Goal: Task Accomplishment & Management: Manage account settings

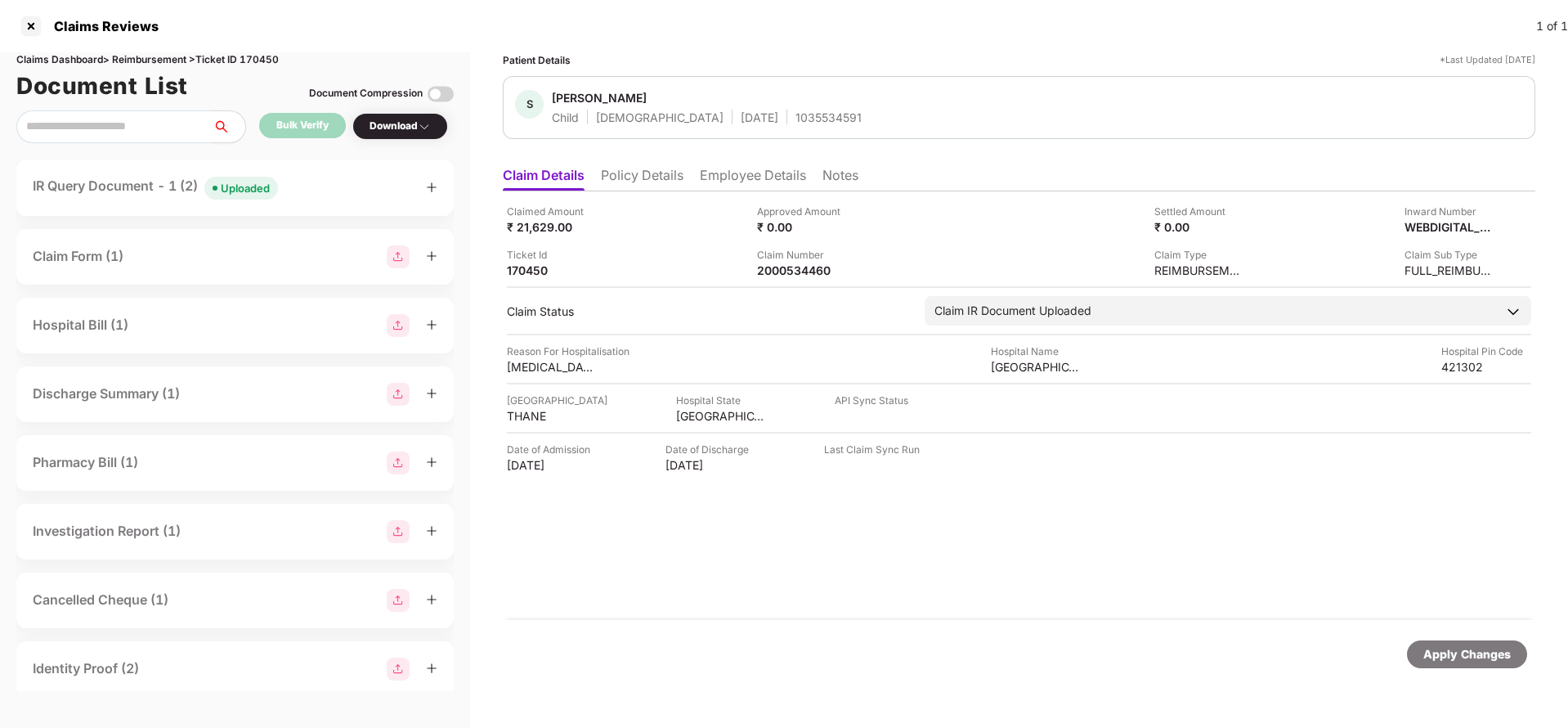
click at [629, 172] on li "Policy Details" at bounding box center [642, 178] width 82 height 24
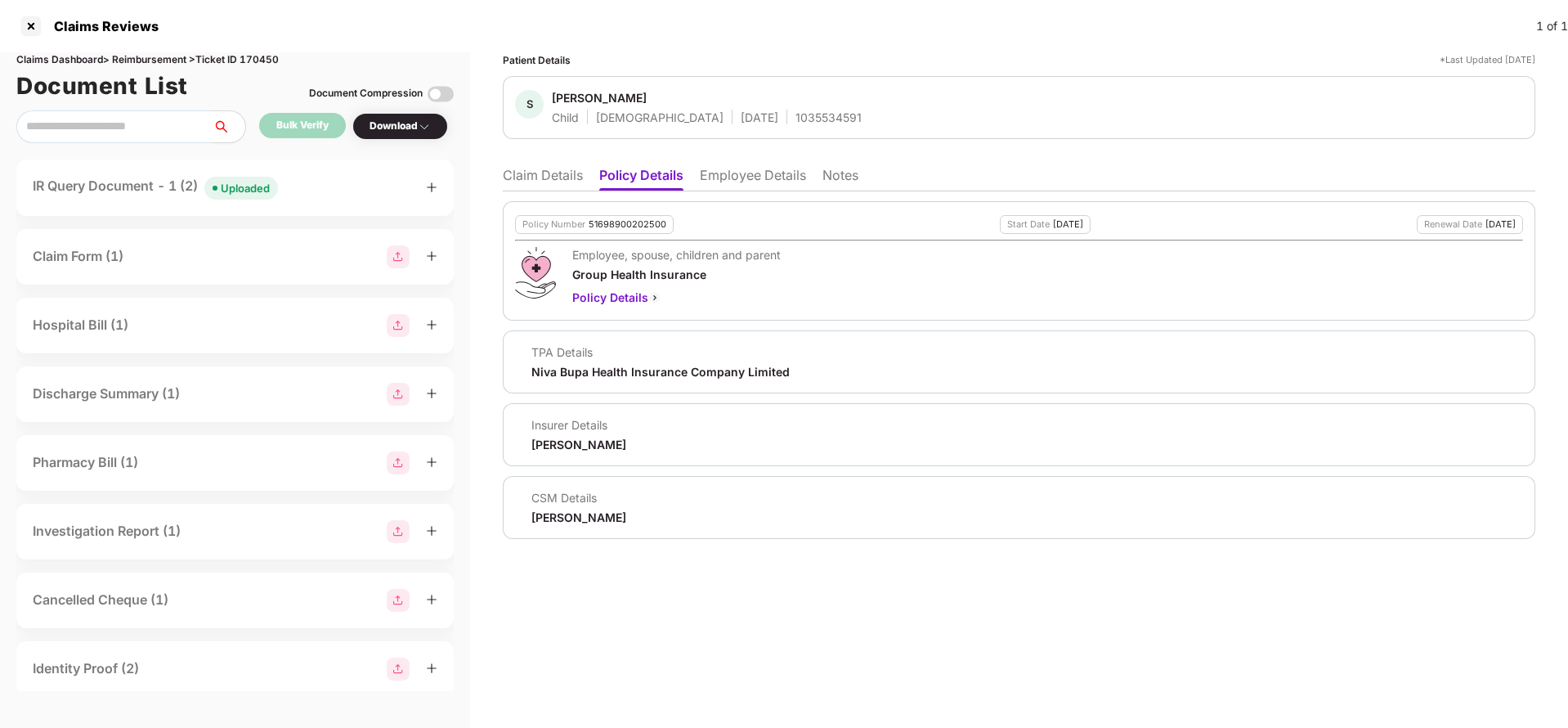
click at [545, 185] on li "Claim Details" at bounding box center [543, 178] width 80 height 24
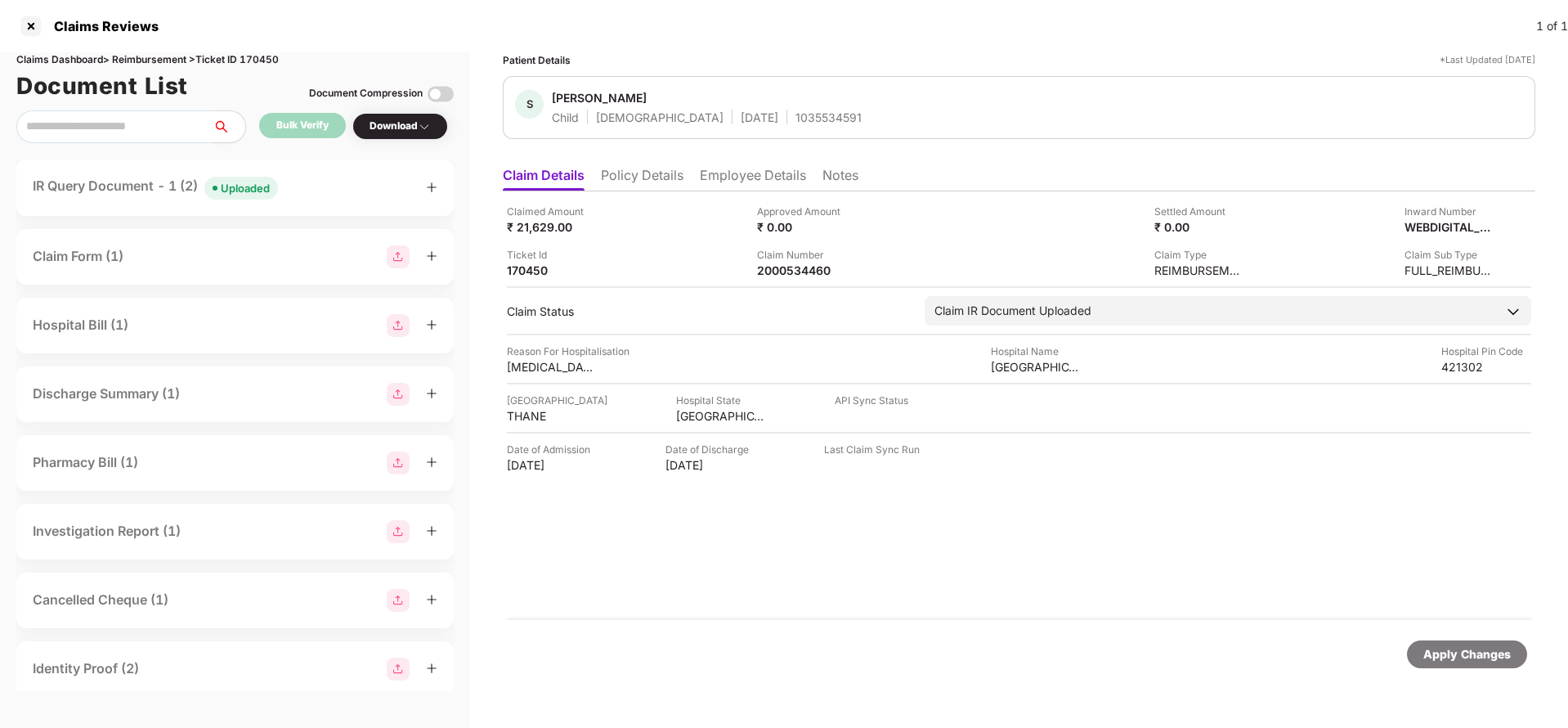
click at [795, 117] on div "1035534591" at bounding box center [828, 118] width 66 height 16
click at [795, 123] on div "1035534591" at bounding box center [828, 118] width 66 height 16
copy div "1035534591"
click at [791, 271] on div "2000534460" at bounding box center [802, 270] width 90 height 16
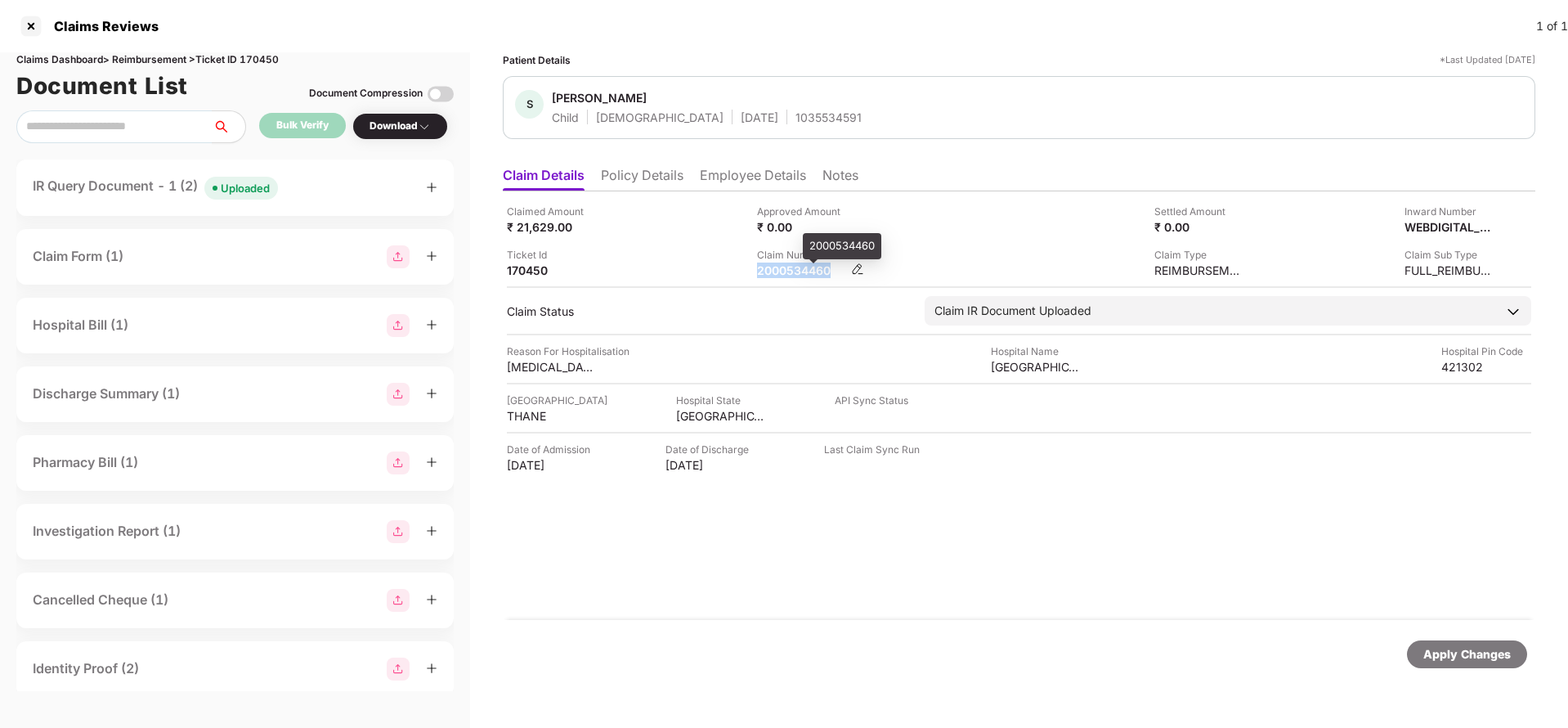
click at [791, 271] on div "2000534460" at bounding box center [802, 270] width 90 height 16
copy div "2000534460"
click at [795, 112] on div "1035534591" at bounding box center [828, 118] width 66 height 16
copy div "1035534591"
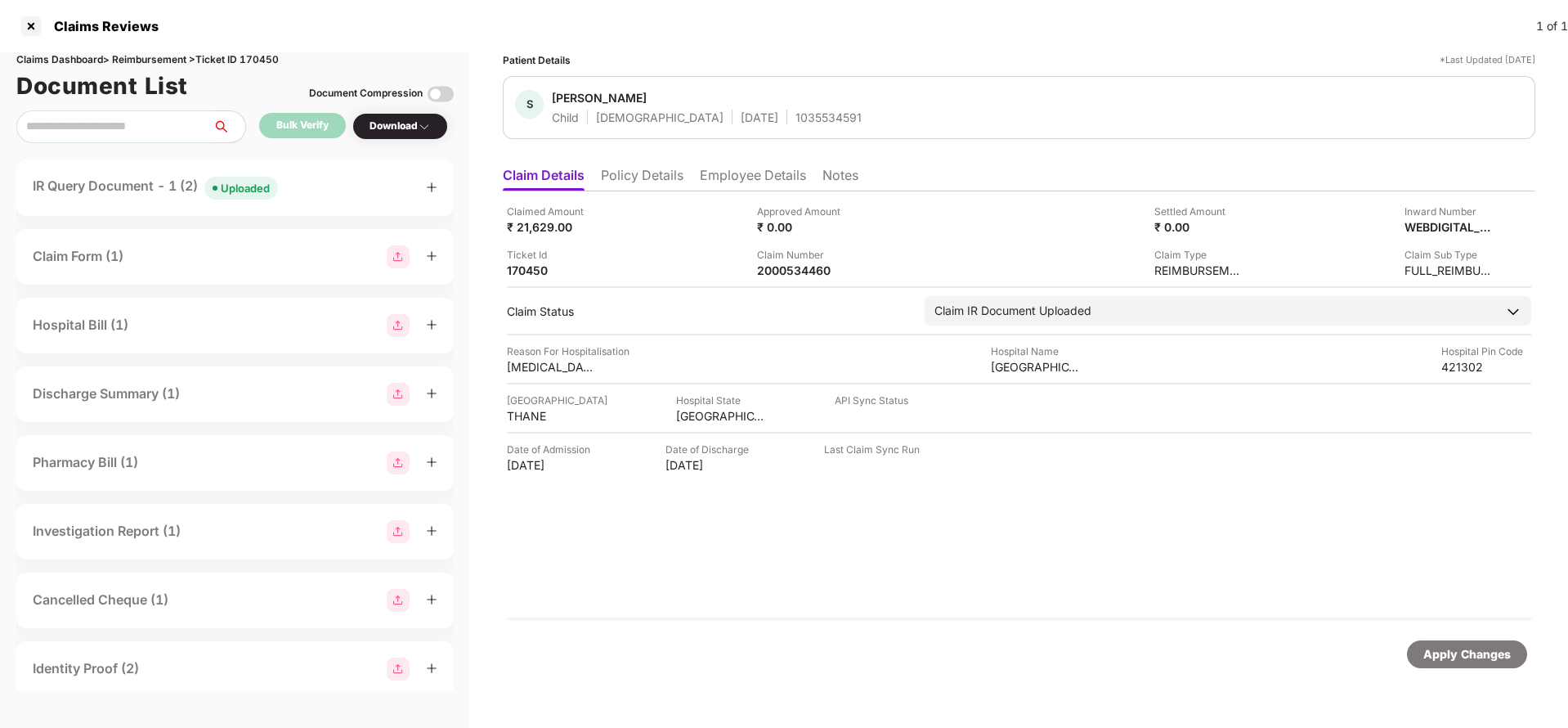
click at [1433, 238] on div "Claimed Amount ₹ 21,629.00 Approved Amount ₹ 0.00 Settled Amount ₹ 0.00 Inward …" at bounding box center [1018, 241] width 1024 height 74
click at [1434, 225] on div "WEBDIGITAL_2344653" at bounding box center [1433, 227] width 90 height 16
copy div
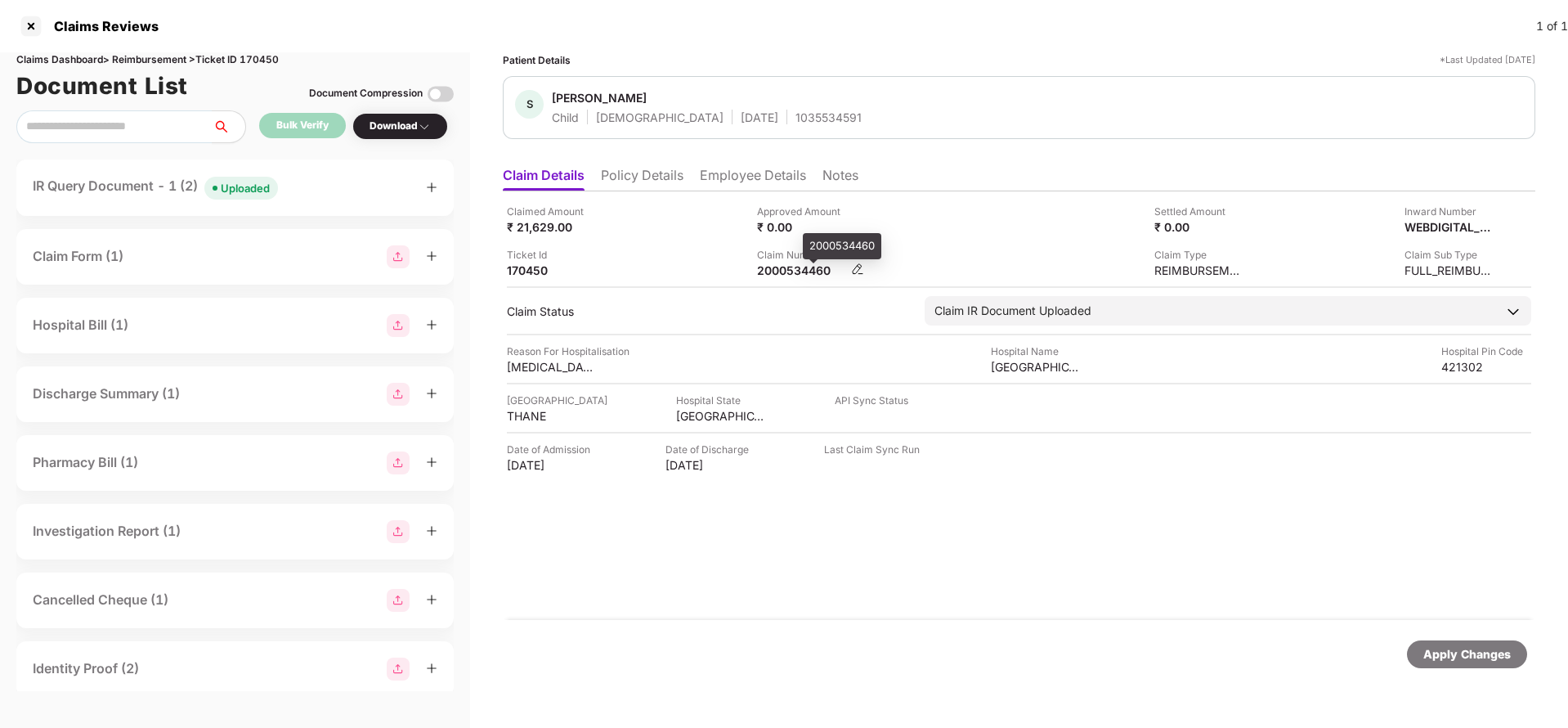
click at [795, 268] on div "2000534460" at bounding box center [802, 270] width 90 height 16
copy div "2000534460"
click at [1475, 649] on div "Apply Changes" at bounding box center [1466, 654] width 88 height 18
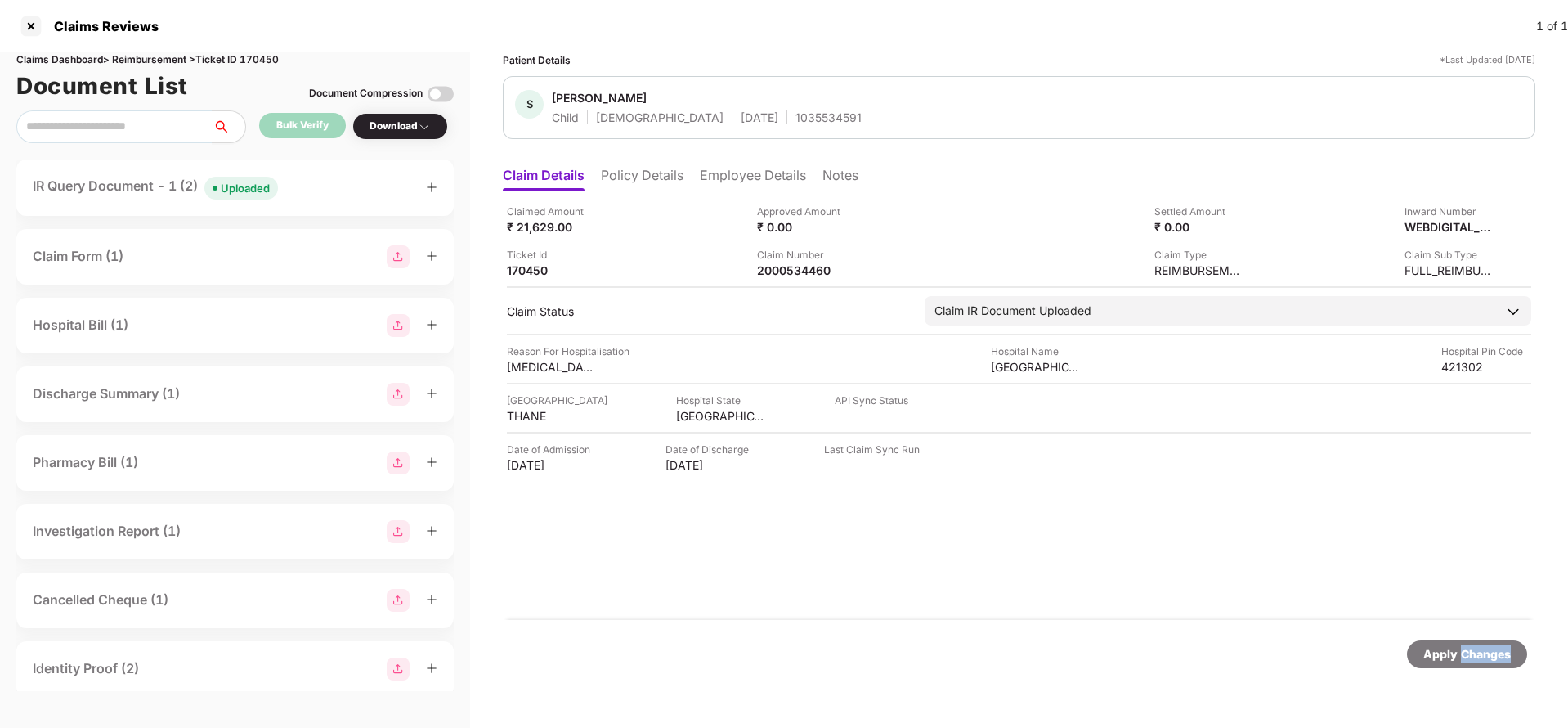
click at [1475, 649] on div "Apply Changes" at bounding box center [1466, 654] width 88 height 18
click at [256, 42] on div "Claims Reviews 1 of 1" at bounding box center [784, 26] width 1568 height 52
click at [268, 58] on div "Claims Dashboard > Reimbursement > Ticket ID 170450" at bounding box center [235, 60] width 437 height 16
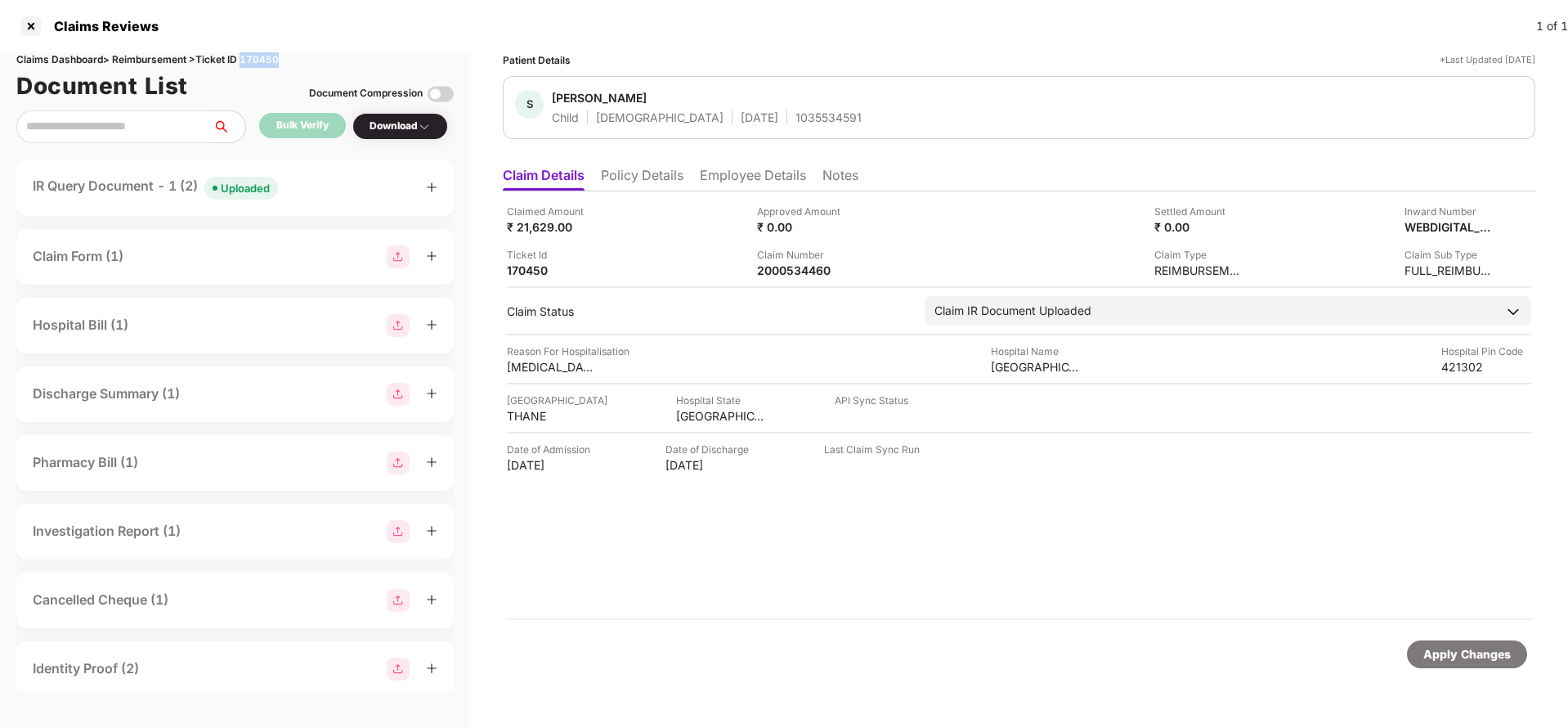
click at [268, 58] on div "Claims Dashboard > Reimbursement > Ticket ID 170450" at bounding box center [235, 60] width 437 height 16
copy div "170450"
click at [1452, 640] on div "Apply Changes" at bounding box center [1467, 654] width 120 height 27
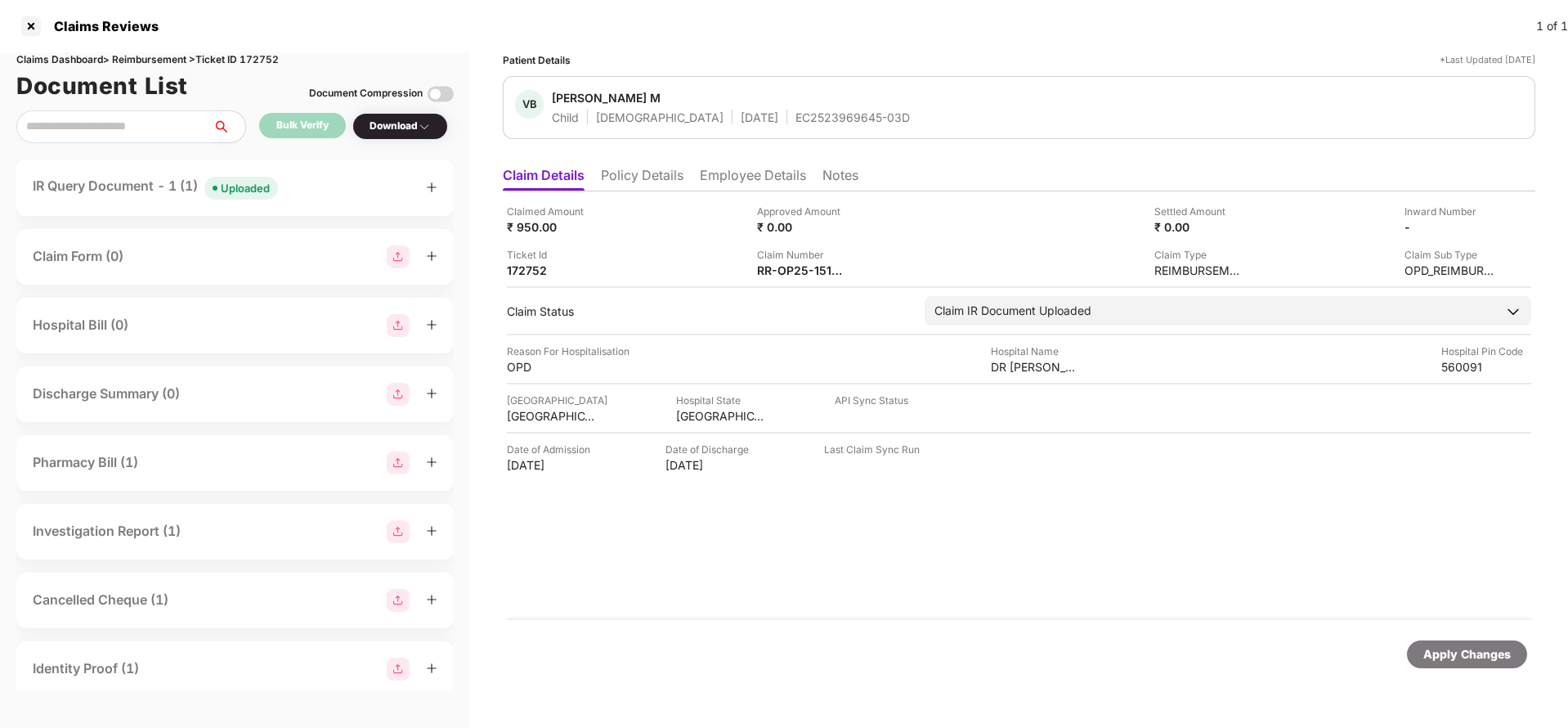
click at [622, 182] on li "Policy Details" at bounding box center [642, 178] width 82 height 24
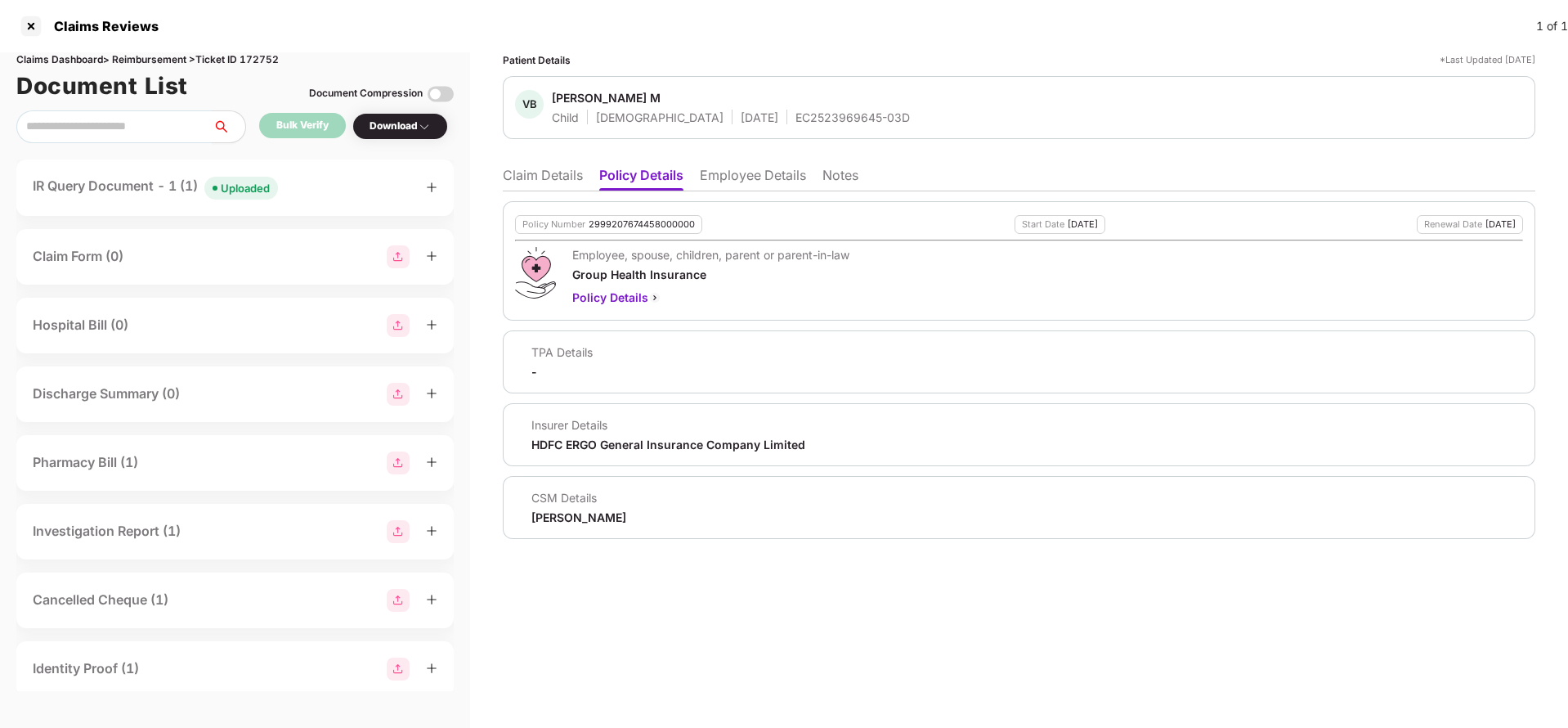
click at [776, 178] on li "Employee Details" at bounding box center [753, 178] width 106 height 24
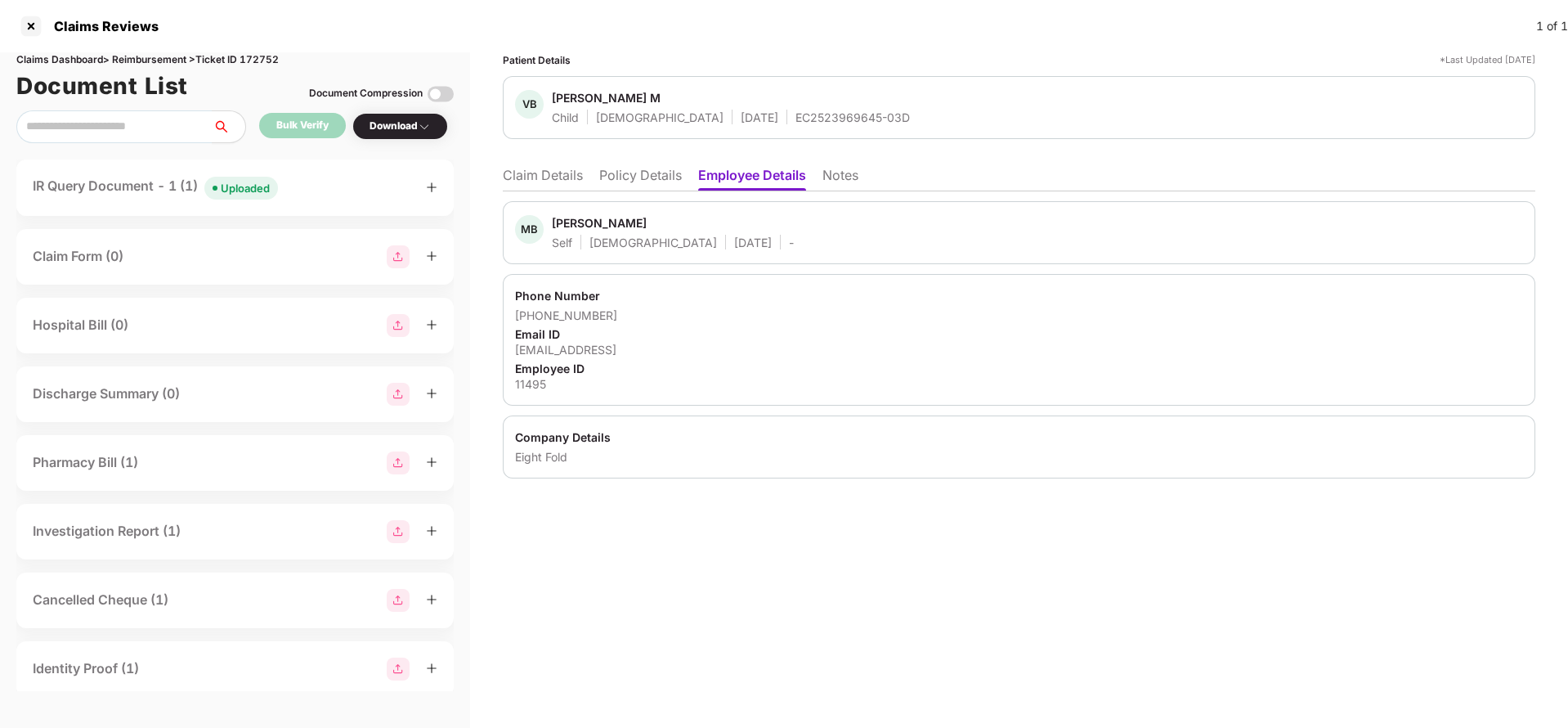
click at [569, 191] on div "MB Mageshwaran Baskar Self Male 30 June 1995 - Phone Number +918553804712 Email…" at bounding box center [1019, 335] width 1032 height 287
click at [569, 187] on li "Claim Details" at bounding box center [543, 178] width 80 height 24
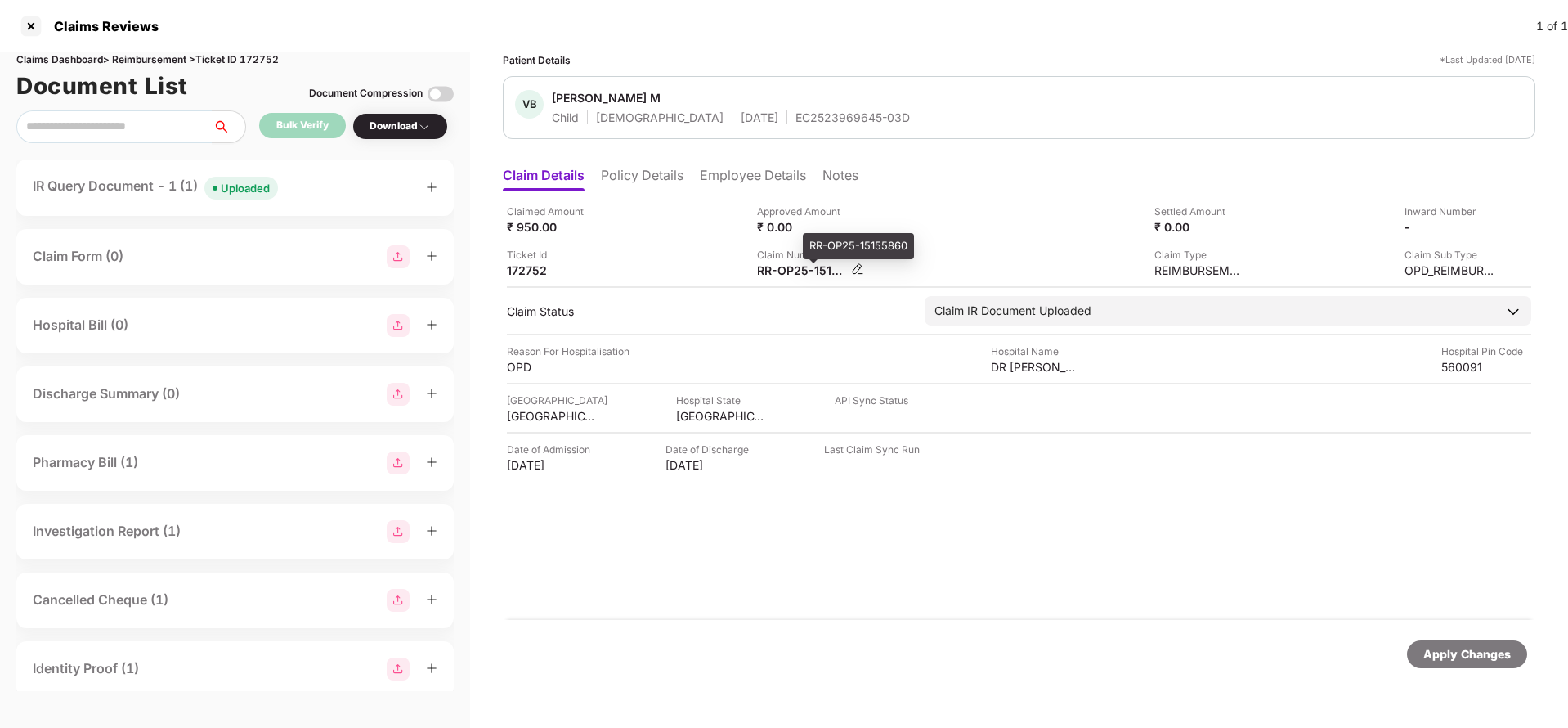
click at [791, 271] on div "RR-OP25-15155860" at bounding box center [802, 270] width 90 height 16
copy div
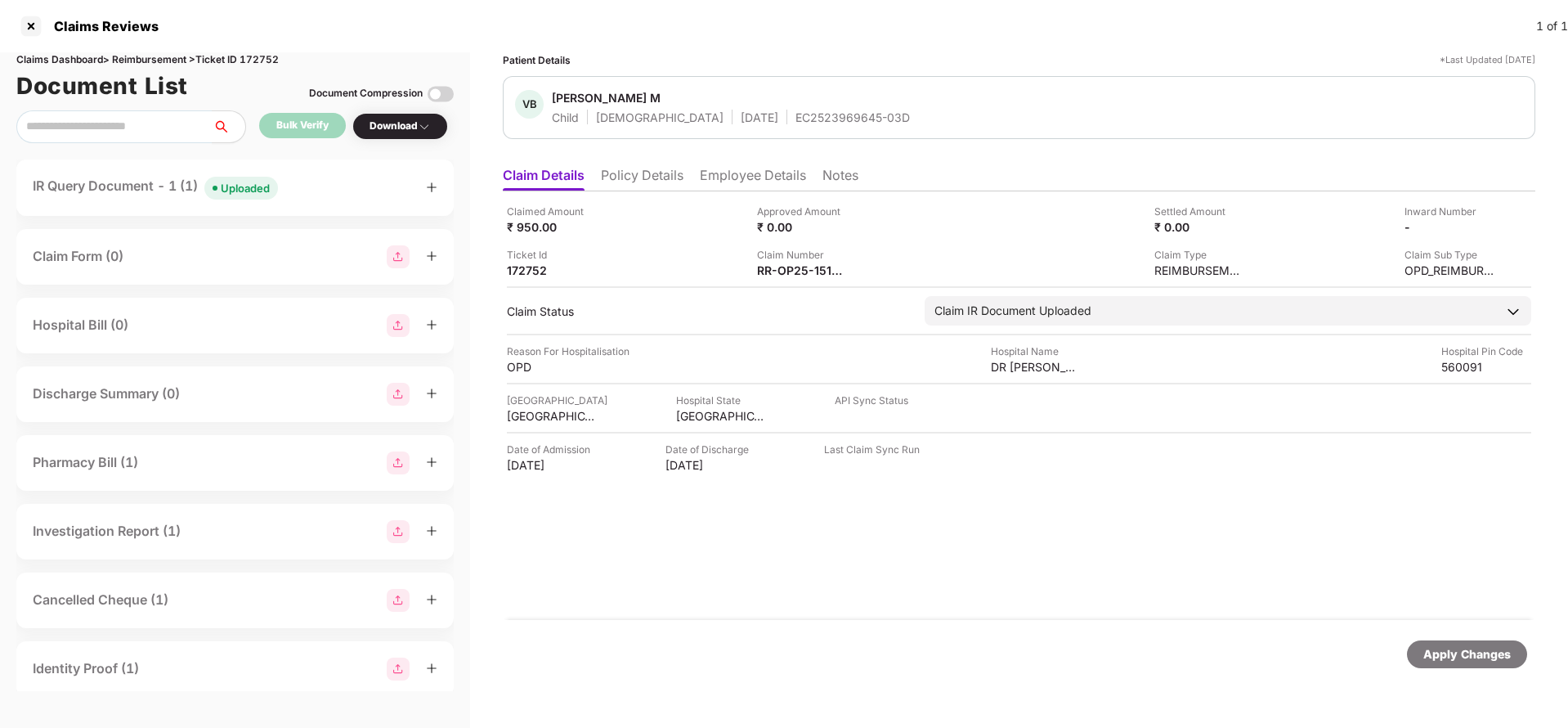
click at [247, 177] on span "Uploaded" at bounding box center [241, 188] width 73 height 23
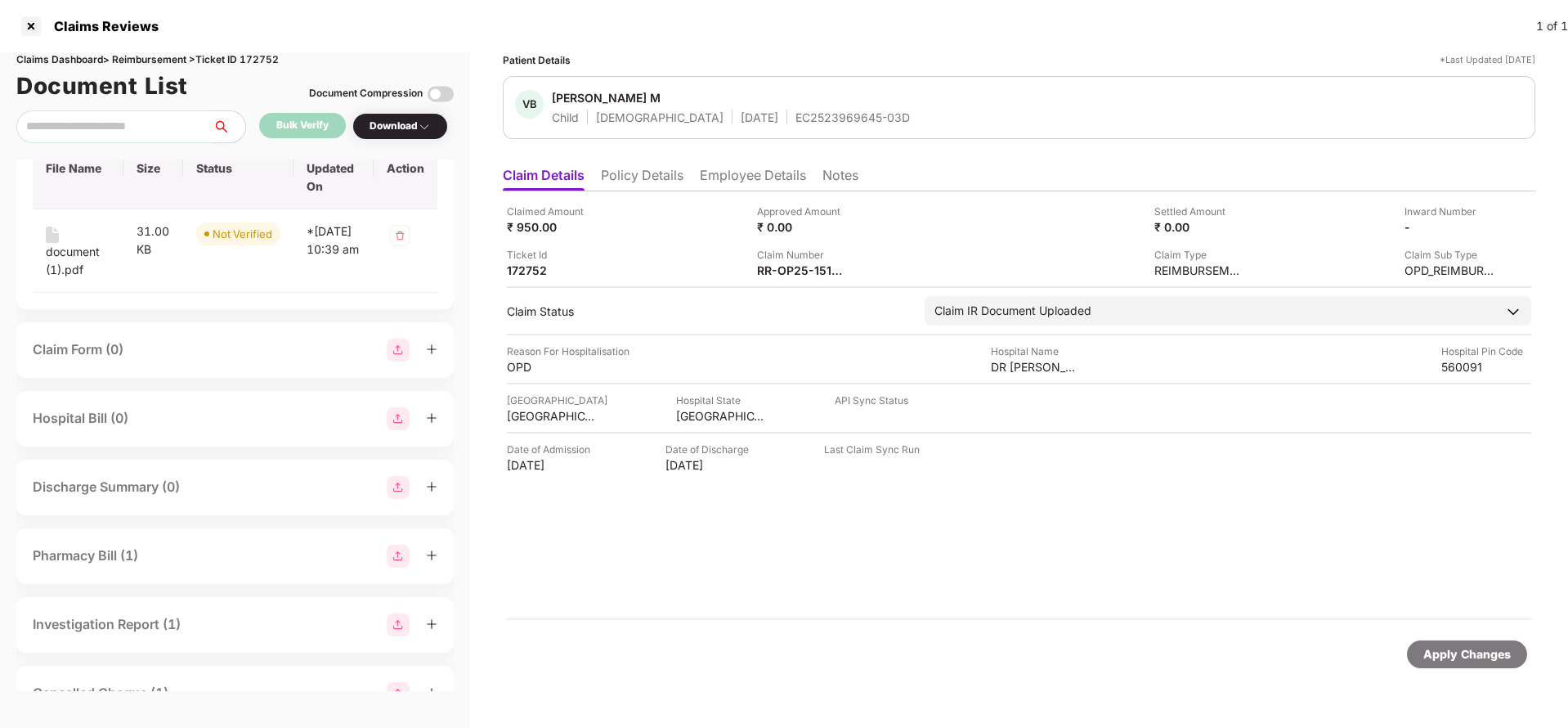
scroll to position [139, 0]
click at [51, 265] on div "document (1).pdf" at bounding box center [78, 261] width 65 height 36
click at [808, 277] on div "RR-OP25-15155860" at bounding box center [802, 270] width 90 height 16
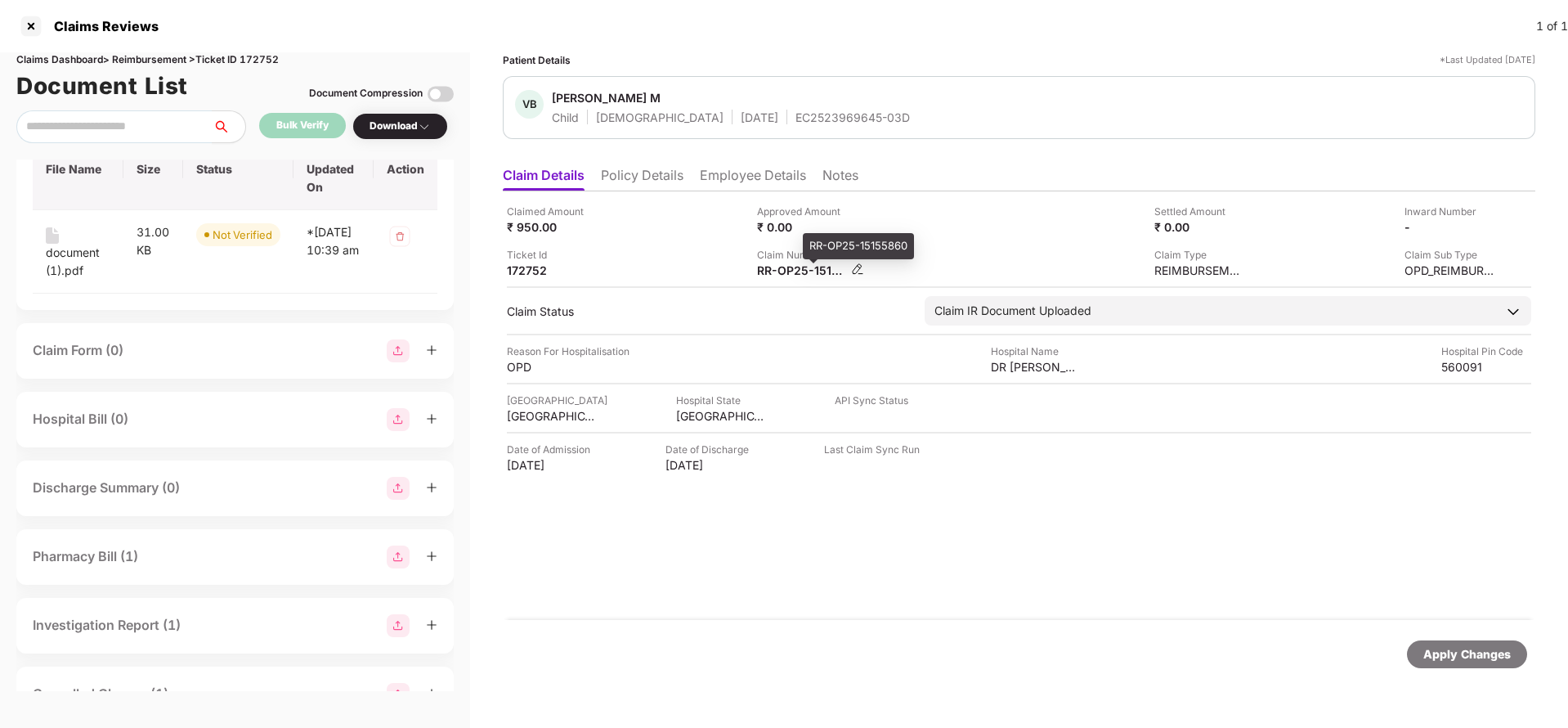
copy div
click at [795, 122] on div "EC2523969645-03D" at bounding box center [852, 118] width 114 height 16
copy div "EC2523969645-03D"
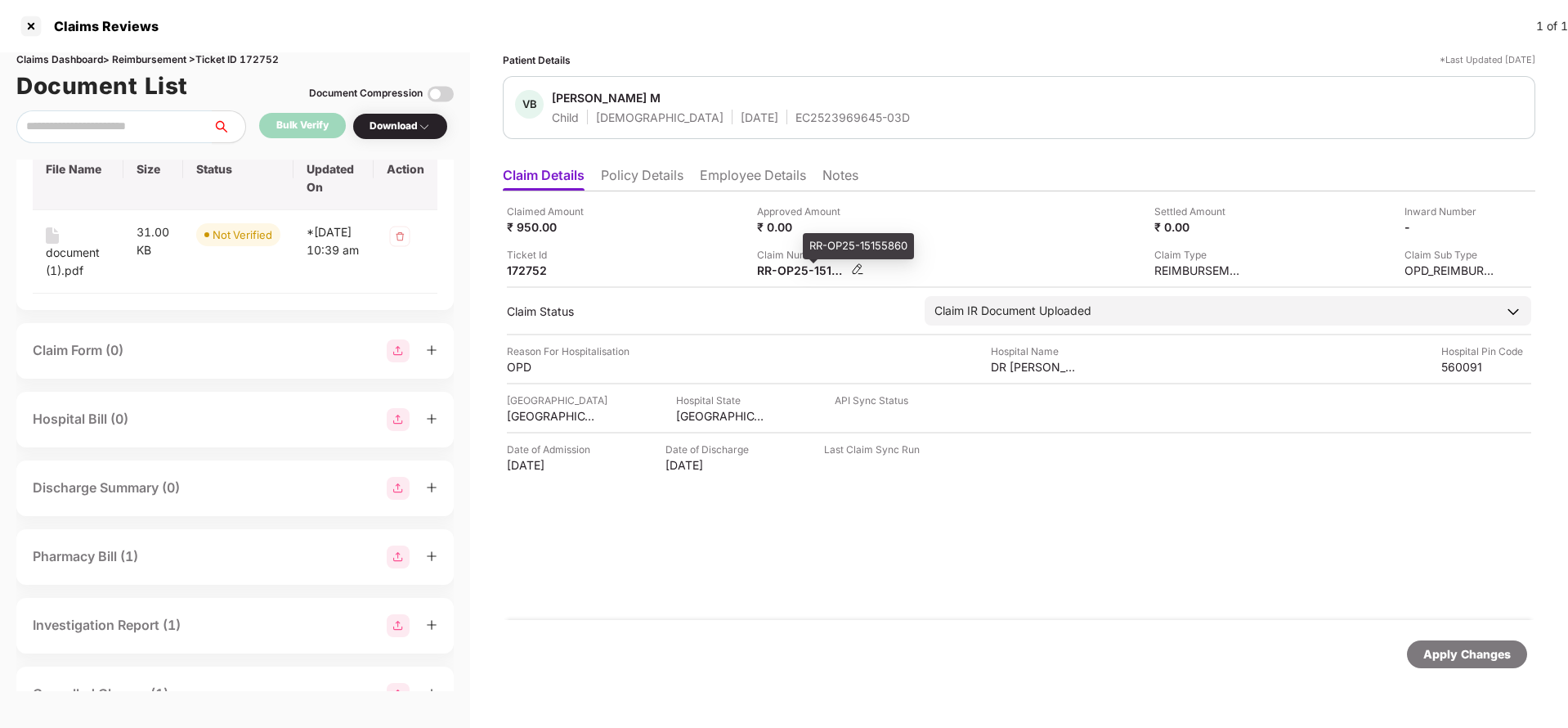
click at [772, 275] on div "RR-OP25-15155860" at bounding box center [802, 270] width 90 height 16
copy div
click at [795, 118] on div "EC2523969645-03D" at bounding box center [852, 118] width 114 height 16
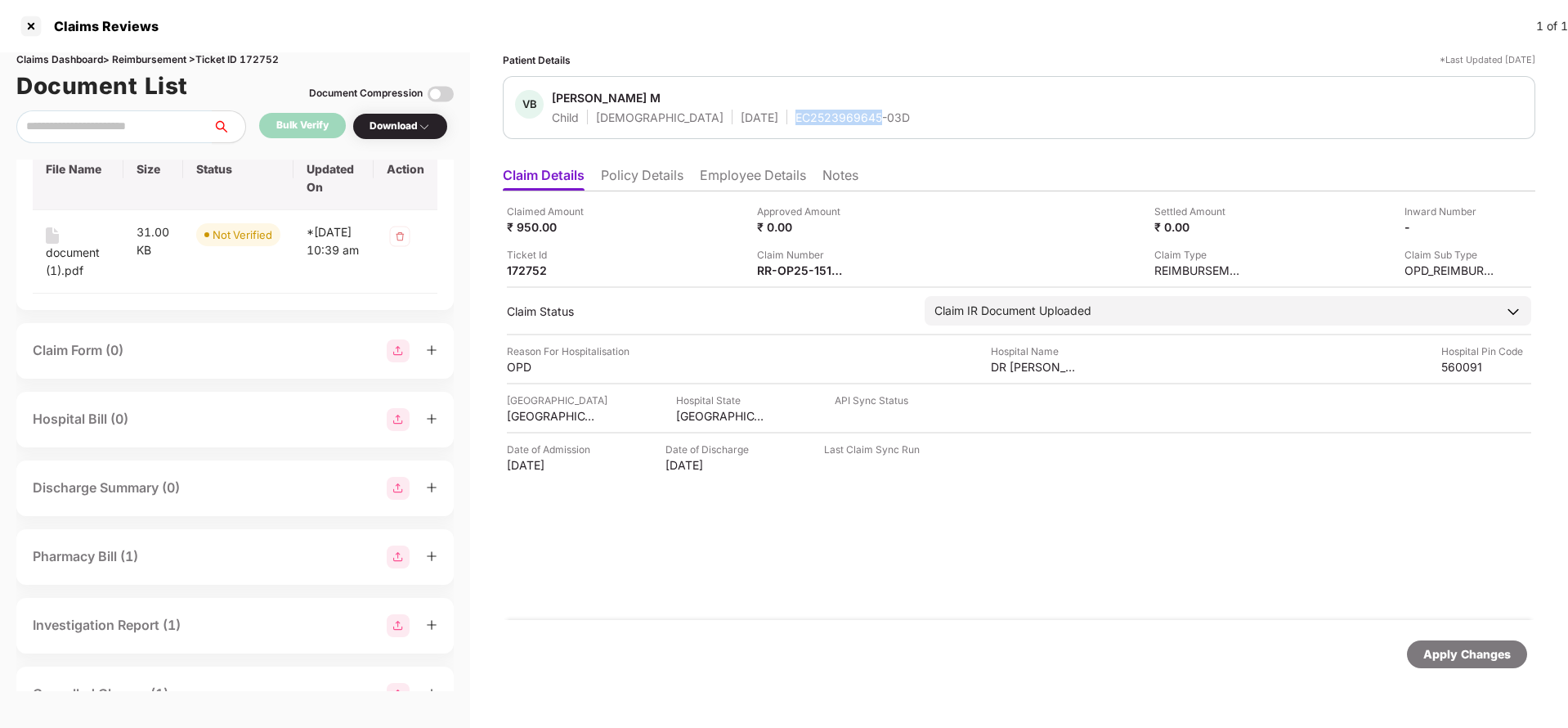
click at [795, 118] on div "EC2523969645-03D" at bounding box center [852, 118] width 114 height 16
copy div "EC2523969645"
copy div "EC2523969645-03D"
click at [1459, 662] on div "Apply Changes" at bounding box center [1466, 654] width 88 height 18
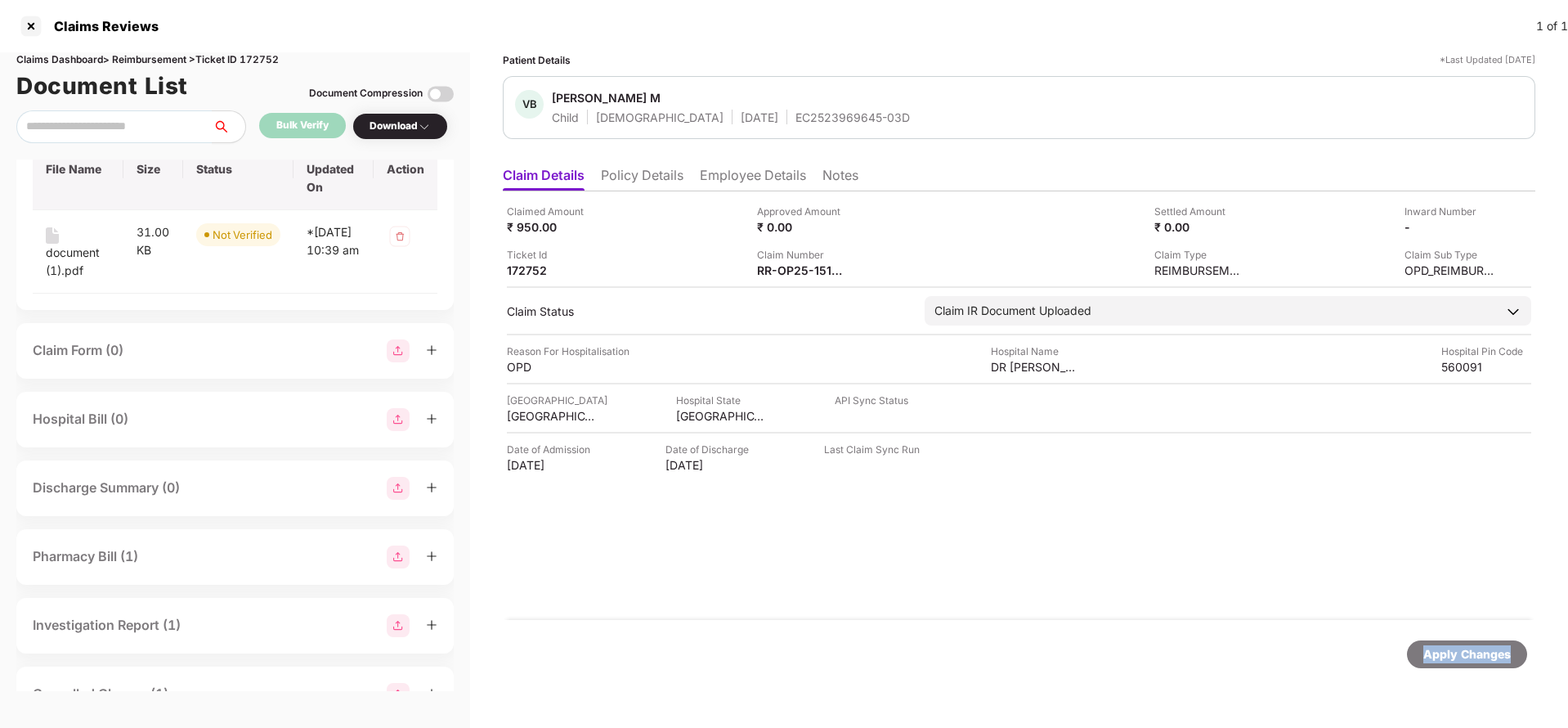
click at [1459, 662] on div "Apply Changes" at bounding box center [1466, 654] width 88 height 18
click at [258, 57] on div "Claims Dashboard > Reimbursement > Ticket ID 172752" at bounding box center [235, 60] width 437 height 16
copy div "172752"
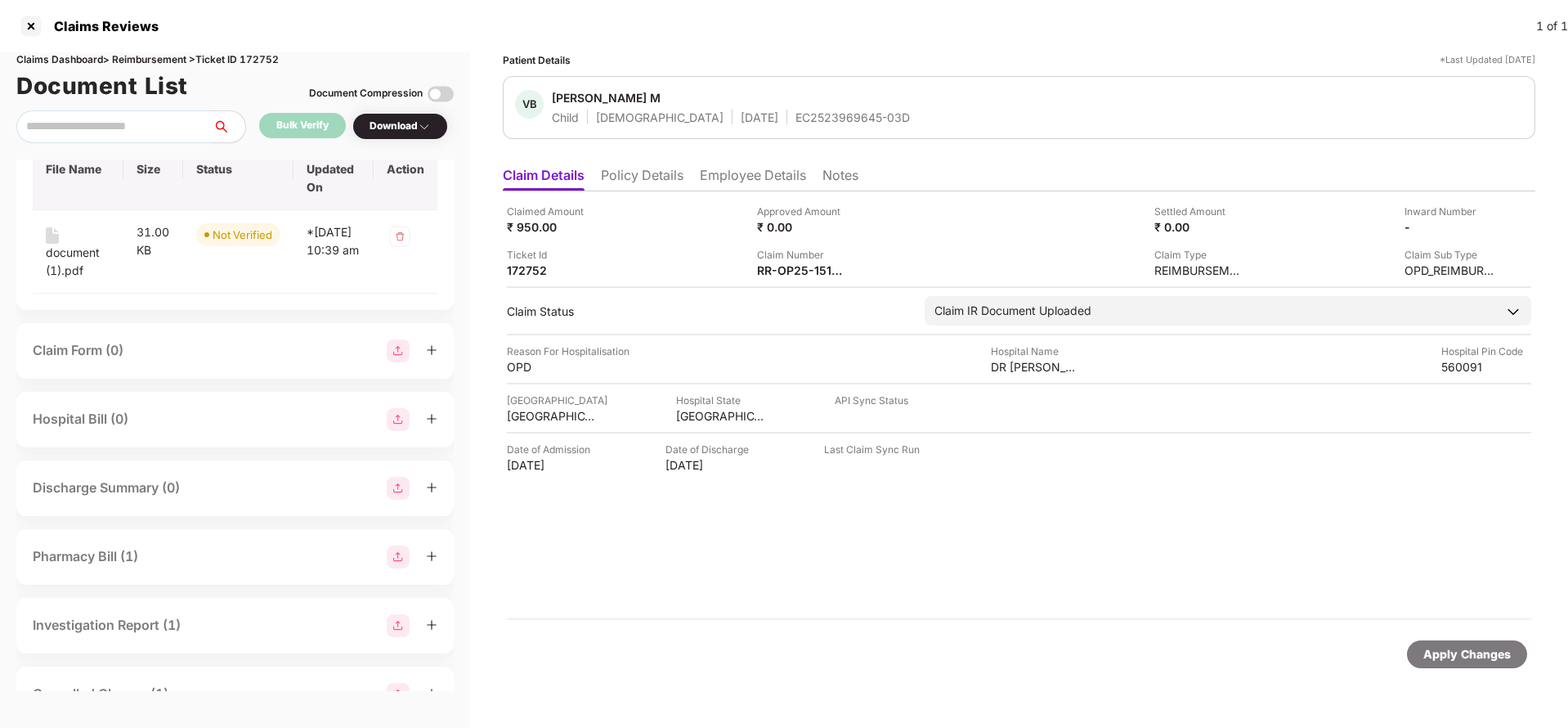
click at [1494, 655] on div "Apply Changes" at bounding box center [1466, 654] width 88 height 18
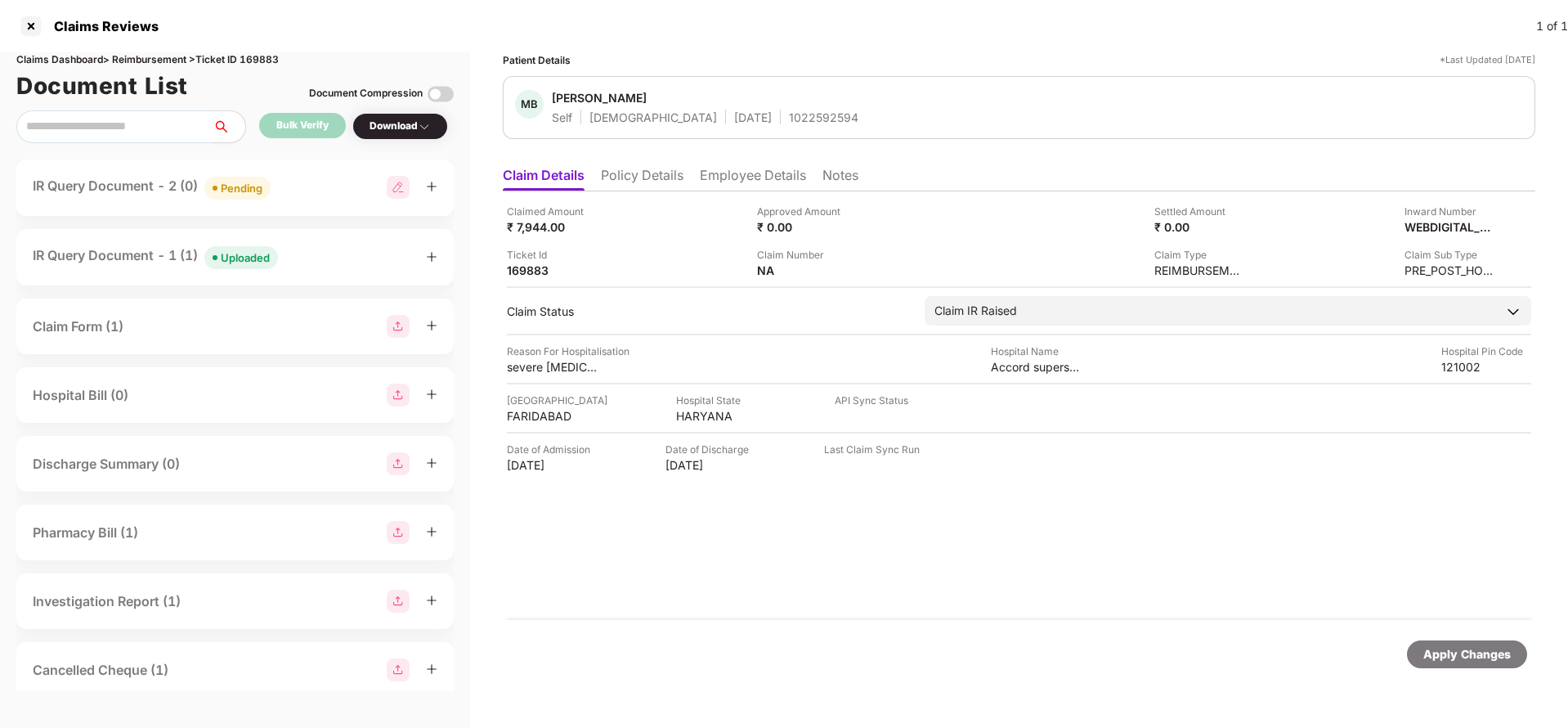
click at [653, 170] on li "Policy Details" at bounding box center [642, 178] width 82 height 24
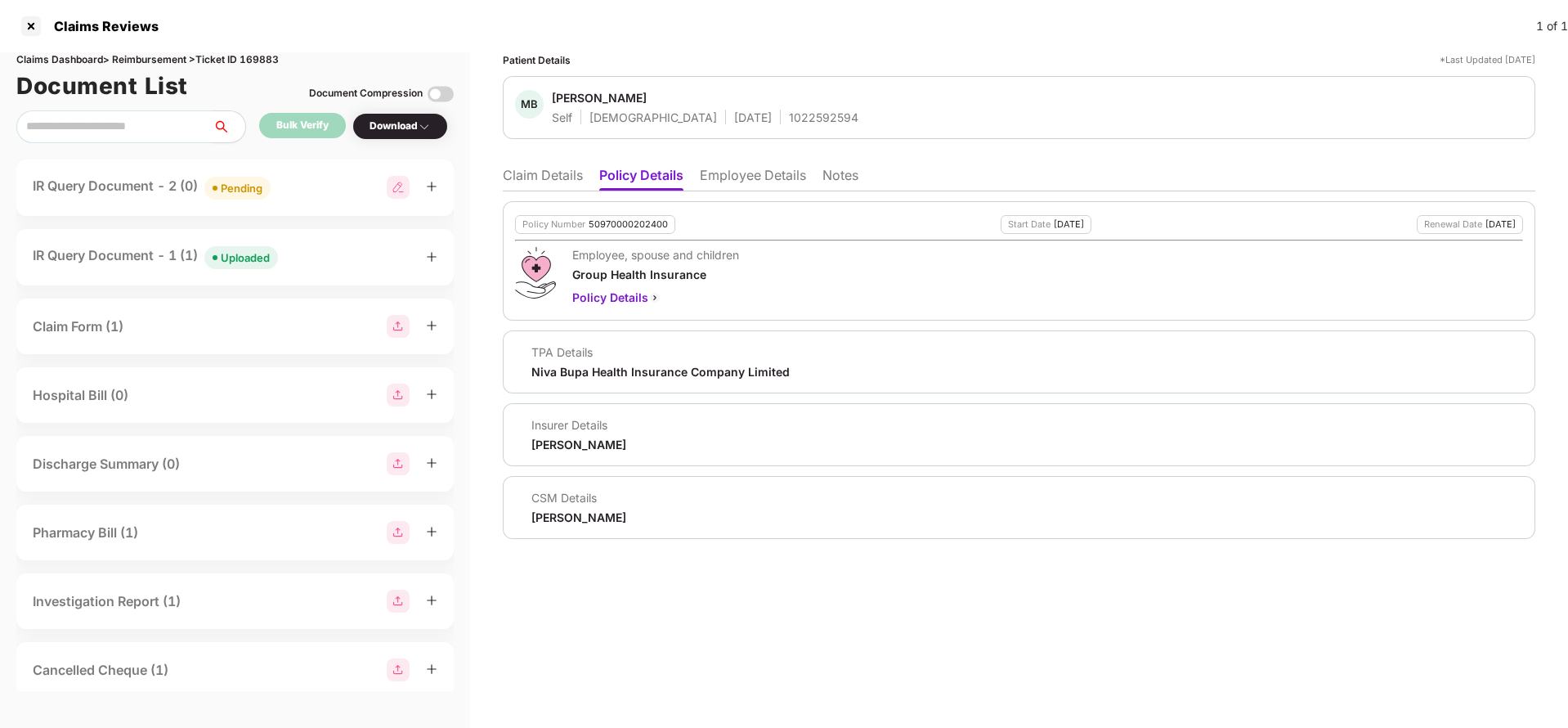
click at [775, 178] on li "Employee Details" at bounding box center [753, 178] width 106 height 24
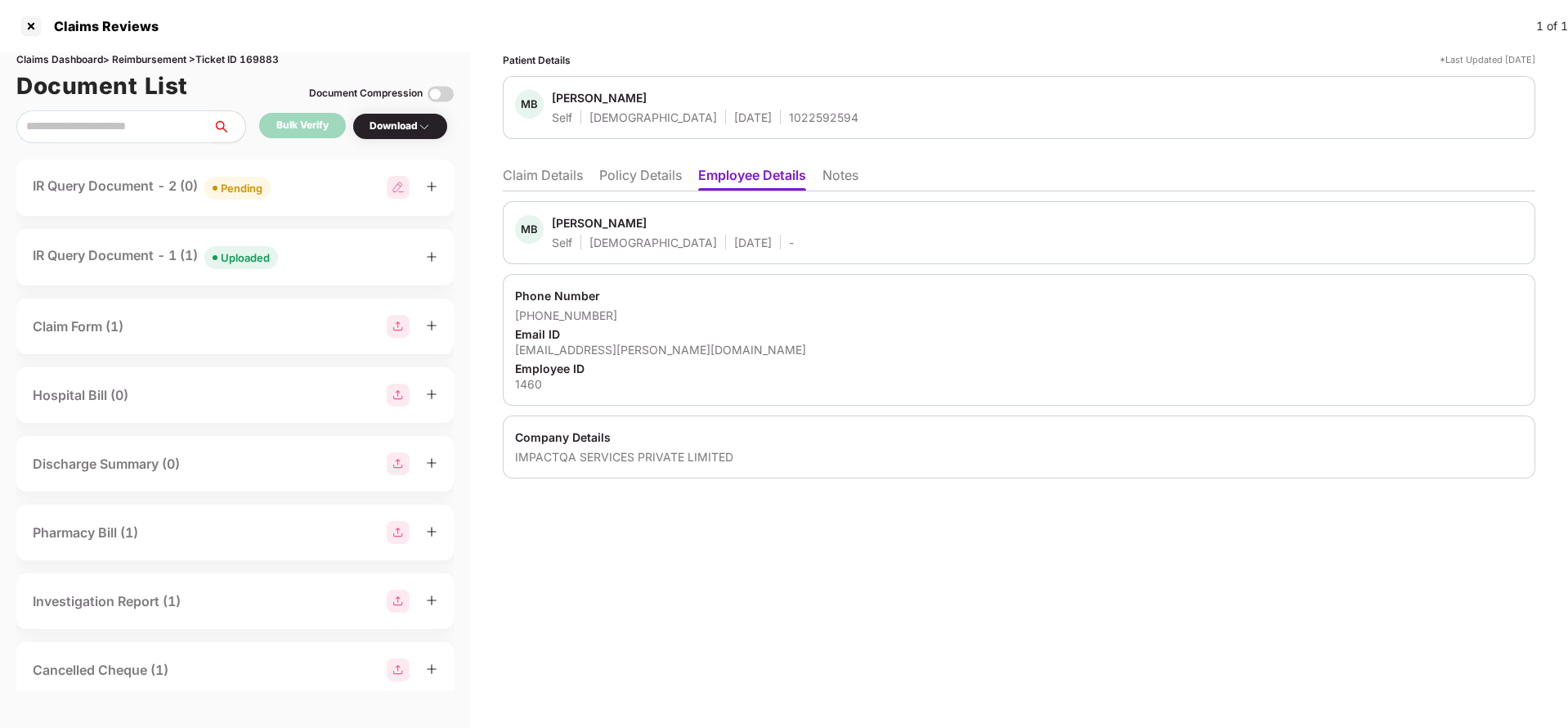
click at [528, 175] on li "Claim Details" at bounding box center [543, 178] width 80 height 24
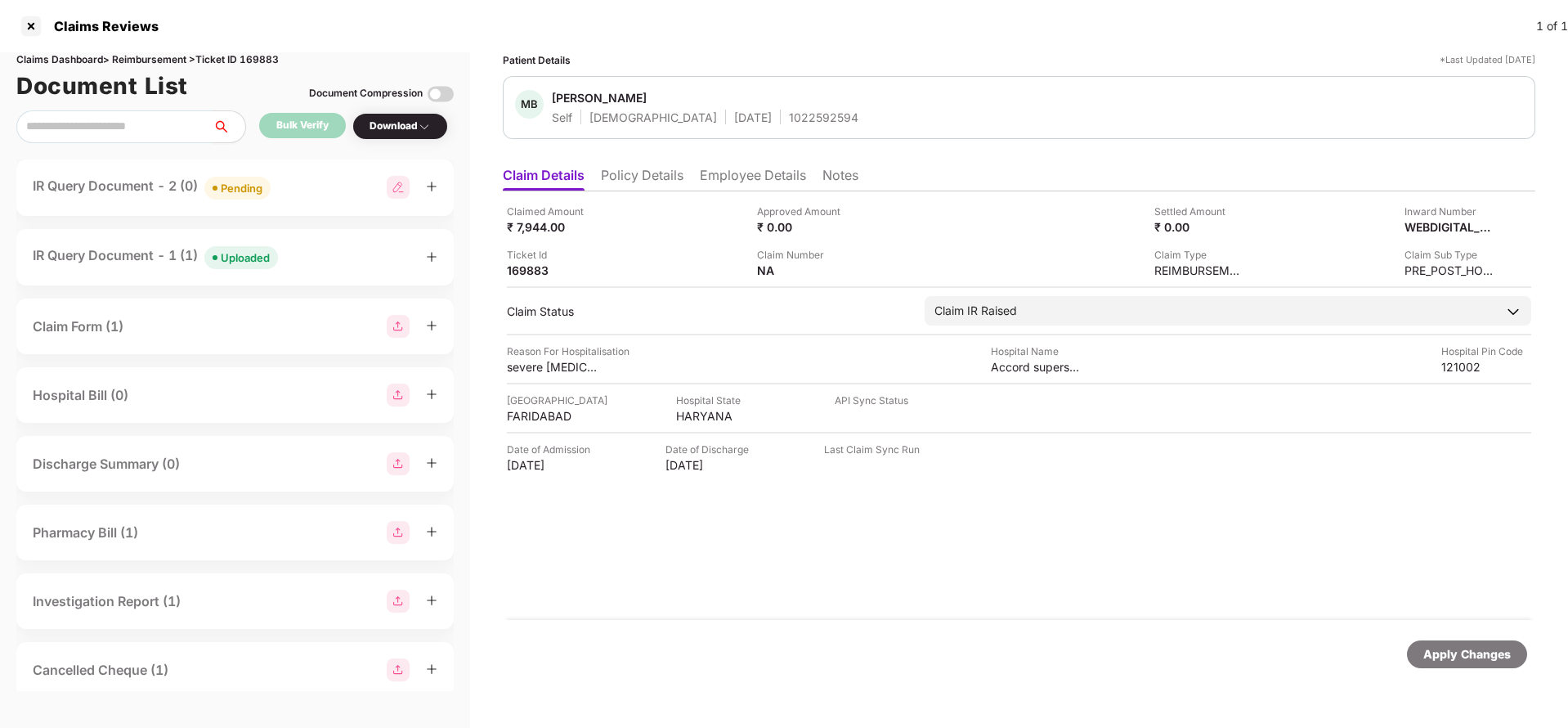
click at [789, 113] on div "1022592594" at bounding box center [823, 118] width 69 height 16
copy div "1022592594"
click at [236, 196] on div "Pending" at bounding box center [241, 188] width 42 height 16
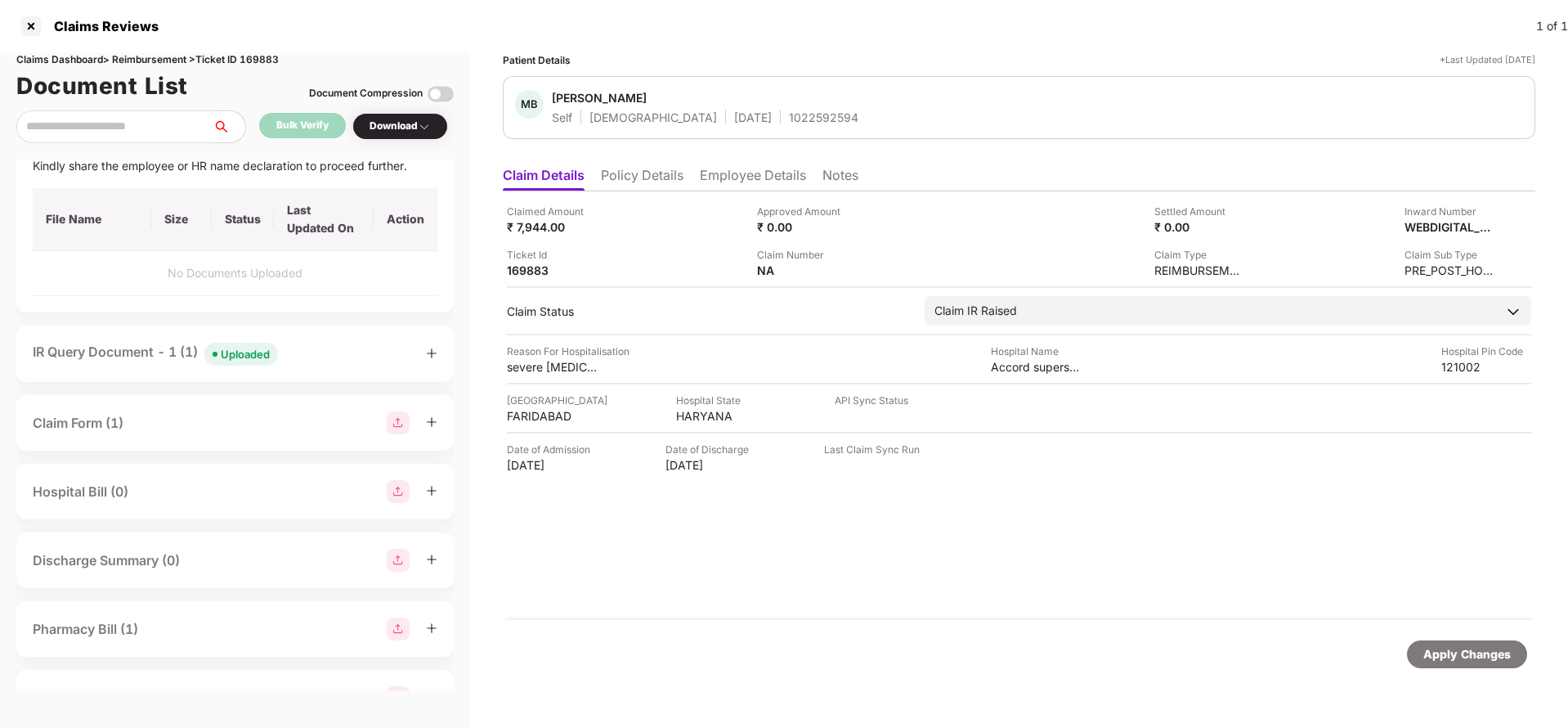
scroll to position [102, 0]
click at [231, 346] on div "Uploaded" at bounding box center [244, 350] width 49 height 16
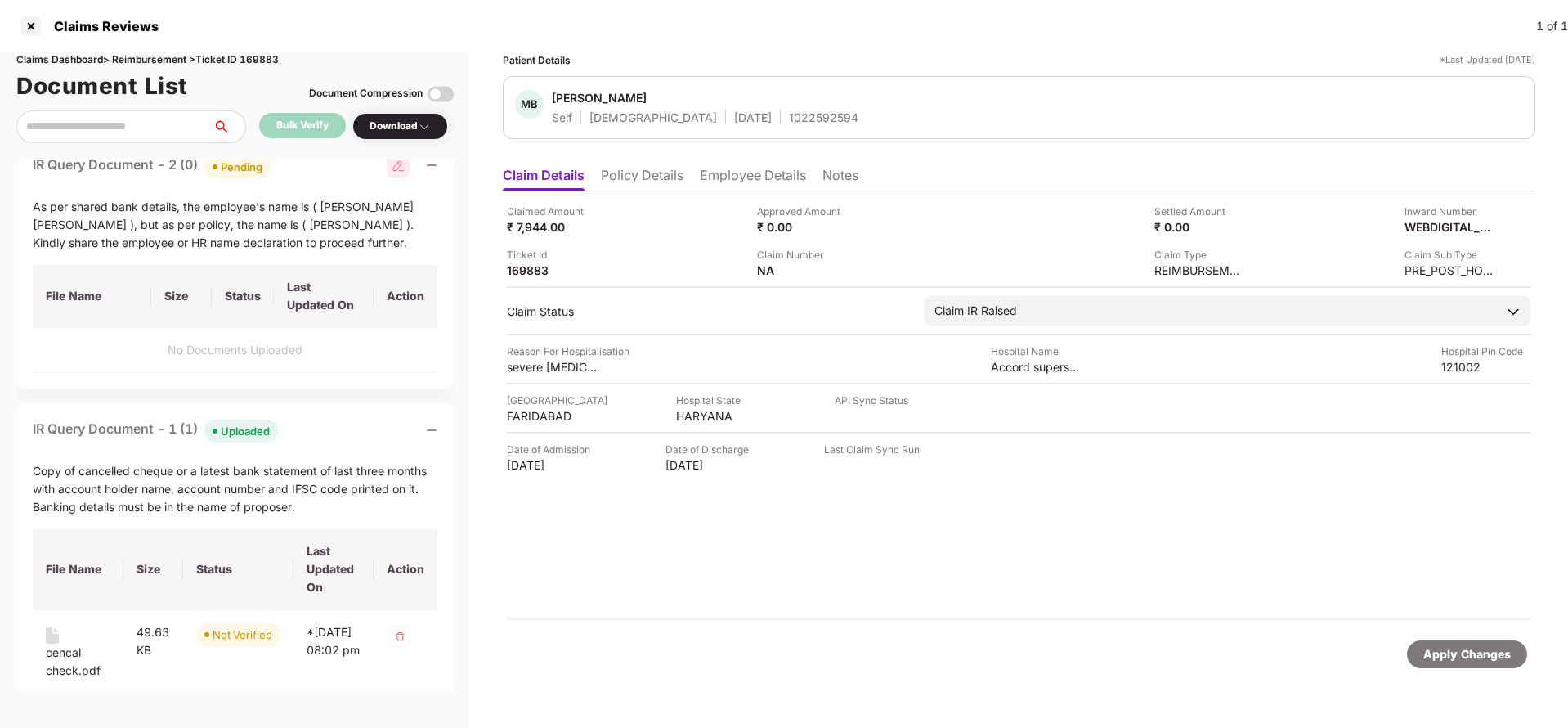
scroll to position [0, 0]
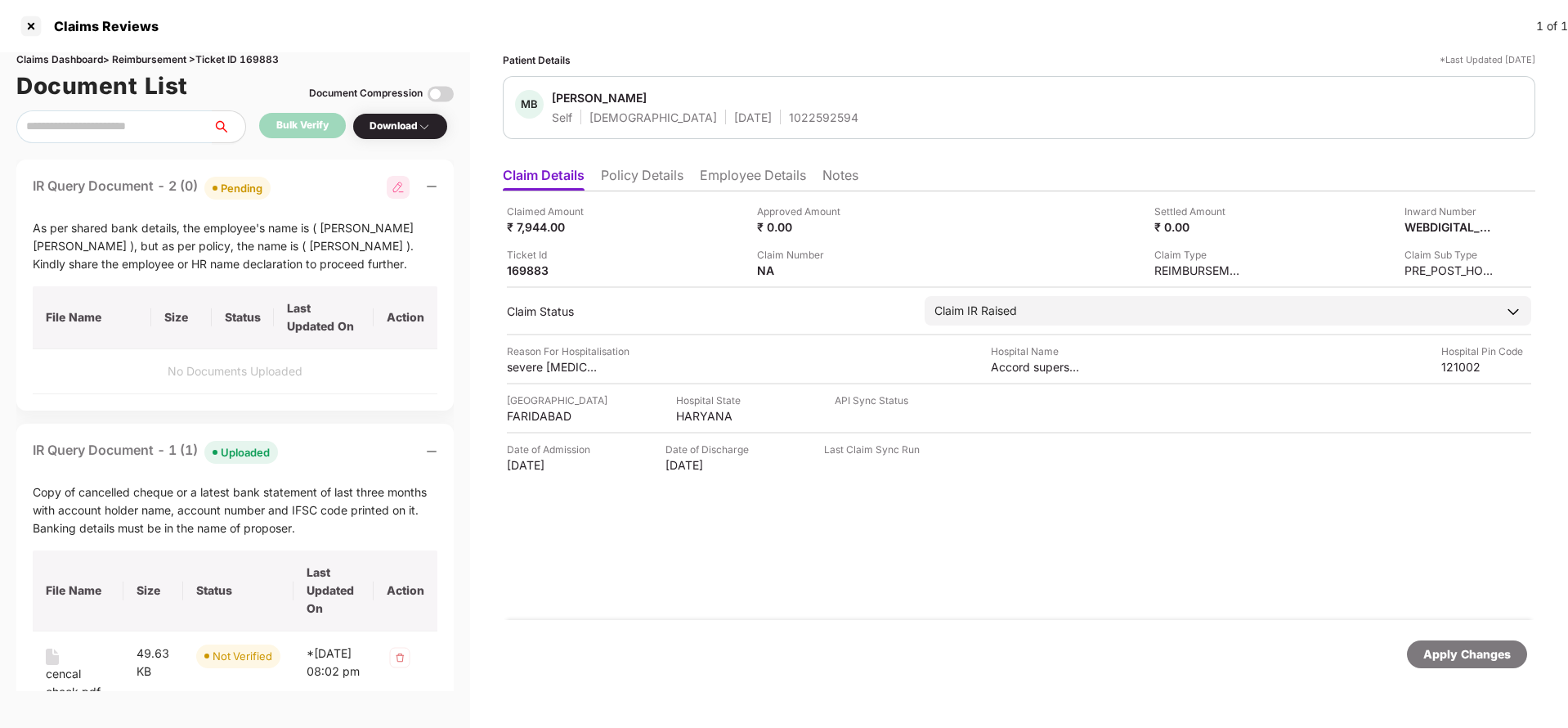
click at [789, 114] on div "1022592594" at bounding box center [823, 118] width 69 height 16
copy div "1022592594"
click at [856, 270] on img at bounding box center [857, 268] width 13 height 13
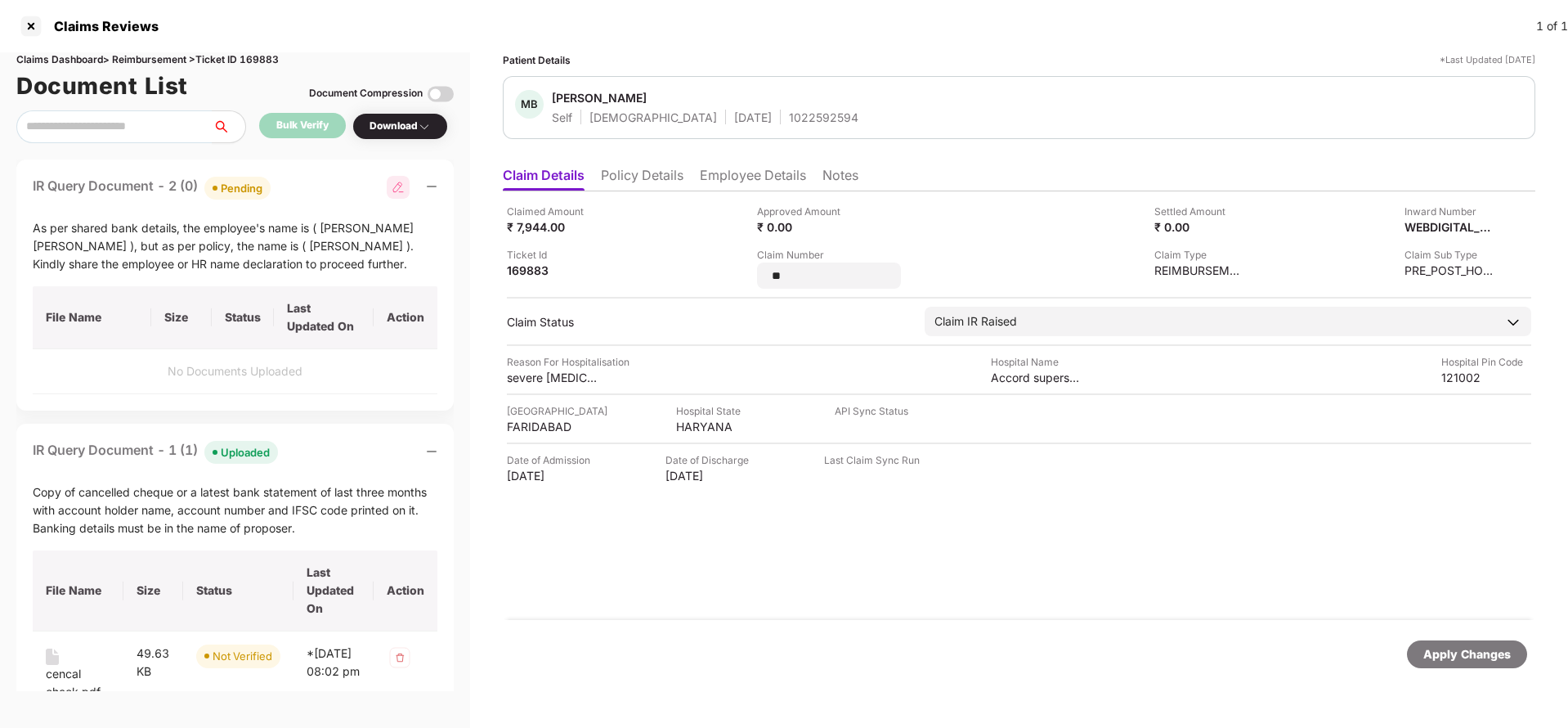
type input "*"
type input "**********"
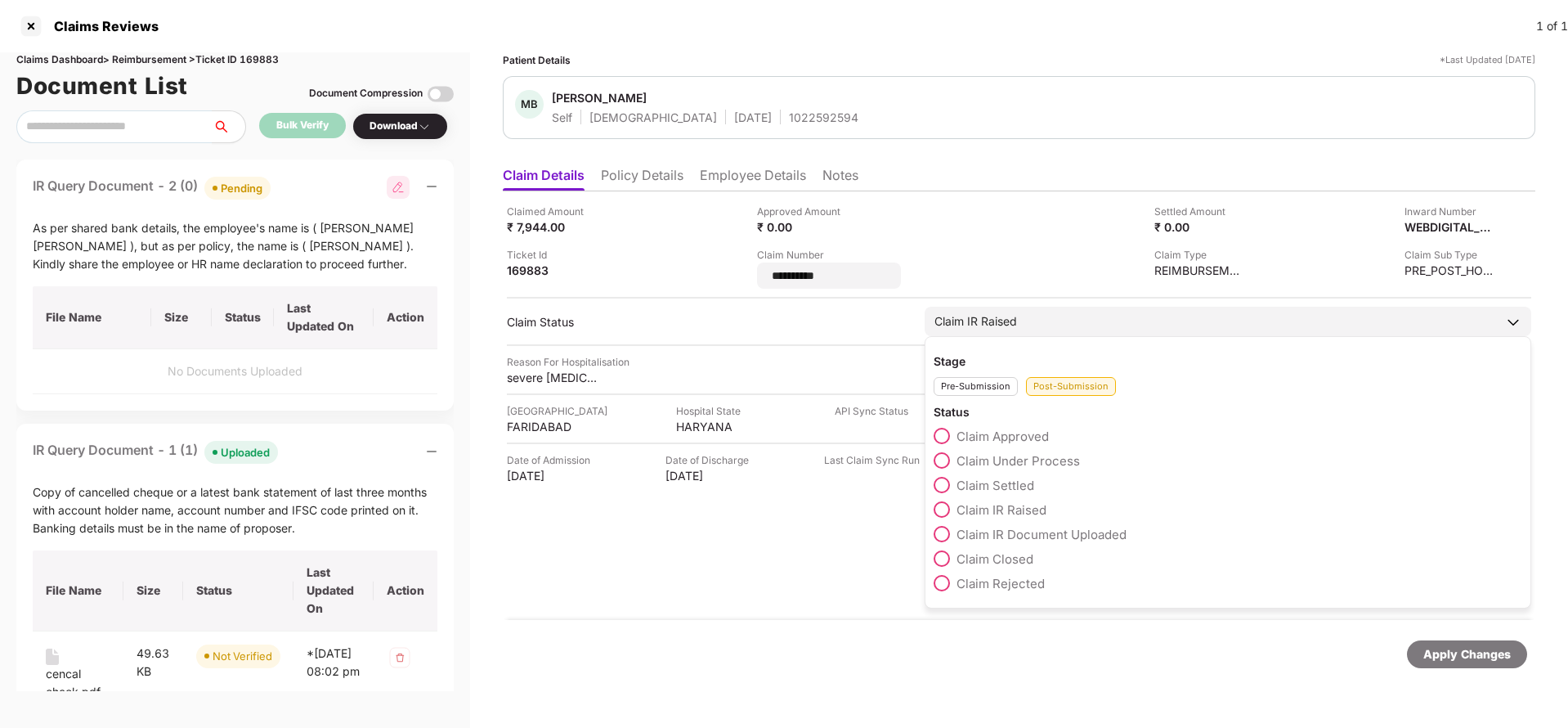
click at [1081, 529] on span "Claim IR Document Uploaded" at bounding box center [1041, 535] width 170 height 16
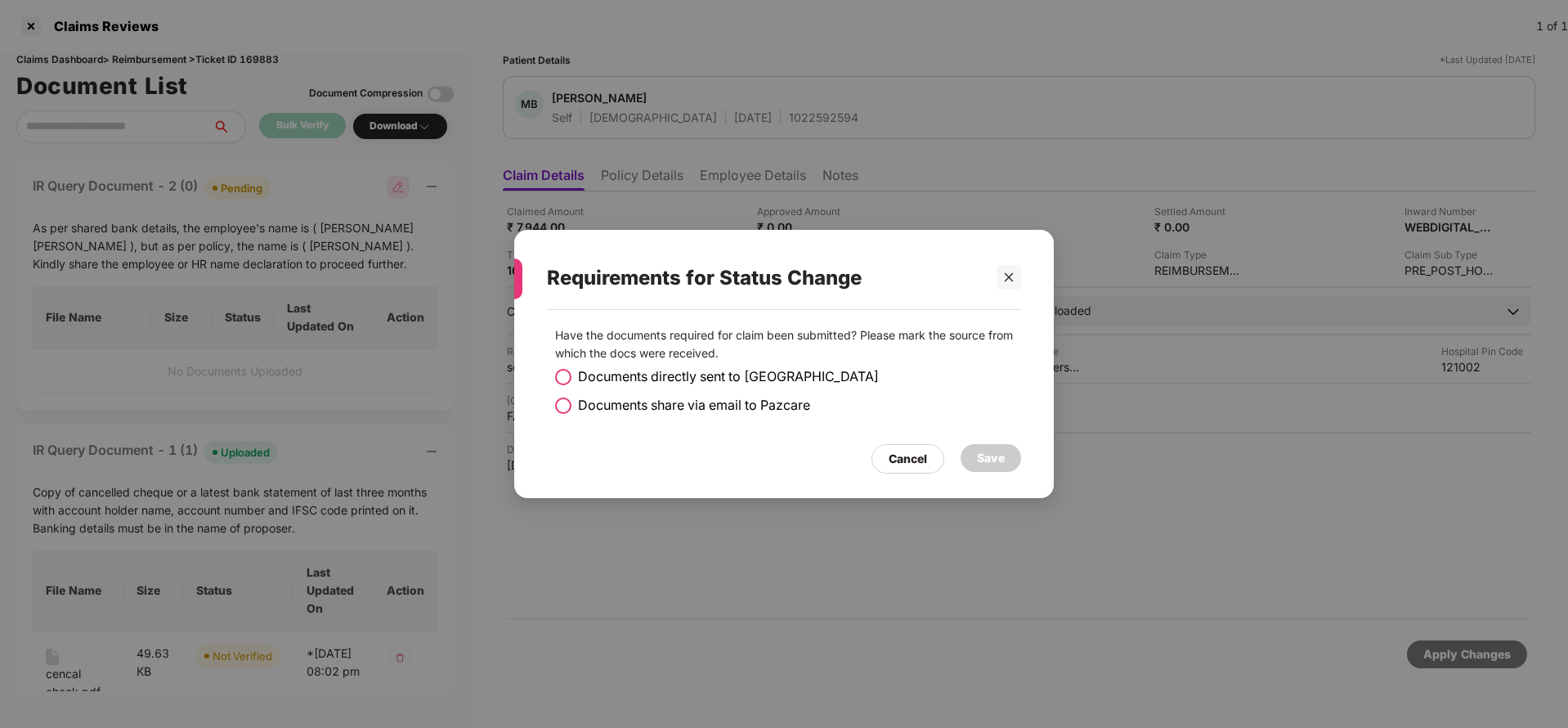
click at [602, 404] on span "Documents share via email to Pazcare" at bounding box center [694, 405] width 232 height 20
click at [1002, 456] on div "Save" at bounding box center [990, 458] width 27 height 18
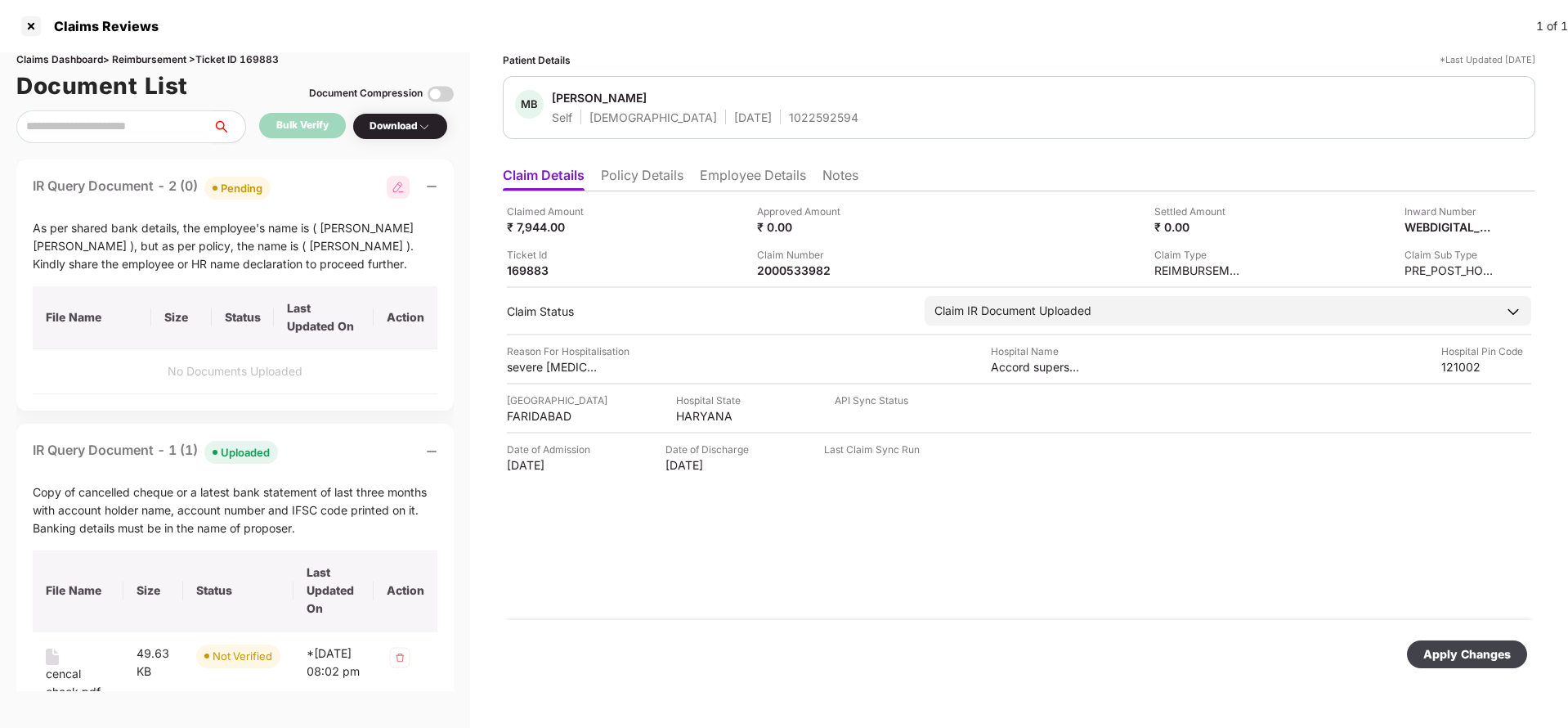
click at [1469, 653] on div "Apply Changes" at bounding box center [1466, 654] width 88 height 18
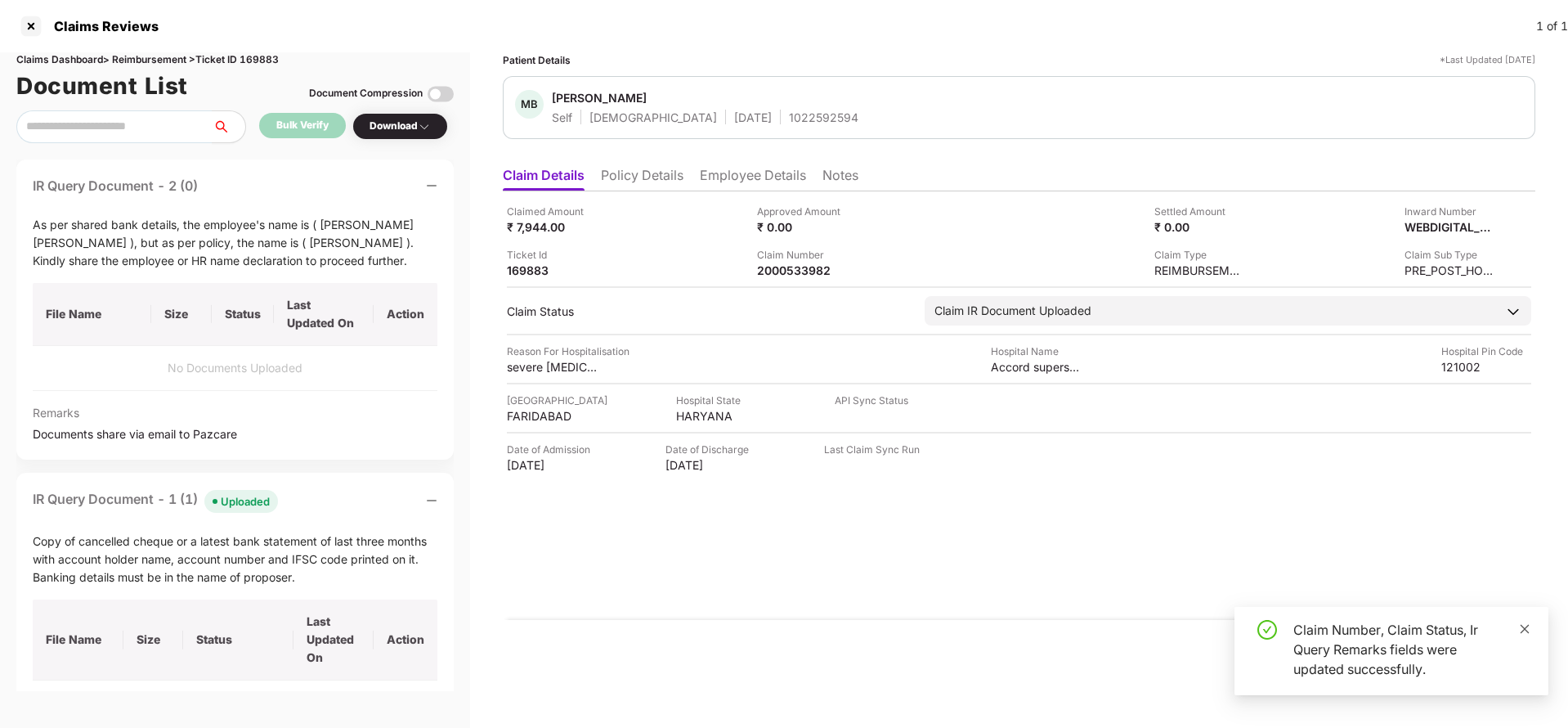
click at [1519, 625] on icon "close" at bounding box center [1524, 629] width 12 height 12
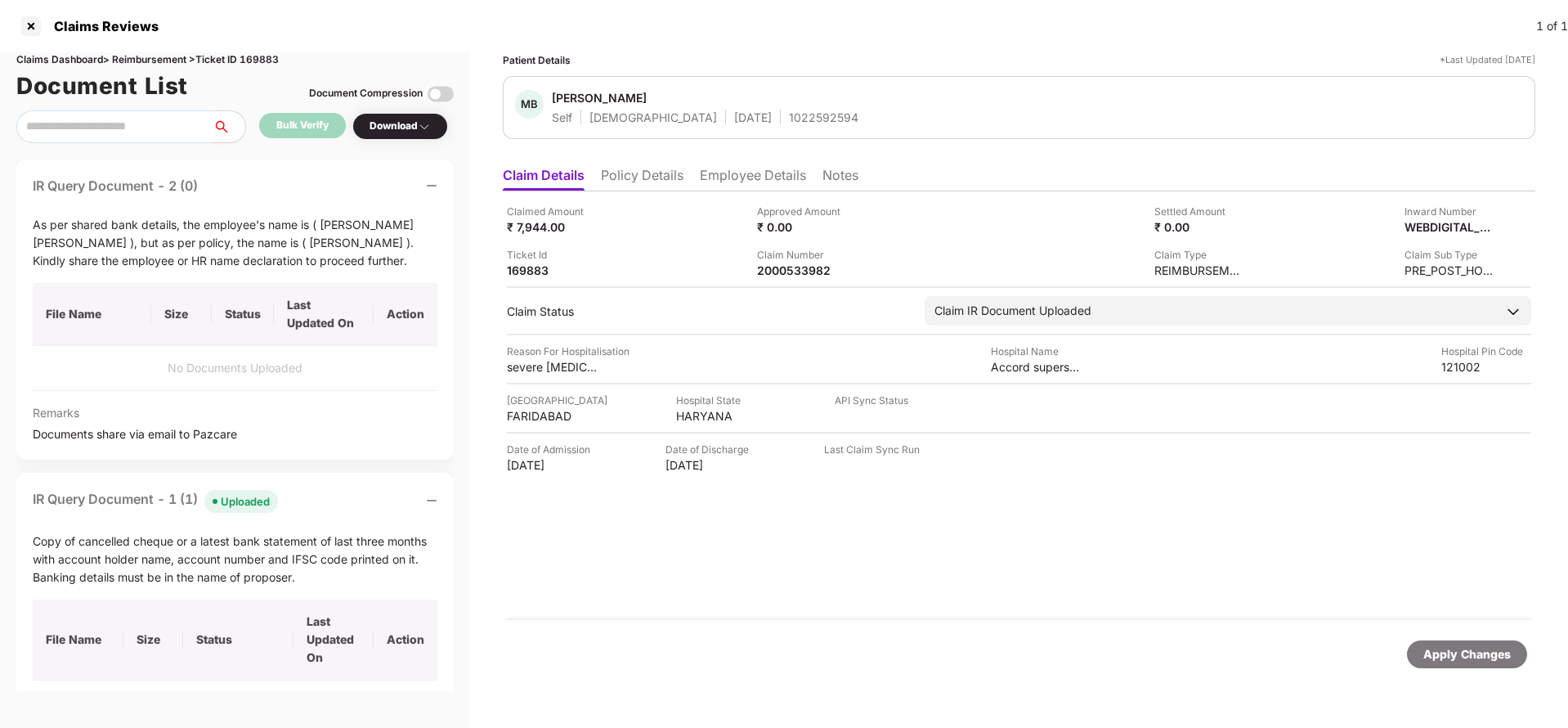
click at [1450, 653] on div "Apply Changes" at bounding box center [1466, 654] width 88 height 18
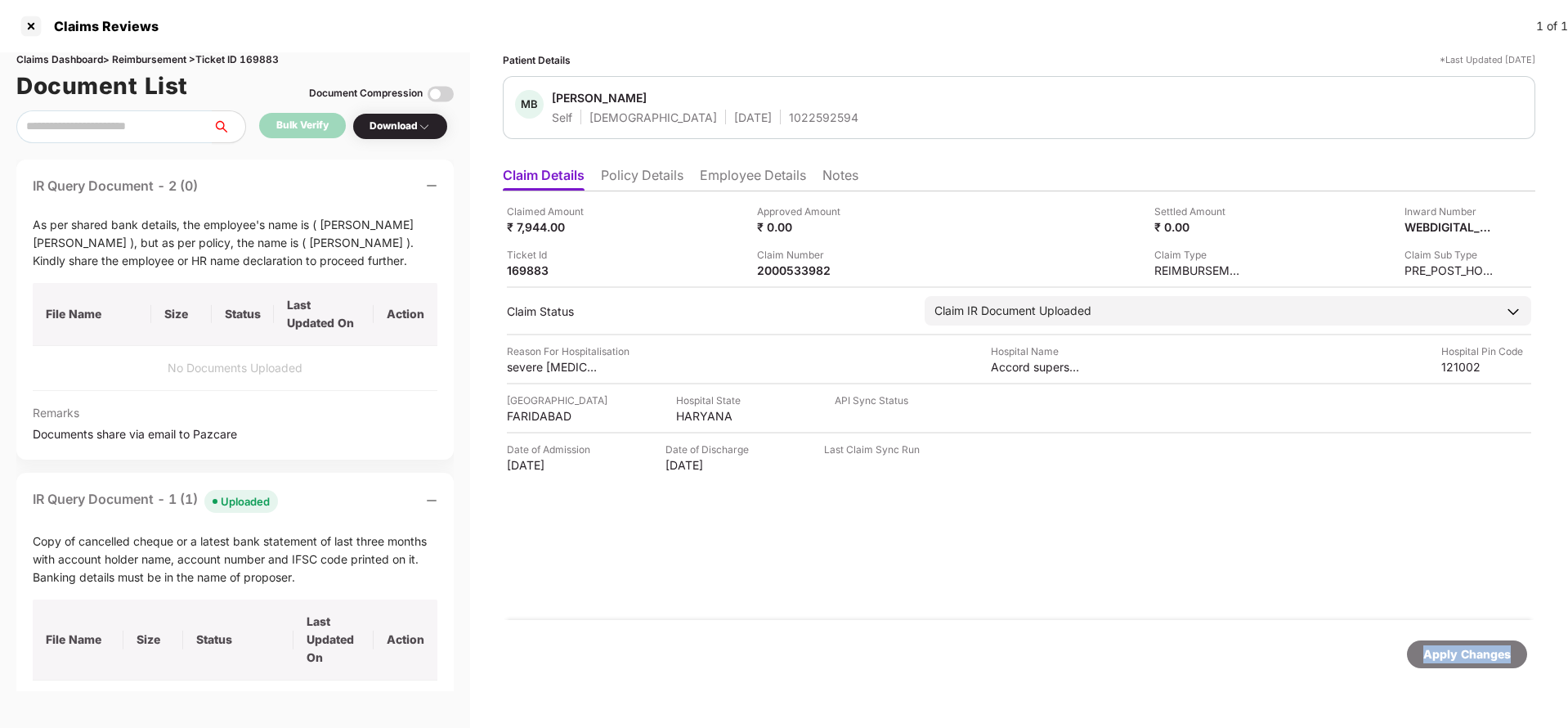
click at [1471, 653] on div "Apply Changes" at bounding box center [1466, 654] width 88 height 18
click at [1473, 653] on div "Apply Changes" at bounding box center [1466, 654] width 88 height 18
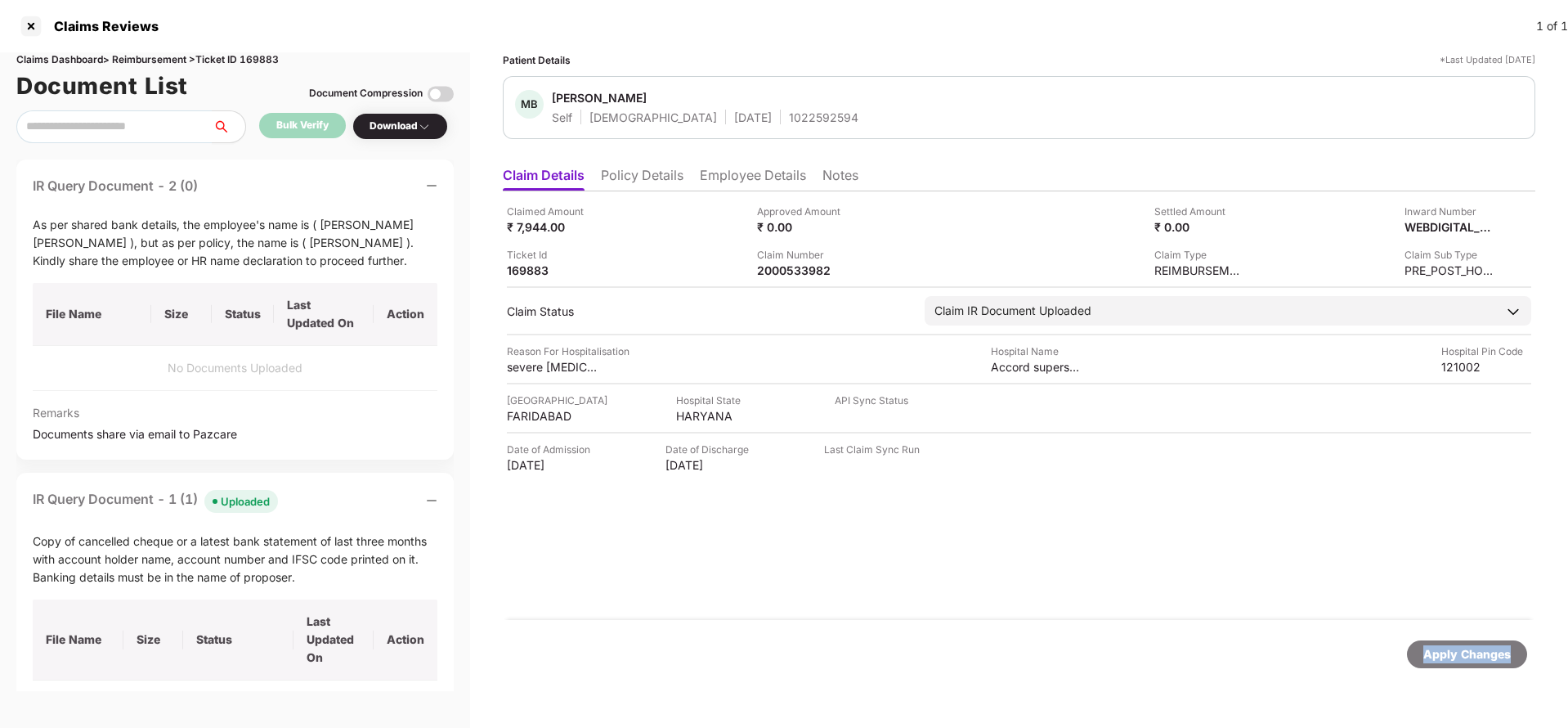
click at [1473, 653] on div "Apply Changes" at bounding box center [1466, 654] width 88 height 18
click at [791, 267] on div "2000533982" at bounding box center [802, 270] width 90 height 16
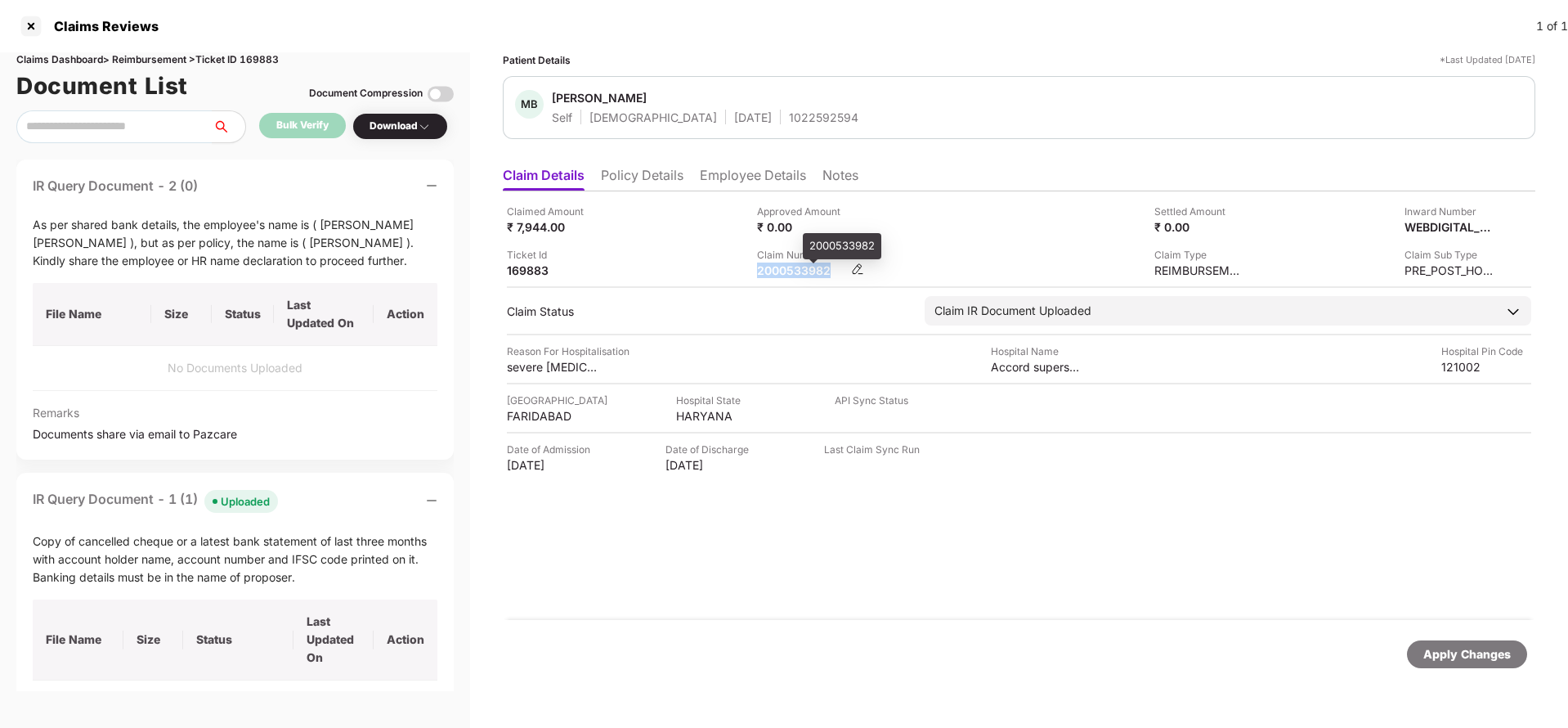
copy div "2000533982"
click at [789, 120] on div "1022592594" at bounding box center [823, 118] width 69 height 16
copy div "1022592594"
click at [792, 272] on div "2000533982" at bounding box center [802, 270] width 90 height 16
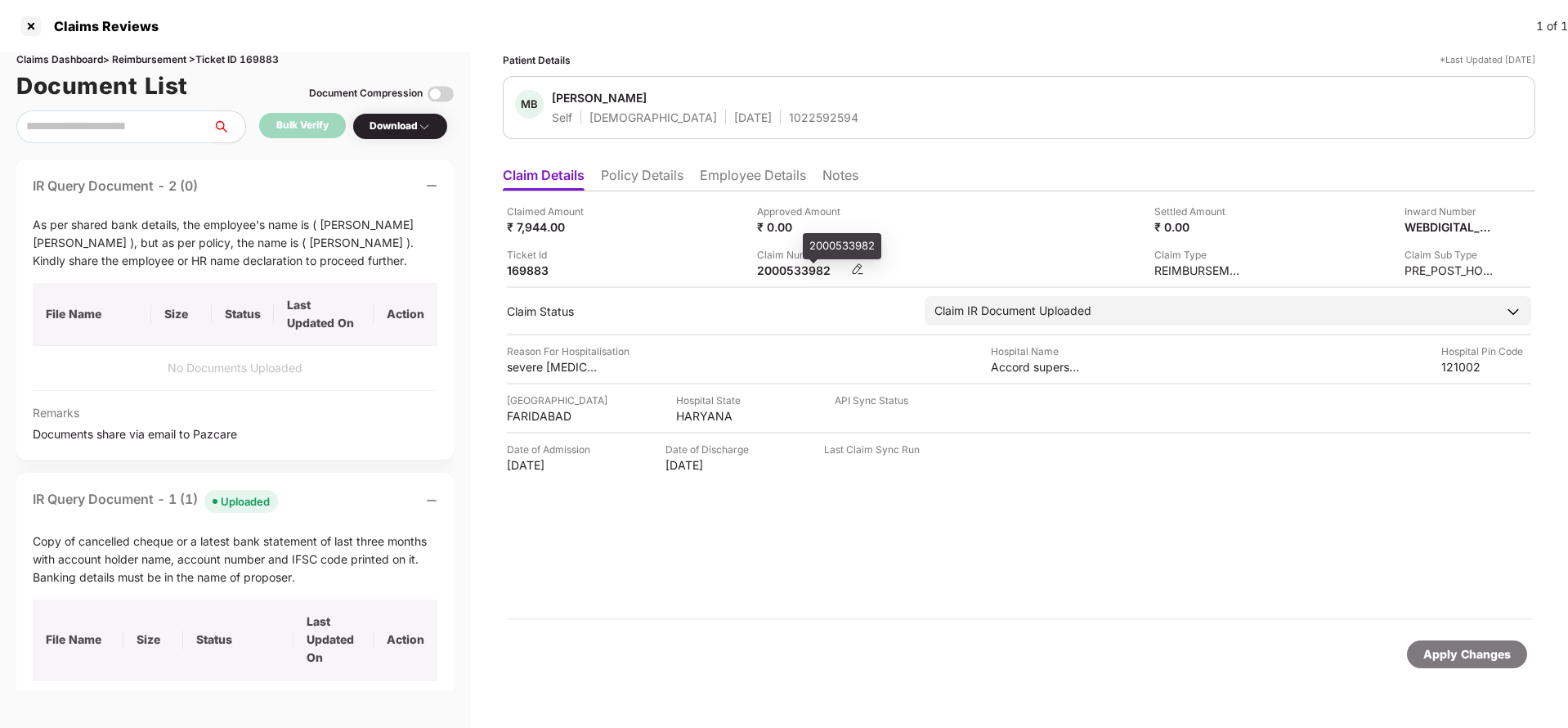
click at [792, 272] on div "2000533982" at bounding box center [802, 270] width 90 height 16
copy div "2000533982"
click at [789, 119] on div "1022592594" at bounding box center [823, 118] width 69 height 16
copy div "1022592594"
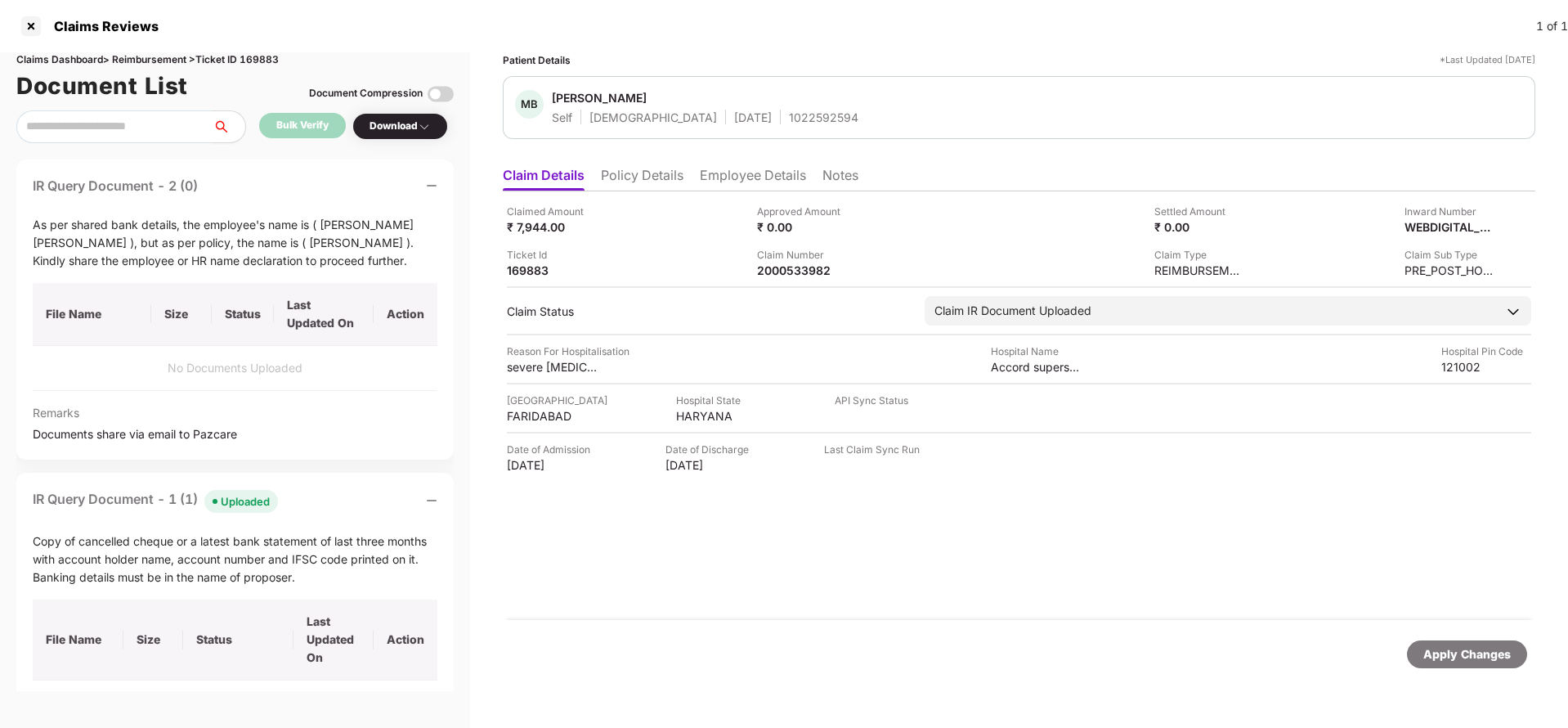
click at [1502, 665] on div "Apply Changes" at bounding box center [1467, 654] width 120 height 27
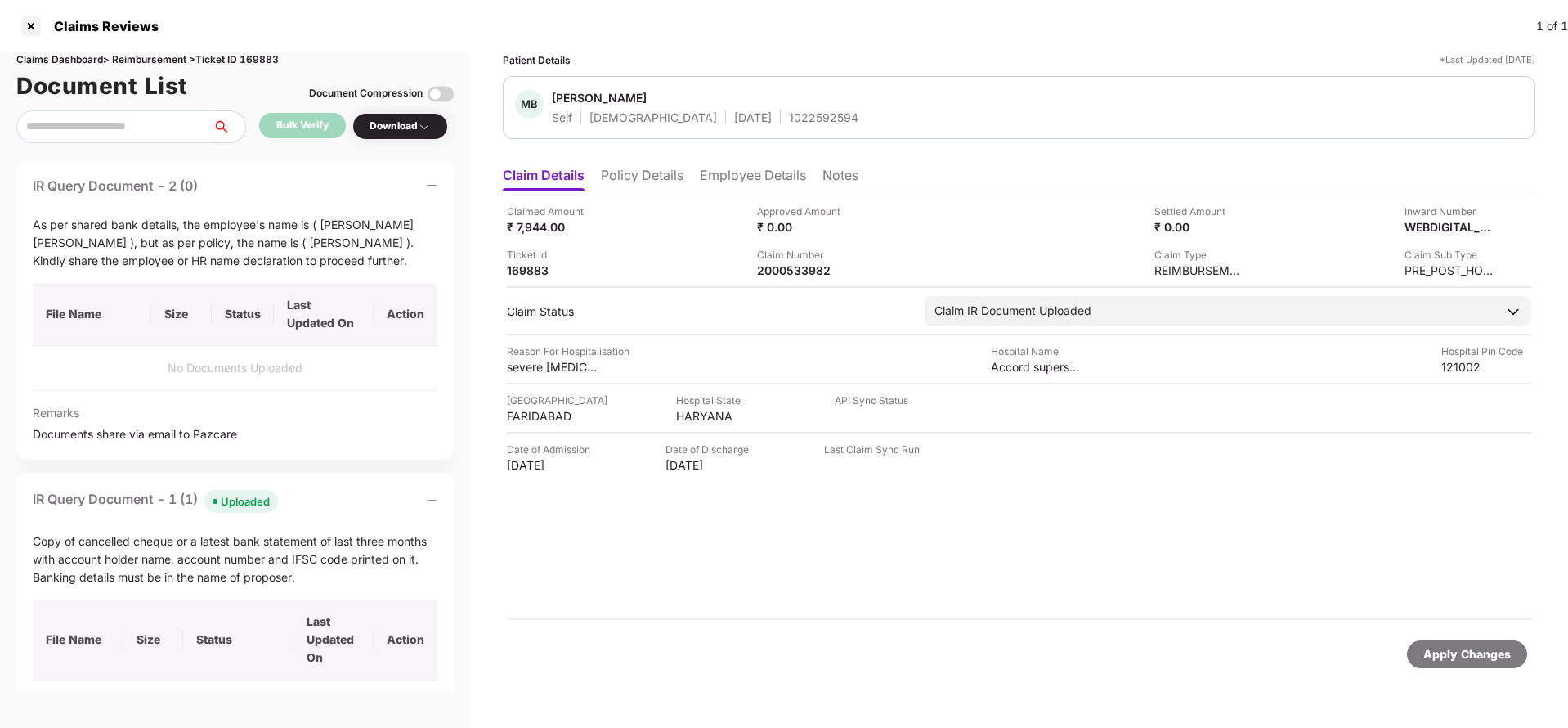
click at [261, 54] on div "Claims Dashboard > Reimbursement > Ticket ID 169883" at bounding box center [235, 60] width 437 height 16
copy div "169883"
click at [1445, 658] on div "Apply Changes" at bounding box center [1466, 654] width 88 height 18
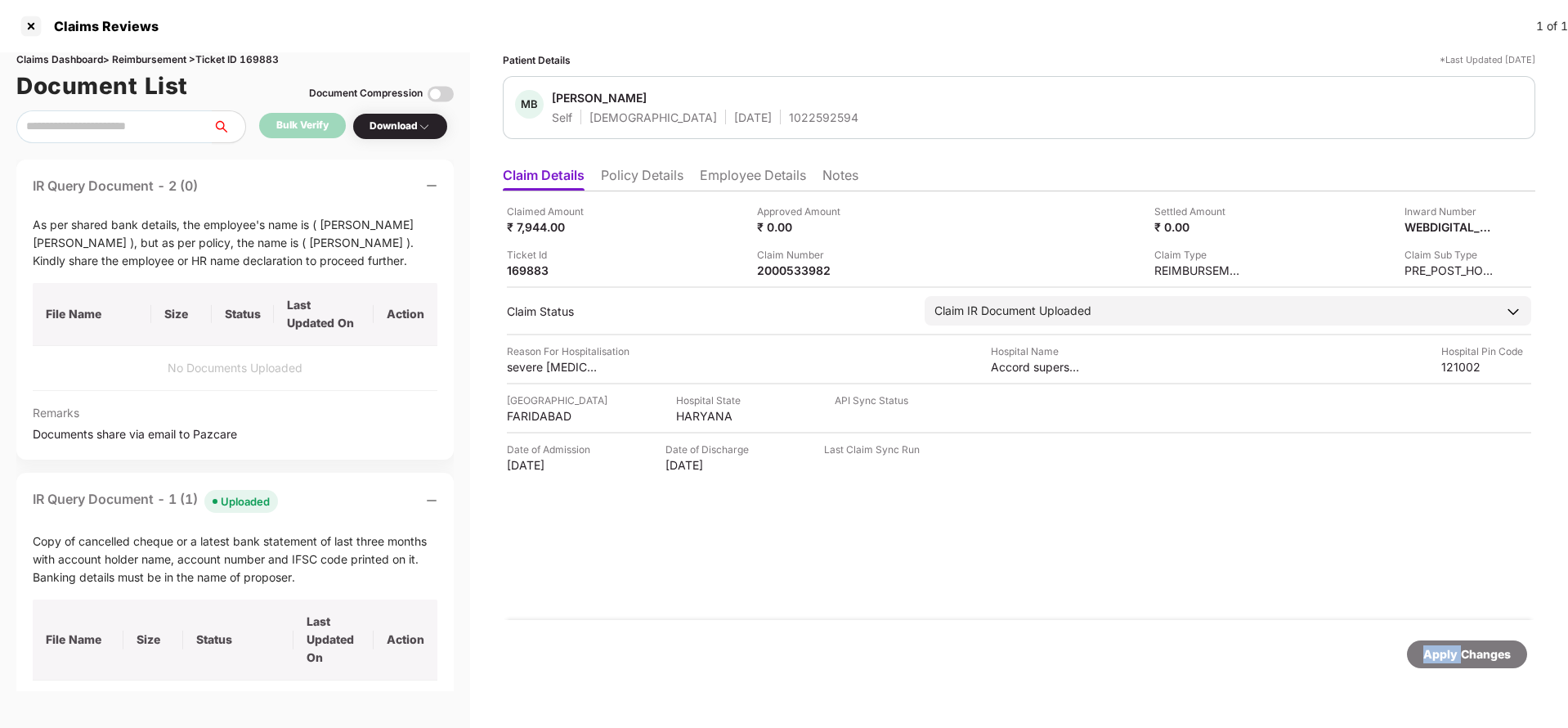
click at [1445, 658] on div "Apply Changes" at bounding box center [1466, 654] width 88 height 18
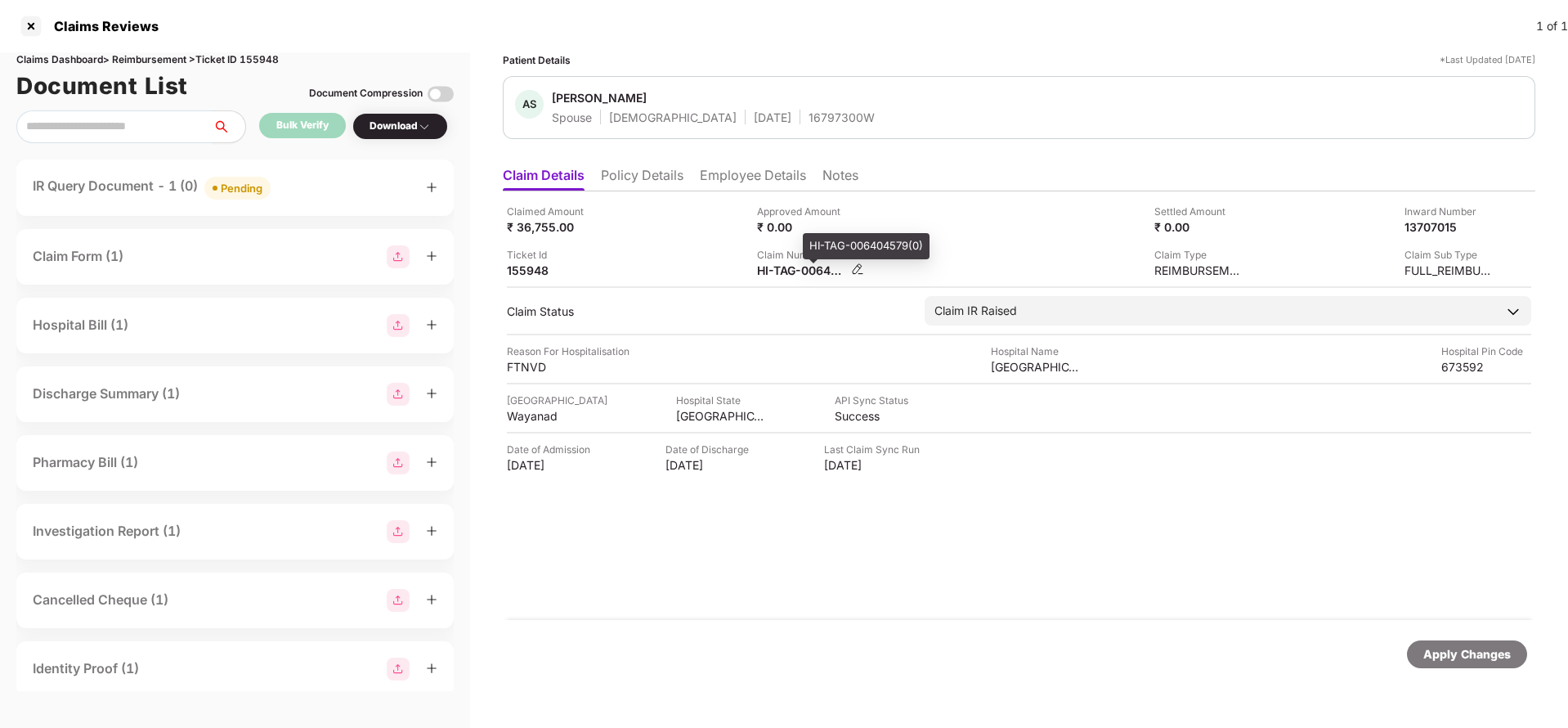
click at [801, 267] on div "HI-TAG-006404579(0)" at bounding box center [802, 270] width 90 height 16
copy div
click at [821, 274] on div "HI-TAG-006404579(0)" at bounding box center [802, 270] width 90 height 16
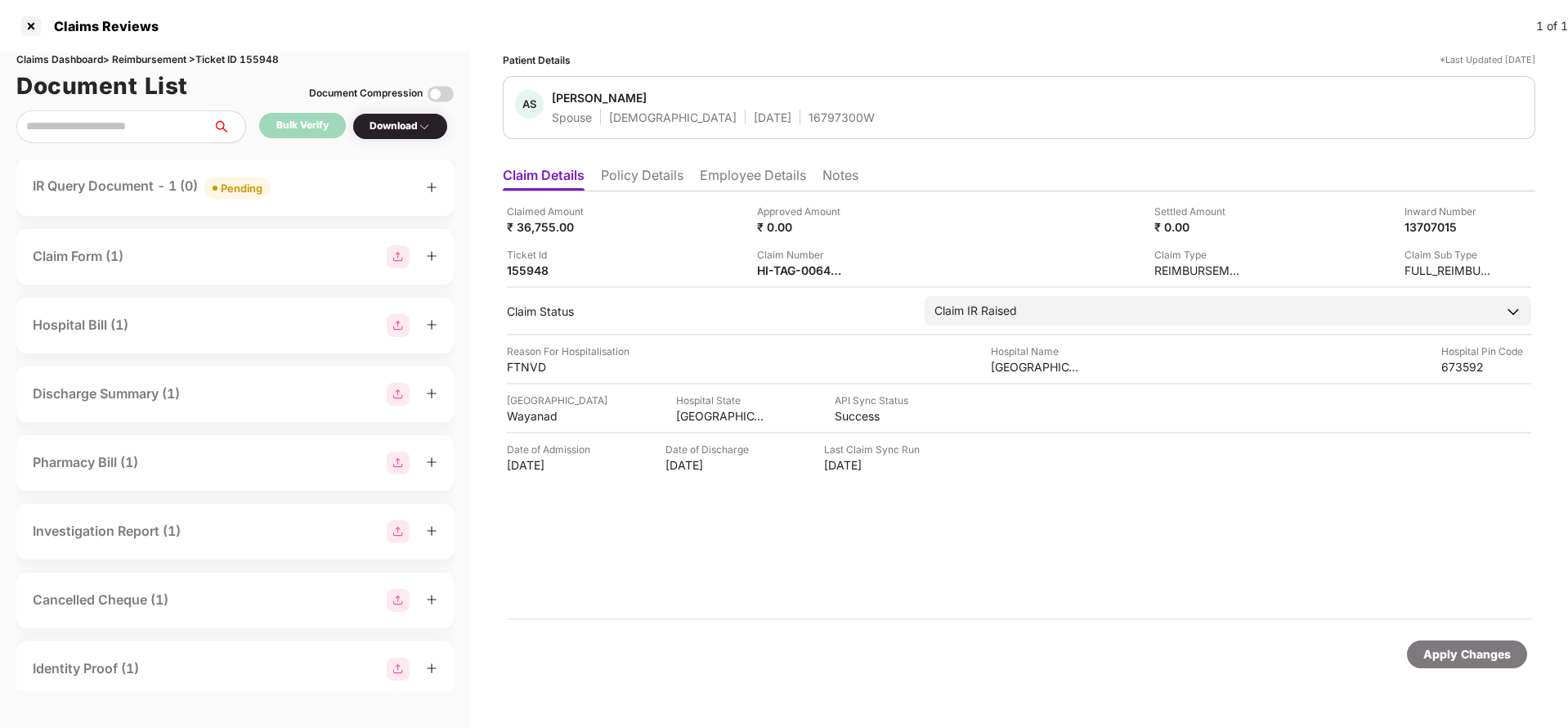
click at [240, 185] on div "Pending" at bounding box center [241, 188] width 42 height 16
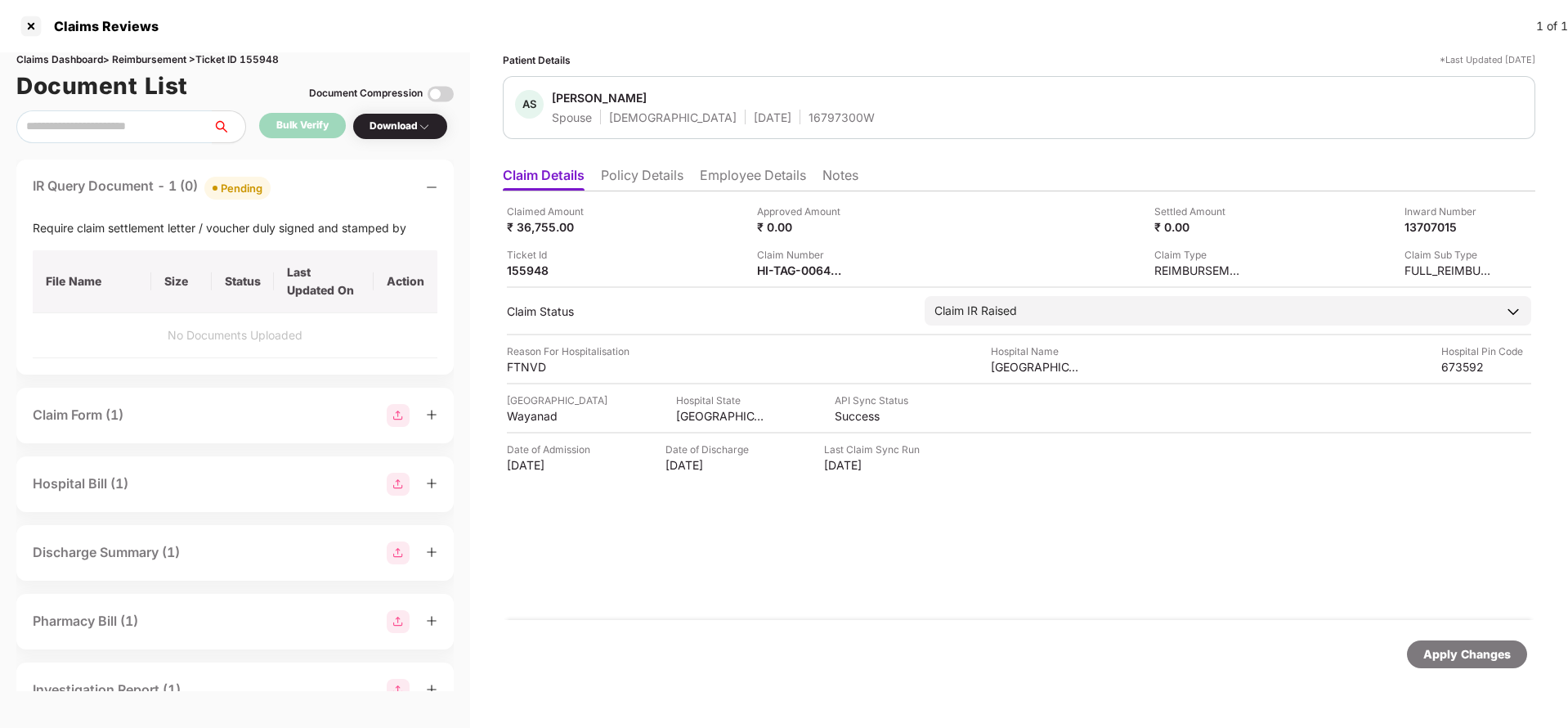
click at [758, 182] on li "Employee Details" at bounding box center [753, 178] width 106 height 24
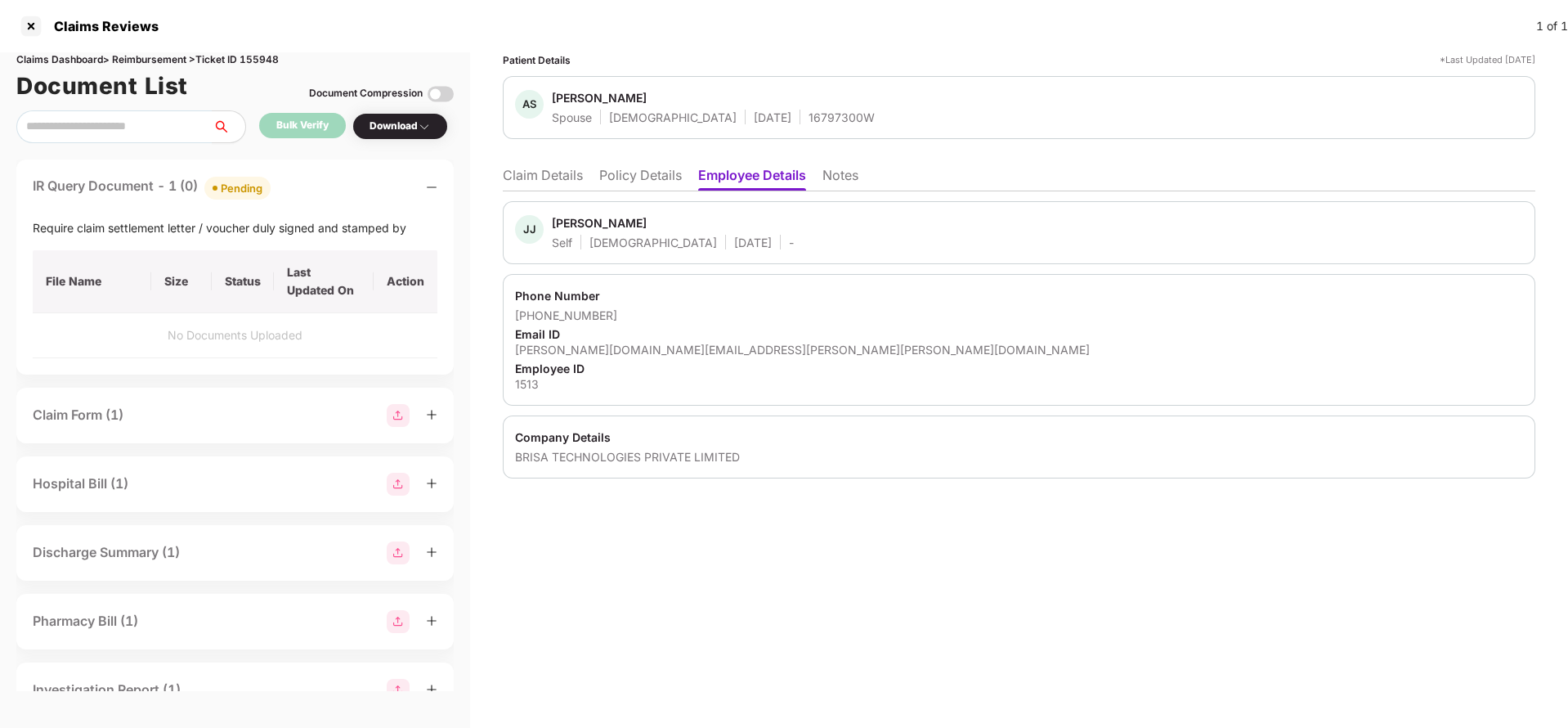
click at [599, 356] on div "[PERSON_NAME][DOMAIN_NAME][EMAIL_ADDRESS][PERSON_NAME][PERSON_NAME][DOMAIN_NAME]" at bounding box center [1019, 350] width 1008 height 16
copy div "[PERSON_NAME][DOMAIN_NAME][EMAIL_ADDRESS][PERSON_NAME][PERSON_NAME][DOMAIN_NAME]"
click at [560, 182] on li "Claim Details" at bounding box center [543, 178] width 80 height 24
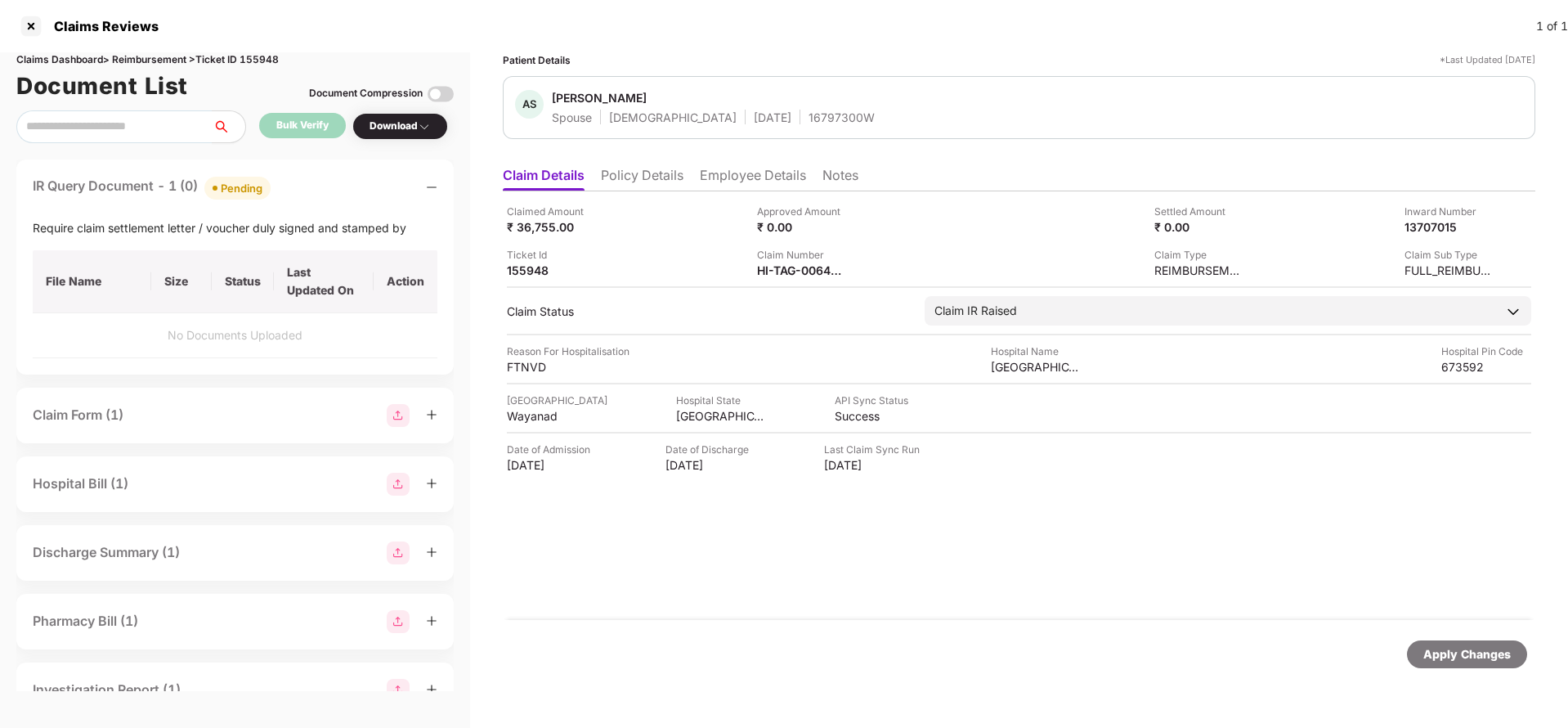
click at [1443, 655] on div "Apply Changes" at bounding box center [1466, 654] width 88 height 18
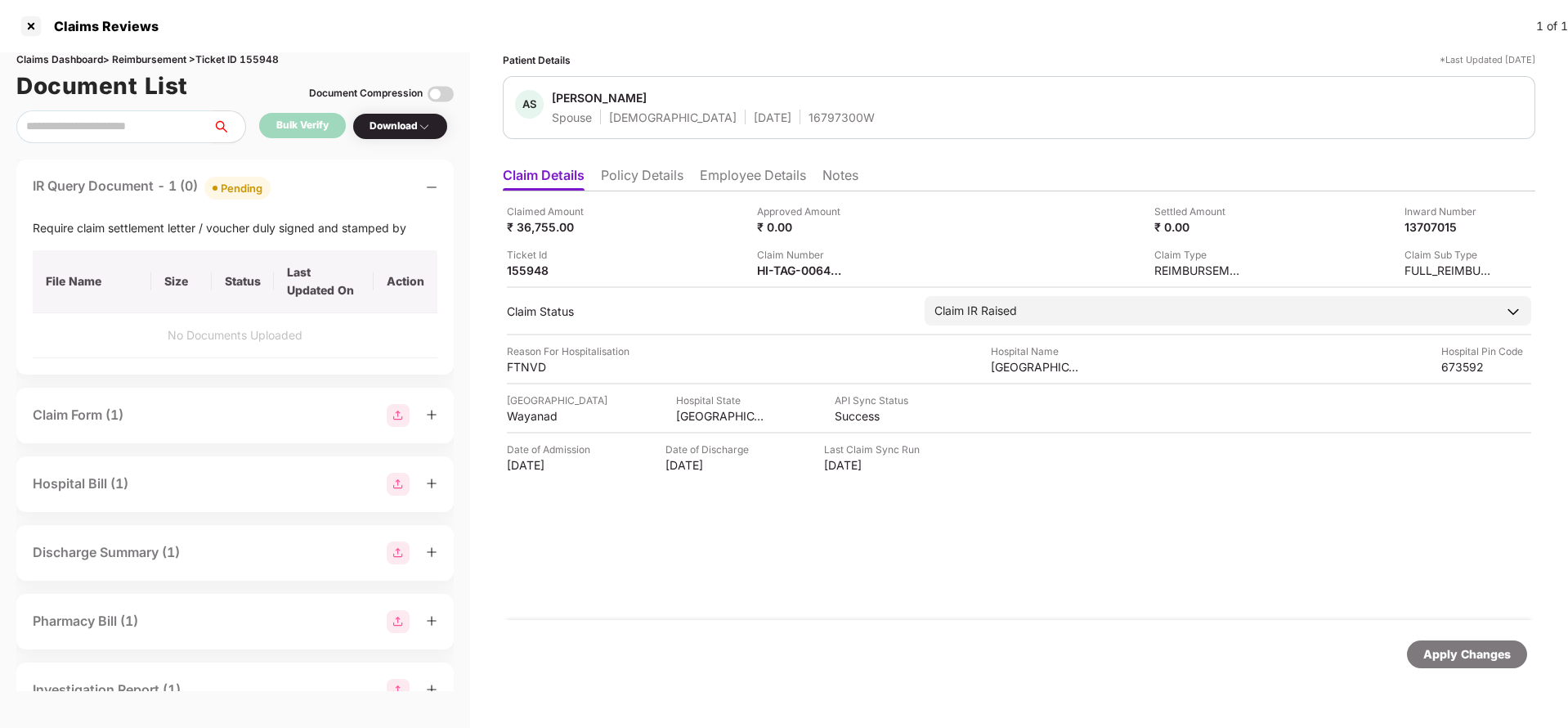
click at [262, 58] on div "Claims Dashboard > Reimbursement > Ticket ID 155948" at bounding box center [235, 60] width 437 height 16
copy div "155948"
click at [1480, 658] on div "Apply Changes" at bounding box center [1466, 654] width 88 height 18
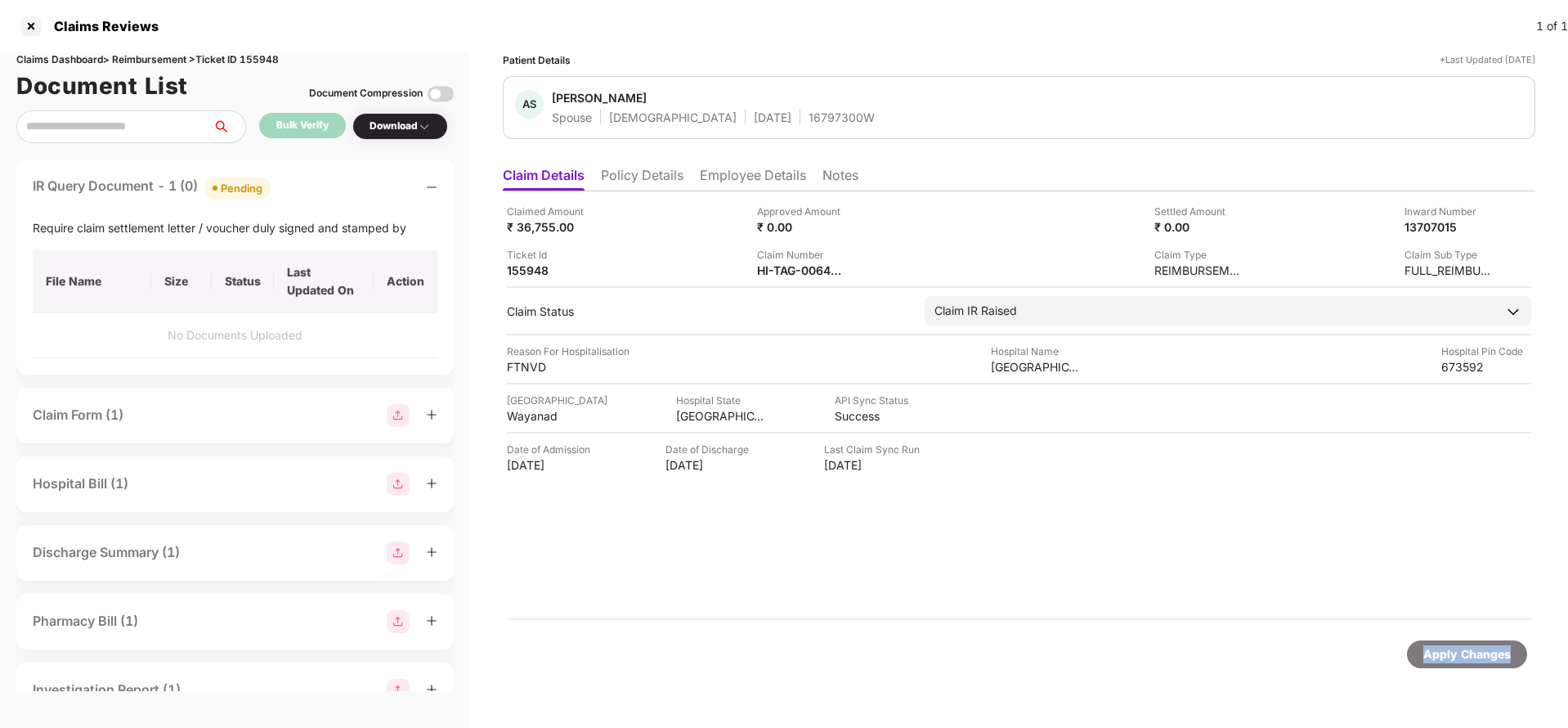
click at [1480, 658] on div "Apply Changes" at bounding box center [1466, 654] width 88 height 18
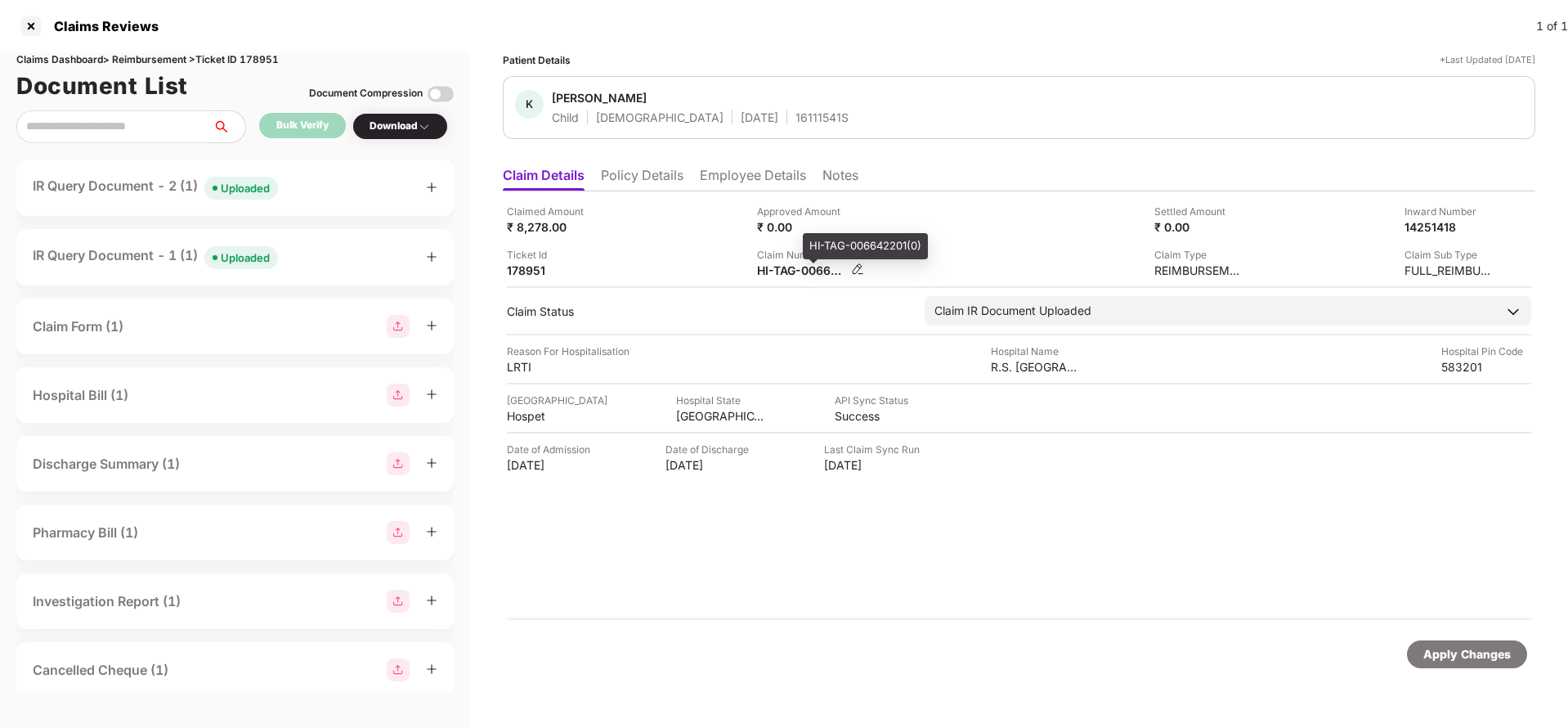
click at [788, 270] on div "HI-TAG-006642201(0)" at bounding box center [802, 270] width 90 height 16
copy div
click at [237, 183] on div "Uploaded" at bounding box center [244, 188] width 49 height 16
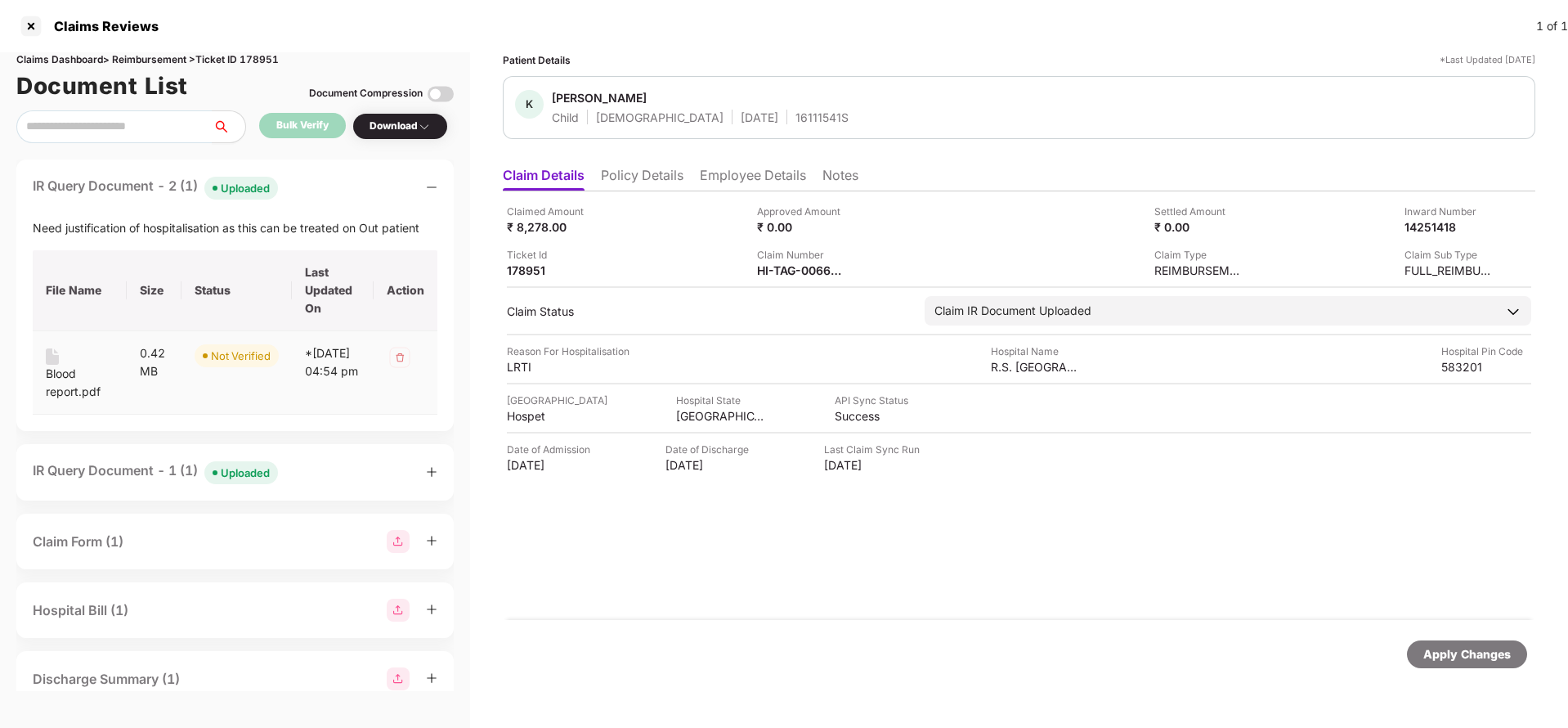
click at [62, 386] on div "Blood report.pdf" at bounding box center [80, 383] width 68 height 36
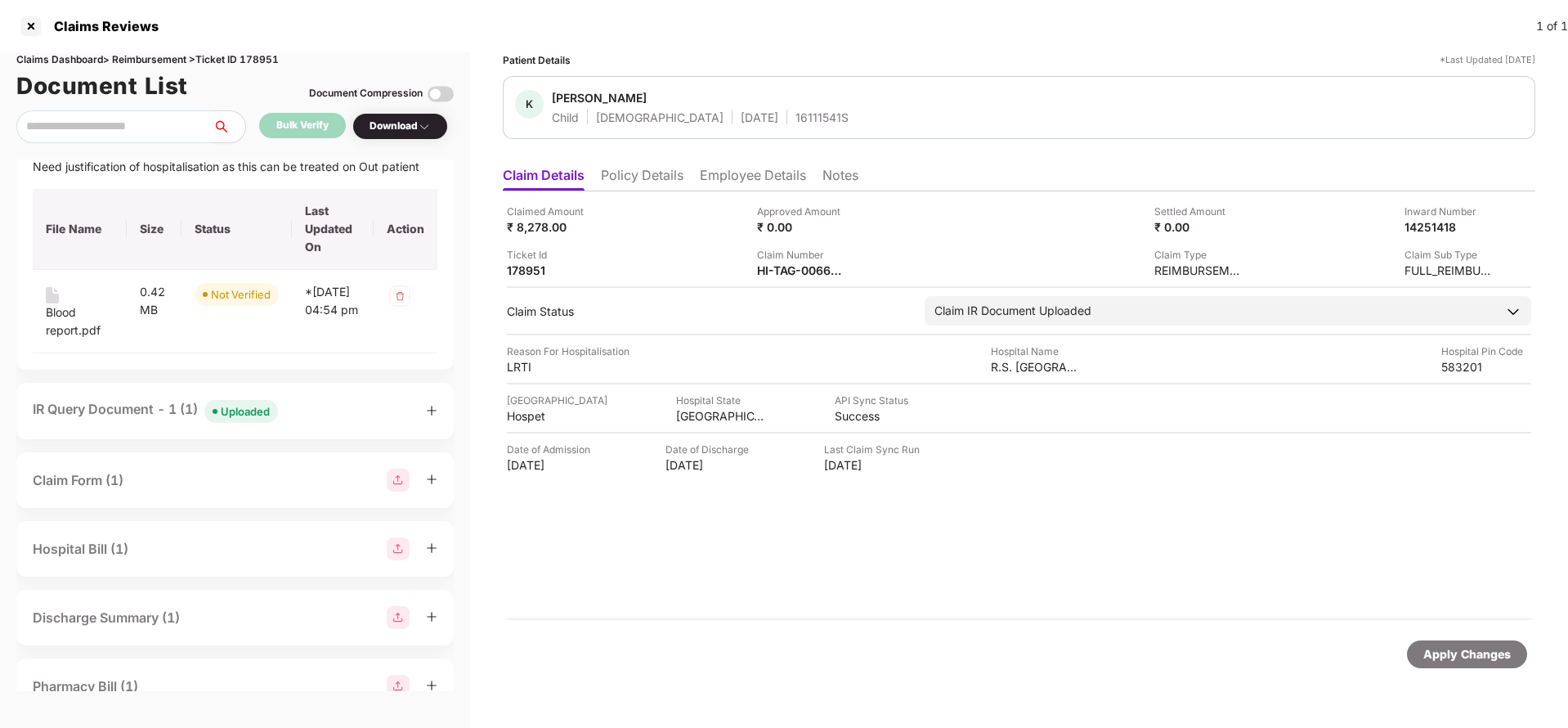
click at [114, 412] on div "IR Query Document - 1 (1) Uploaded" at bounding box center [155, 411] width 245 height 24
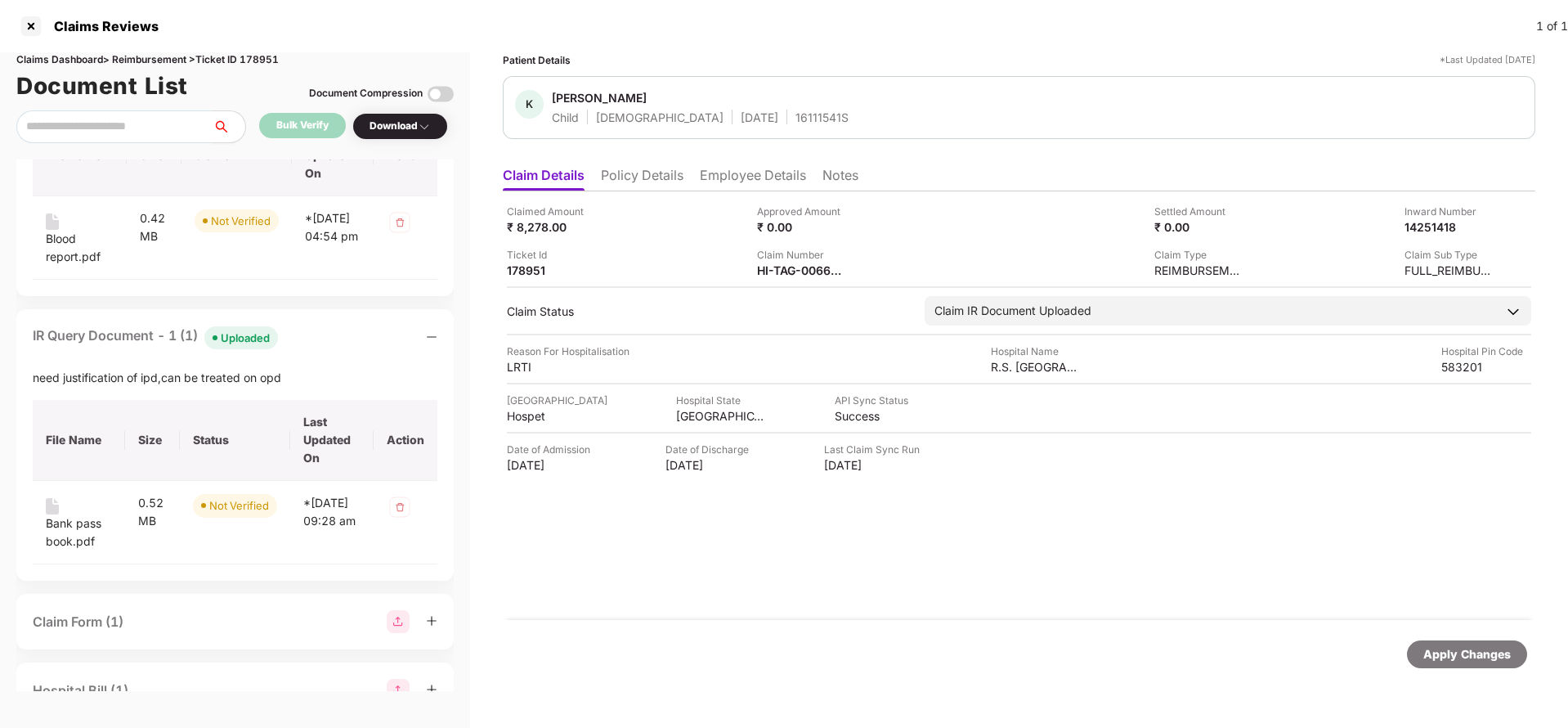
scroll to position [0, 0]
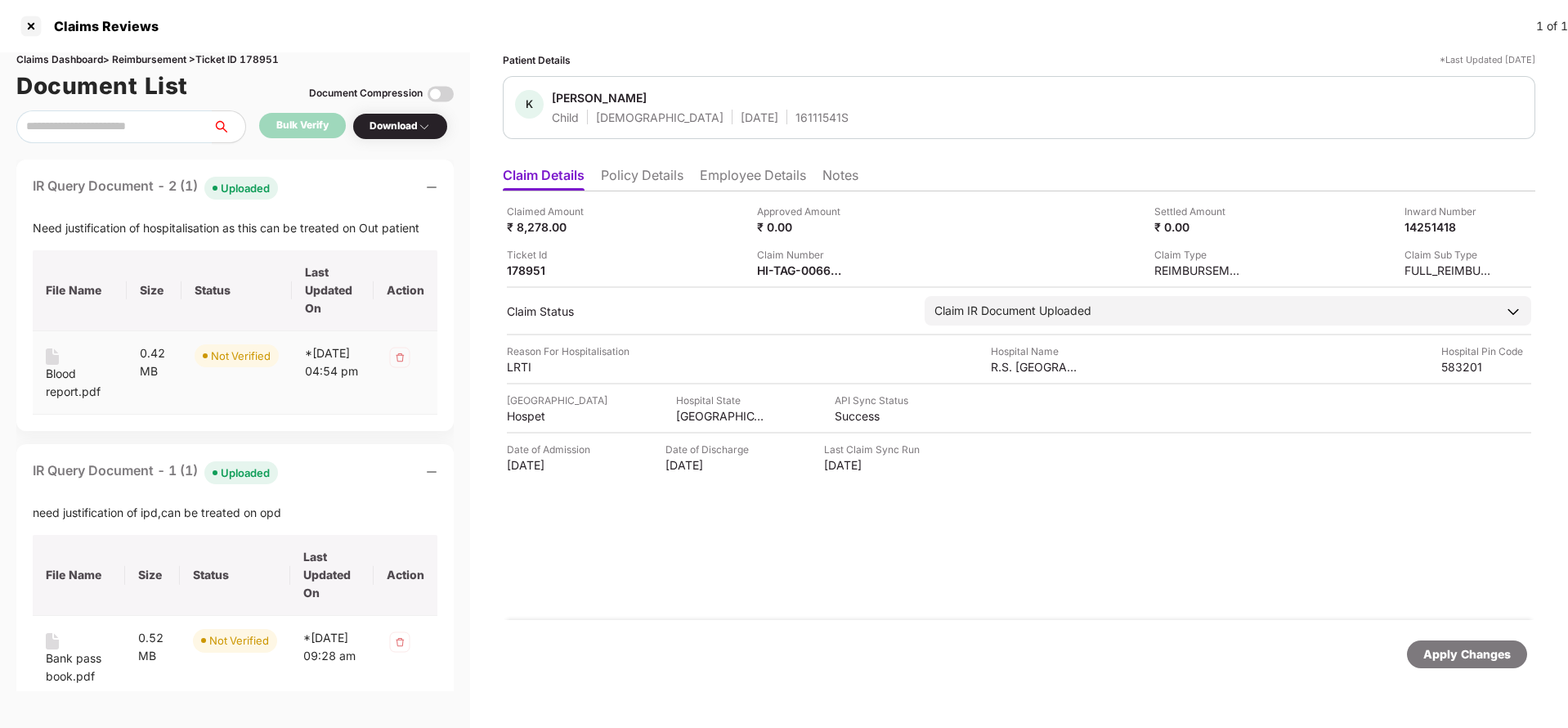
click at [67, 373] on div "Blood report.pdf" at bounding box center [80, 383] width 68 height 36
click at [730, 181] on li "Employee Details" at bounding box center [753, 178] width 106 height 24
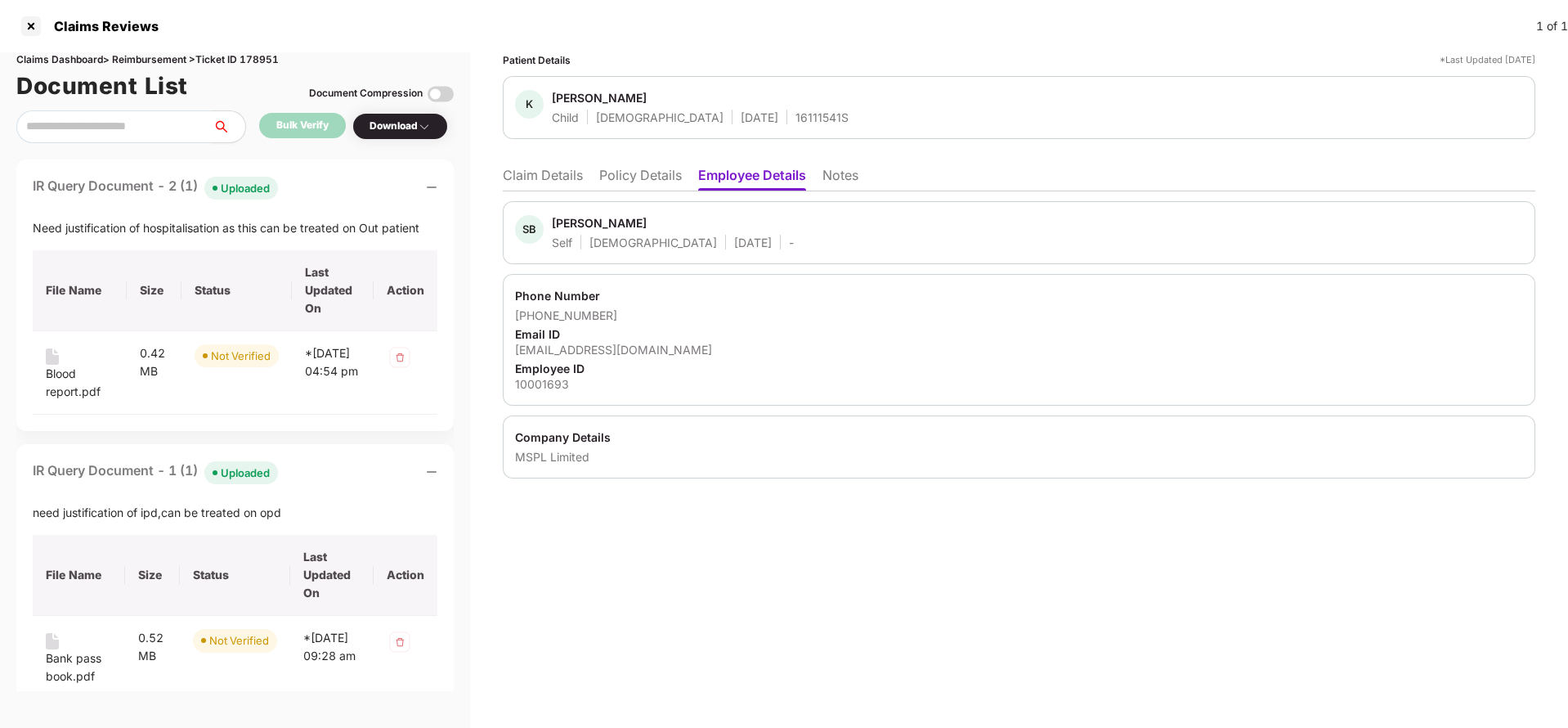
click at [555, 350] on div "10001693@mspllimited.com" at bounding box center [1019, 350] width 1008 height 16
copy div "10001693@mspllimited.com"
click at [192, 231] on div "Need justification of hospitalisation as this can be treated on Out patient" at bounding box center [235, 228] width 405 height 18
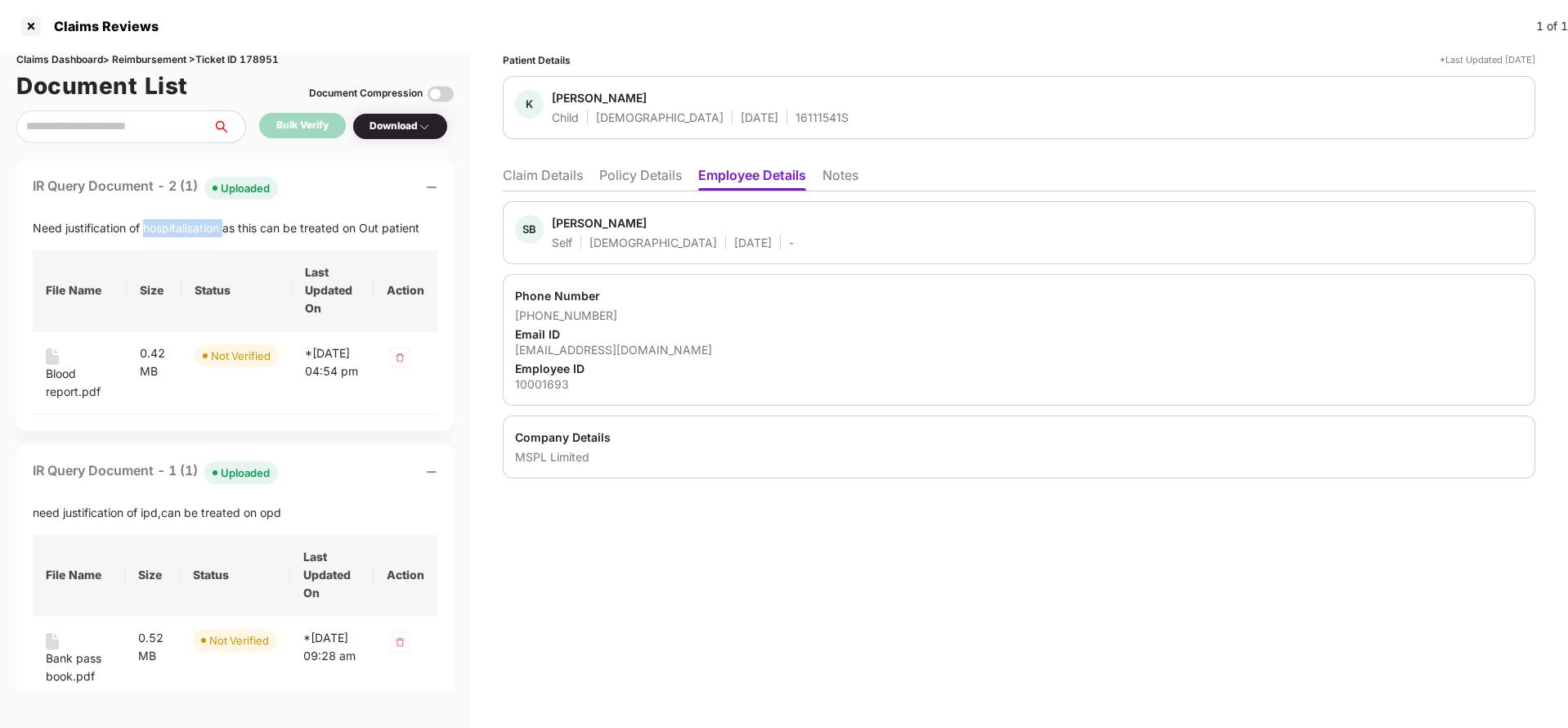
click at [192, 231] on div "Need justification of hospitalisation as this can be treated on Out patient" at bounding box center [235, 228] width 405 height 18
copy div "Need justification of hospitalisation as this can be treated on Out patient"
click at [523, 187] on li "Claim Details" at bounding box center [543, 178] width 80 height 24
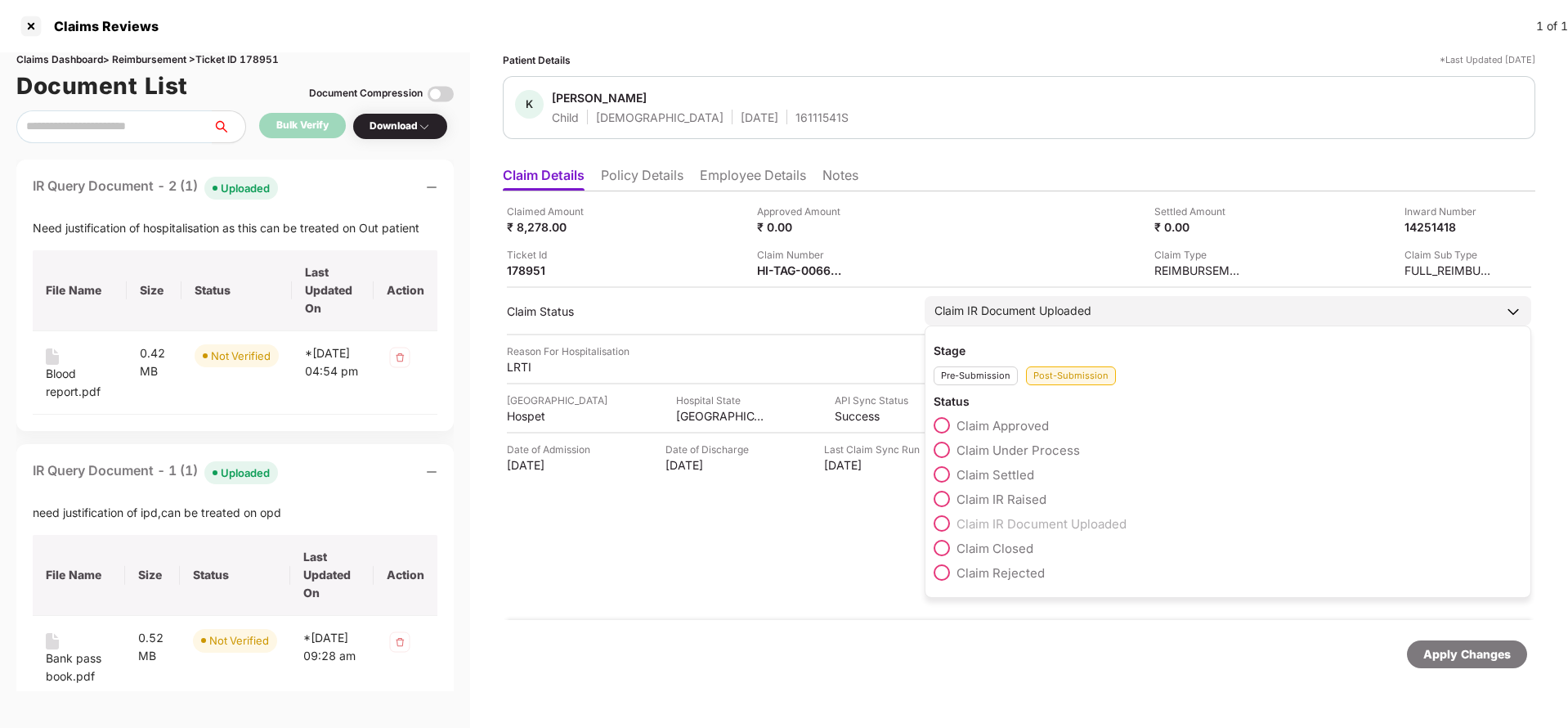
click at [992, 498] on span "Claim IR Raised" at bounding box center [1001, 500] width 90 height 16
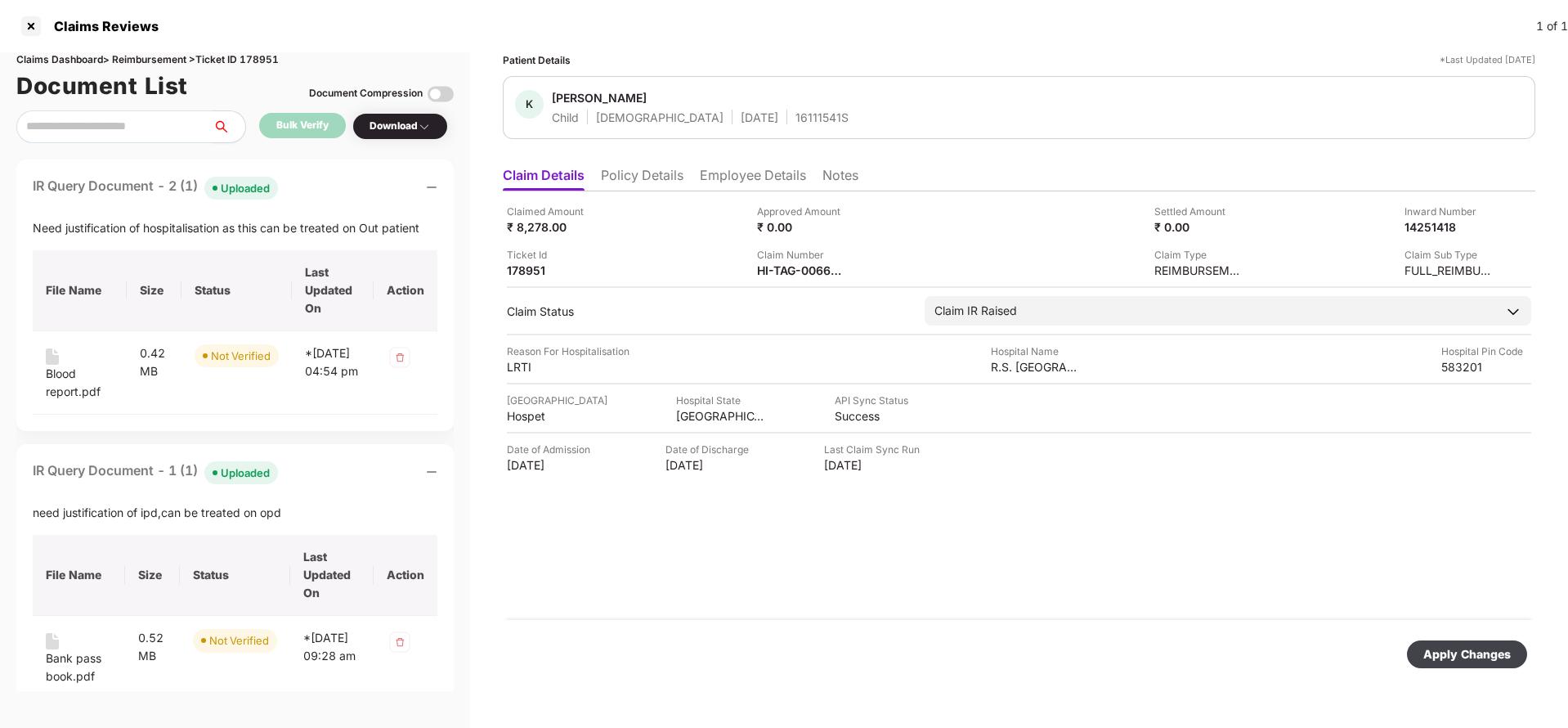
click at [1455, 650] on div "Apply Changes" at bounding box center [1466, 654] width 88 height 18
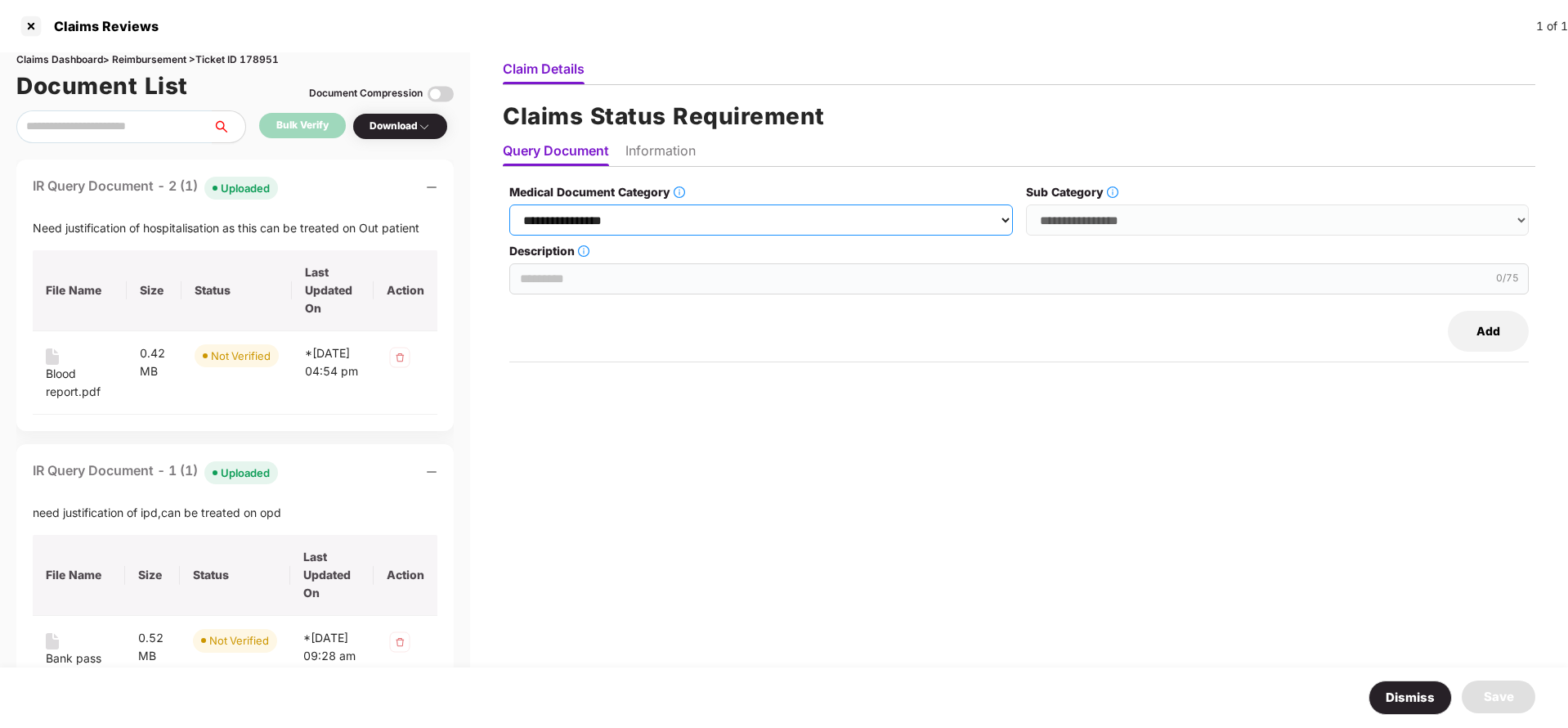
click at [699, 219] on select "**********" at bounding box center [761, 220] width 503 height 31
select select "**********"
click at [510, 205] on select "**********" at bounding box center [761, 220] width 503 height 31
click at [1122, 207] on select "**********" at bounding box center [1278, 220] width 503 height 31
select select "******"
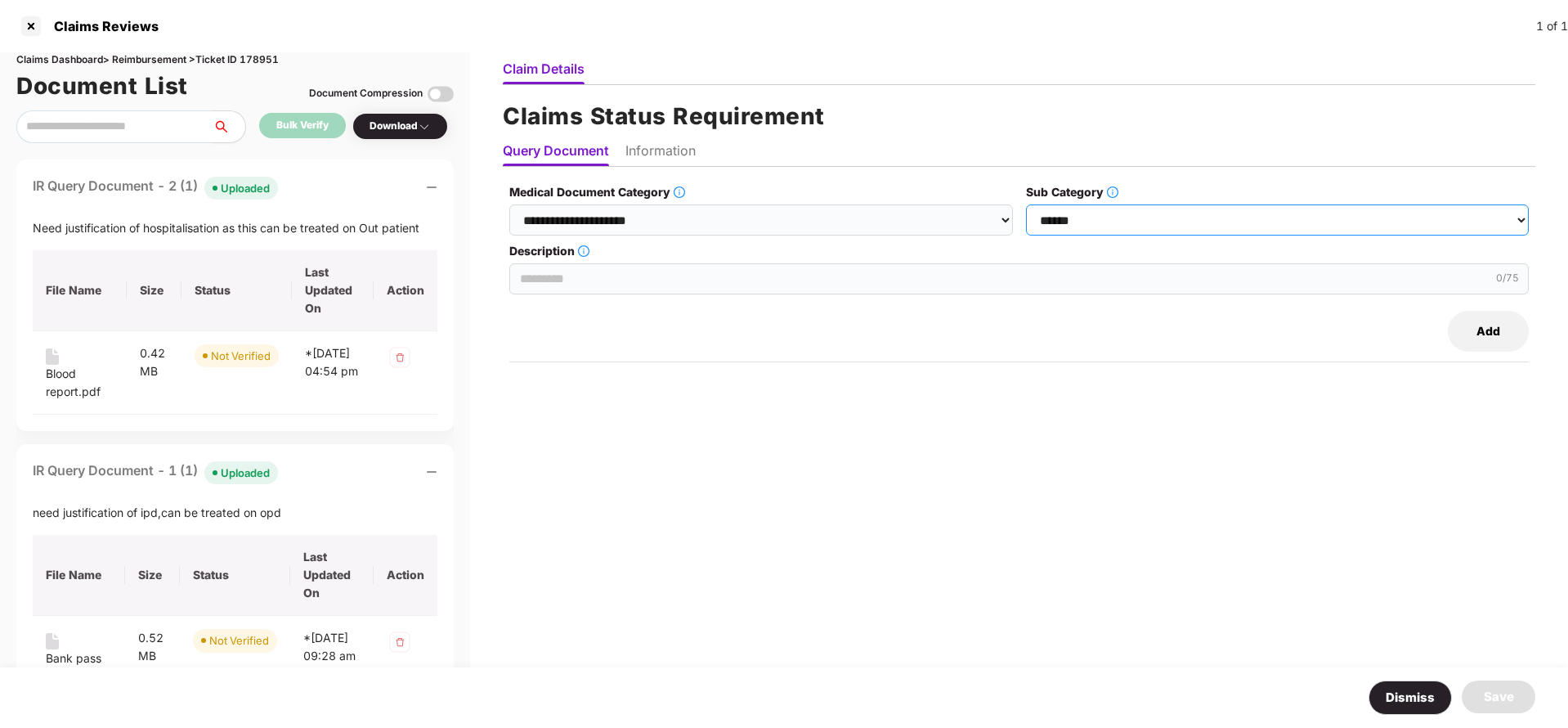
click at [1027, 205] on select "**********" at bounding box center [1278, 220] width 503 height 31
click at [676, 272] on input "Description" at bounding box center [1018, 278] width 1019 height 31
paste input "**********"
type input "**********"
click at [675, 154] on li "Information" at bounding box center [660, 154] width 70 height 24
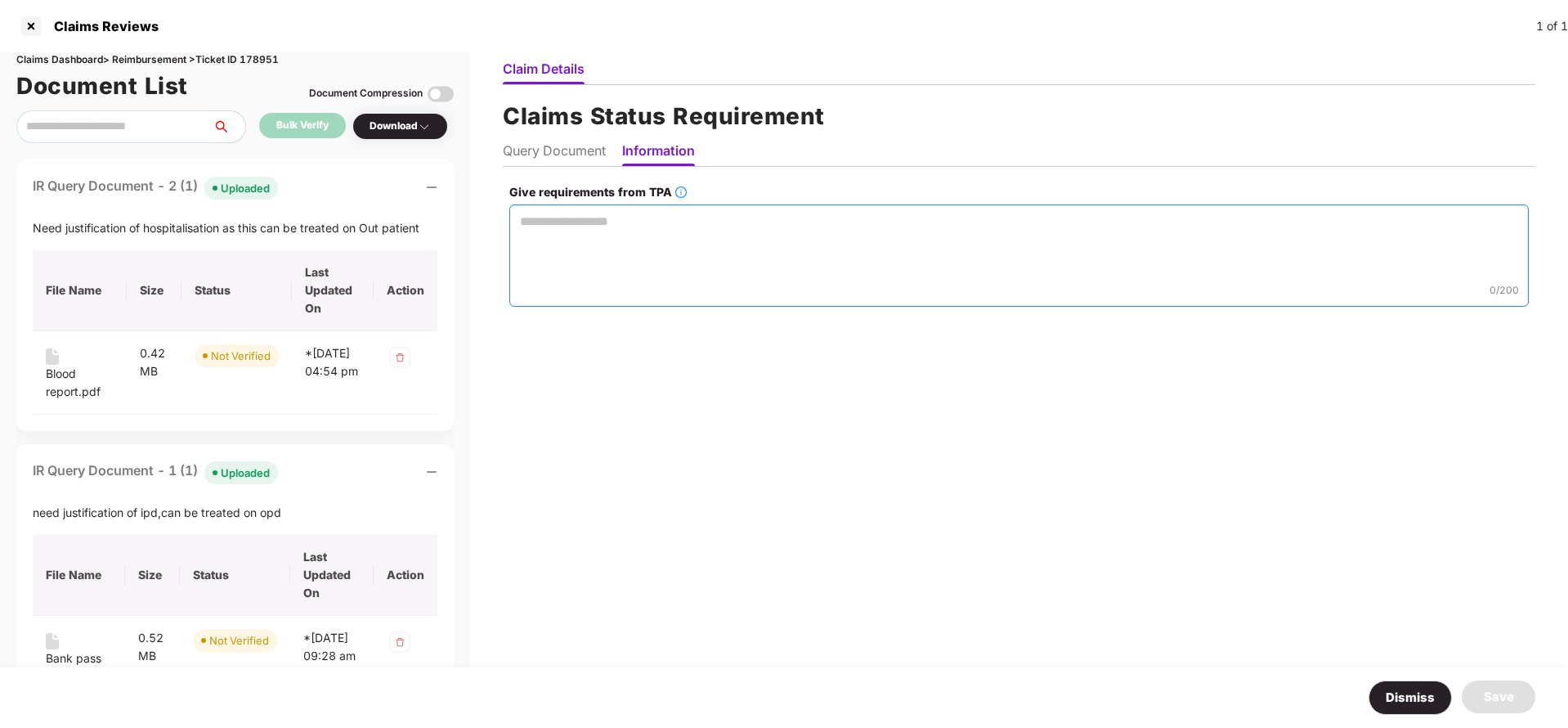
click at [622, 241] on textarea "Give requirements from TPA" at bounding box center [1018, 255] width 1019 height 102
paste textarea "**********"
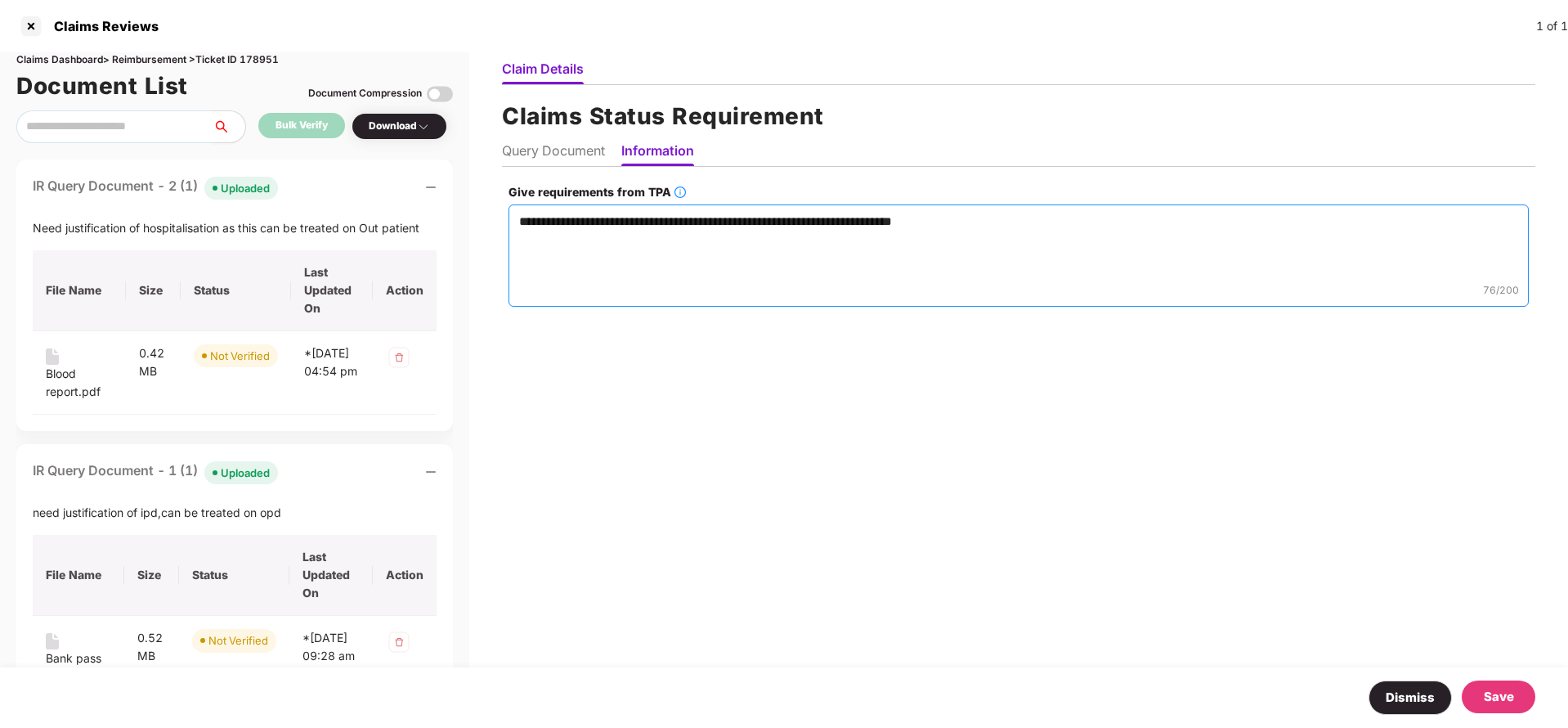
click at [971, 223] on textarea "**********" at bounding box center [1018, 255] width 1020 height 102
click at [699, 224] on textarea "**********" at bounding box center [1018, 255] width 1020 height 102
type textarea "**********"
click at [1502, 699] on div "Save" at bounding box center [1499, 697] width 30 height 19
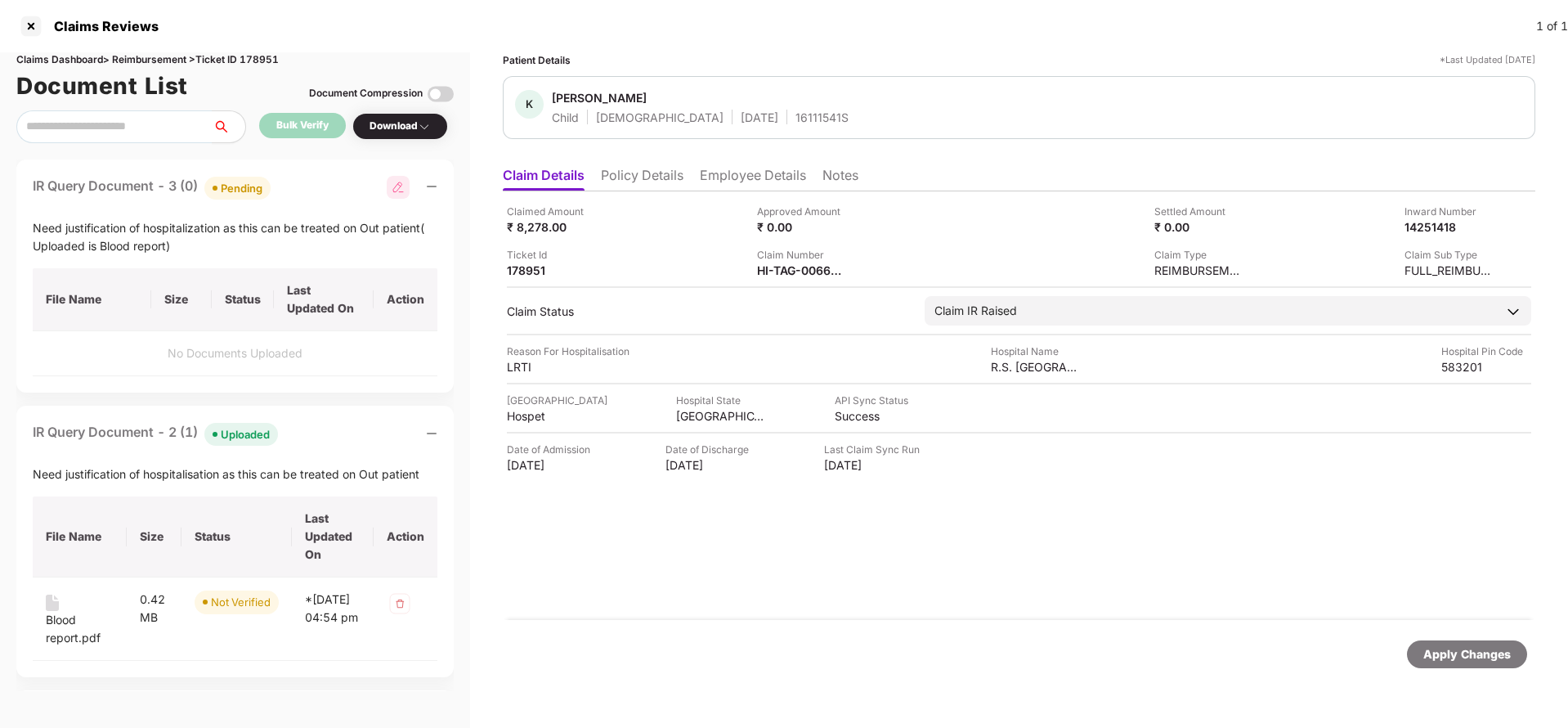
click at [1480, 659] on div "Apply Changes" at bounding box center [1466, 654] width 88 height 18
click at [264, 59] on div "Claims Dashboard > Reimbursement > Ticket ID 178951" at bounding box center [235, 60] width 437 height 16
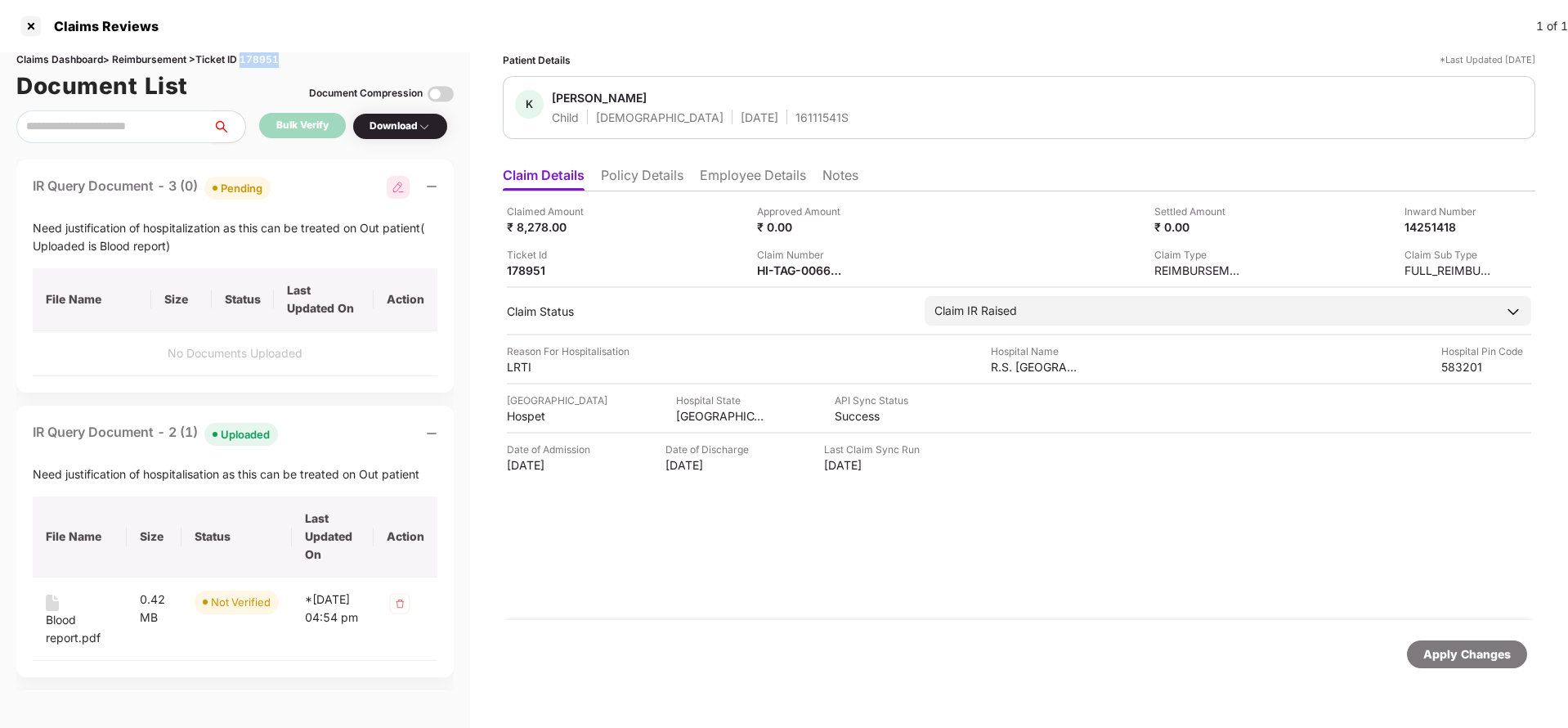
click at [264, 59] on div "Claims Dashboard > Reimbursement > Ticket ID 178951" at bounding box center [235, 60] width 437 height 16
copy div "178951"
click at [1464, 650] on div "Apply Changes" at bounding box center [1466, 654] width 88 height 18
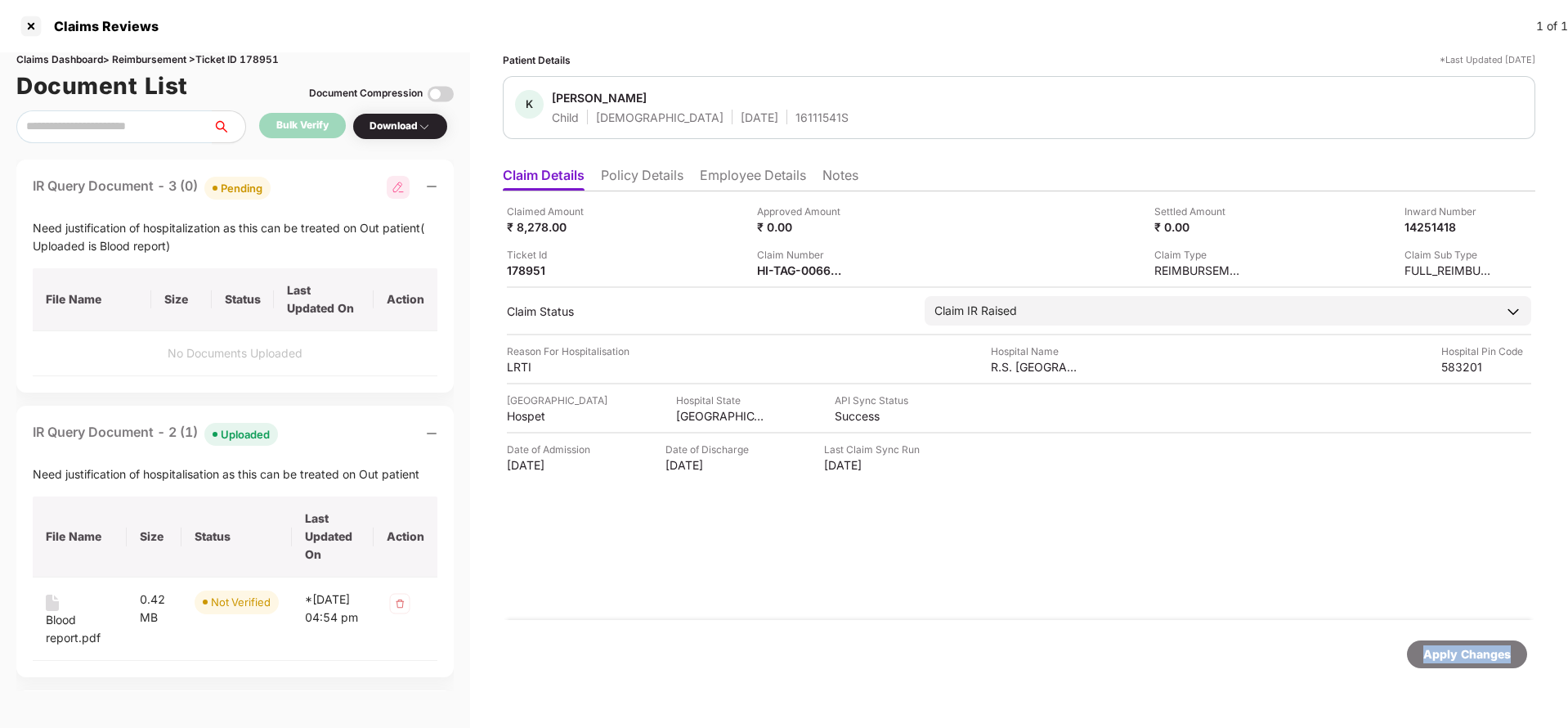
click at [1464, 650] on div "Apply Changes" at bounding box center [1466, 654] width 88 height 18
click at [1474, 646] on div "Apply Changes" at bounding box center [1466, 654] width 88 height 18
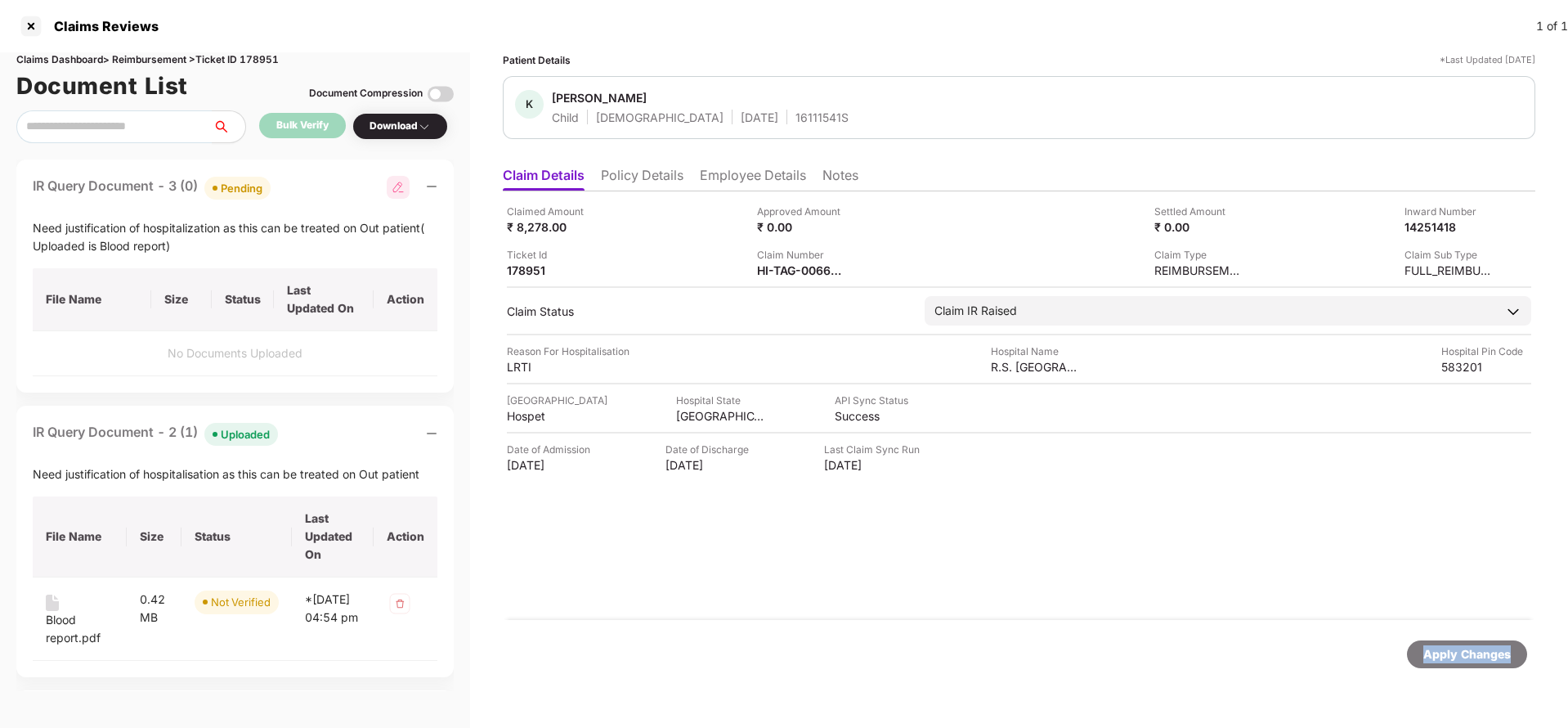
click at [1474, 646] on div "Apply Changes" at bounding box center [1466, 654] width 88 height 18
click at [1441, 662] on div "Apply Changes" at bounding box center [1466, 654] width 88 height 18
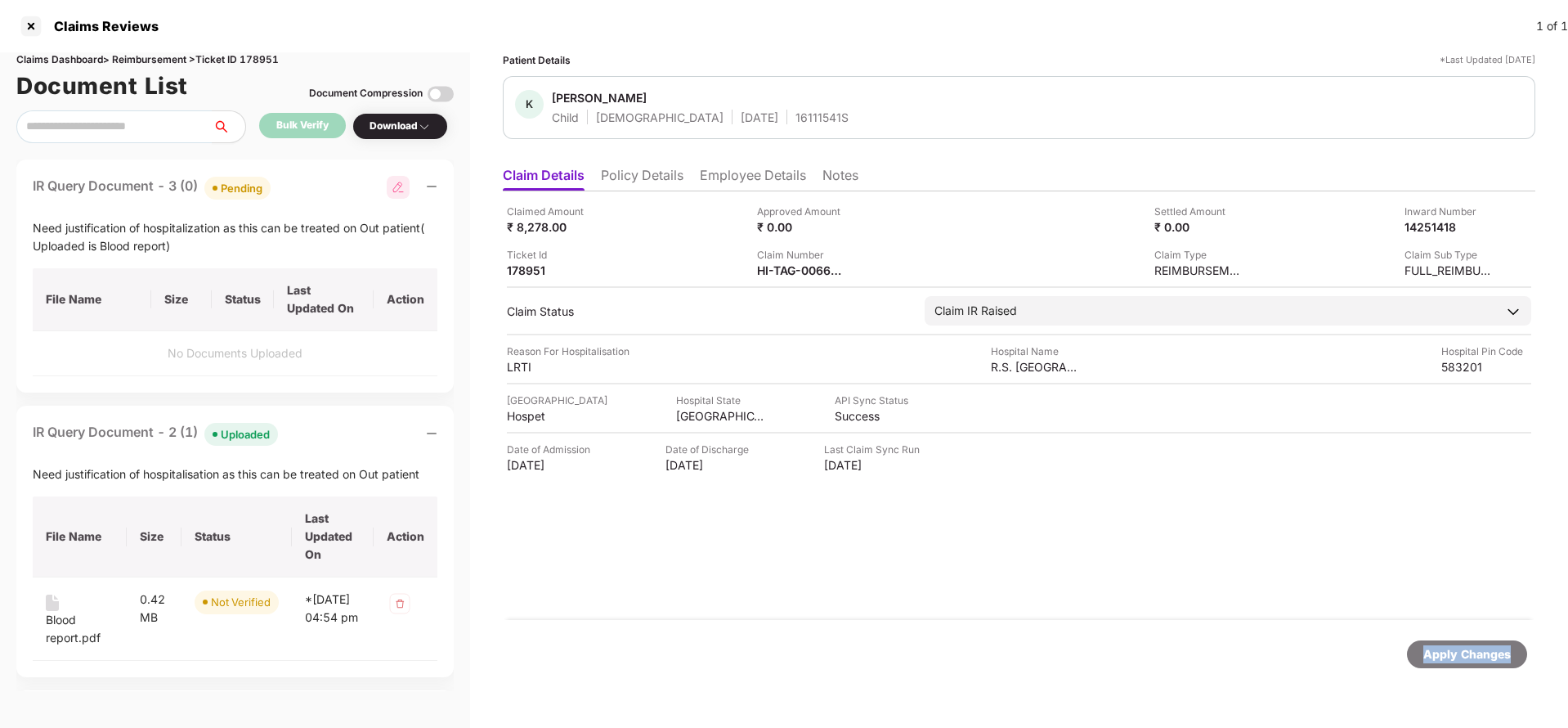
click at [1441, 662] on div "Apply Changes" at bounding box center [1466, 654] width 88 height 18
click at [1479, 655] on div "Apply Changes" at bounding box center [1466, 654] width 88 height 18
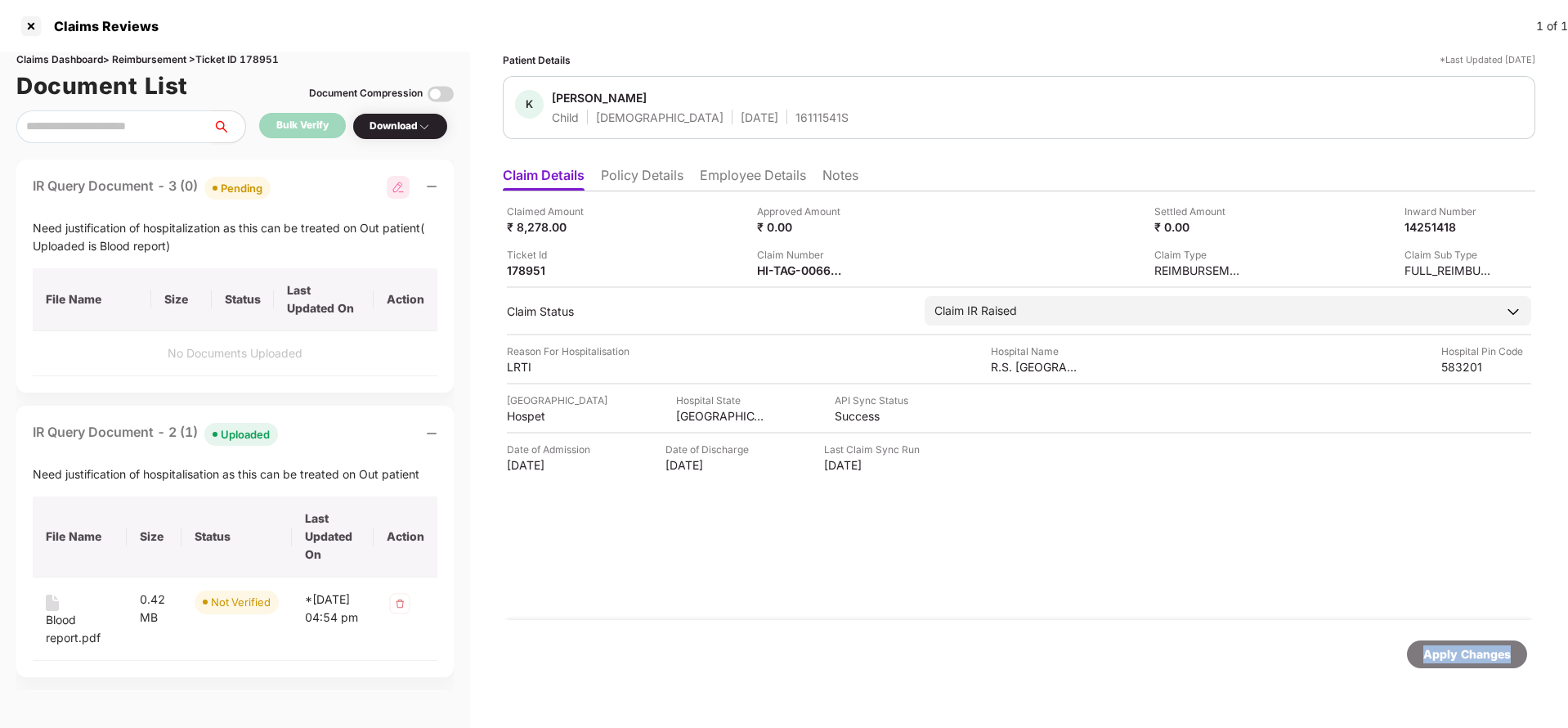
click at [1479, 655] on div "Apply Changes" at bounding box center [1466, 654] width 88 height 18
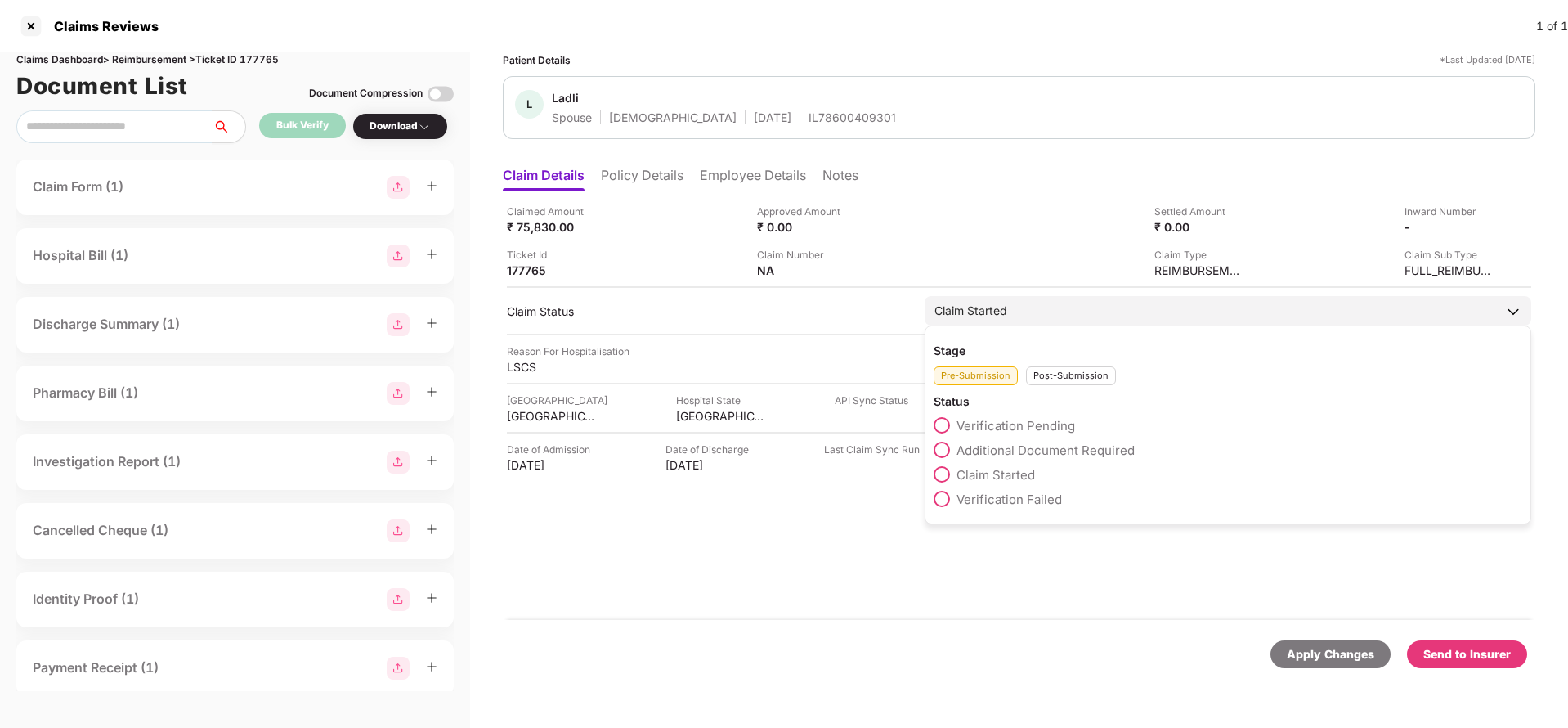
click at [1055, 321] on div "Claim Started" at bounding box center [1227, 310] width 606 height 29
click at [1025, 422] on span "Verification Pending" at bounding box center [1016, 426] width 119 height 16
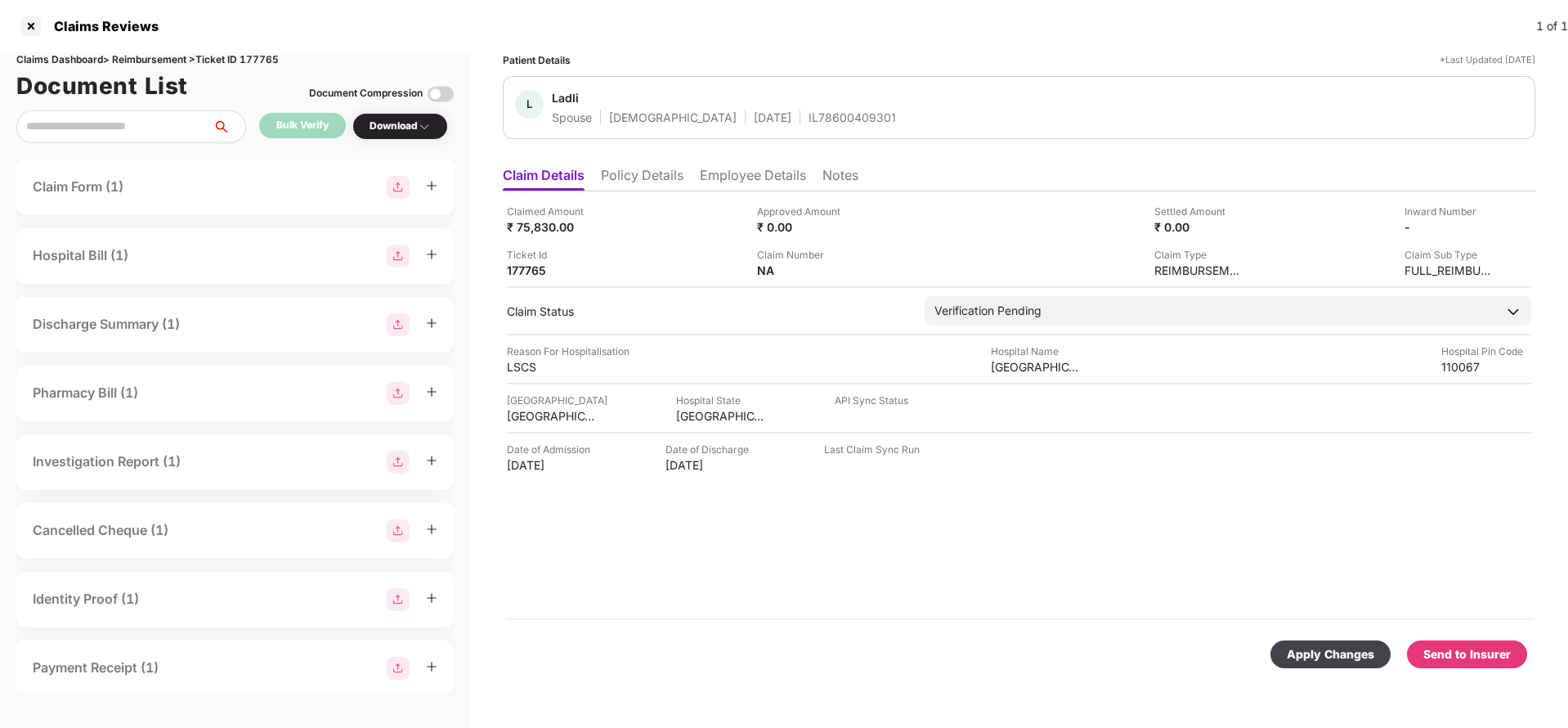
click at [1319, 670] on div "Apply Changes Send to Insurer" at bounding box center [1019, 654] width 1032 height 69
click at [1307, 653] on div "Apply Changes" at bounding box center [1330, 654] width 88 height 18
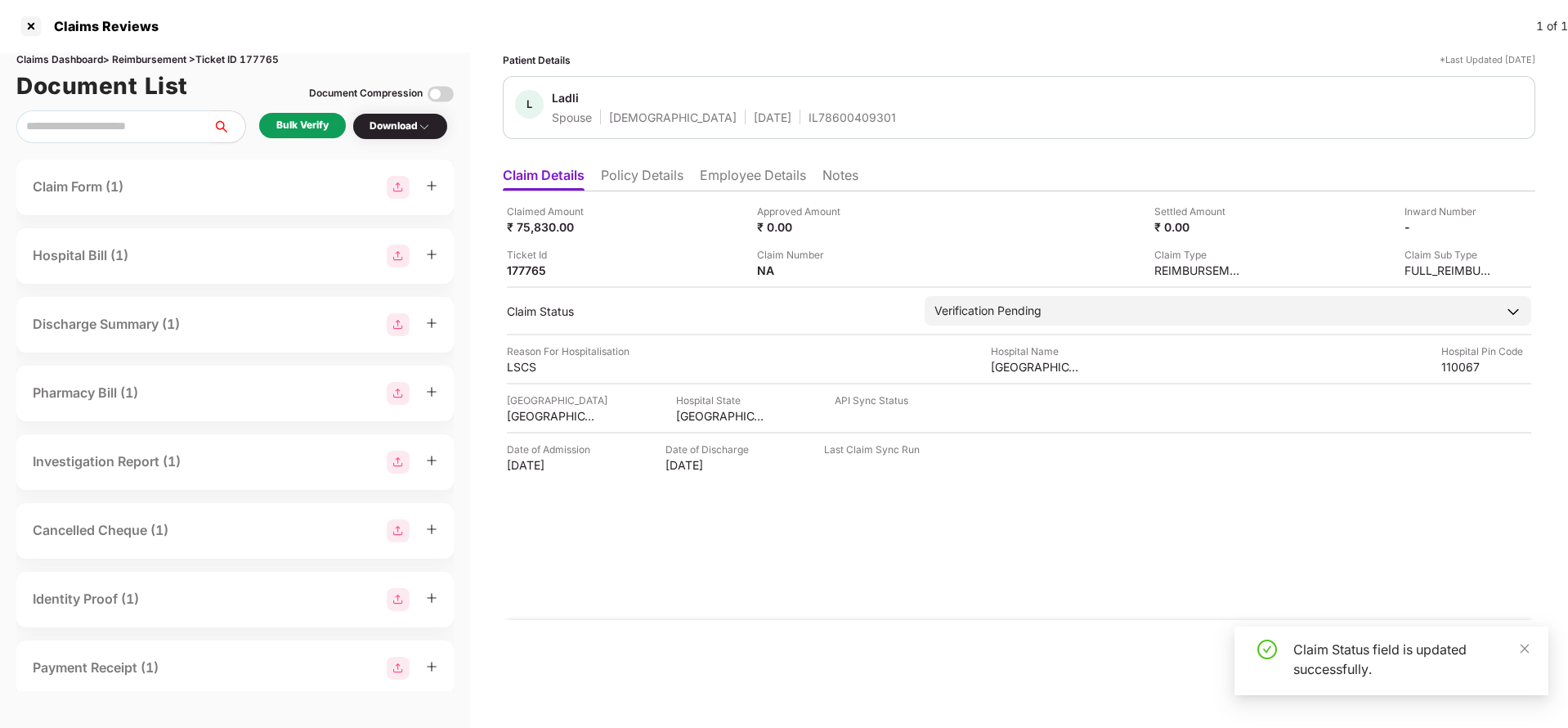
click at [302, 128] on div "Bulk Verify" at bounding box center [302, 126] width 52 height 16
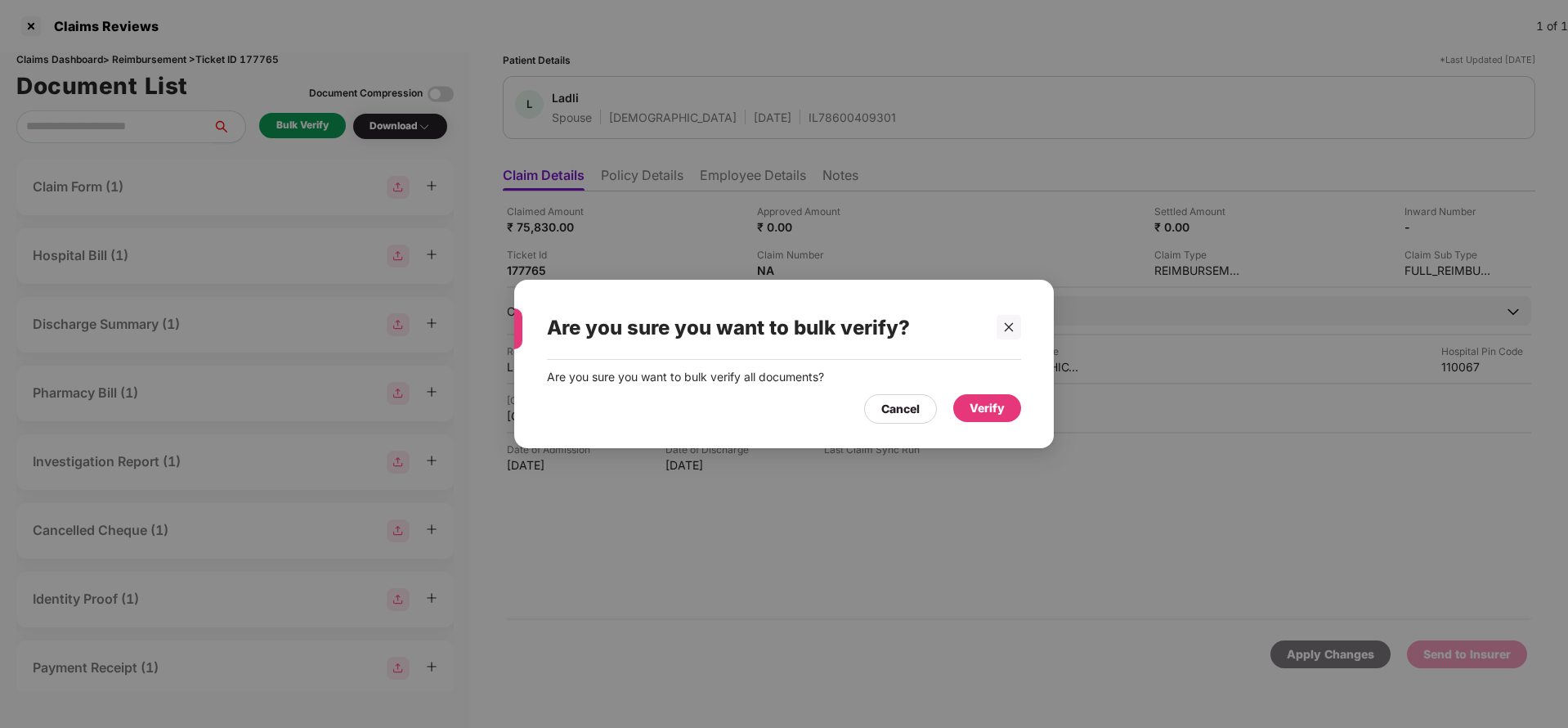
click at [978, 404] on div "Verify" at bounding box center [987, 408] width 35 height 18
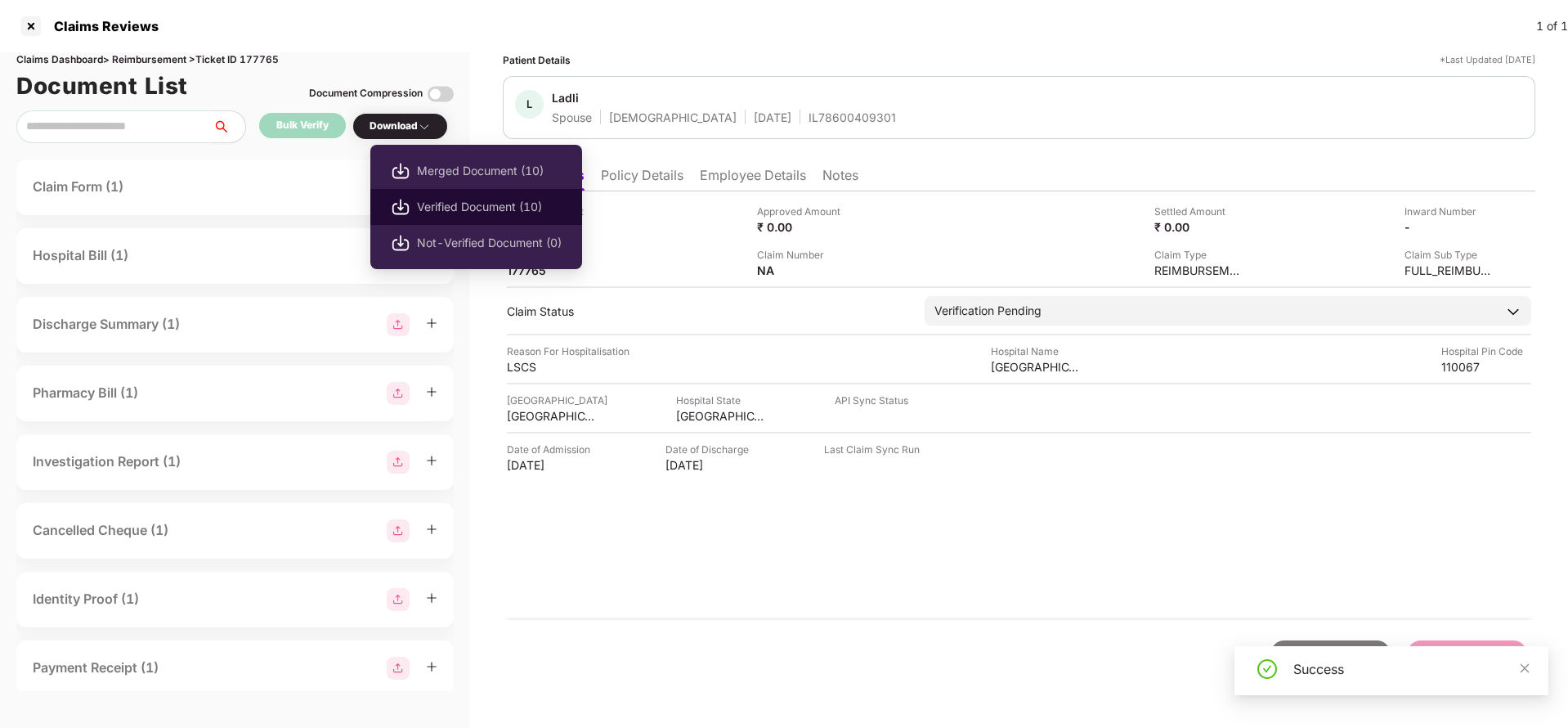
click at [456, 205] on span "Verified Document (10)" at bounding box center [489, 206] width 144 height 18
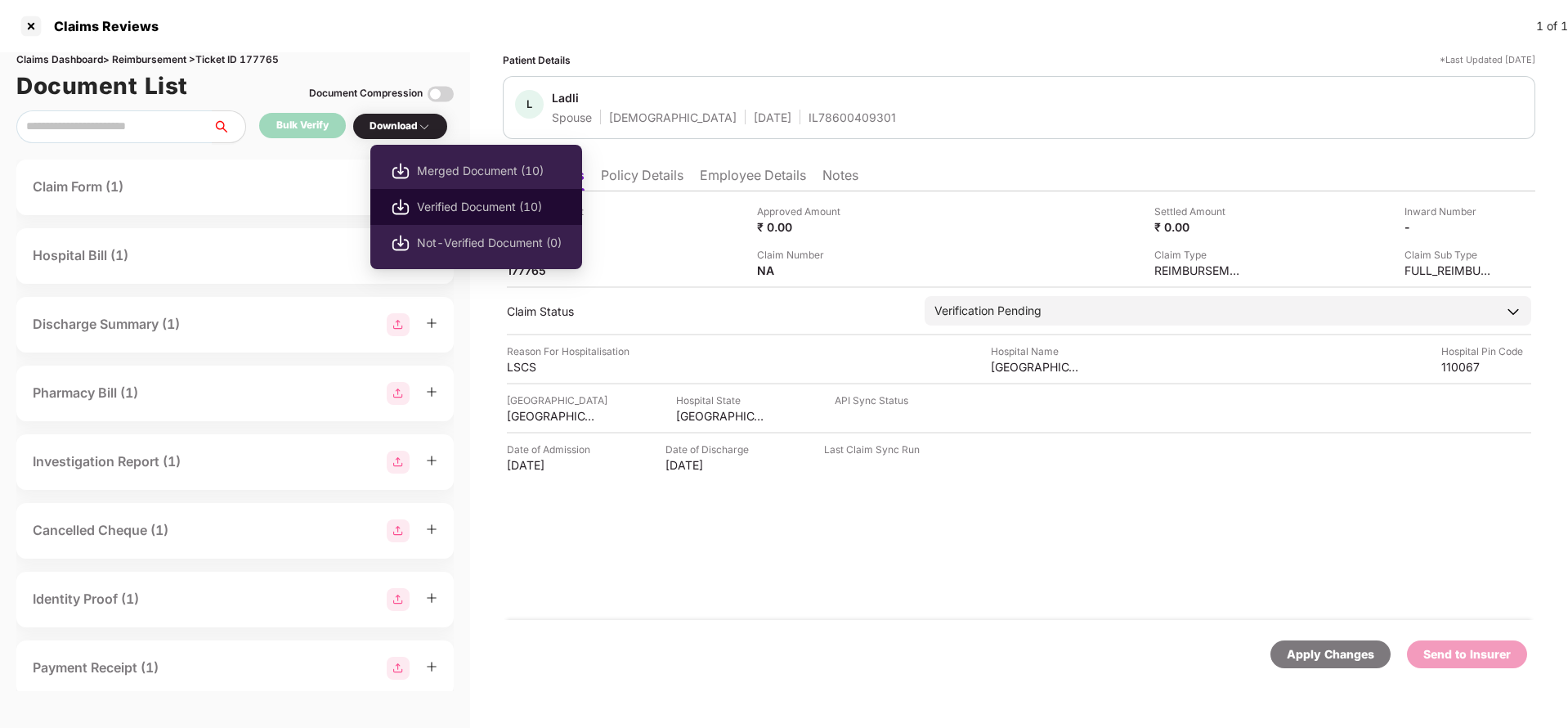
click at [468, 204] on span "Verified Document (10)" at bounding box center [489, 206] width 144 height 18
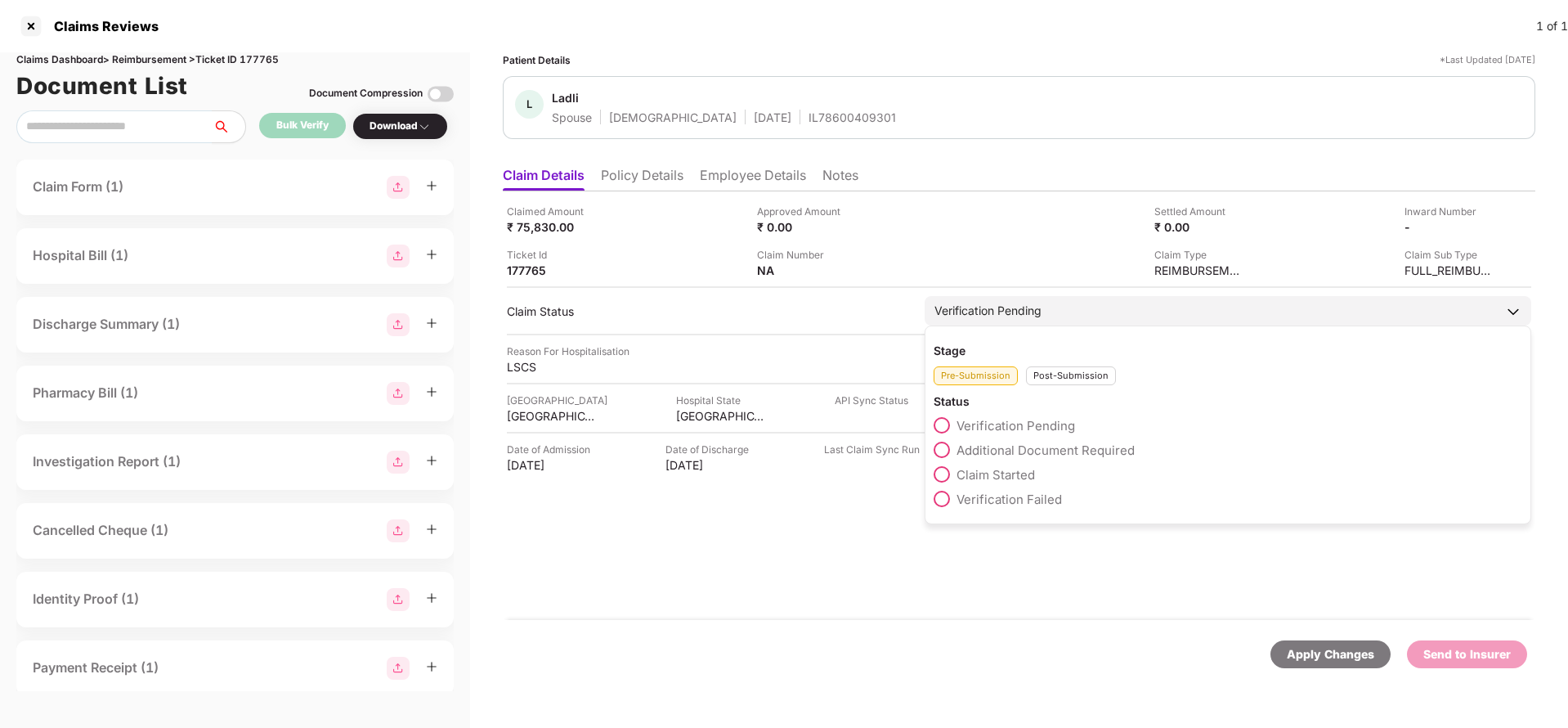
click at [1039, 309] on div "Verification Pending" at bounding box center [987, 311] width 107 height 18
click at [985, 473] on span "Claim Started" at bounding box center [995, 475] width 79 height 16
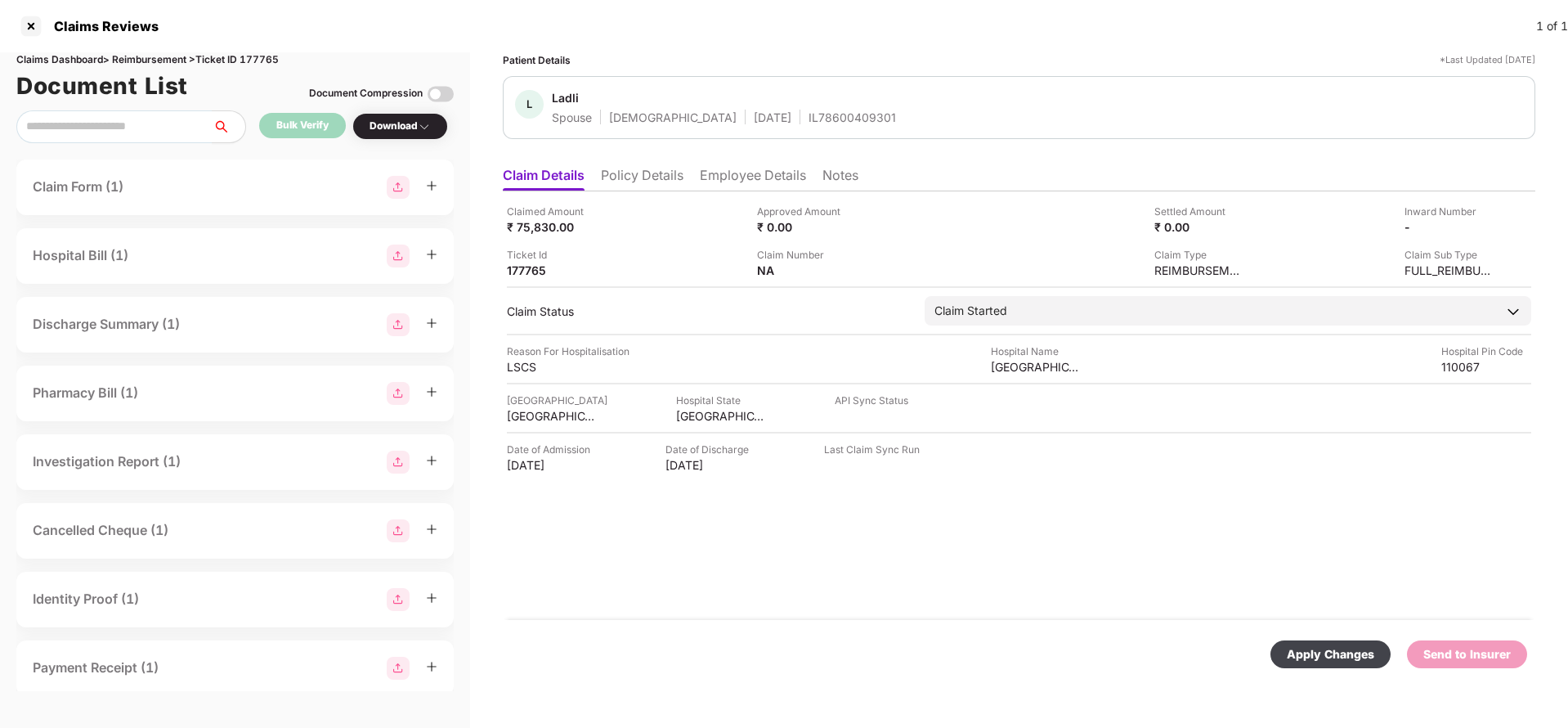
click at [1335, 647] on div "Apply Changes" at bounding box center [1330, 654] width 88 height 18
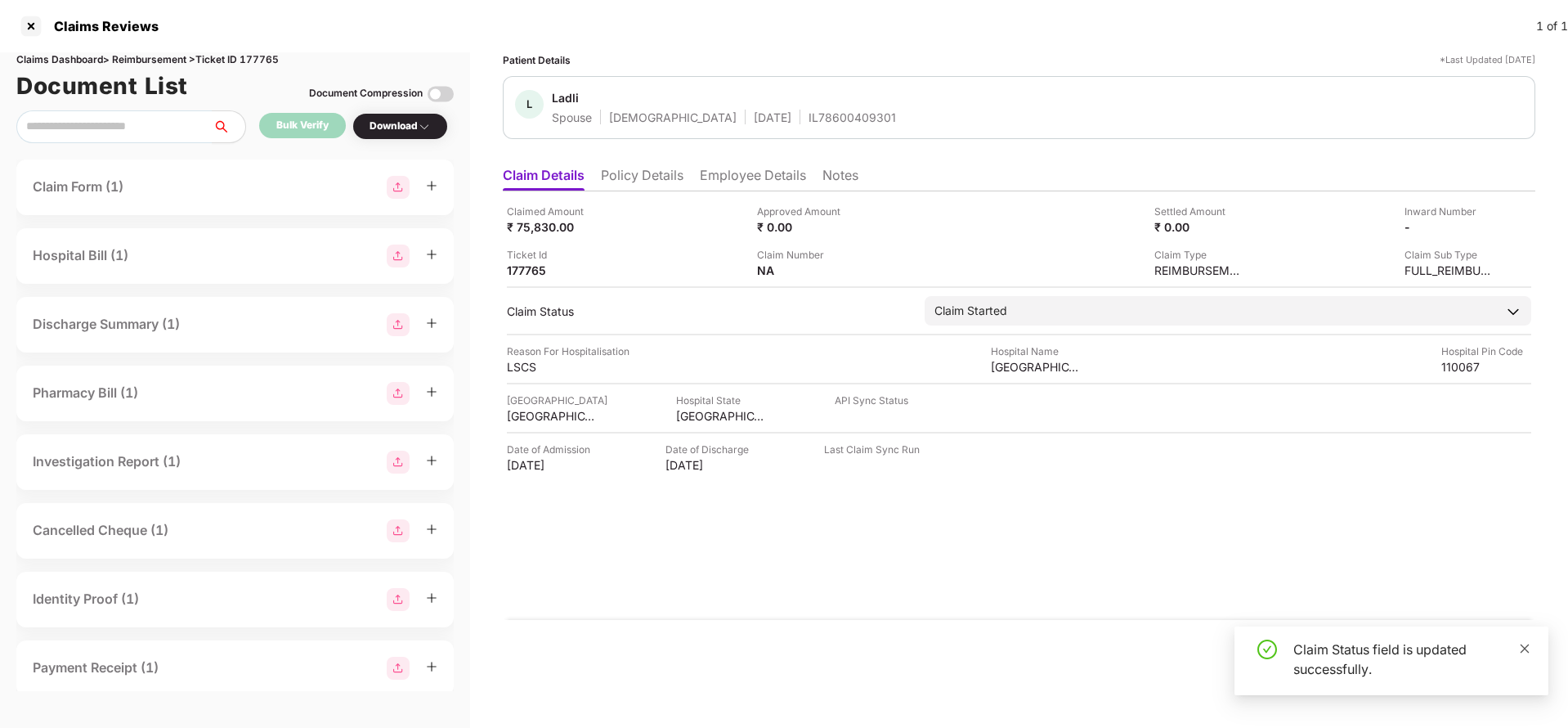
click at [1526, 647] on icon "close" at bounding box center [1524, 648] width 12 height 12
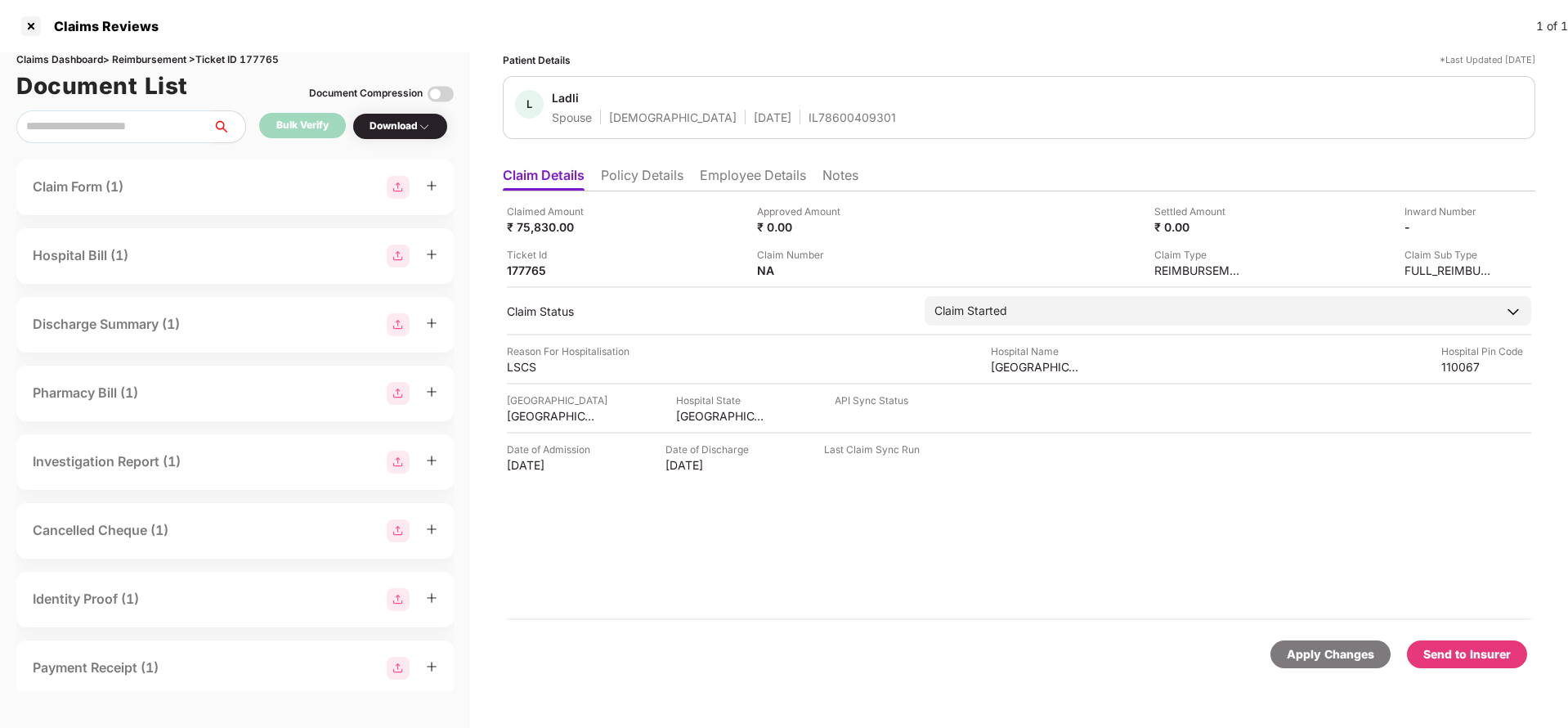
click at [1471, 649] on div "Send to Insurer" at bounding box center [1466, 654] width 88 height 18
click at [1468, 660] on div "Send to Insurer" at bounding box center [1466, 654] width 88 height 18
click at [645, 186] on li "Policy Details" at bounding box center [642, 178] width 82 height 24
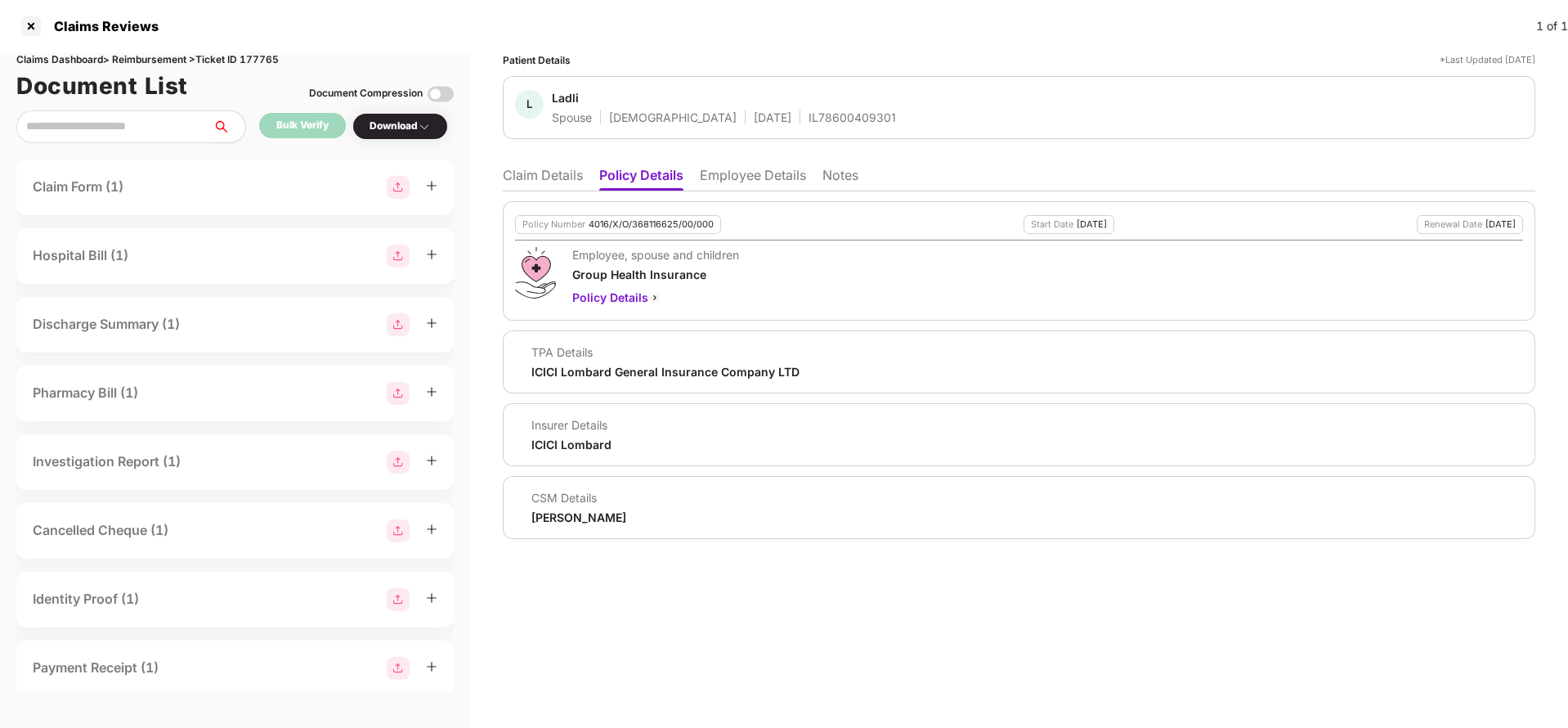
click at [733, 179] on li "Employee Details" at bounding box center [753, 178] width 106 height 24
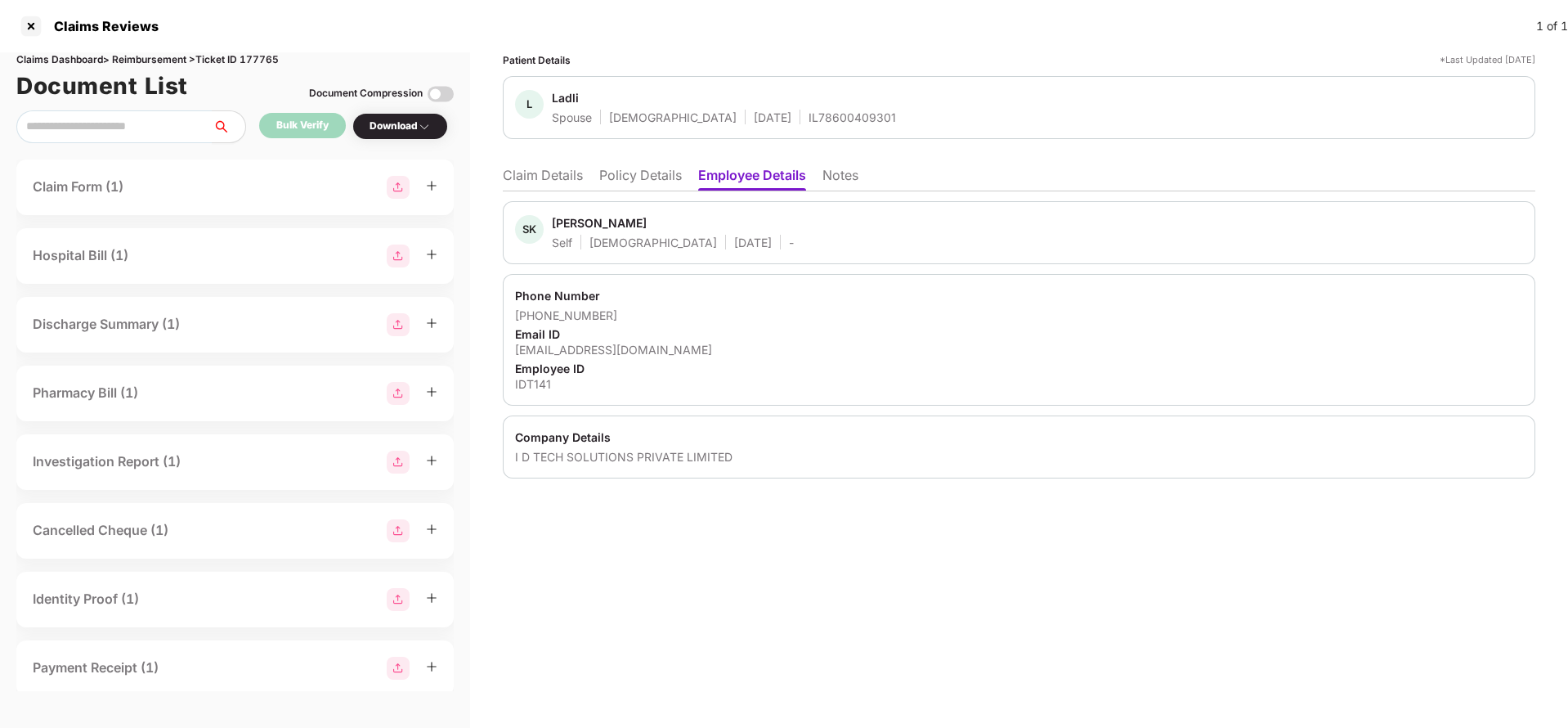
click at [530, 170] on li "Claim Details" at bounding box center [543, 178] width 80 height 24
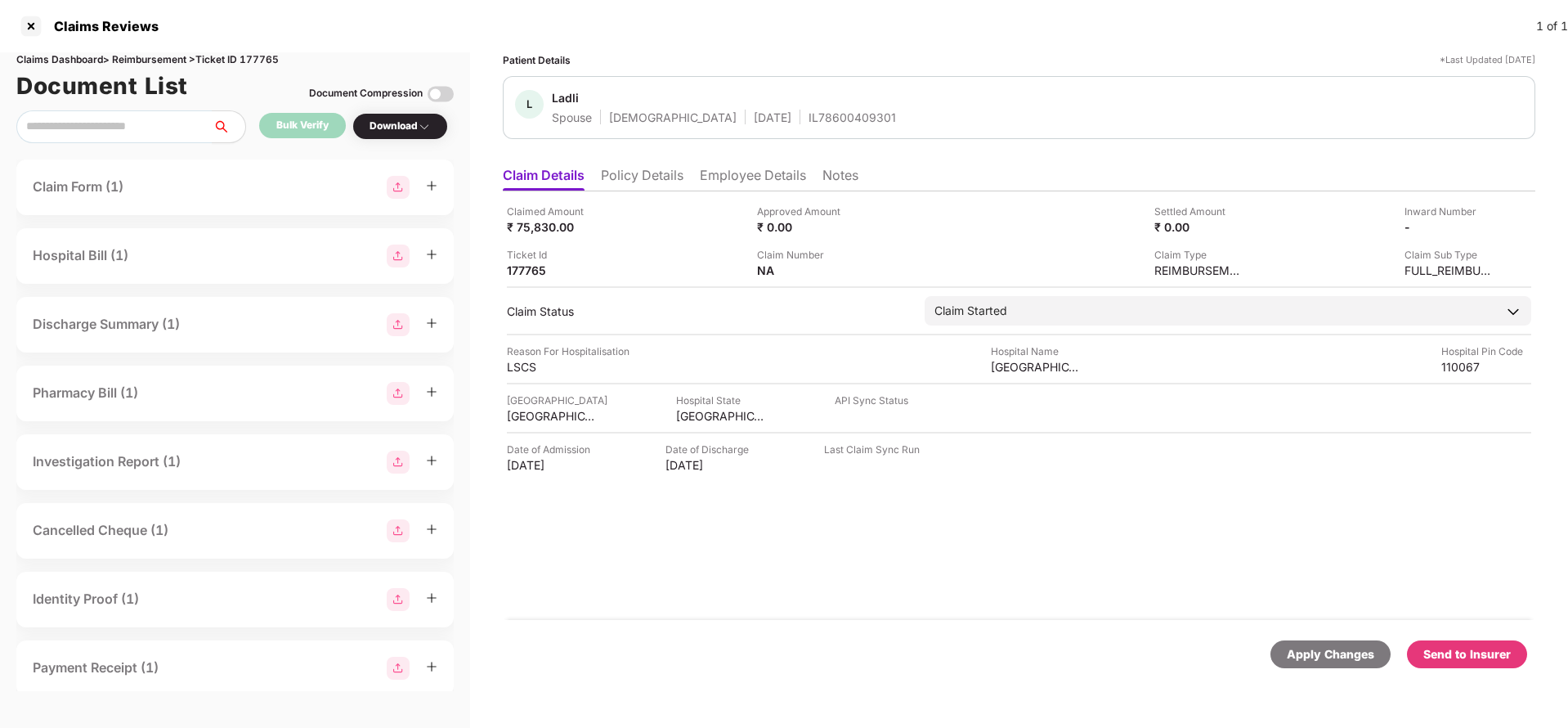
click at [1475, 647] on div "Send to Insurer" at bounding box center [1466, 654] width 88 height 18
click at [266, 58] on div "Claims Dashboard > Reimbursement > Ticket ID 177765" at bounding box center [235, 60] width 437 height 16
copy div "177765"
click at [1333, 656] on div "Apply Changes" at bounding box center [1330, 654] width 88 height 18
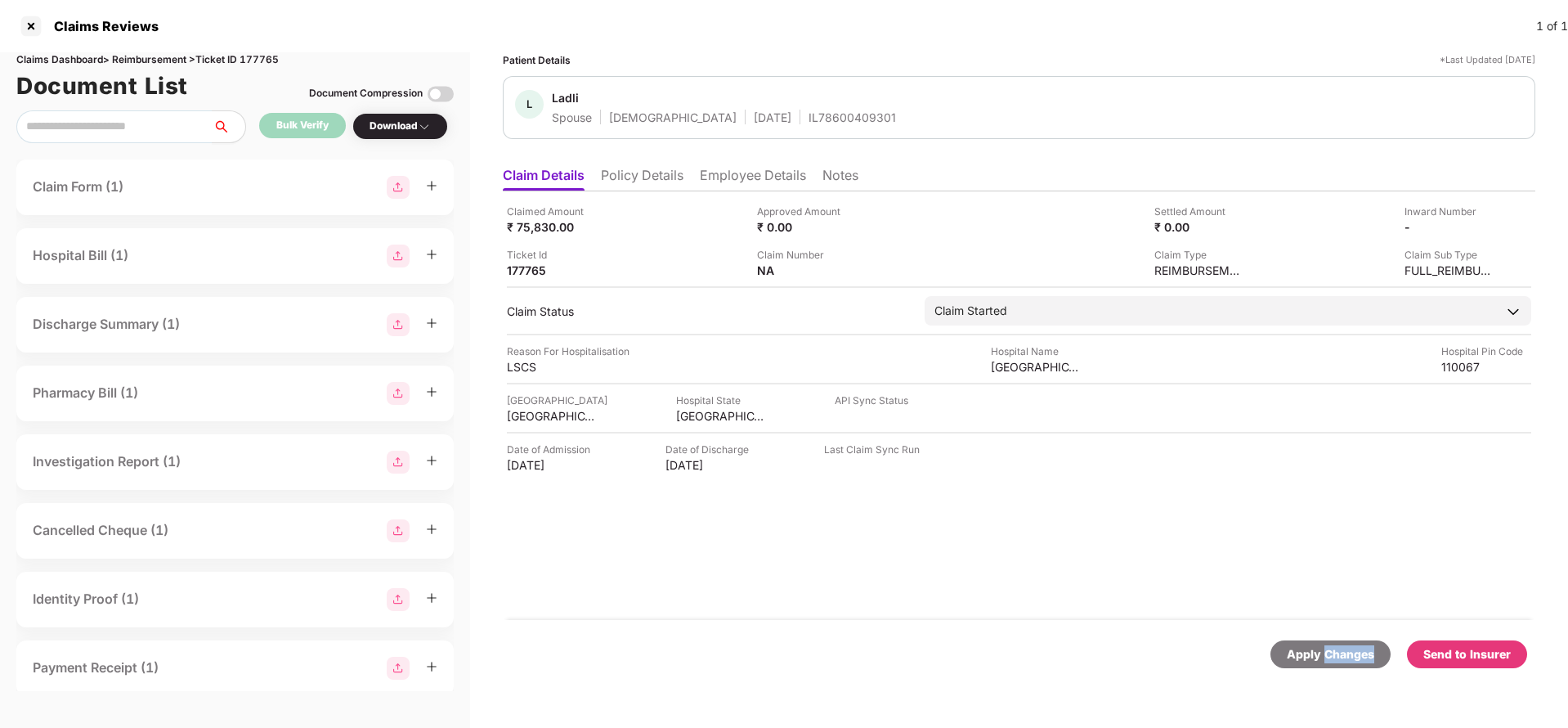
click at [1333, 656] on div "Apply Changes" at bounding box center [1330, 654] width 88 height 18
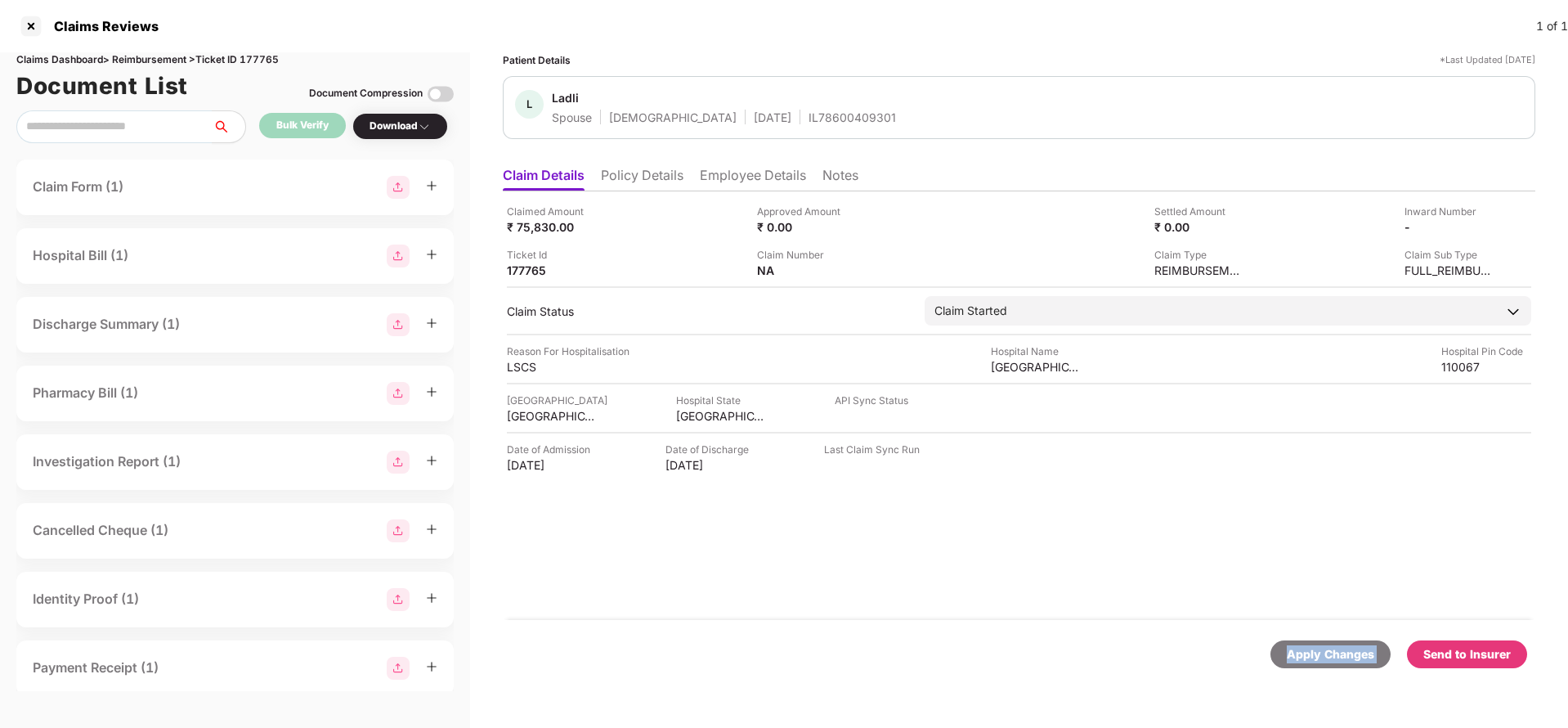
click at [1333, 656] on div "Apply Changes" at bounding box center [1330, 654] width 88 height 18
click at [252, 58] on div "Claims Dashboard > Reimbursement > Ticket ID 177765" at bounding box center [235, 60] width 437 height 16
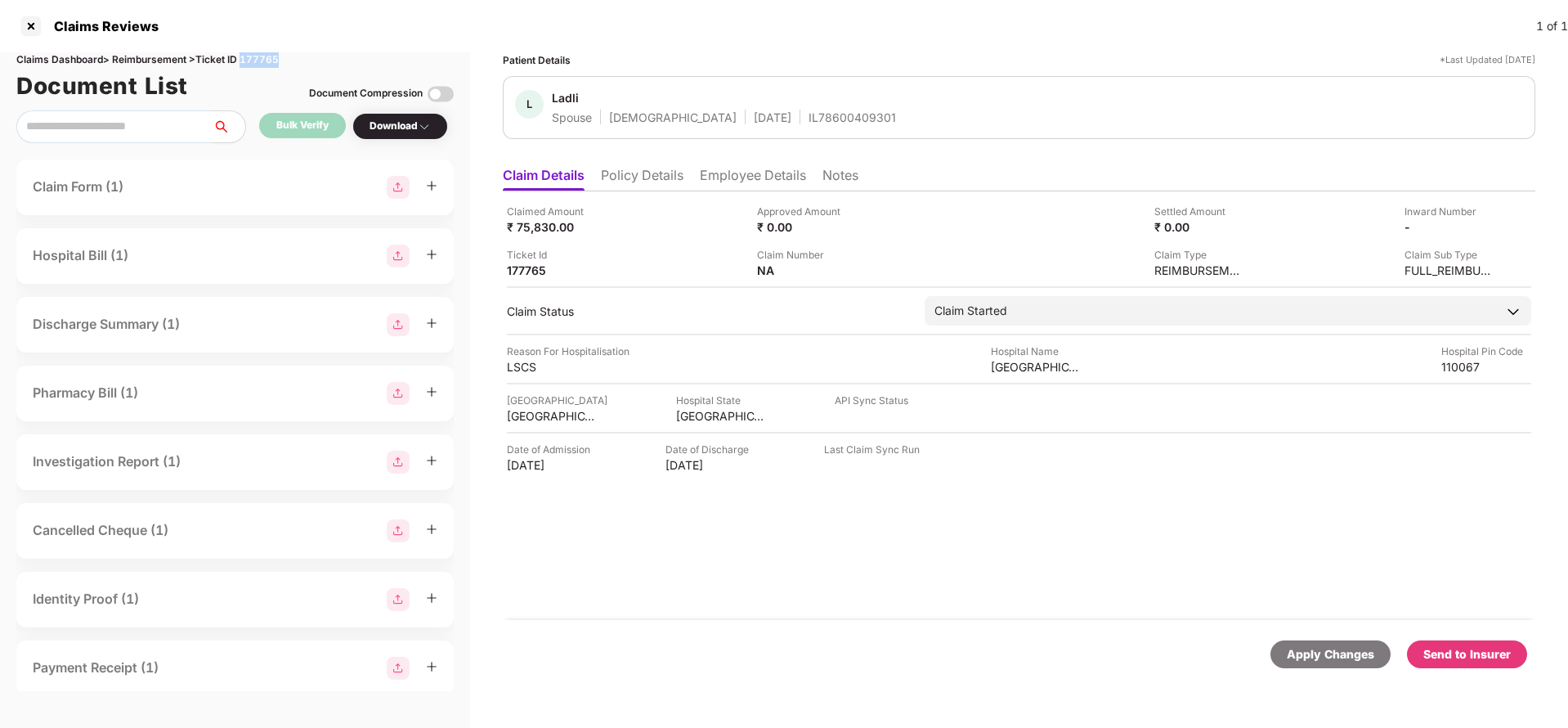
click at [252, 58] on div "Claims Dashboard > Reimbursement > Ticket ID 177765" at bounding box center [235, 60] width 437 height 16
copy div "177765"
click at [1366, 655] on div "Apply Changes" at bounding box center [1330, 654] width 88 height 18
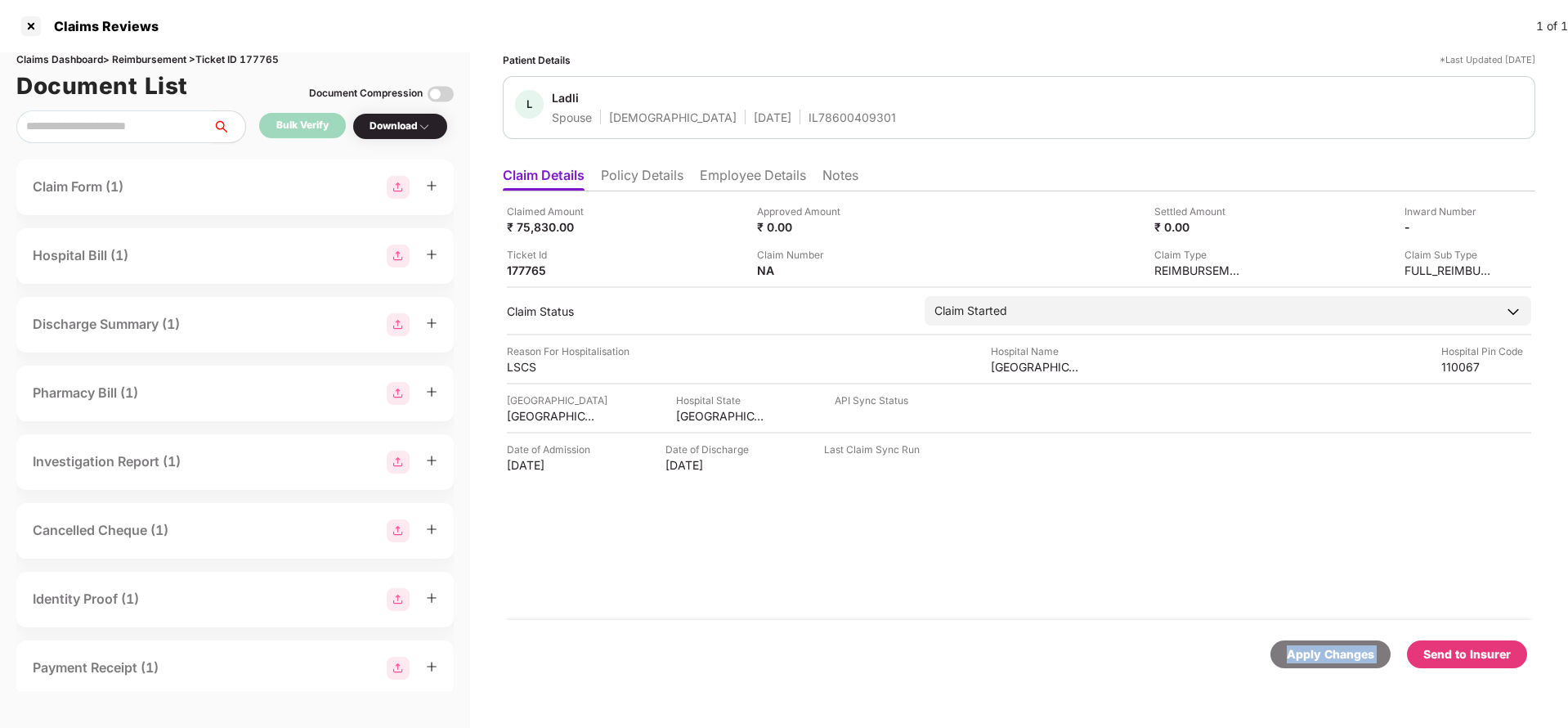
click at [1366, 655] on div "Apply Changes" at bounding box center [1330, 654] width 88 height 18
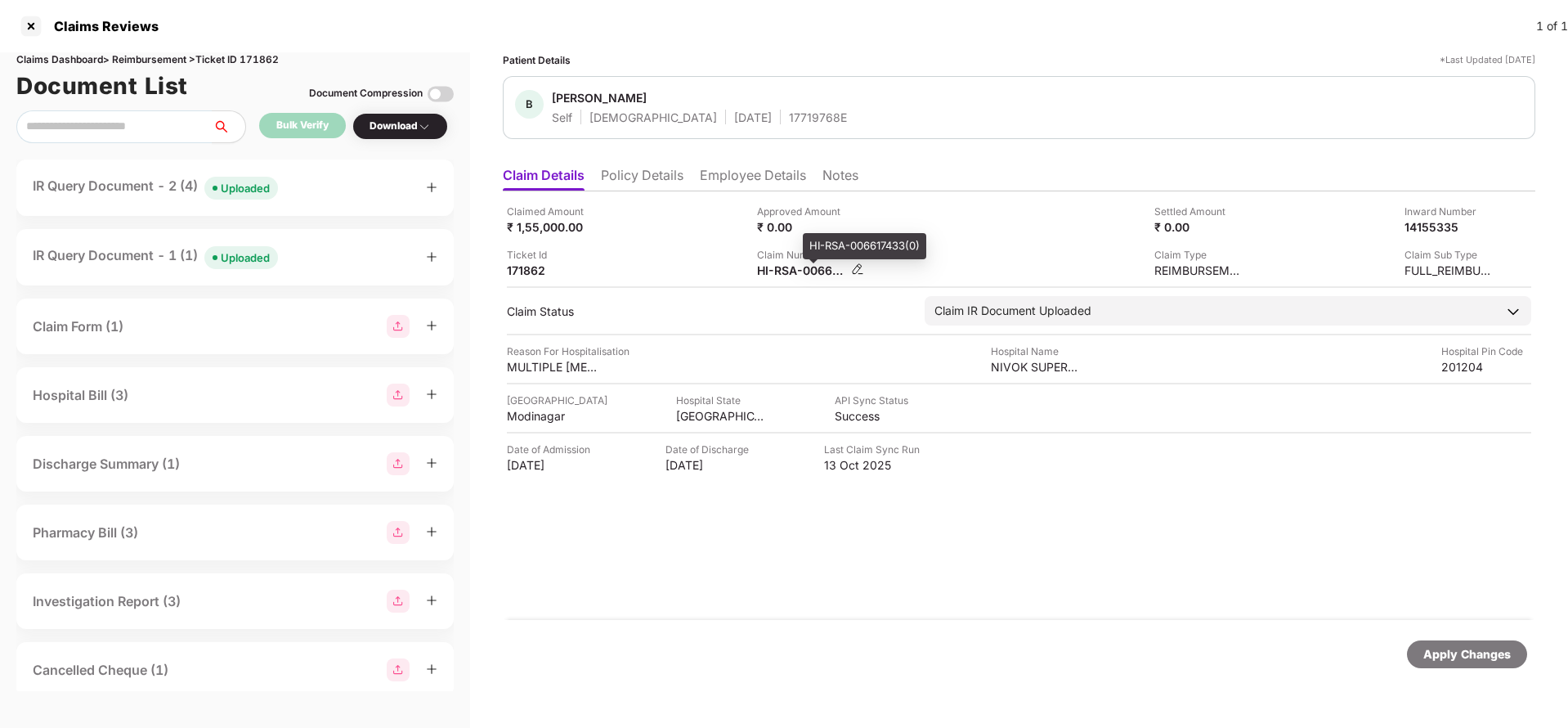
click at [795, 269] on div "HI-RSA-006617433(0)" at bounding box center [802, 270] width 90 height 16
copy div
click at [211, 185] on span "Uploaded" at bounding box center [241, 188] width 73 height 23
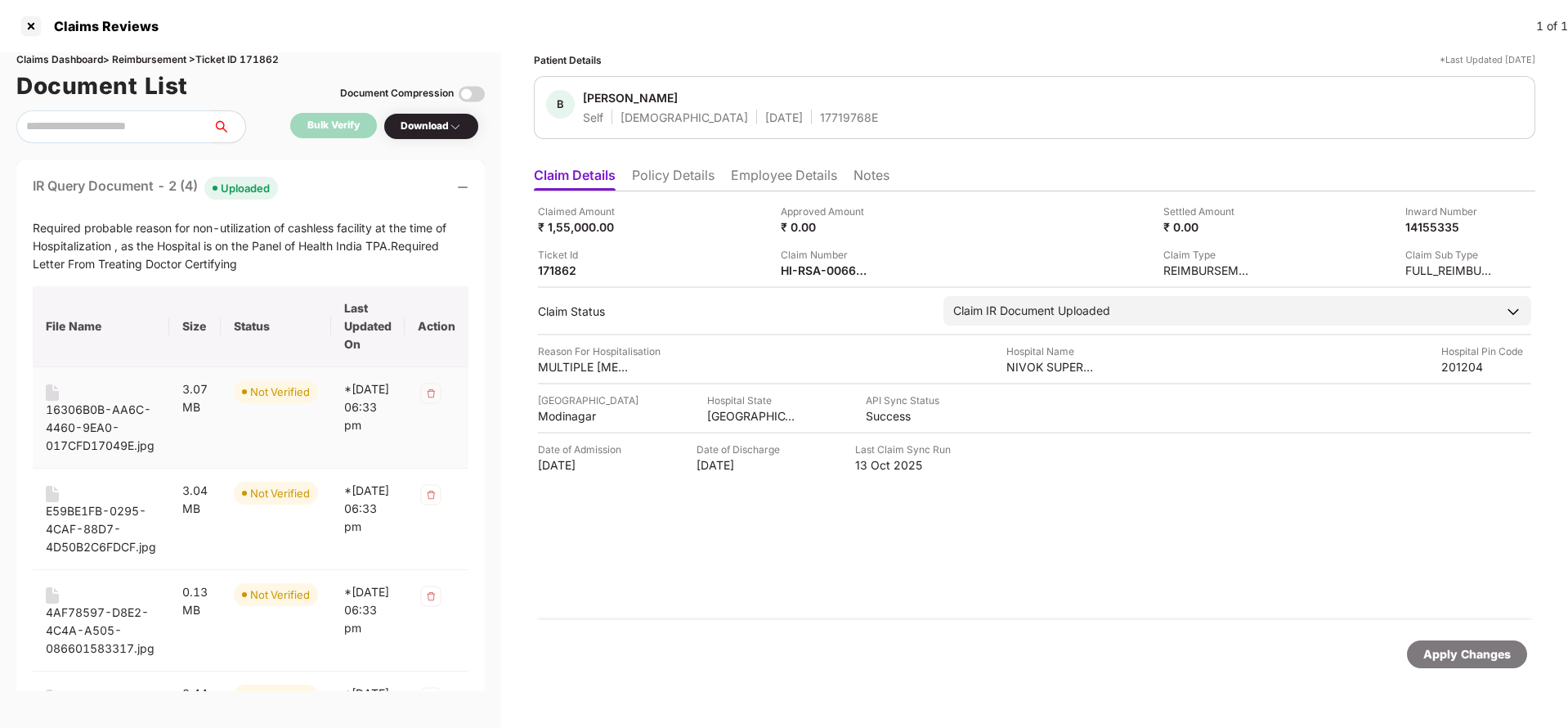
click at [79, 424] on div "16306B0B-AA6C-4460-9EA0-017CFD17049E.jpg" at bounding box center [101, 427] width 111 height 54
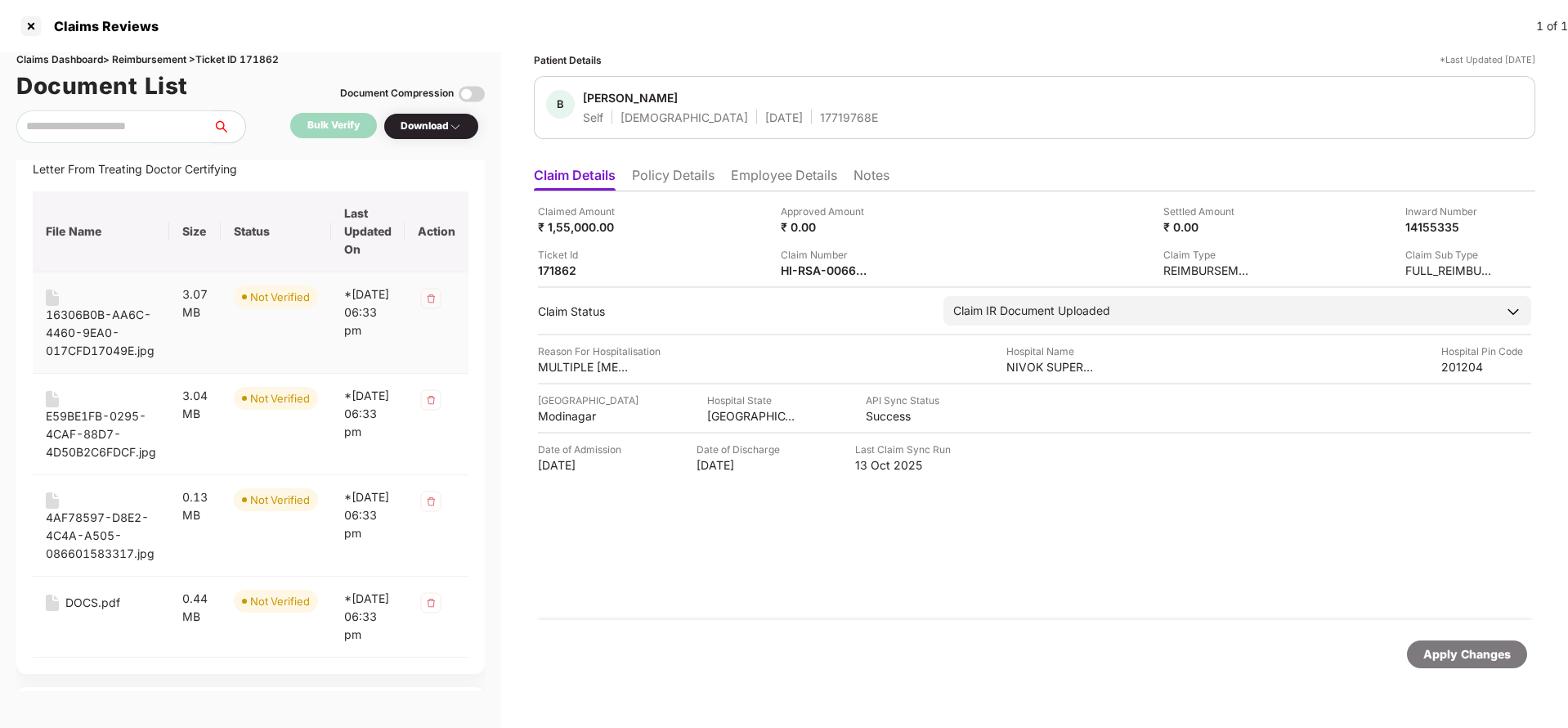
scroll to position [103, 0]
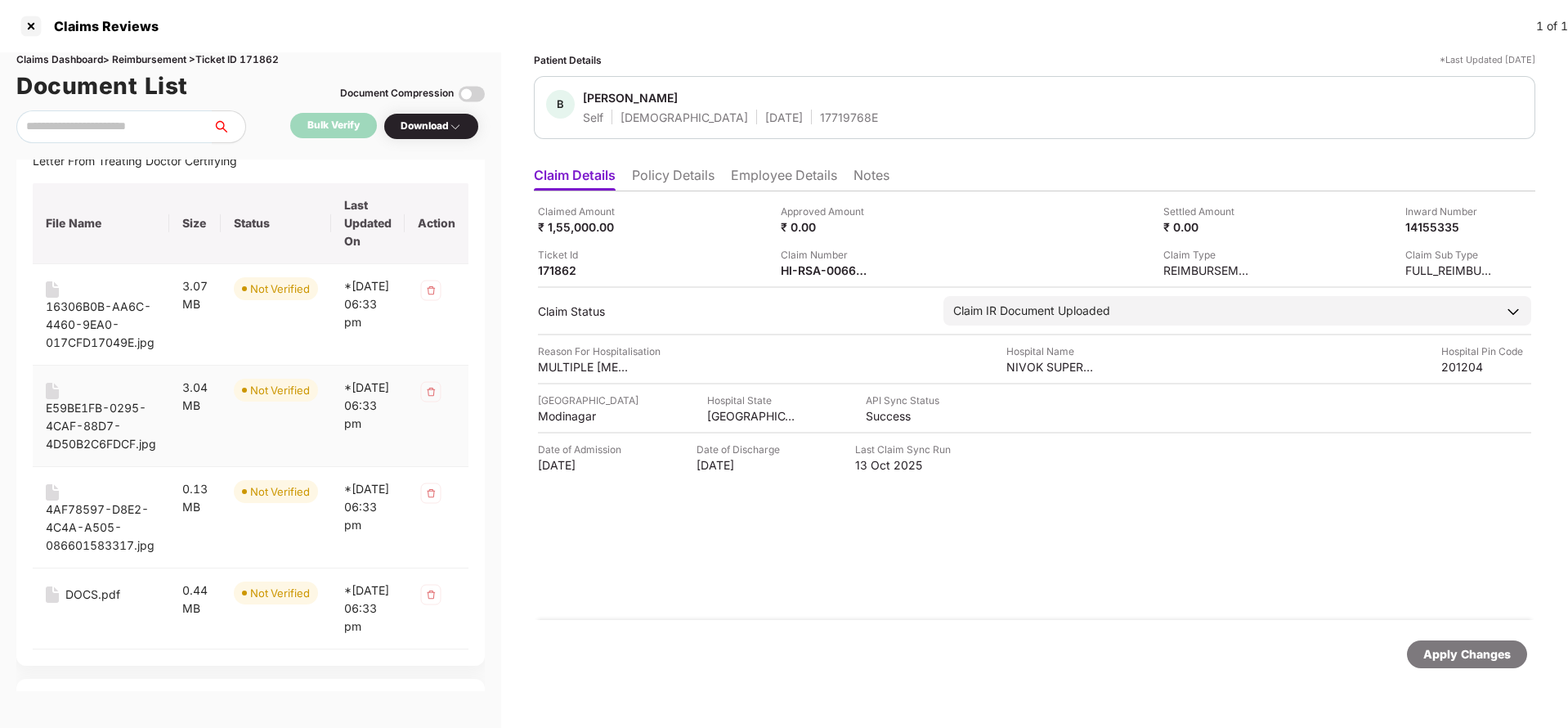
click at [69, 415] on div "E59BE1FB-0295-4CAF-88D7-4D50B2C6FDCF.jpg" at bounding box center [101, 426] width 111 height 54
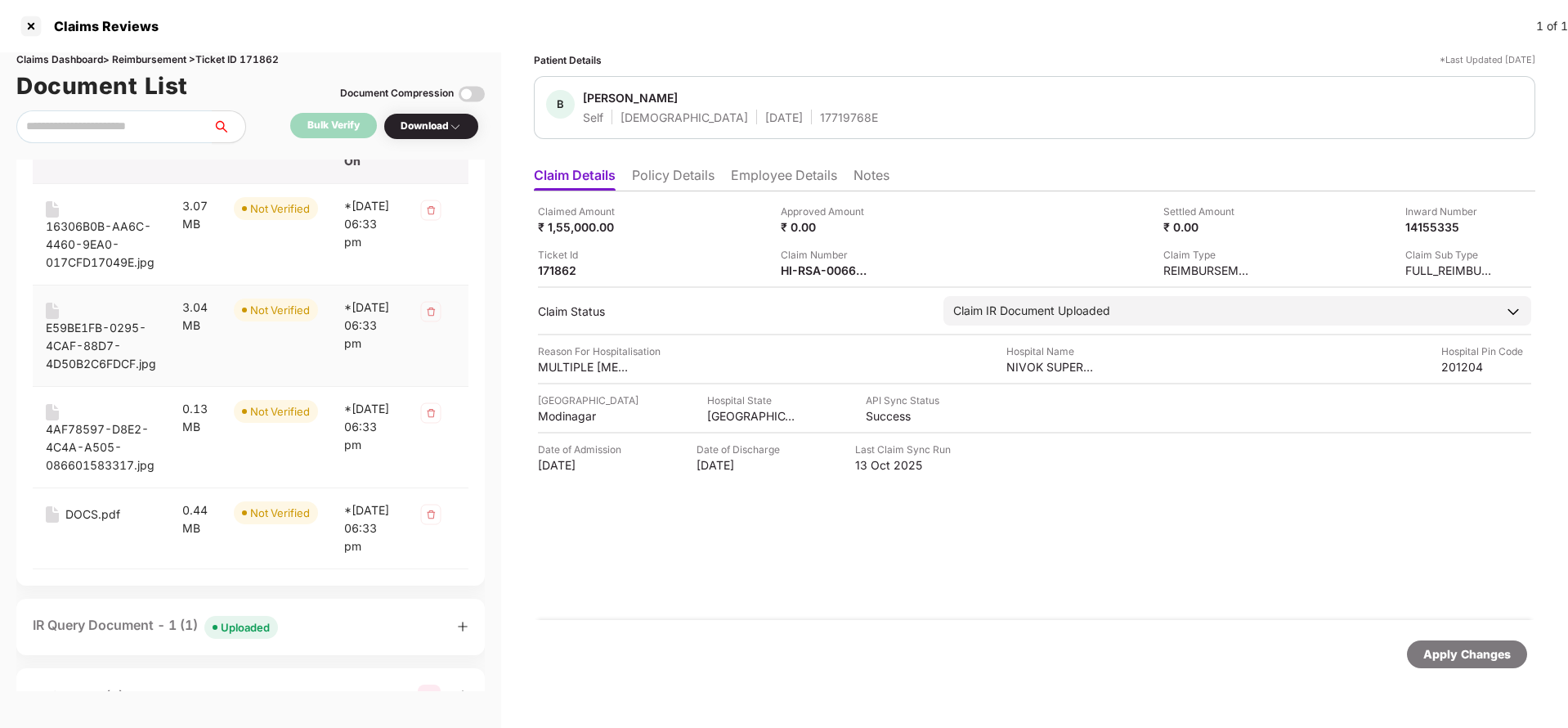
scroll to position [188, 0]
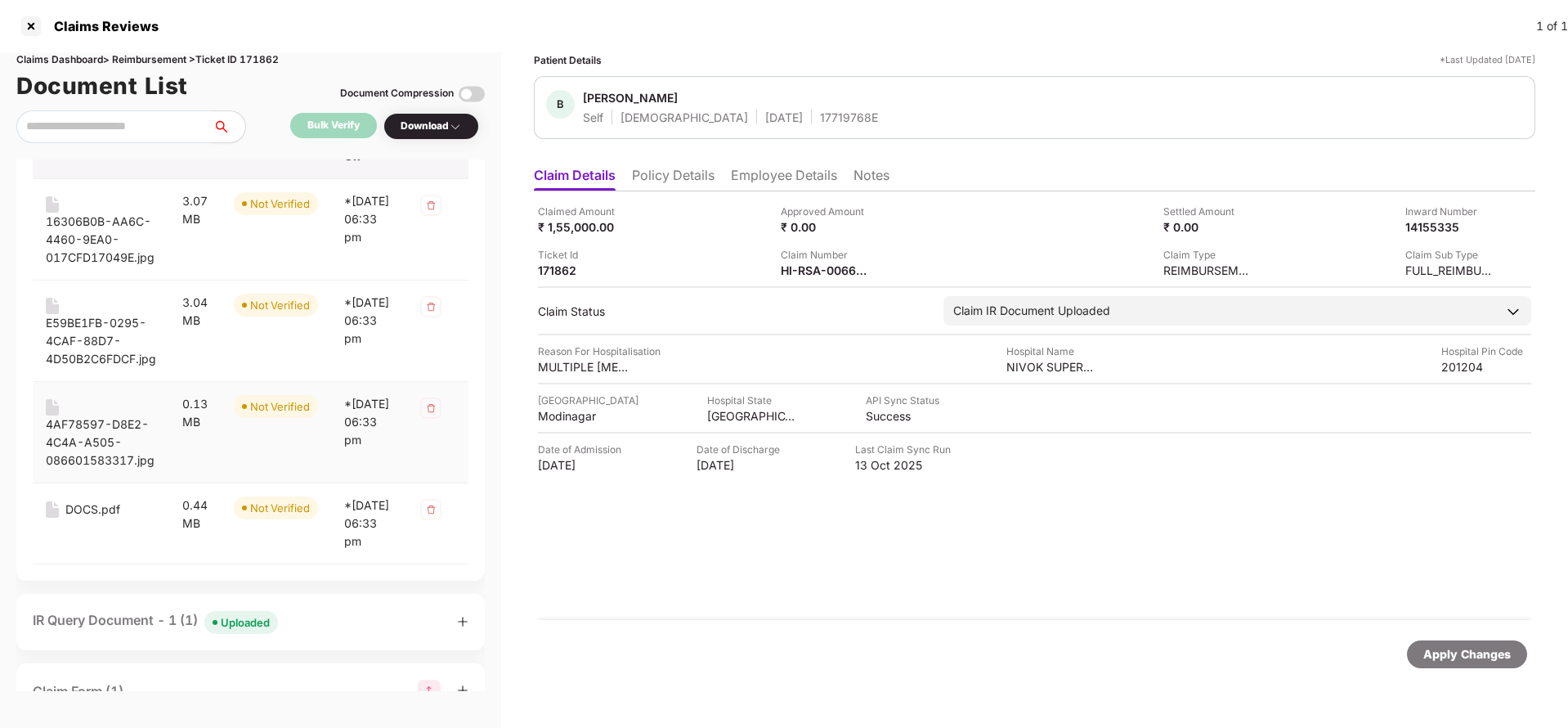
click at [69, 422] on div "4AF78597-D8E2-4C4A-A505-086601583317.jpg" at bounding box center [101, 442] width 111 height 54
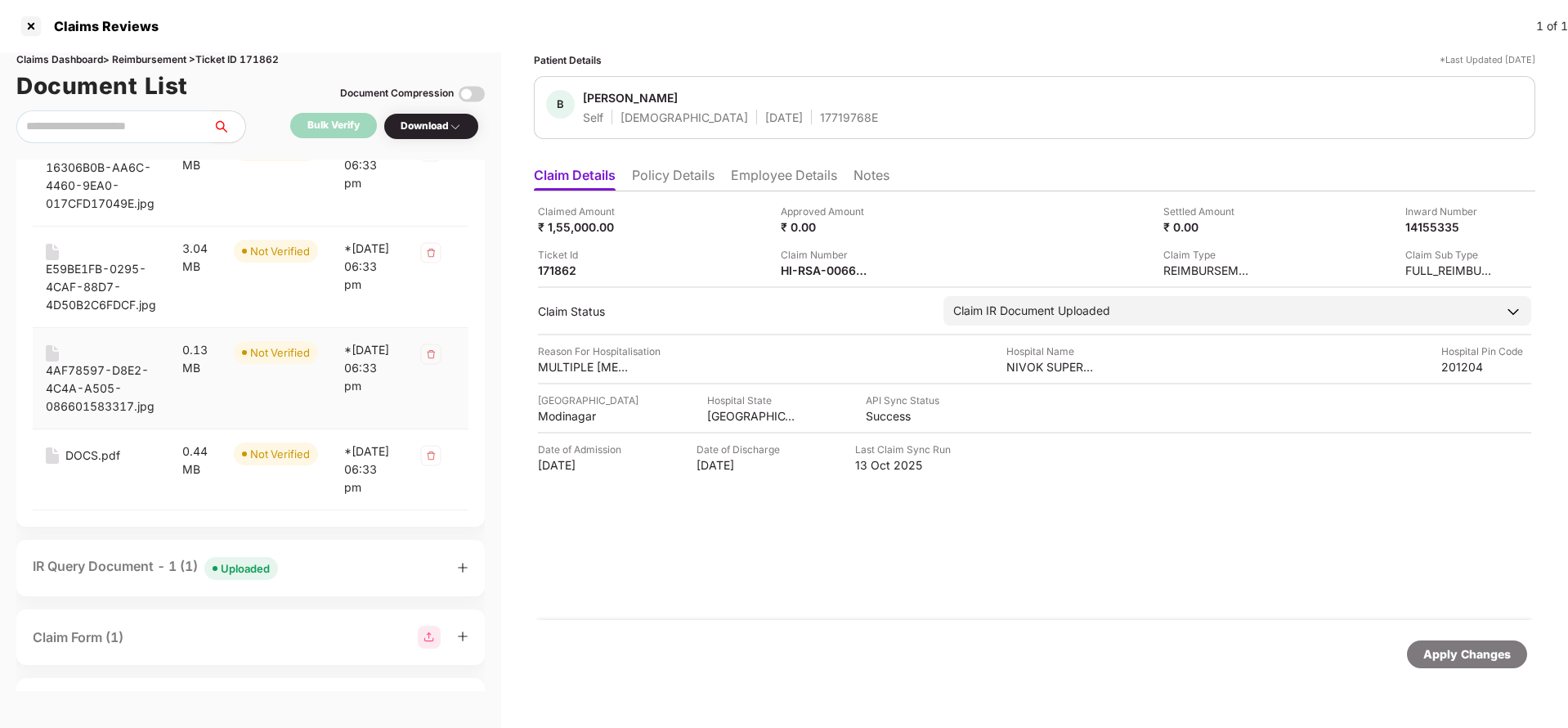
scroll to position [252, 0]
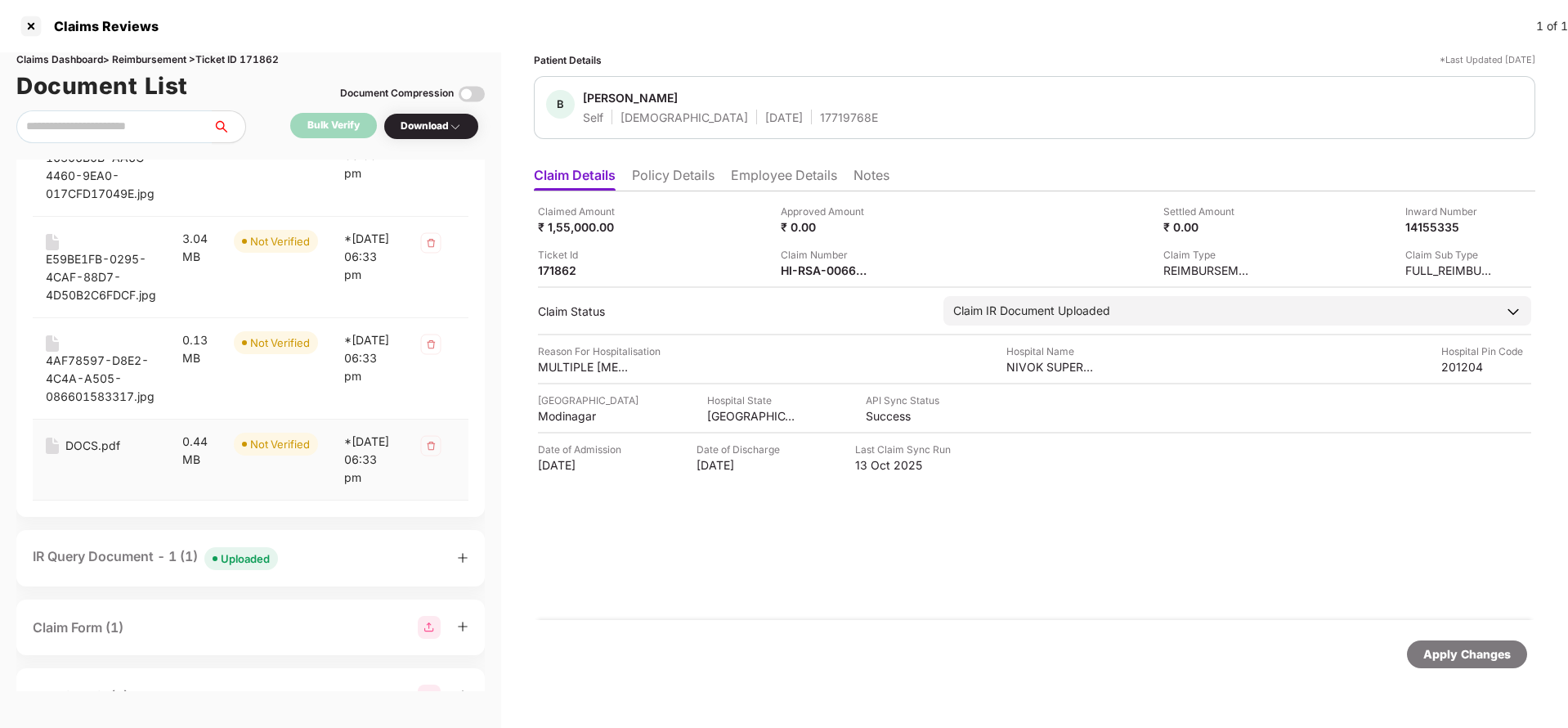
click at [72, 442] on div "DOCS.pdf" at bounding box center [93, 445] width 55 height 18
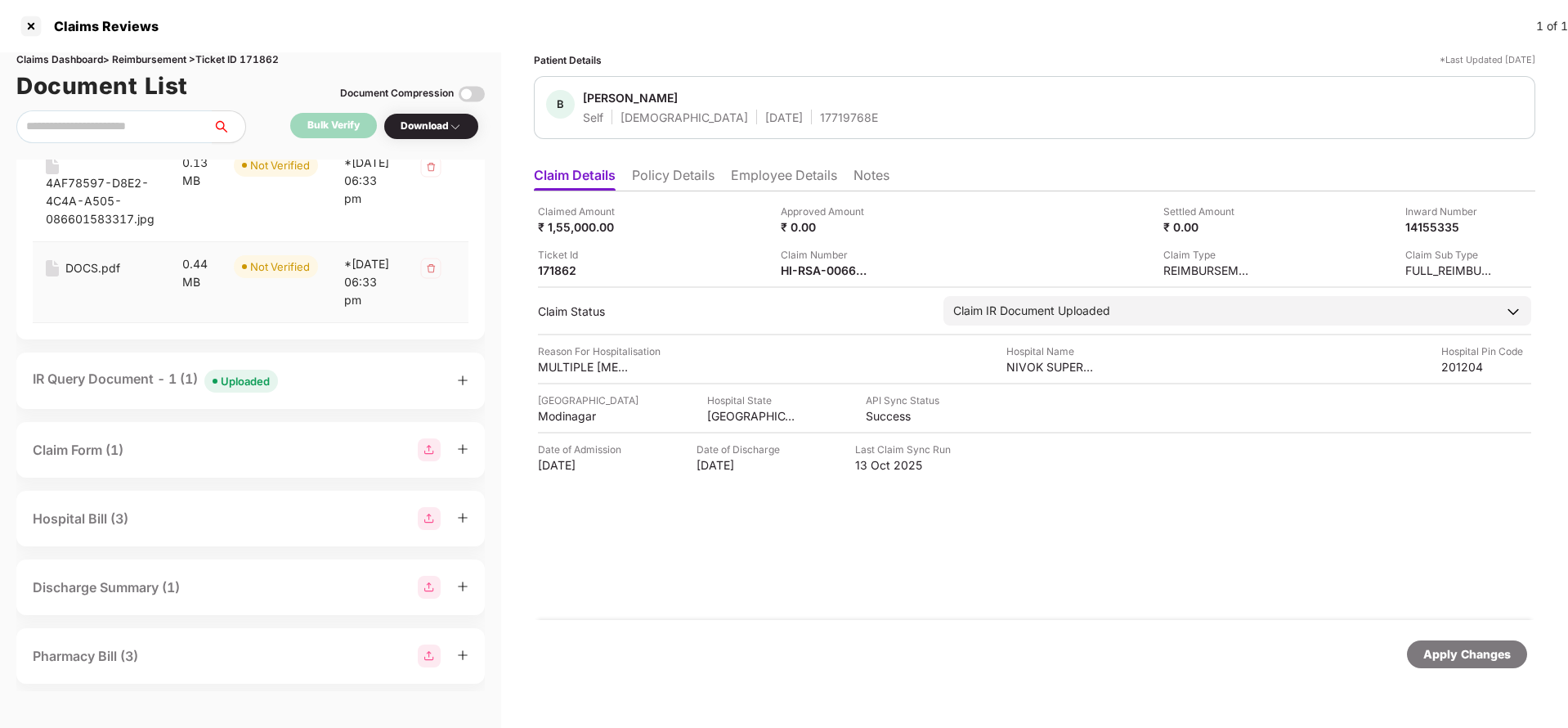
scroll to position [431, 0]
click at [242, 388] on div "Uploaded" at bounding box center [244, 379] width 49 height 16
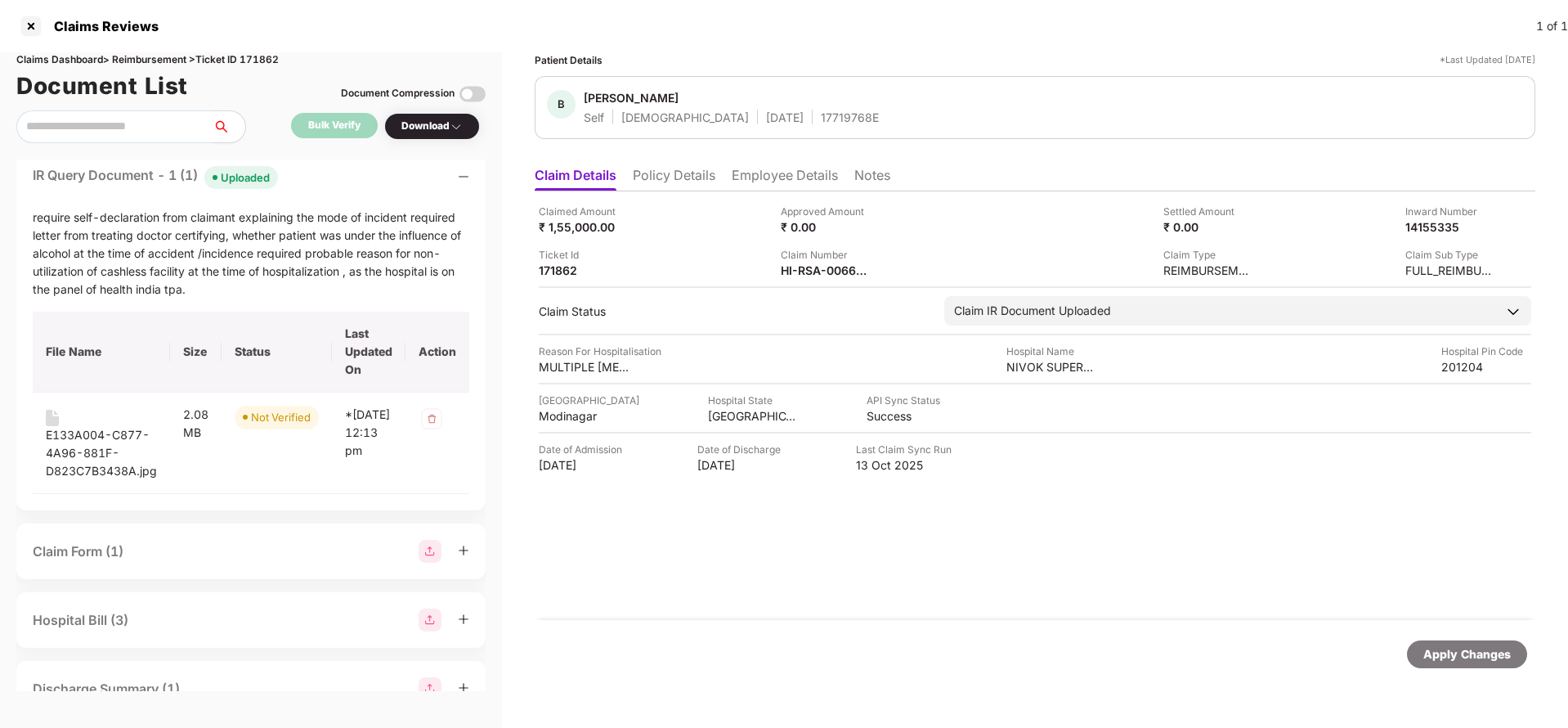
scroll to position [638, 0]
click at [97, 465] on div "E133A004-C877-4A96-881F-D823C7B3438A.jpg" at bounding box center [102, 447] width 112 height 54
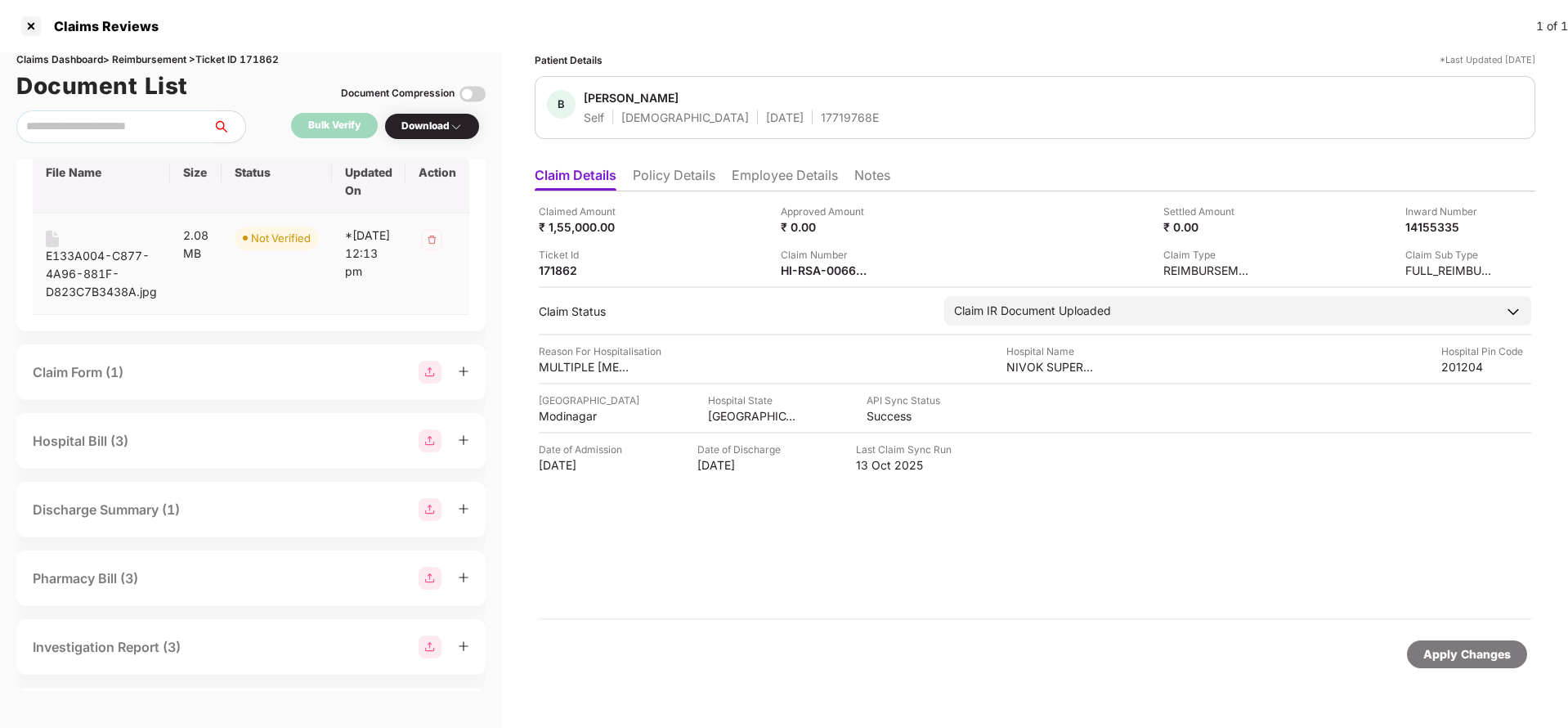
scroll to position [0, 0]
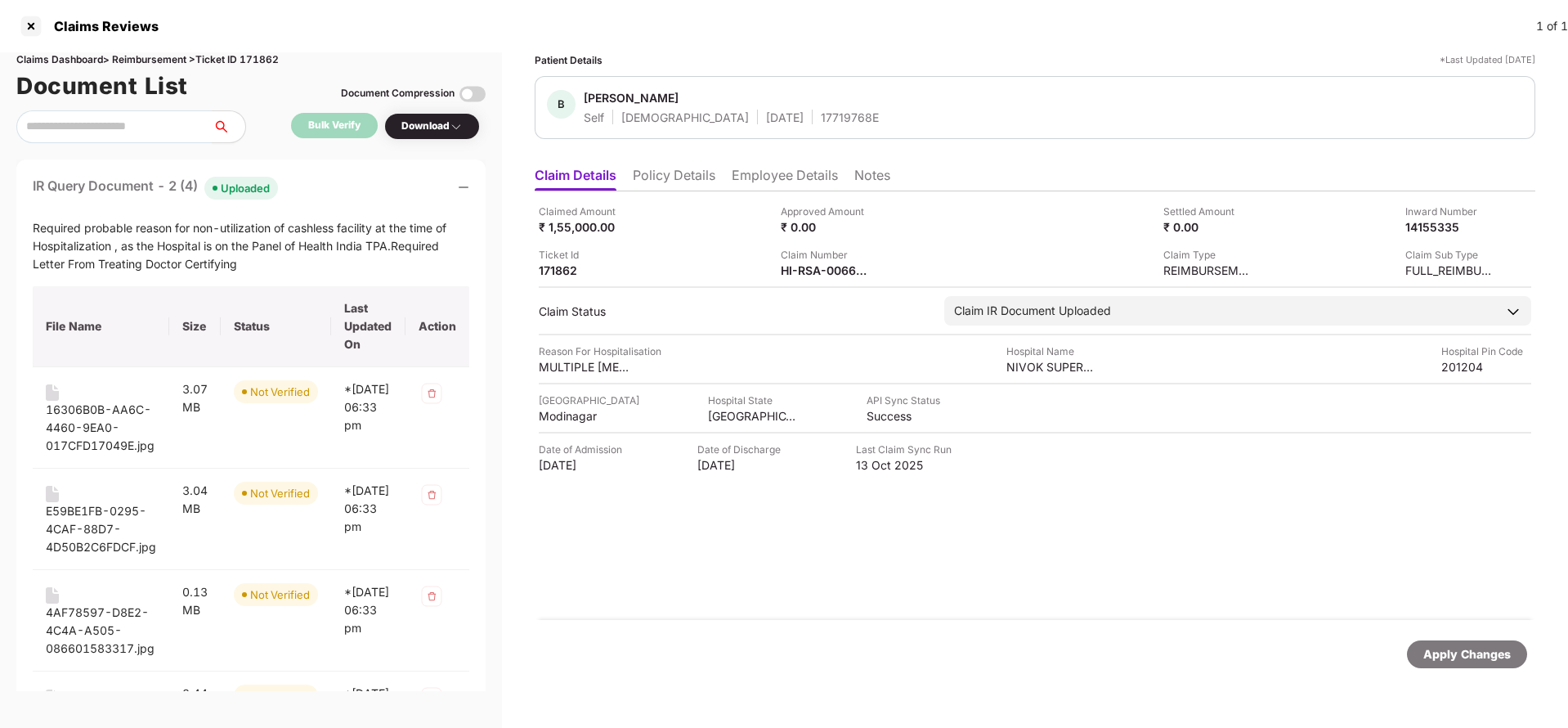
click at [1457, 659] on div "Apply Changes" at bounding box center [1466, 654] width 88 height 18
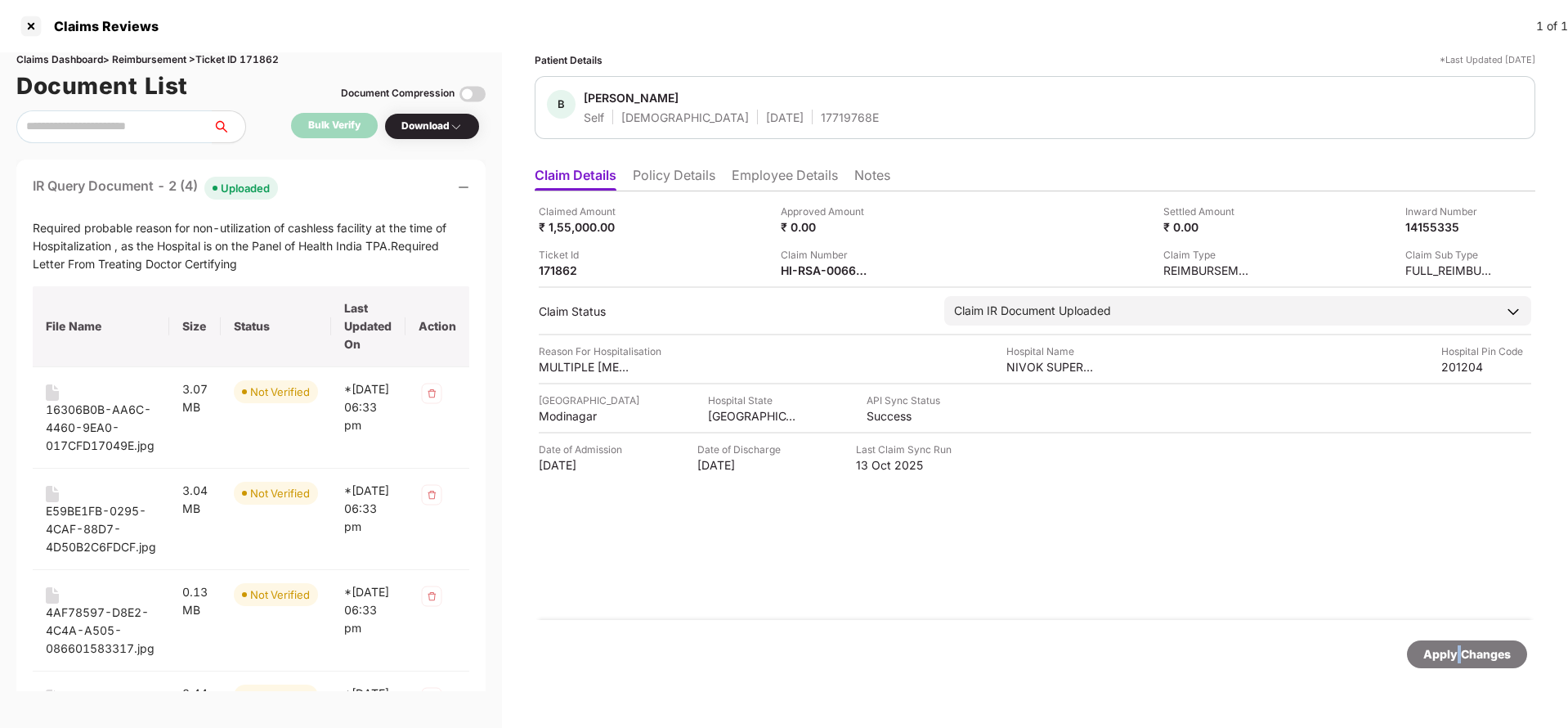
click at [1457, 659] on div "Apply Changes" at bounding box center [1466, 654] width 88 height 18
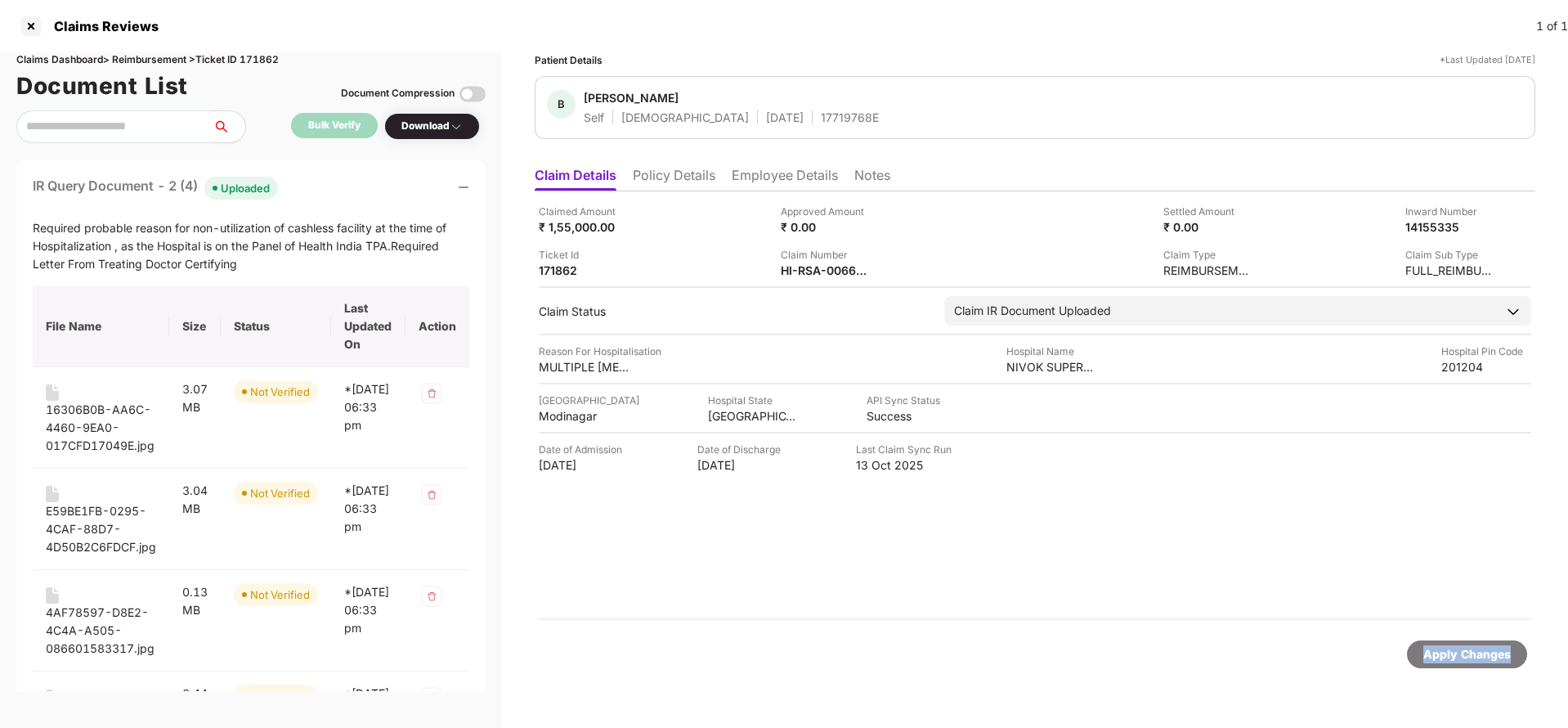
click at [1457, 659] on div "Apply Changes" at bounding box center [1466, 654] width 88 height 18
click at [269, 60] on div "Claims Dashboard > Reimbursement > Ticket ID 171862" at bounding box center [251, 60] width 469 height 16
click at [1462, 646] on div "Apply Changes" at bounding box center [1466, 654] width 88 height 18
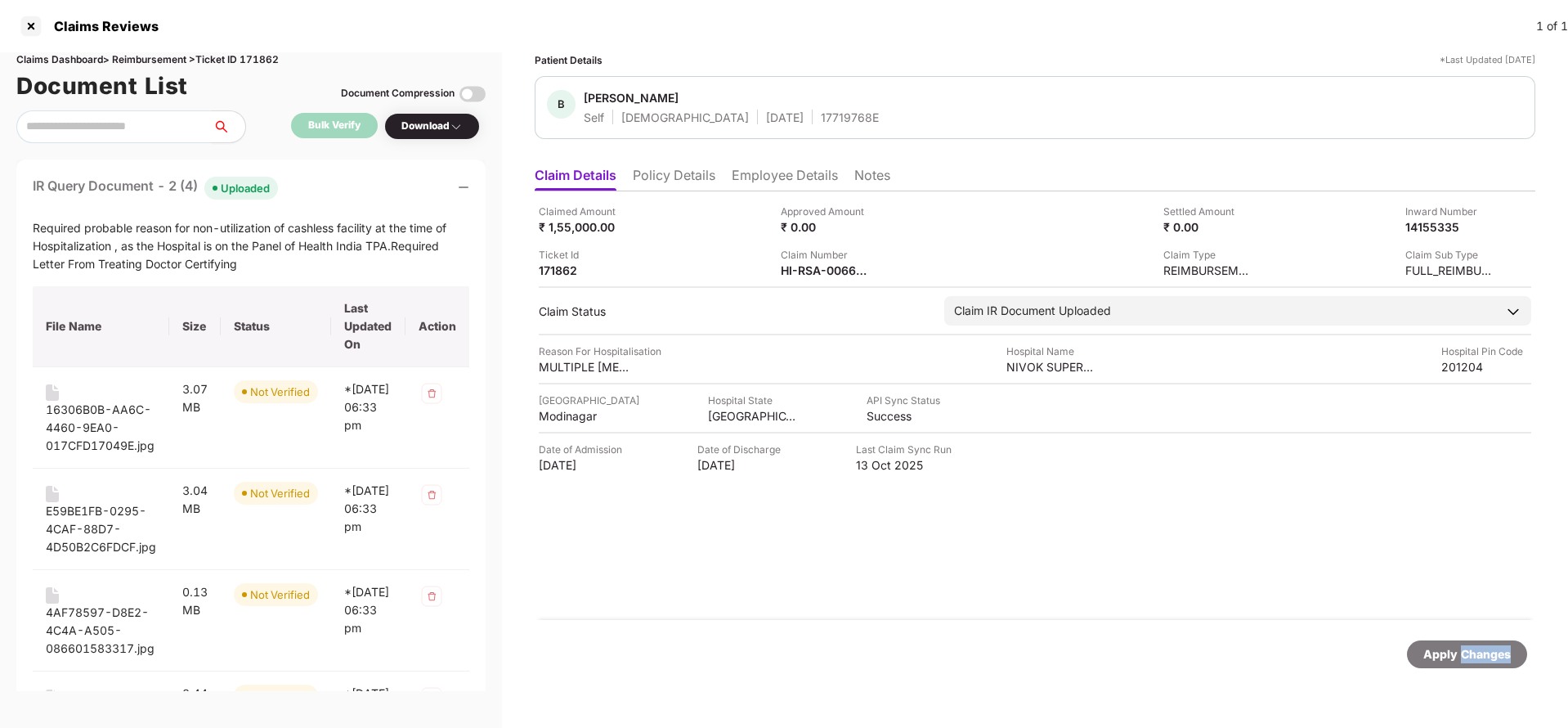
click at [1462, 646] on div "Apply Changes" at bounding box center [1466, 654] width 88 height 18
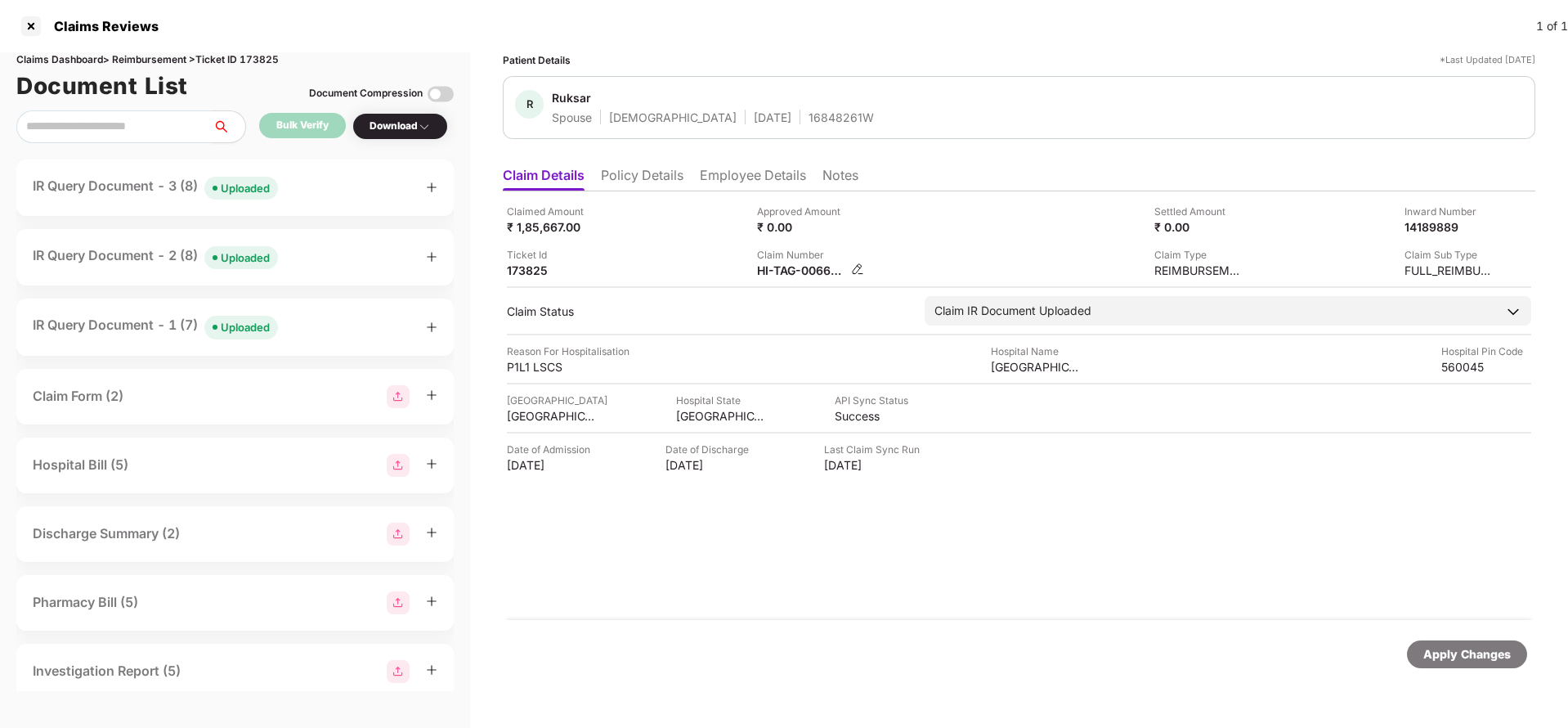
click at [805, 275] on div "HI-TAG-006626461(0)" at bounding box center [802, 270] width 90 height 16
copy div
click at [259, 189] on div "Uploaded" at bounding box center [244, 188] width 49 height 16
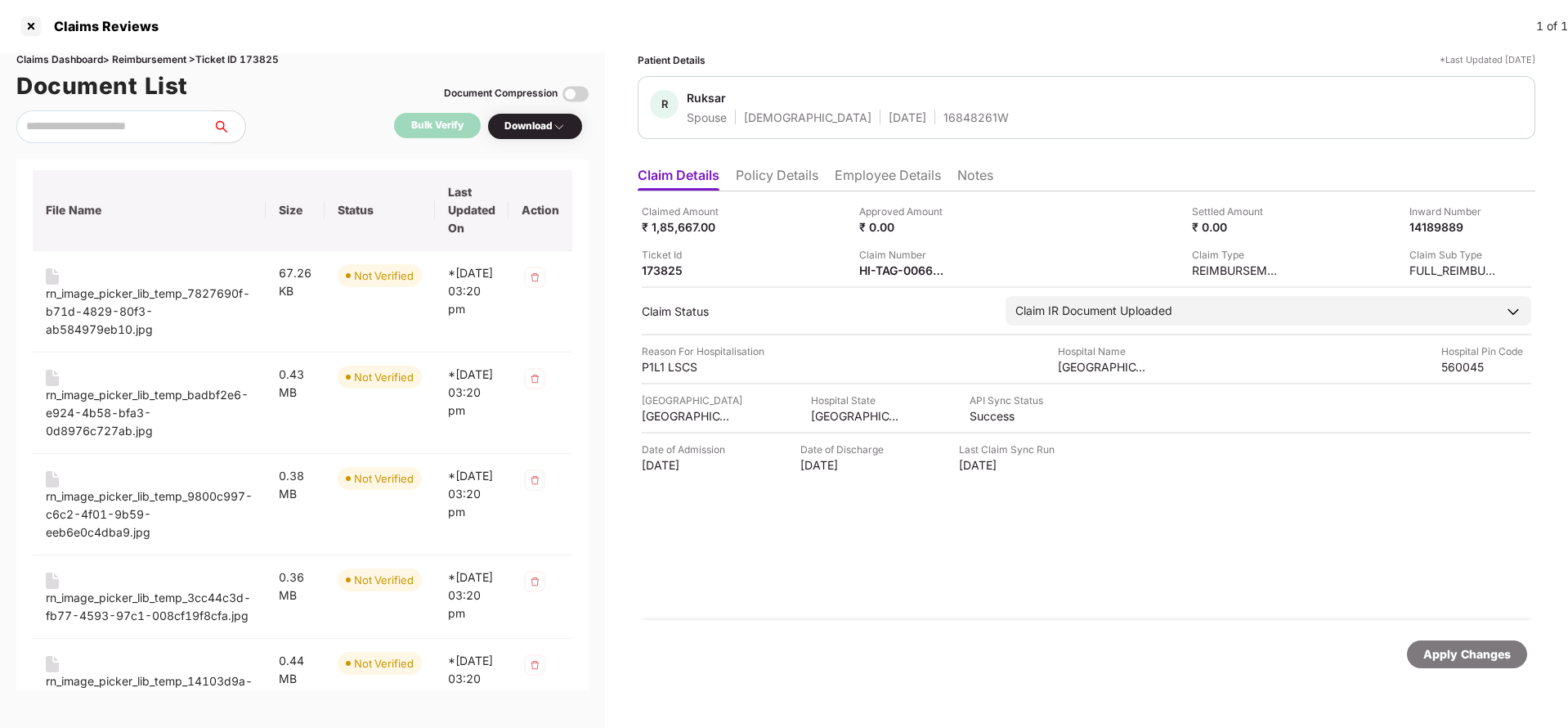
scroll to position [100, 0]
click at [90, 299] on div "rn_image_picker_lib_temp_7827690f-b71d-4829-80f3-ab584979eb10.jpg" at bounding box center [150, 309] width 207 height 54
click at [68, 399] on div "rn_image_picker_lib_temp_badbf2e6-e924-4b58-bfa3-0d8976c727ab.jpg" at bounding box center [150, 411] width 207 height 54
click at [82, 497] on div "rn_image_picker_lib_temp_9800c997-c6c2-4f01-9b59-eeb6e0c4dba9.jpg" at bounding box center [150, 512] width 207 height 54
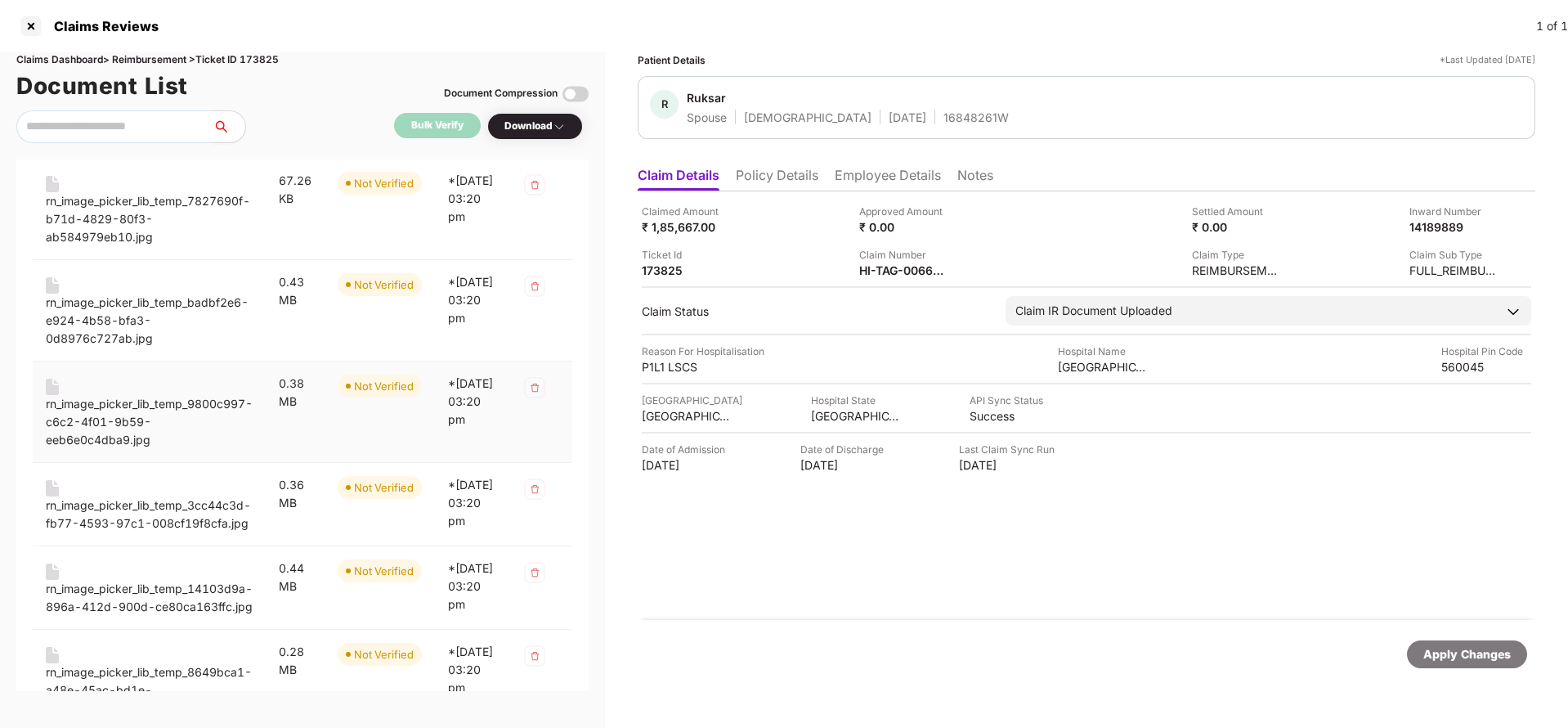
scroll to position [193, 0]
click at [98, 502] on div "rn_image_picker_lib_temp_3cc44c3d-fb77-4593-97c1-008cf19f8cfa.jpg" at bounding box center [150, 512] width 207 height 36
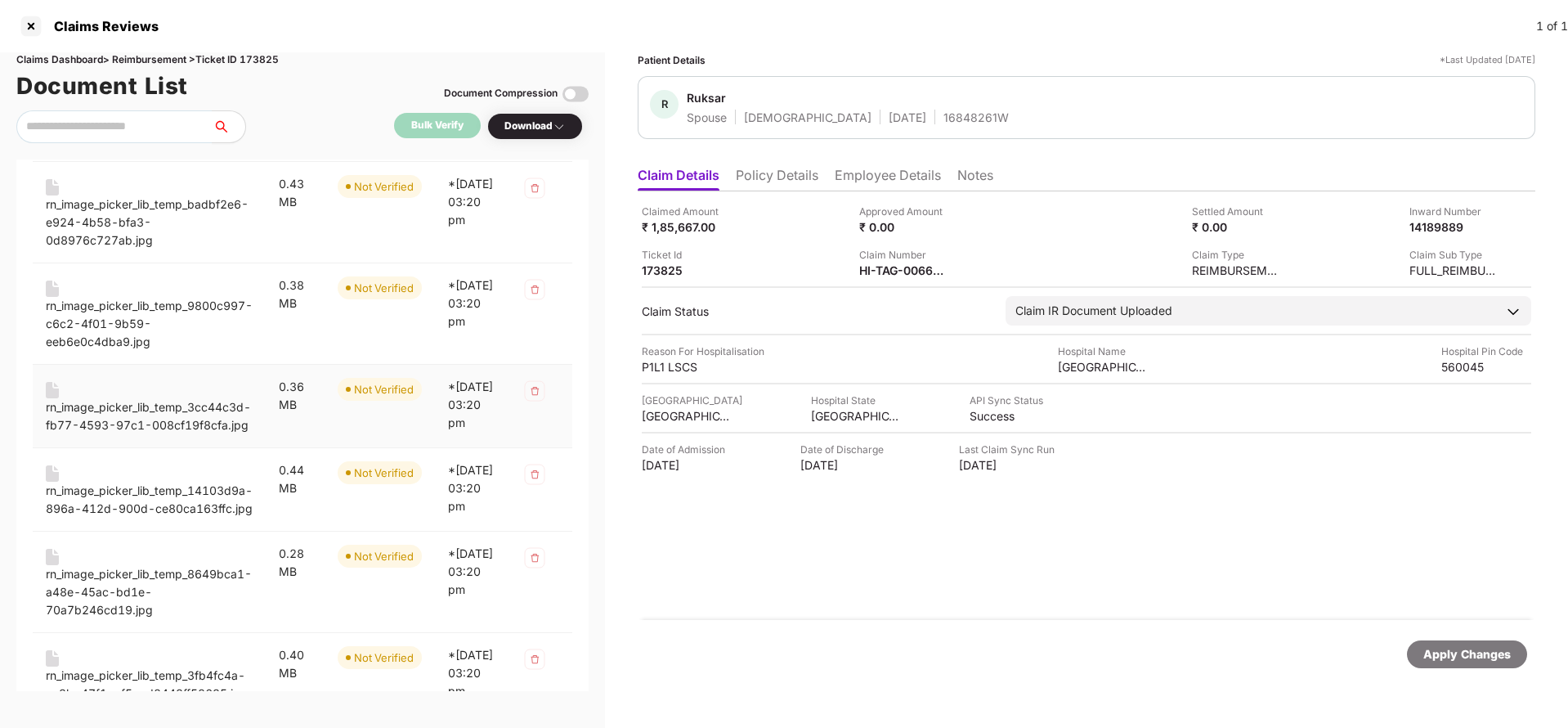
scroll to position [290, 0]
click at [131, 502] on div "rn_image_picker_lib_temp_14103d9a-896a-412d-900d-ce80ca163ffc.jpg" at bounding box center [150, 499] width 207 height 36
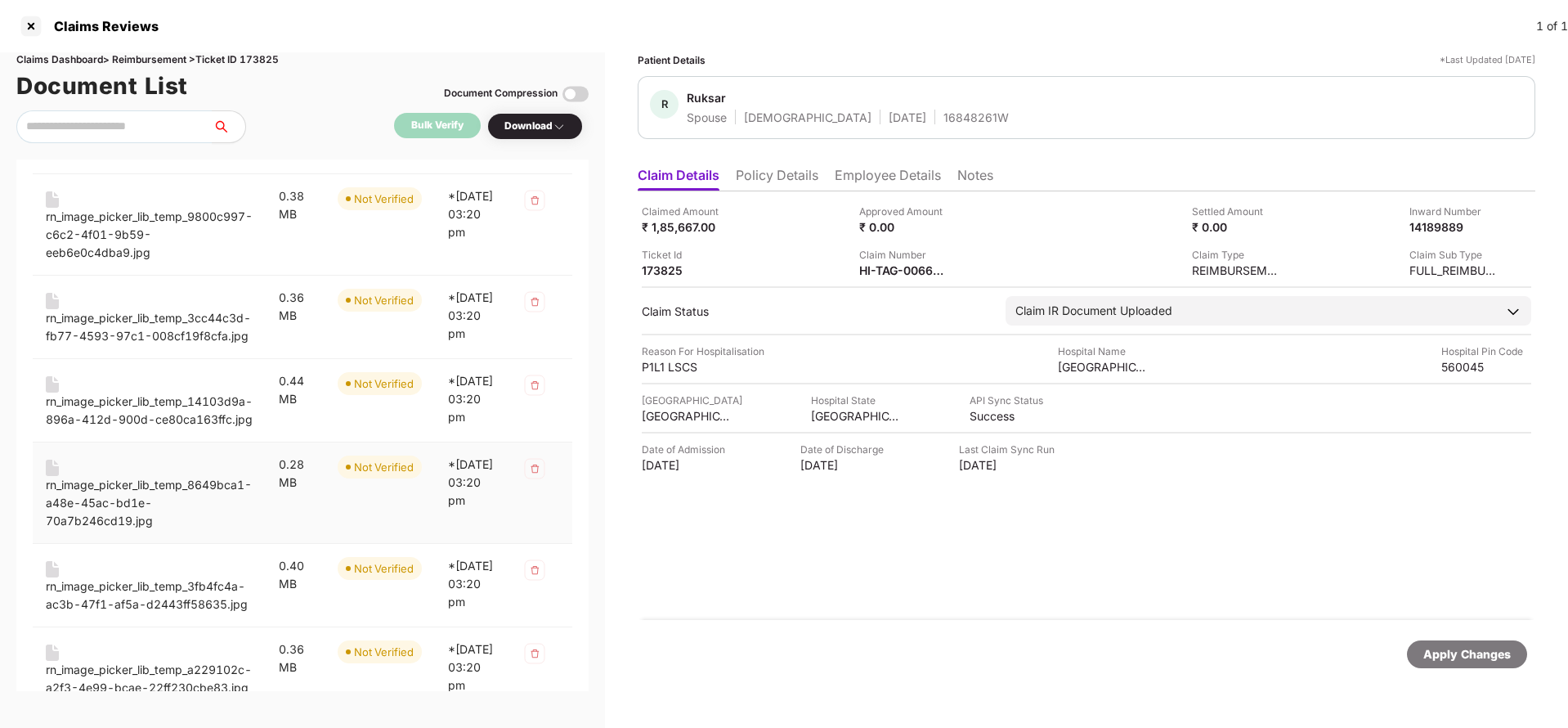
scroll to position [384, 0]
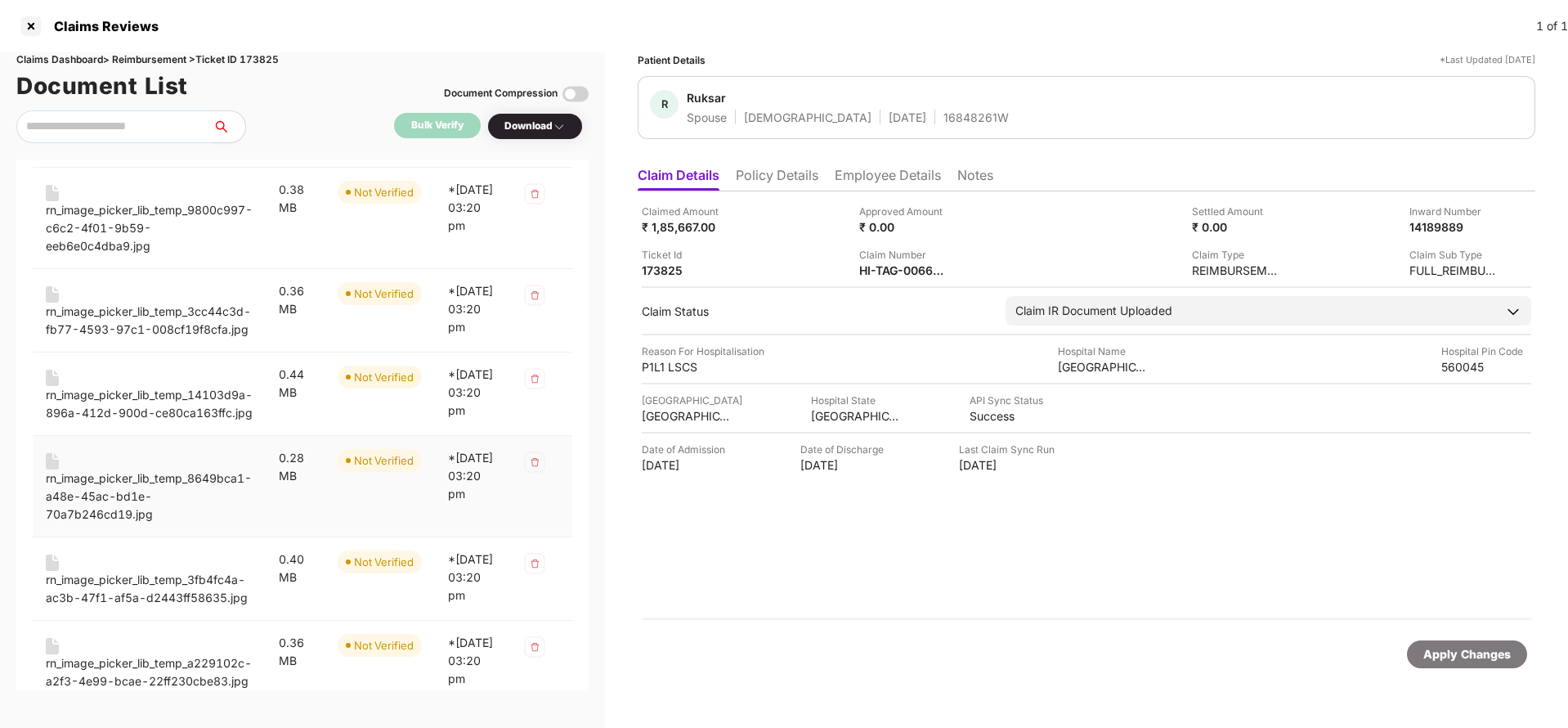
click at [82, 521] on div "rn_image_picker_lib_temp_8649bca1-a48e-45ac-bd1e-70a7b246cd19.jpg" at bounding box center [150, 496] width 207 height 54
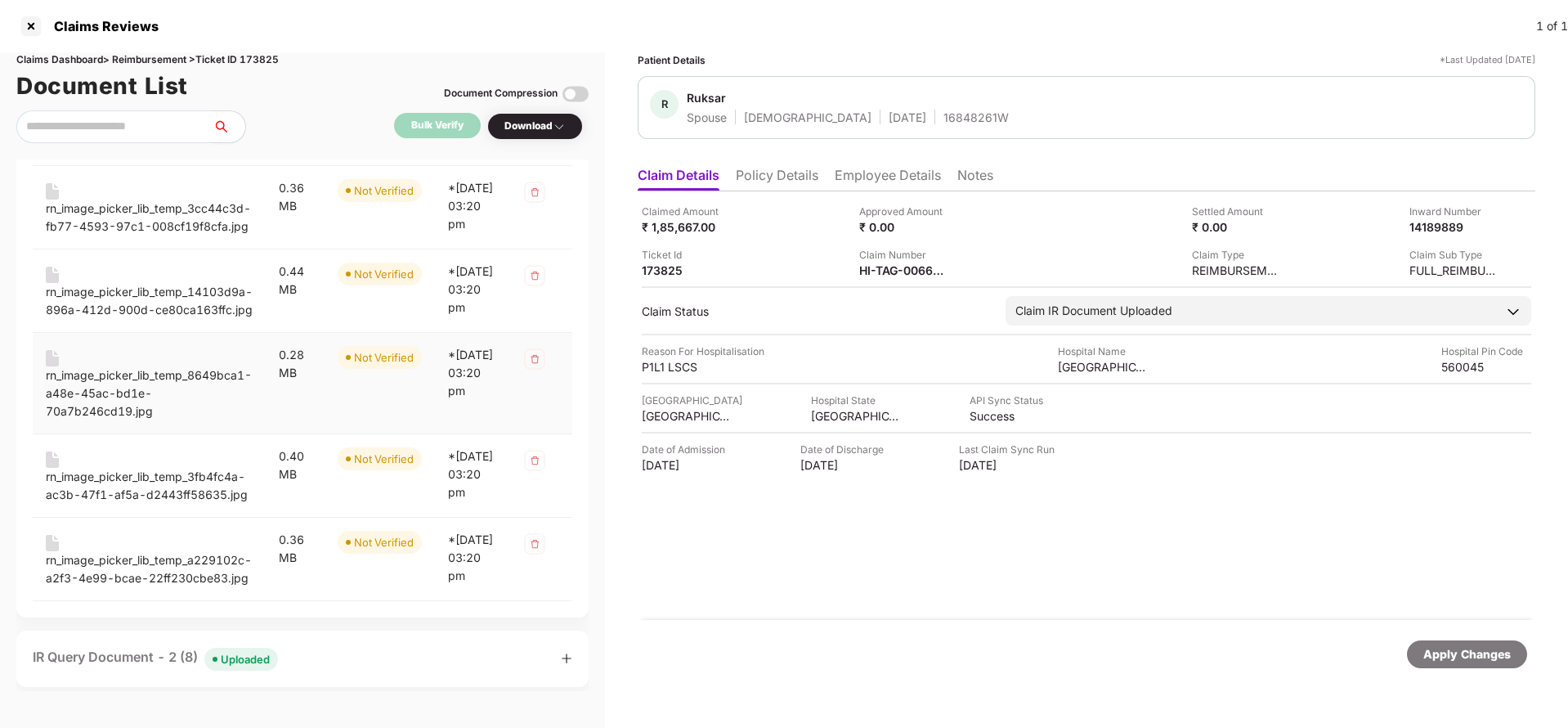
scroll to position [500, 0]
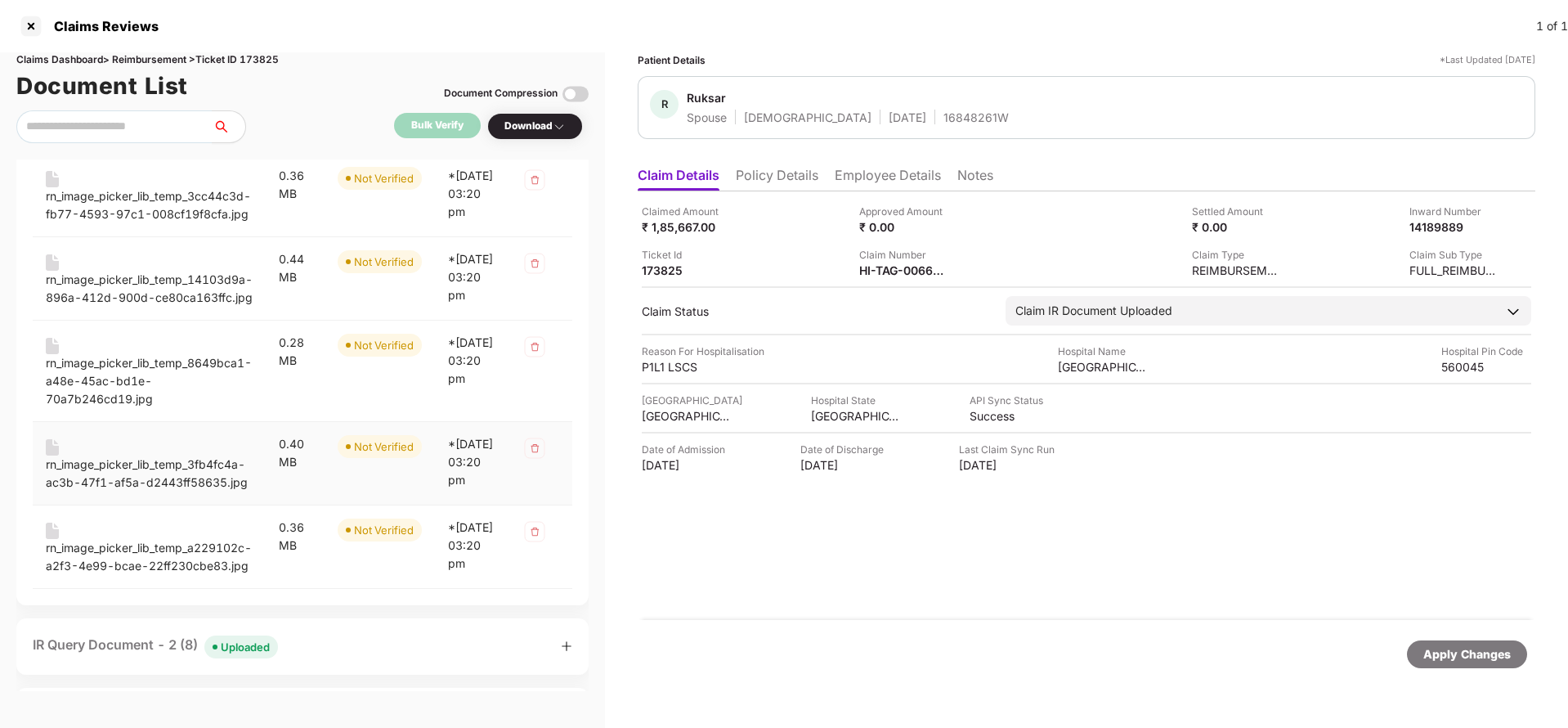
click at [101, 492] on div "rn_image_picker_lib_temp_3fb4fc4a-ac3b-47f1-af5a-d2443ff58635.jpg" at bounding box center [150, 473] width 207 height 36
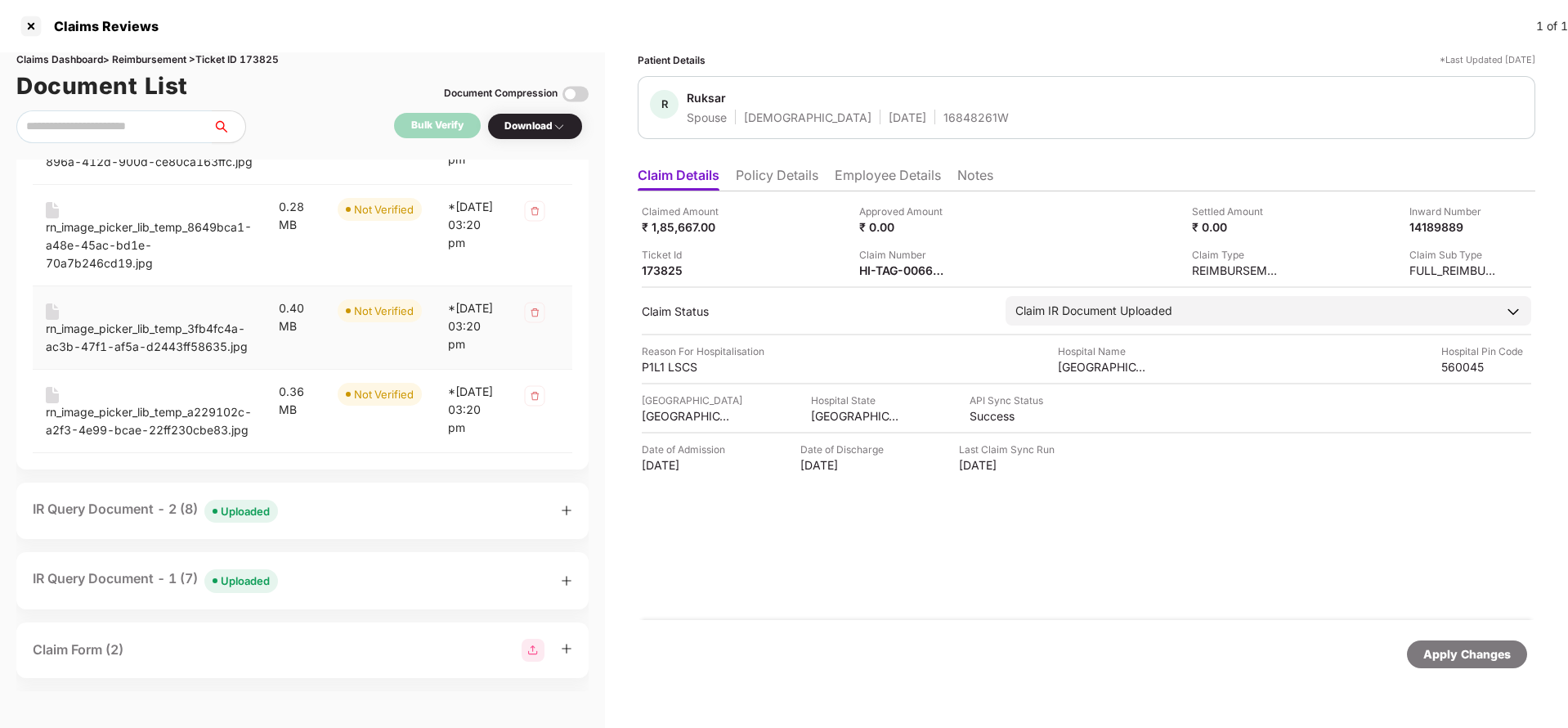
scroll to position [645, 0]
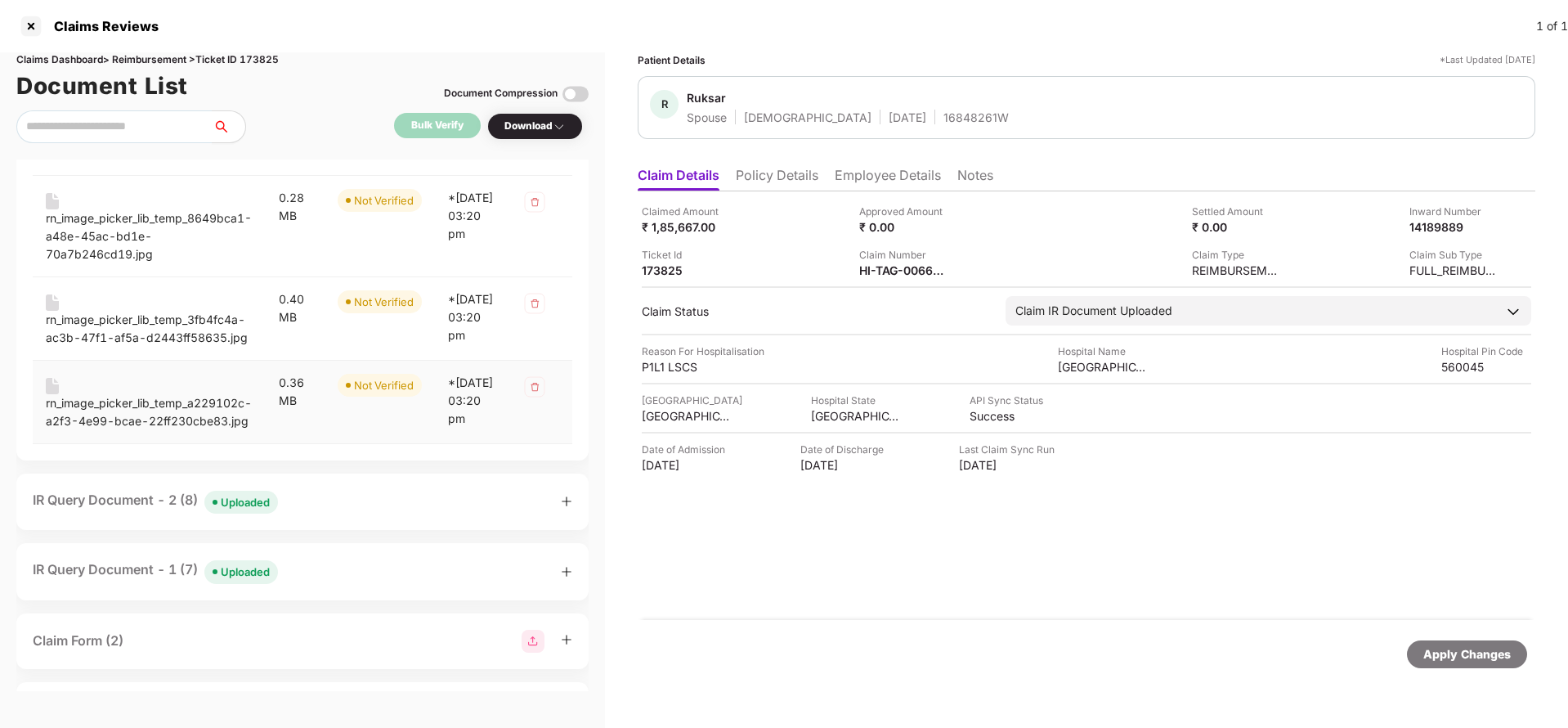
click at [104, 430] on div "rn_image_picker_lib_temp_a229102c-a2f3-4e99-bcae-22ff230cbe83.jpg" at bounding box center [150, 412] width 207 height 36
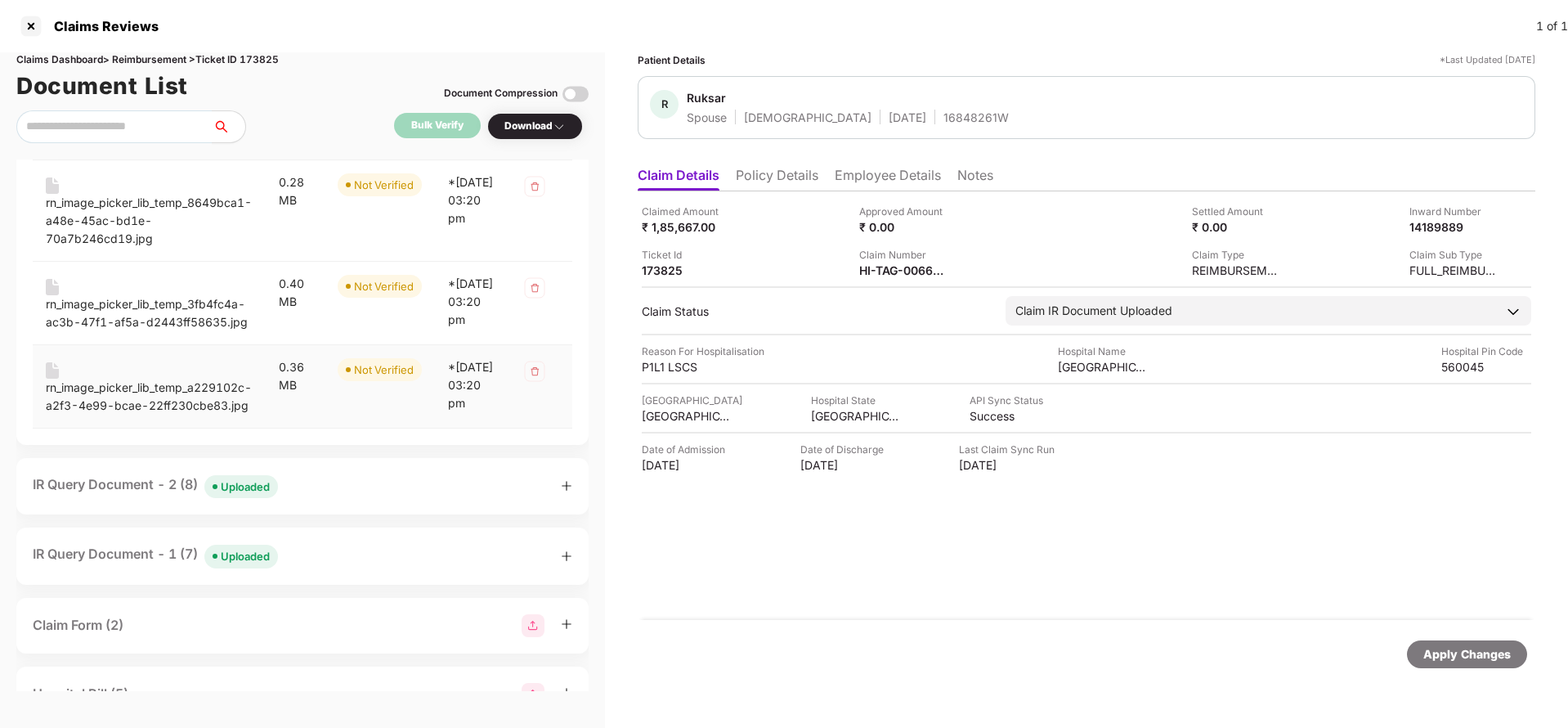
scroll to position [780, 0]
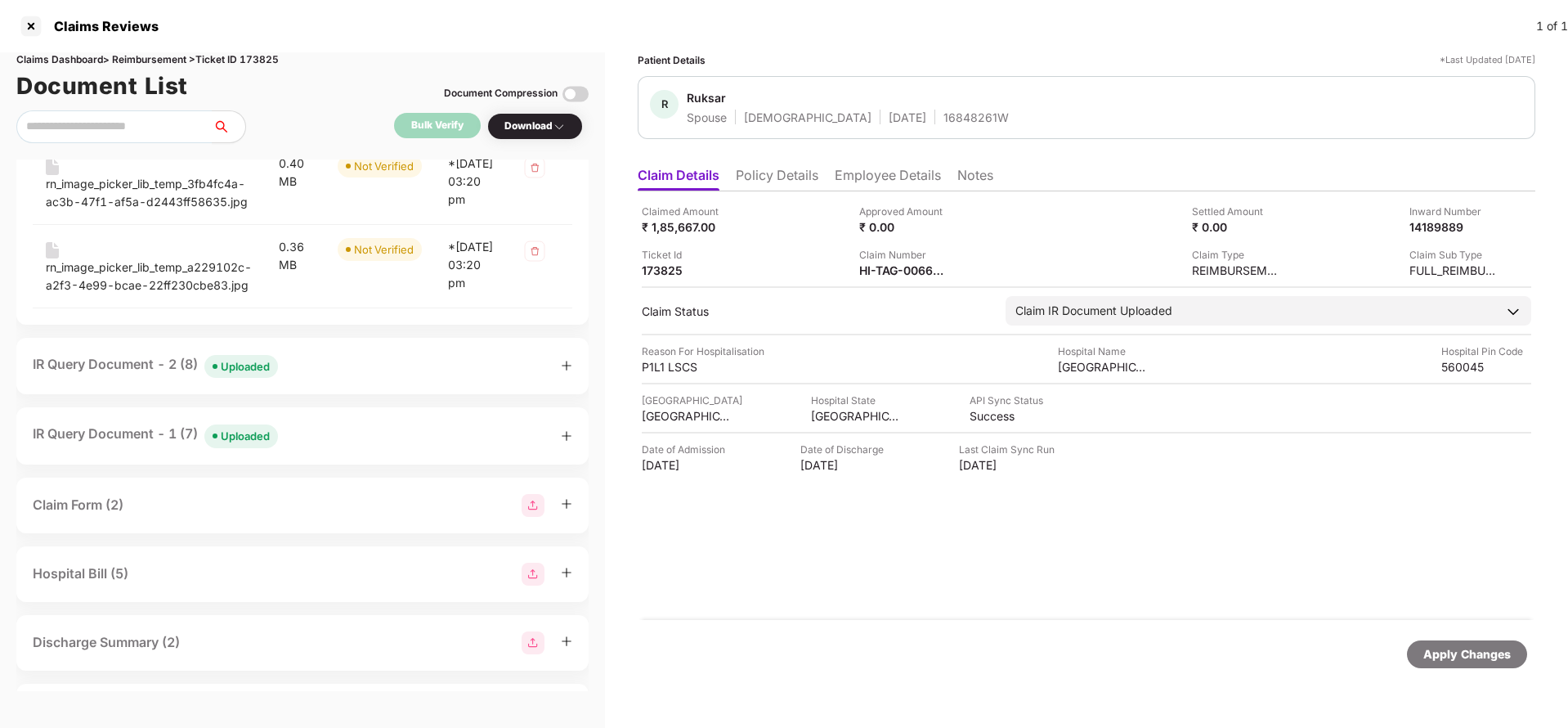
click at [246, 375] on div "Uploaded" at bounding box center [244, 366] width 49 height 16
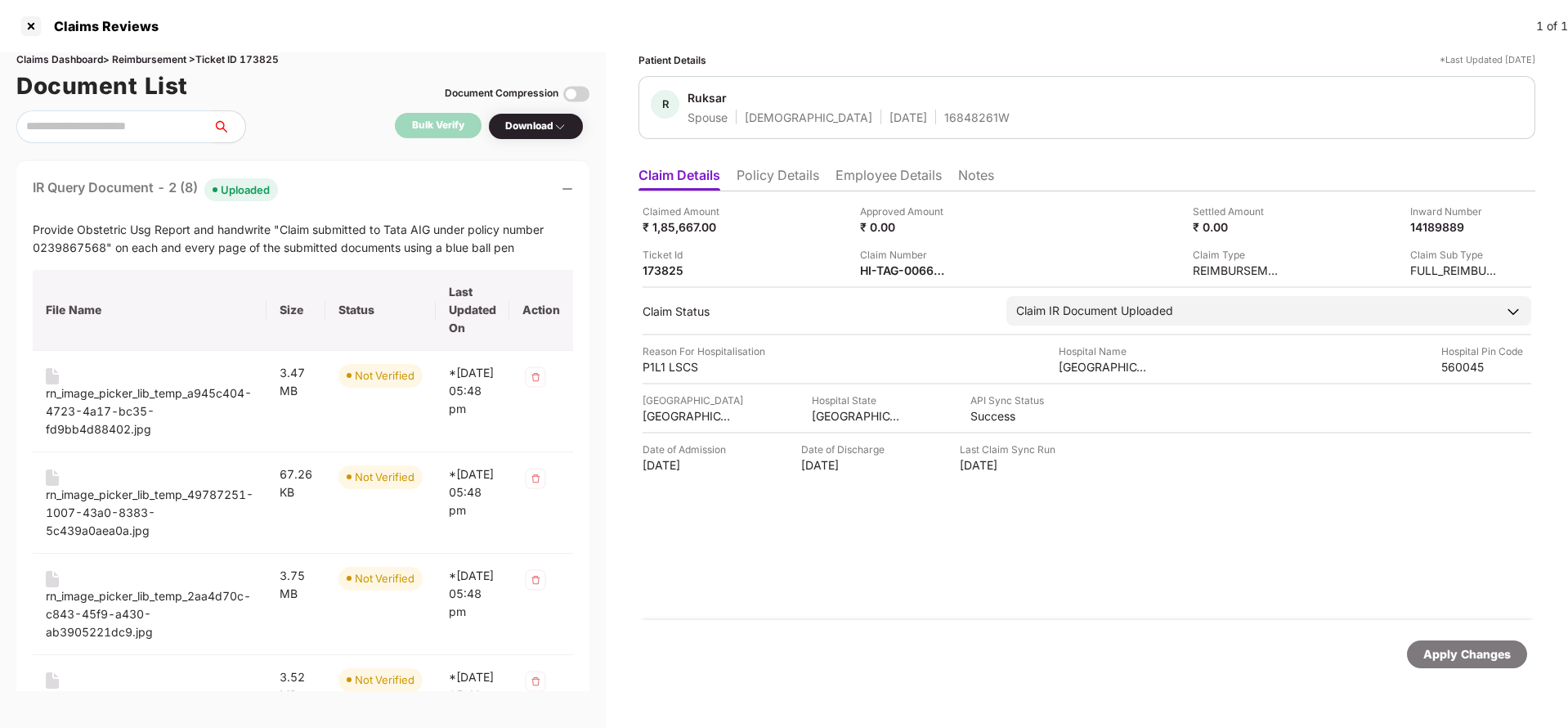
scroll to position [964, 0]
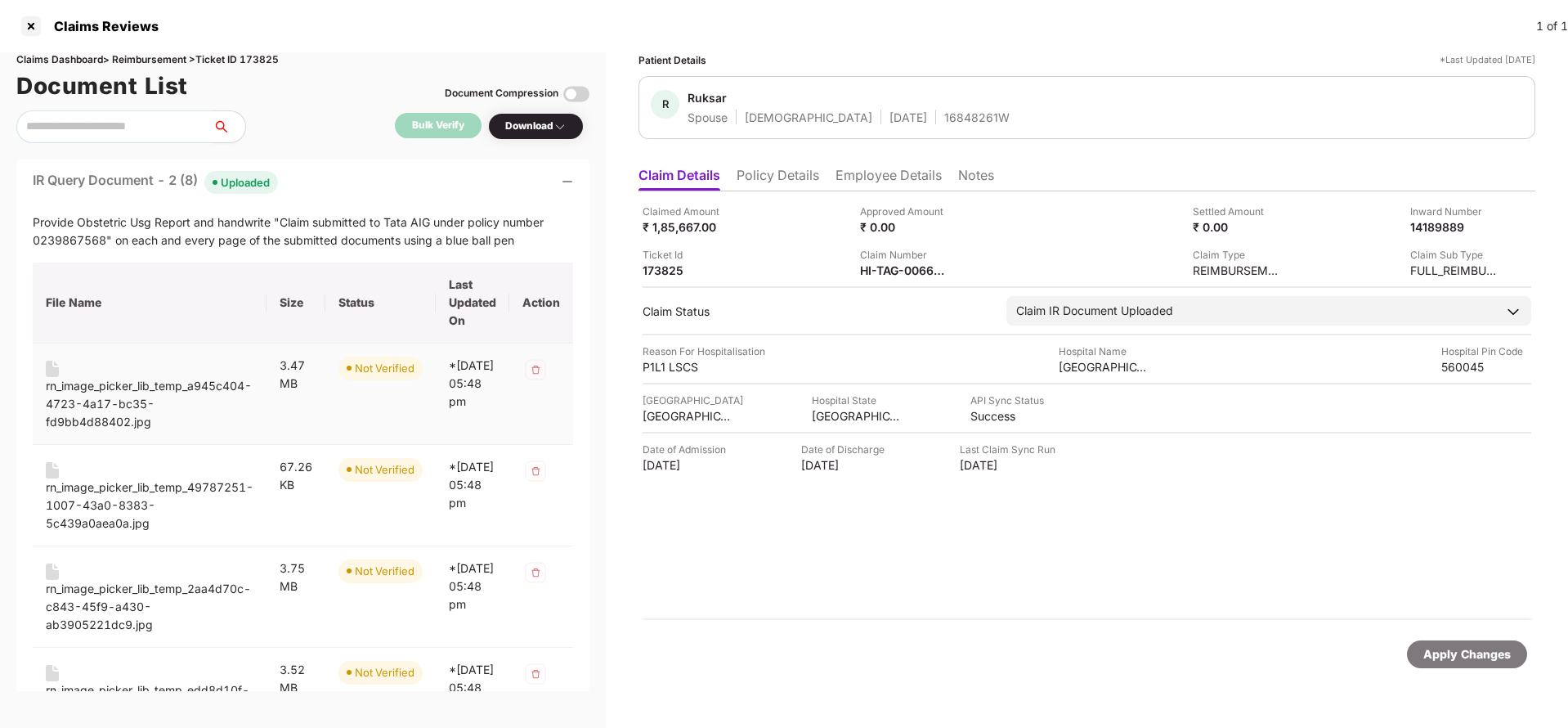
click at [73, 431] on div "rn_image_picker_lib_temp_a945c404-4723-4a17-bc35-fd9bb4d88402.jpg" at bounding box center [150, 404] width 208 height 54
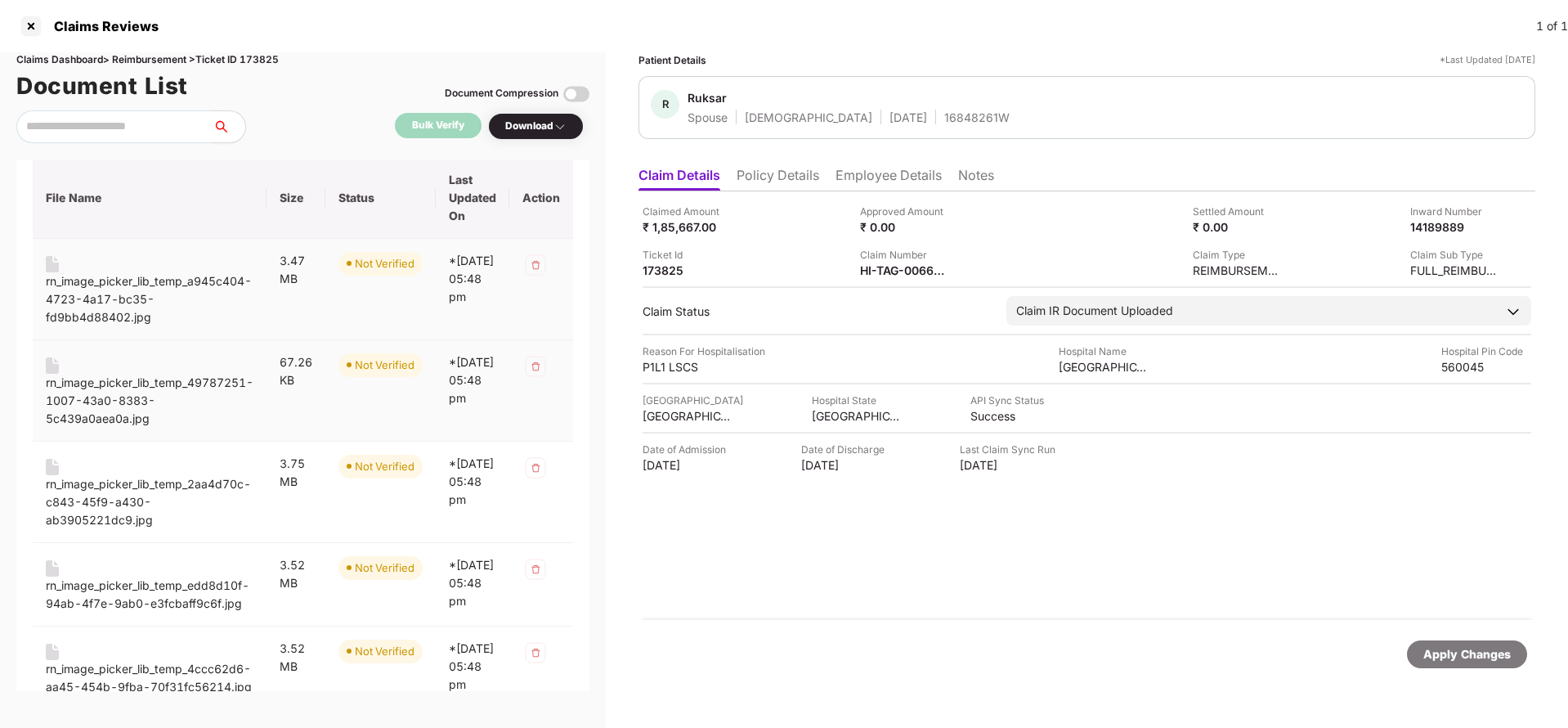
scroll to position [1089, 0]
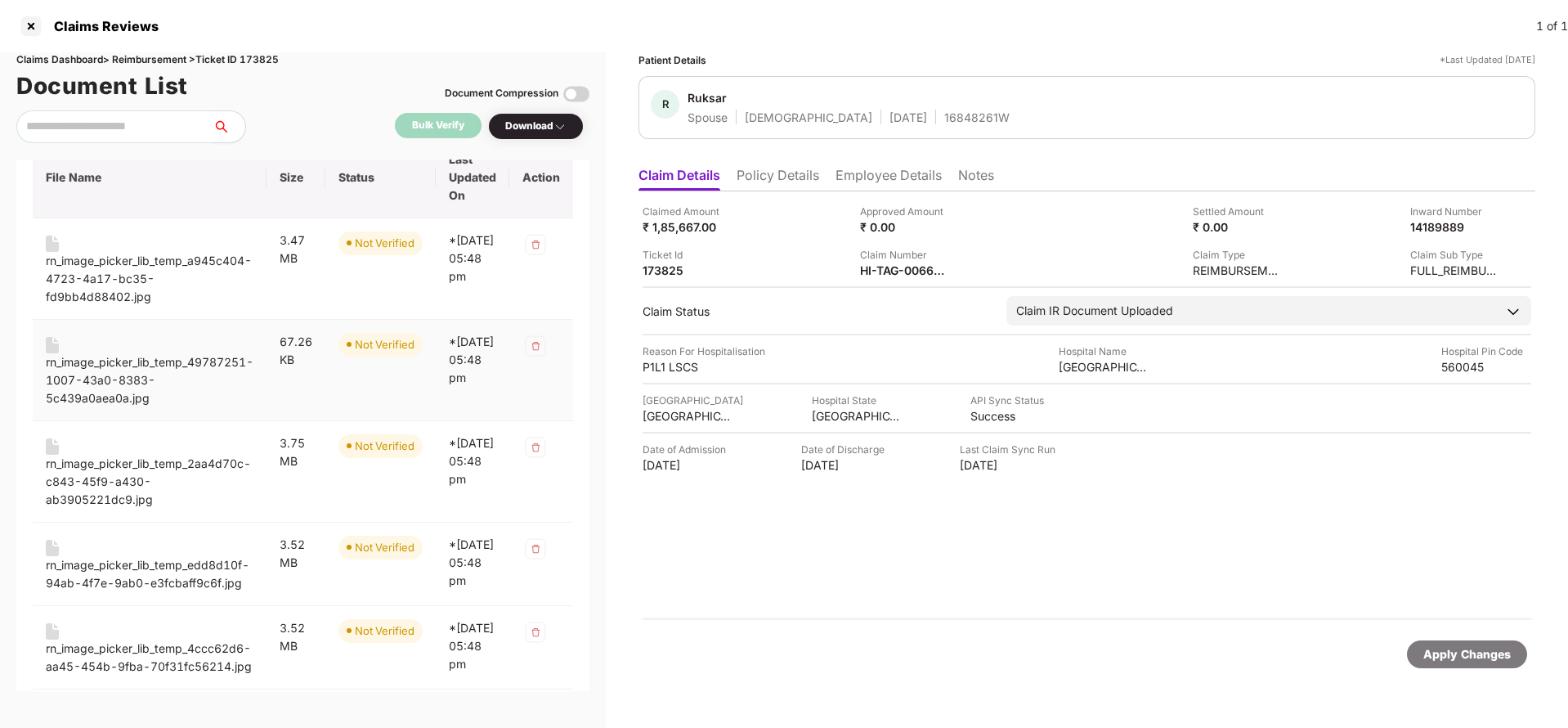
click at [96, 407] on div "rn_image_picker_lib_temp_49787251-1007-43a0-8383-5c439a0aea0a.jpg" at bounding box center [150, 380] width 208 height 54
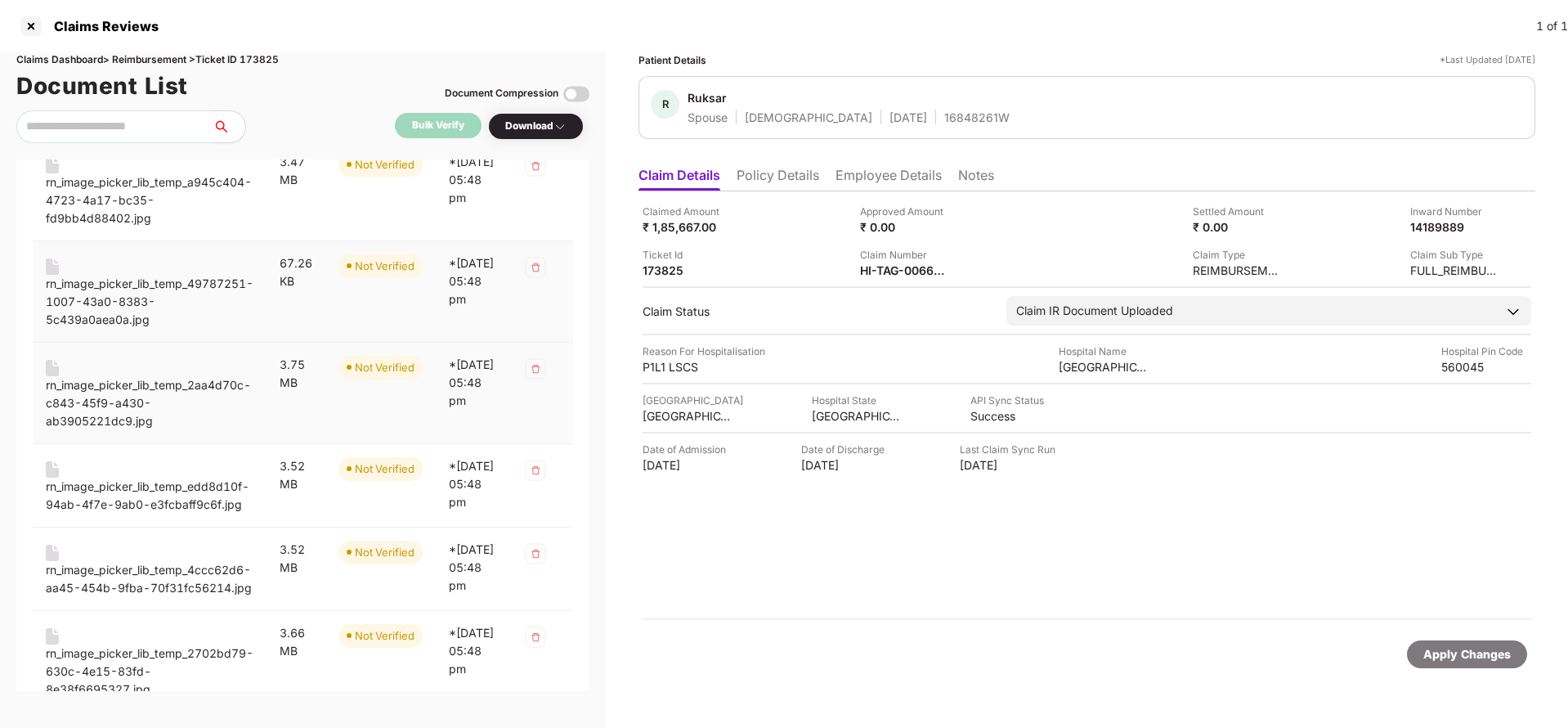
scroll to position [1170, 0]
click at [116, 428] on div "rn_image_picker_lib_temp_2aa4d70c-c843-45f9-a430-ab3905221dc9.jpg" at bounding box center [150, 400] width 208 height 54
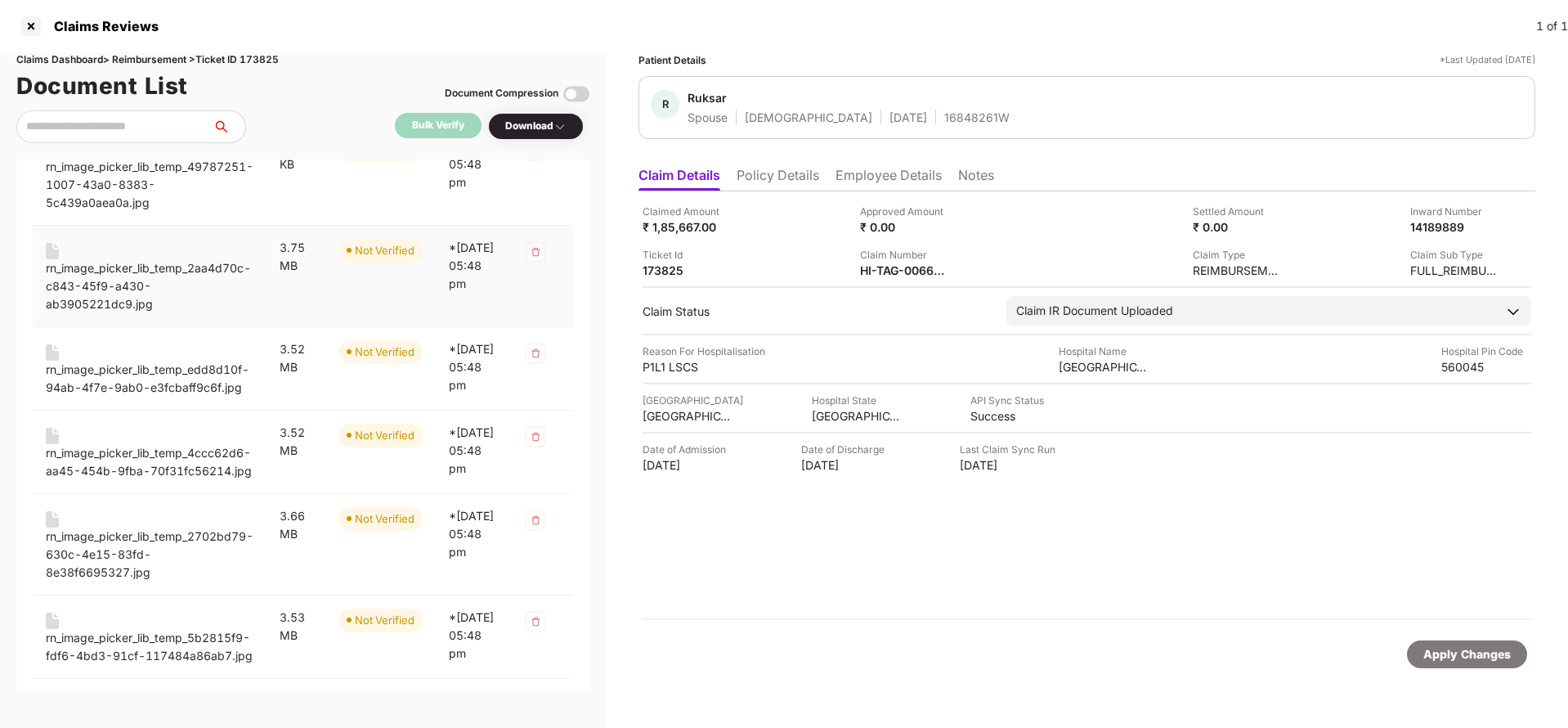
scroll to position [1288, 0]
click at [150, 393] on div "rn_image_picker_lib_temp_edd8d10f-94ab-4f7e-9ab0-e3fcbaff9c6f.jpg" at bounding box center [150, 375] width 208 height 36
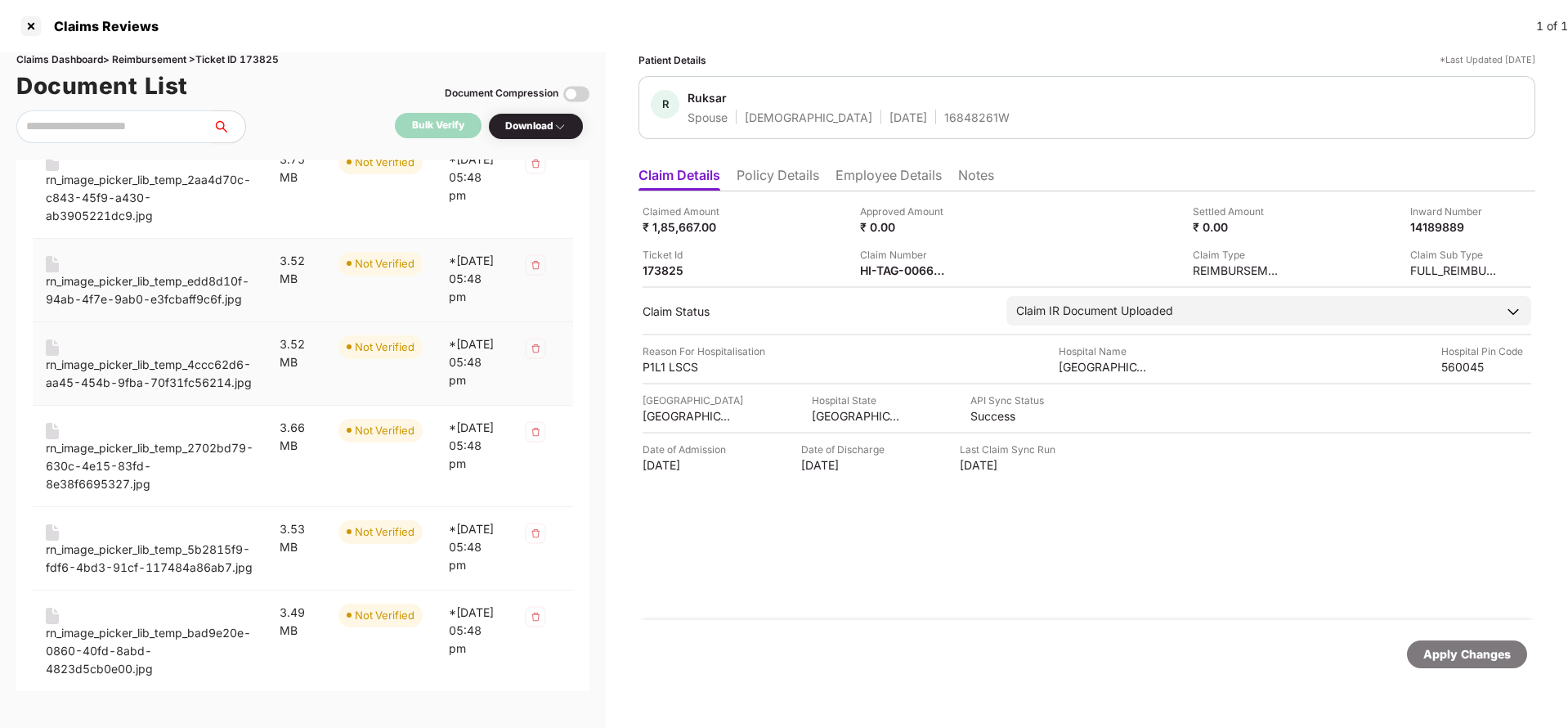
scroll to position [1374, 0]
click at [111, 391] on div "rn_image_picker_lib_temp_4ccc62d6-aa45-454b-9fba-70f31fc56214.jpg" at bounding box center [150, 373] width 208 height 36
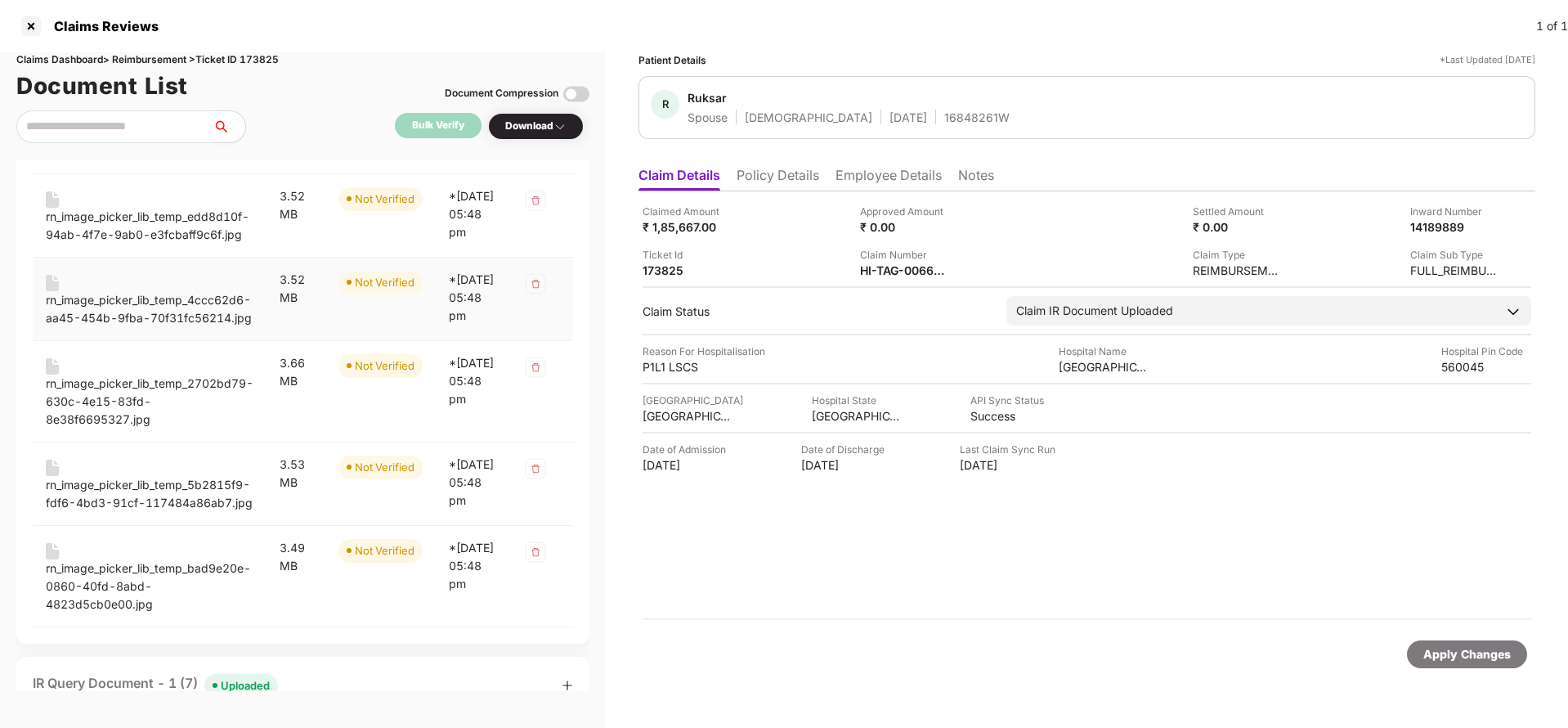
scroll to position [1447, 0]
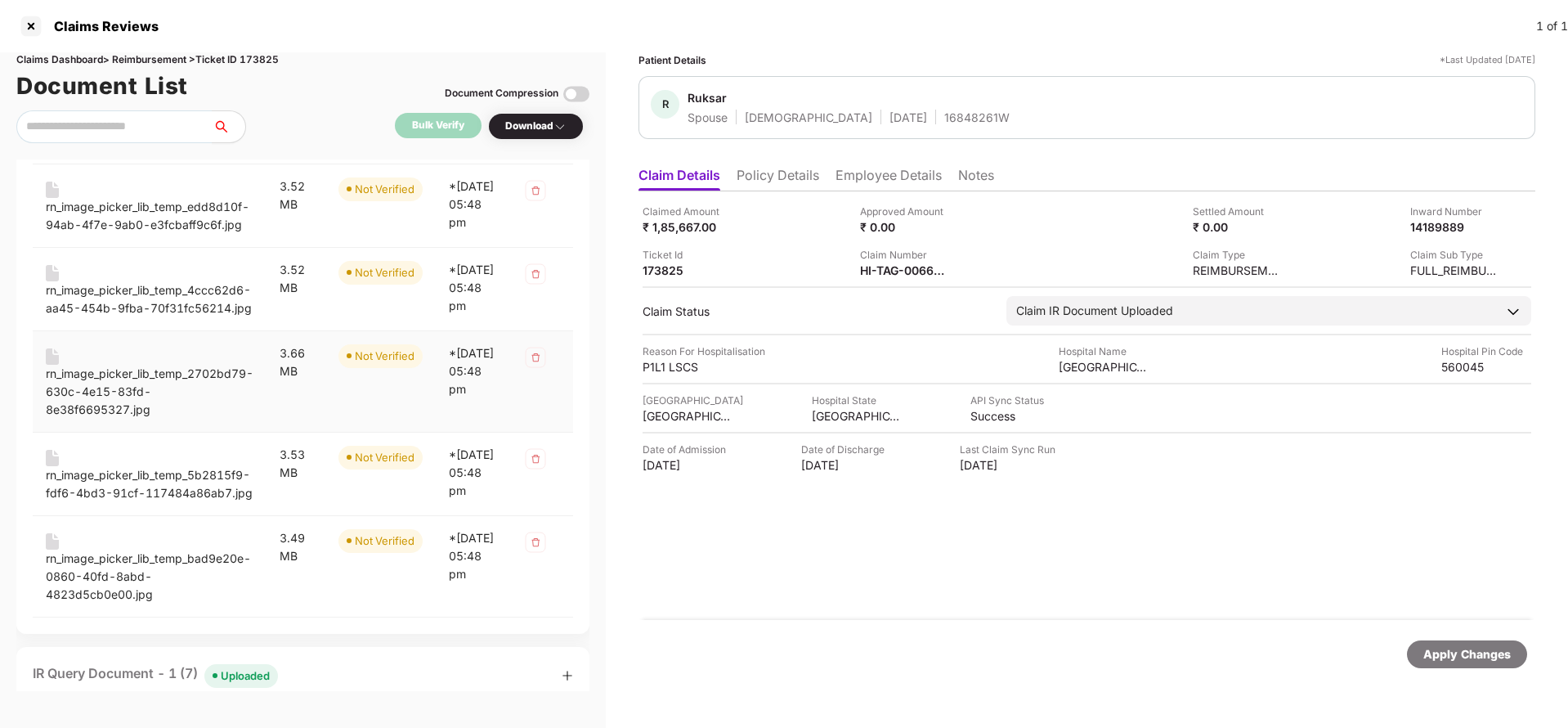
click at [138, 419] on div "rn_image_picker_lib_temp_2702bd79-630c-4e15-83fd-8e38f6695327.jpg" at bounding box center [150, 391] width 208 height 54
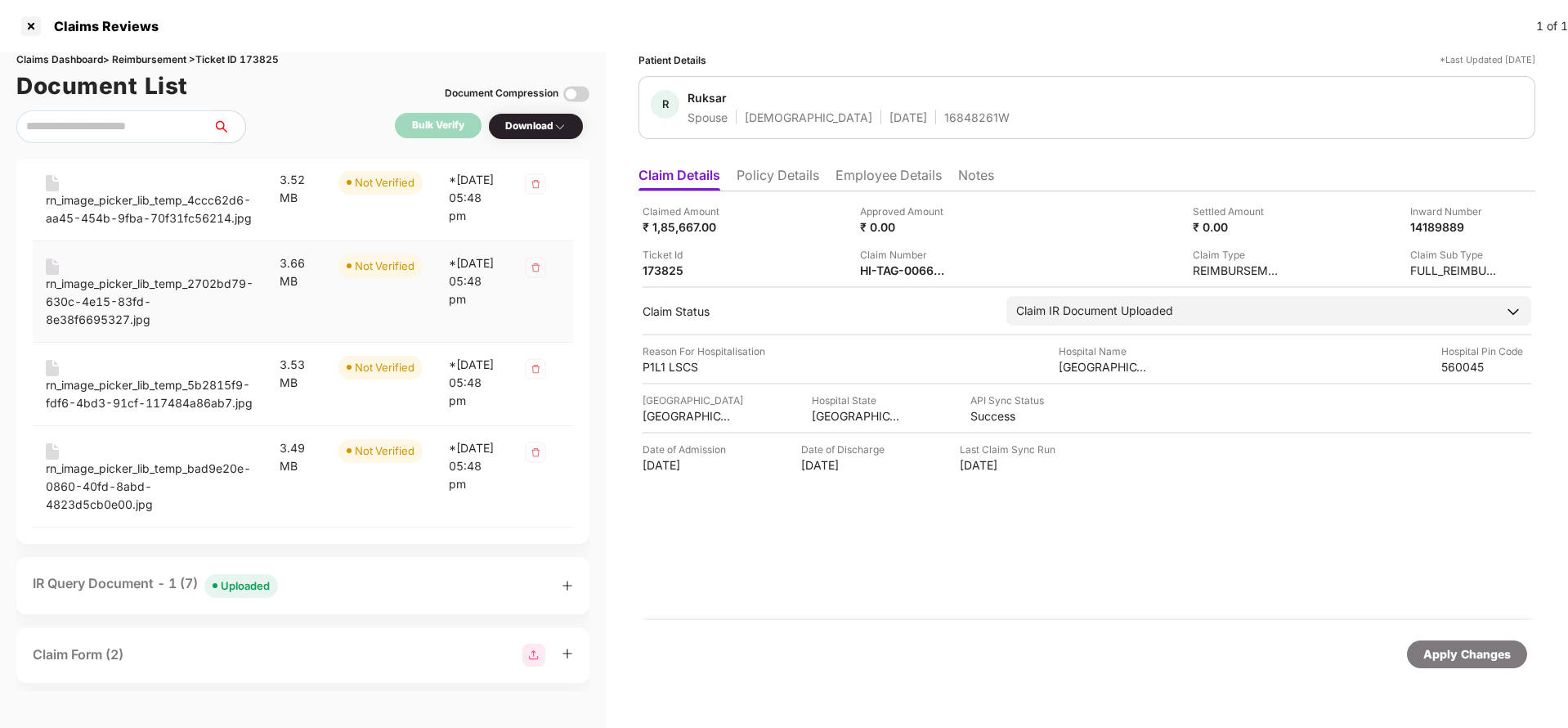
scroll to position [1540, 0]
click at [110, 410] on div "rn_image_picker_lib_temp_5b2815f9-fdf6-4bd3-91cf-117484a86ab7.jpg" at bounding box center [150, 391] width 208 height 36
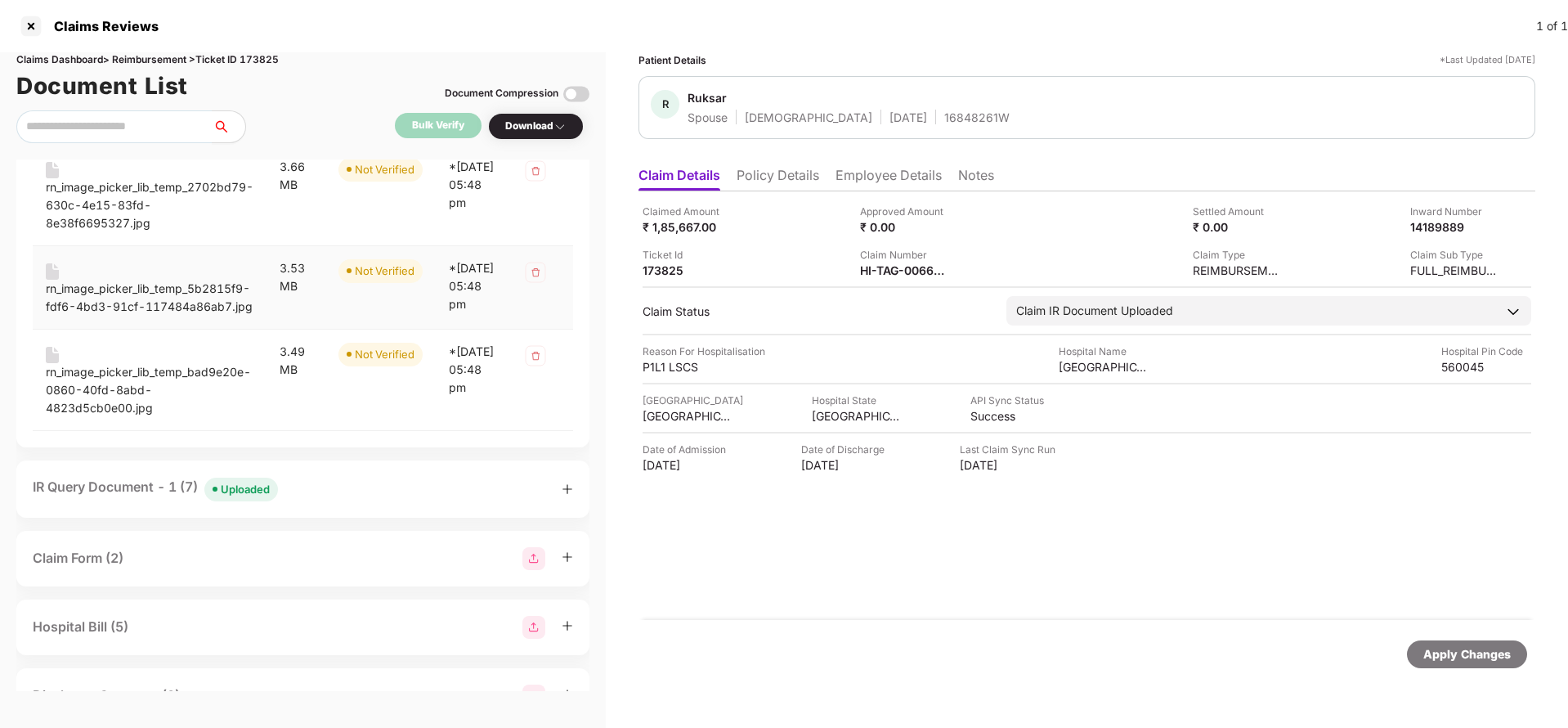
scroll to position [1636, 0]
click at [79, 415] on div "rn_image_picker_lib_temp_bad9e20e-0860-40fd-8abd-4823d5cb0e00.jpg" at bounding box center [150, 388] width 208 height 54
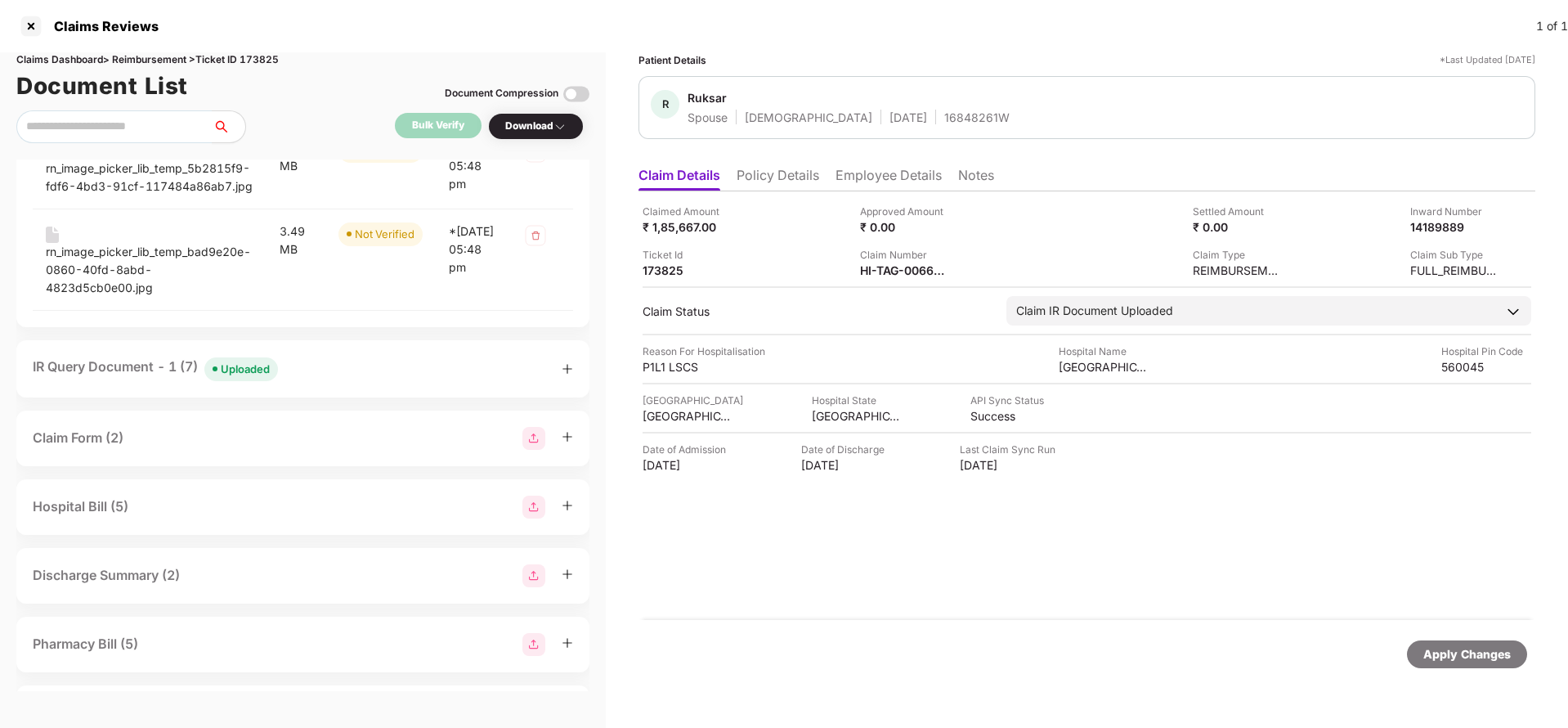
click at [248, 377] on div "Uploaded" at bounding box center [244, 368] width 49 height 16
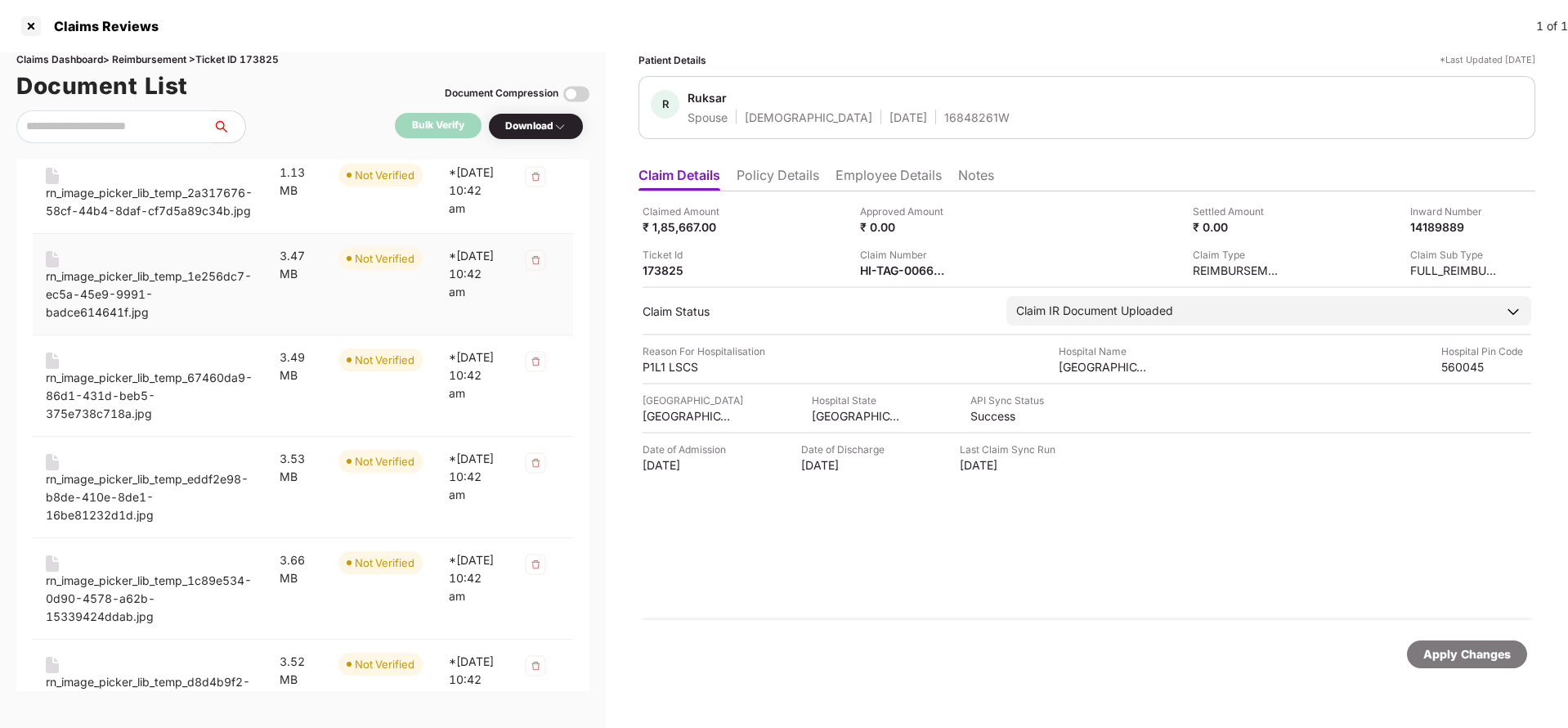
scroll to position [2183, 0]
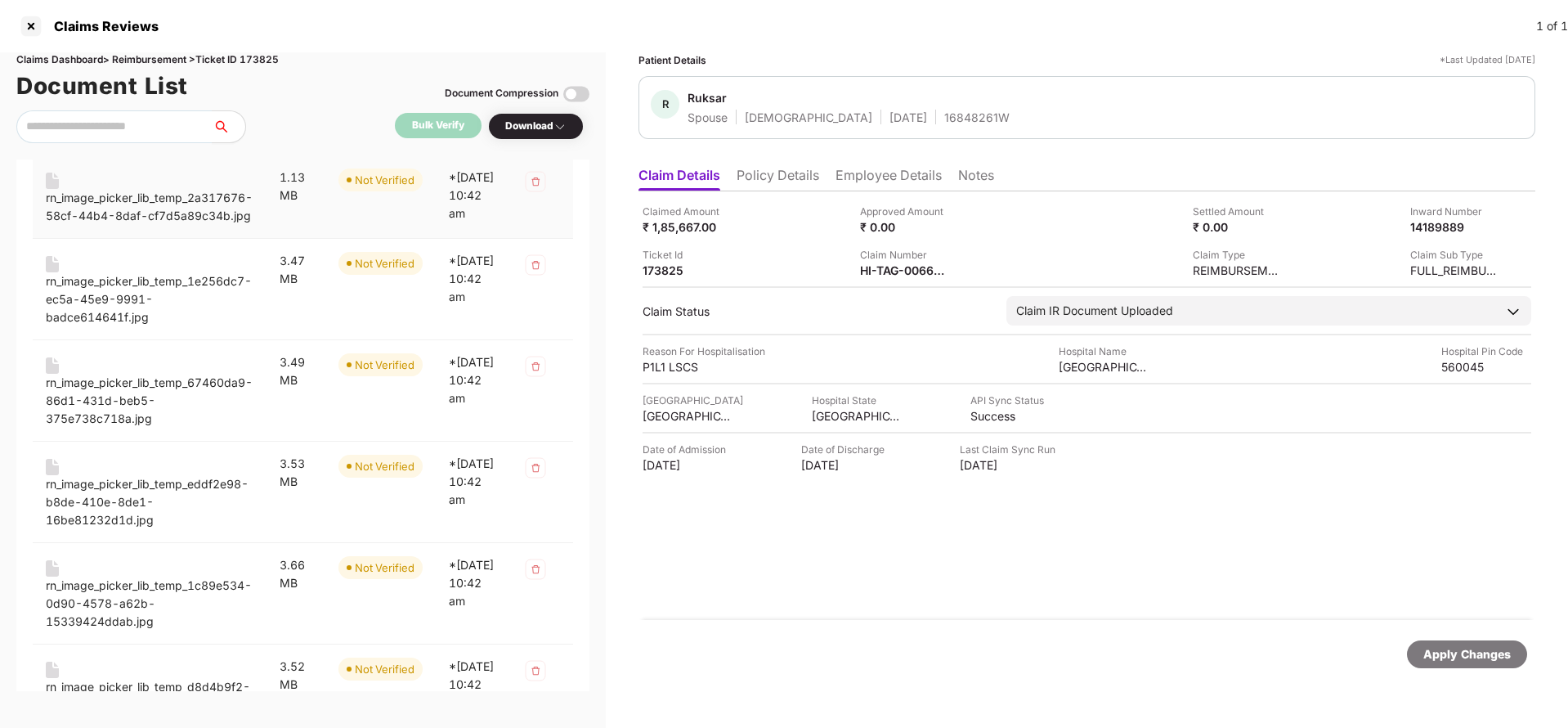
click at [151, 225] on div "rn_image_picker_lib_temp_2a317676-58cf-44b4-8daf-cf7d5a89c34b.jpg" at bounding box center [150, 206] width 208 height 36
click at [112, 326] on div "rn_image_picker_lib_temp_1e256dc7-ec5a-45e9-9991-badce614641f.jpg" at bounding box center [150, 298] width 208 height 54
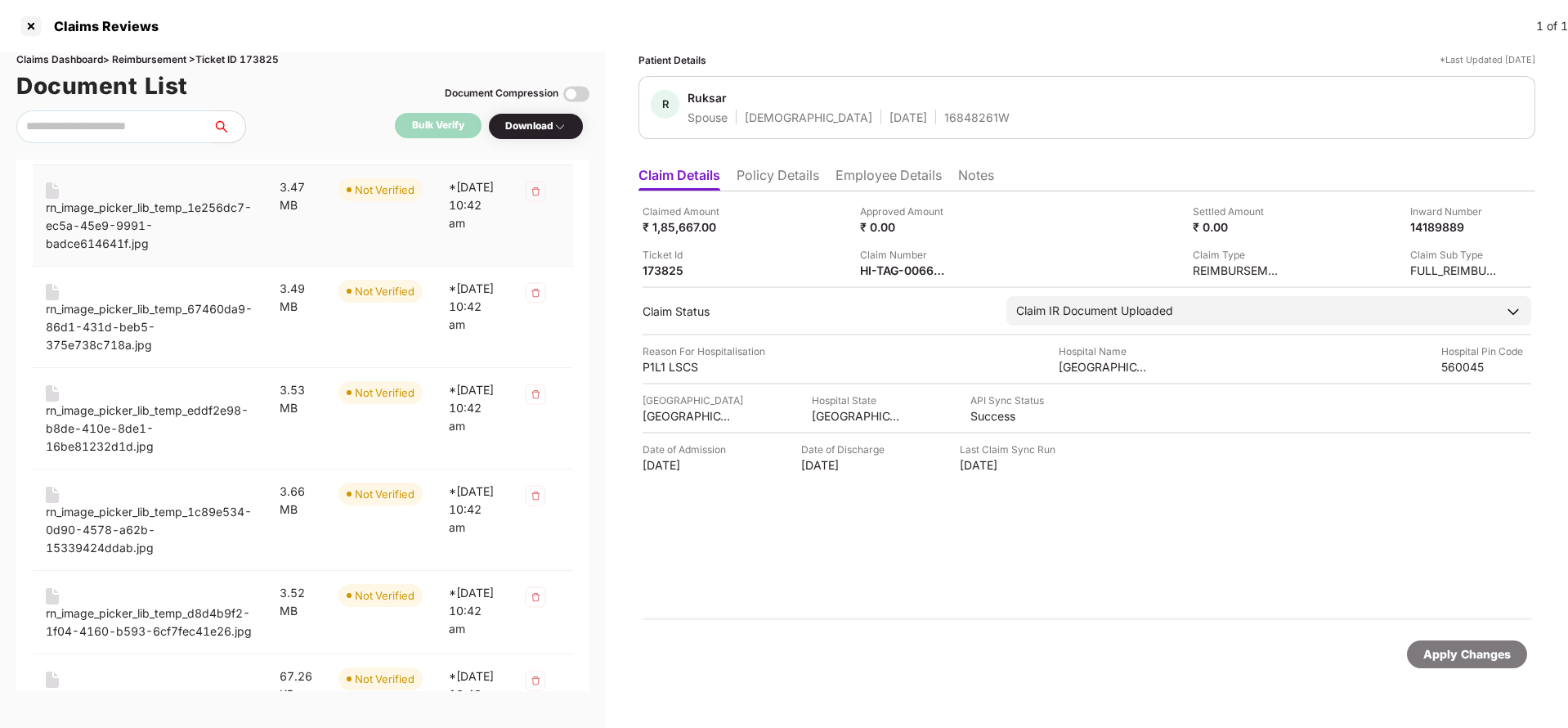
scroll to position [2262, 0]
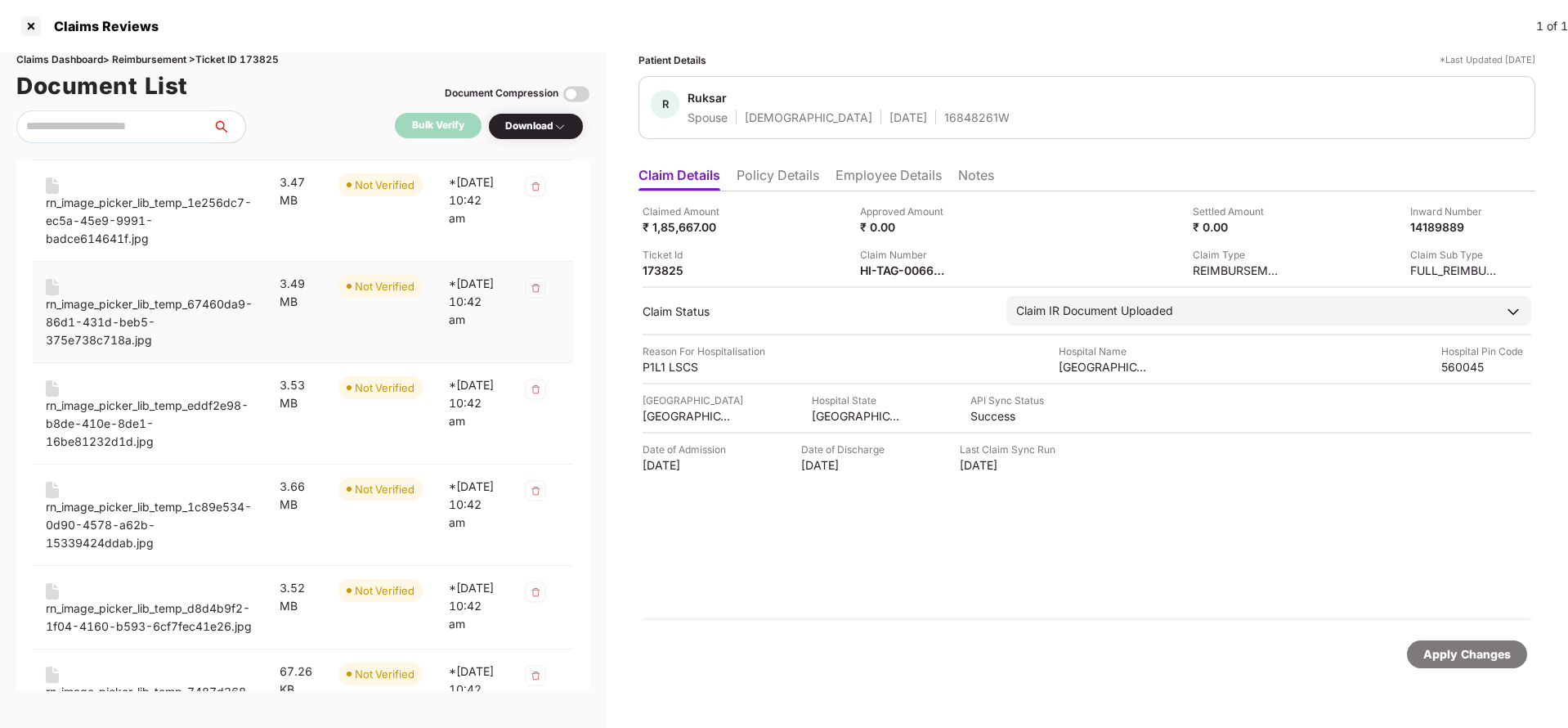
click at [99, 349] on div "rn_image_picker_lib_temp_67460da9-86d1-431d-beb5-375e738c718a.jpg" at bounding box center [150, 321] width 208 height 54
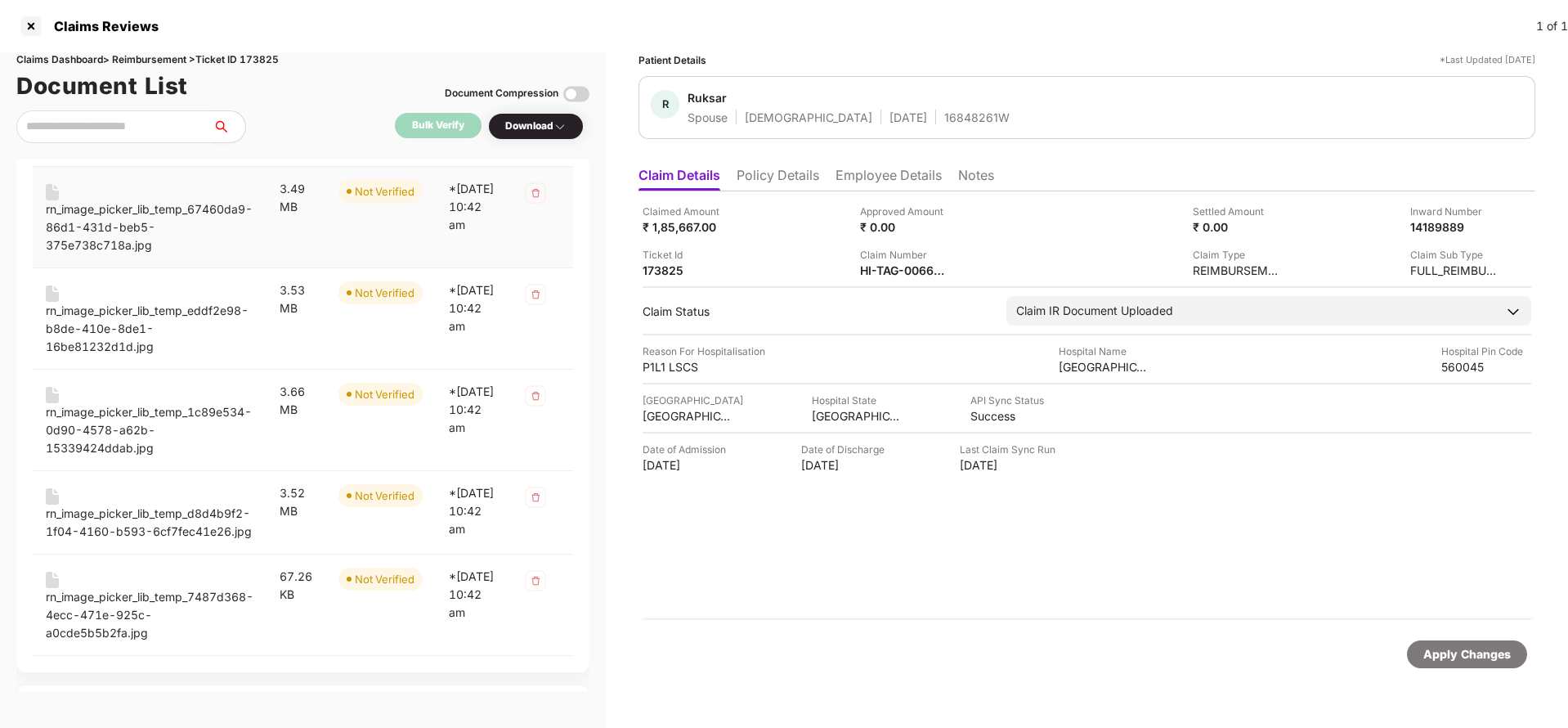
scroll to position [2367, 0]
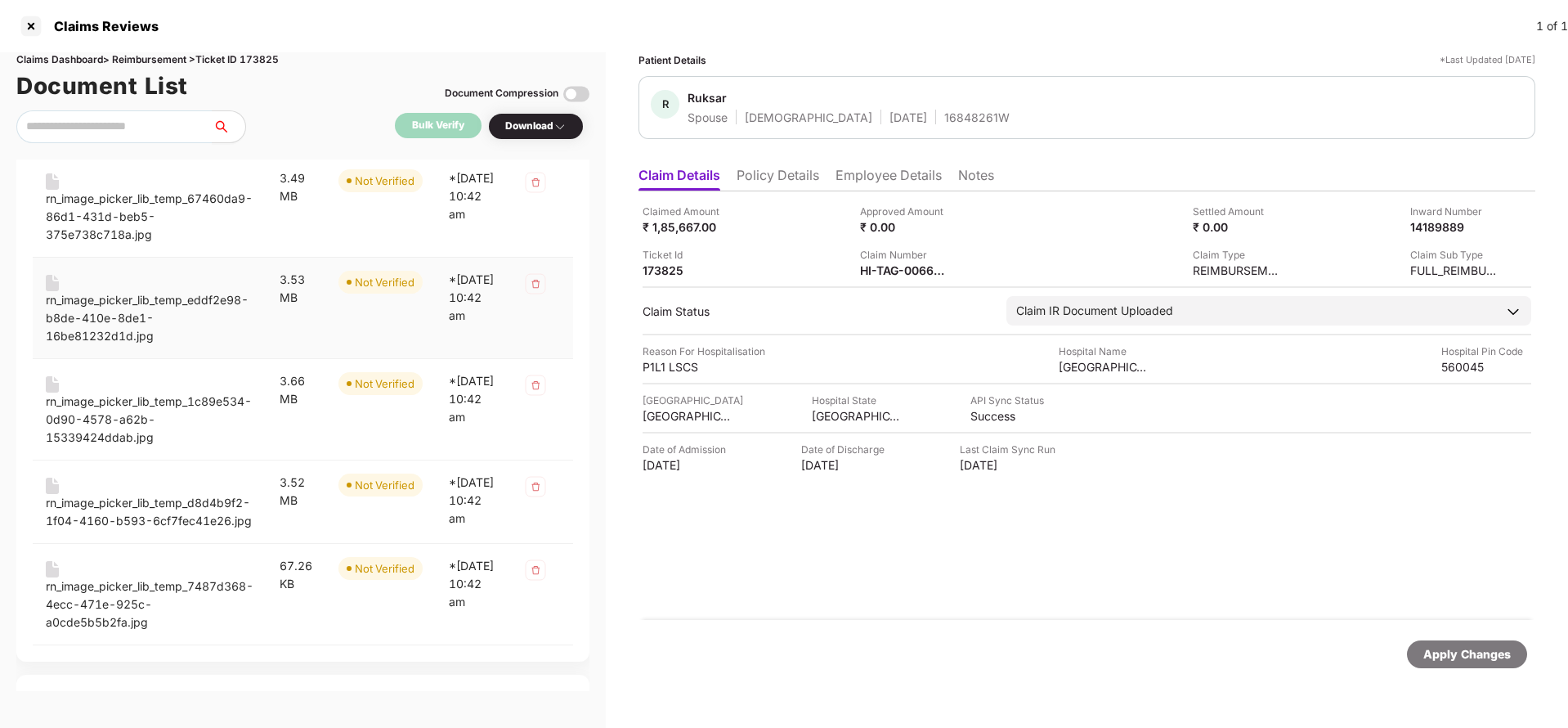
click at [111, 345] on div "rn_image_picker_lib_temp_eddf2e98-b8de-410e-8de1-16be81232d1d.jpg" at bounding box center [150, 318] width 208 height 54
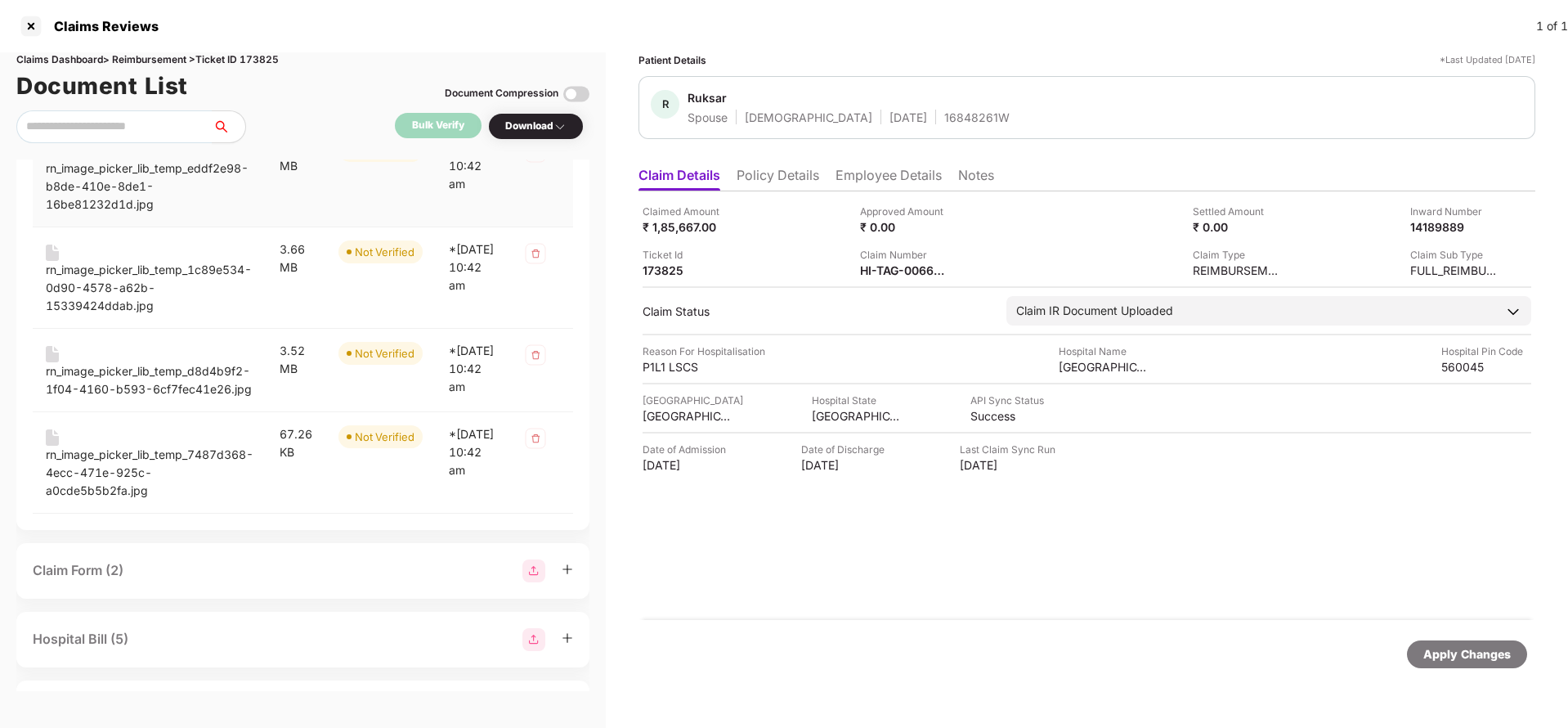
scroll to position [2499, 0]
click at [102, 314] on div "rn_image_picker_lib_temp_1c89e534-0d90-4578-a62b-15339424ddab.jpg" at bounding box center [150, 287] width 208 height 54
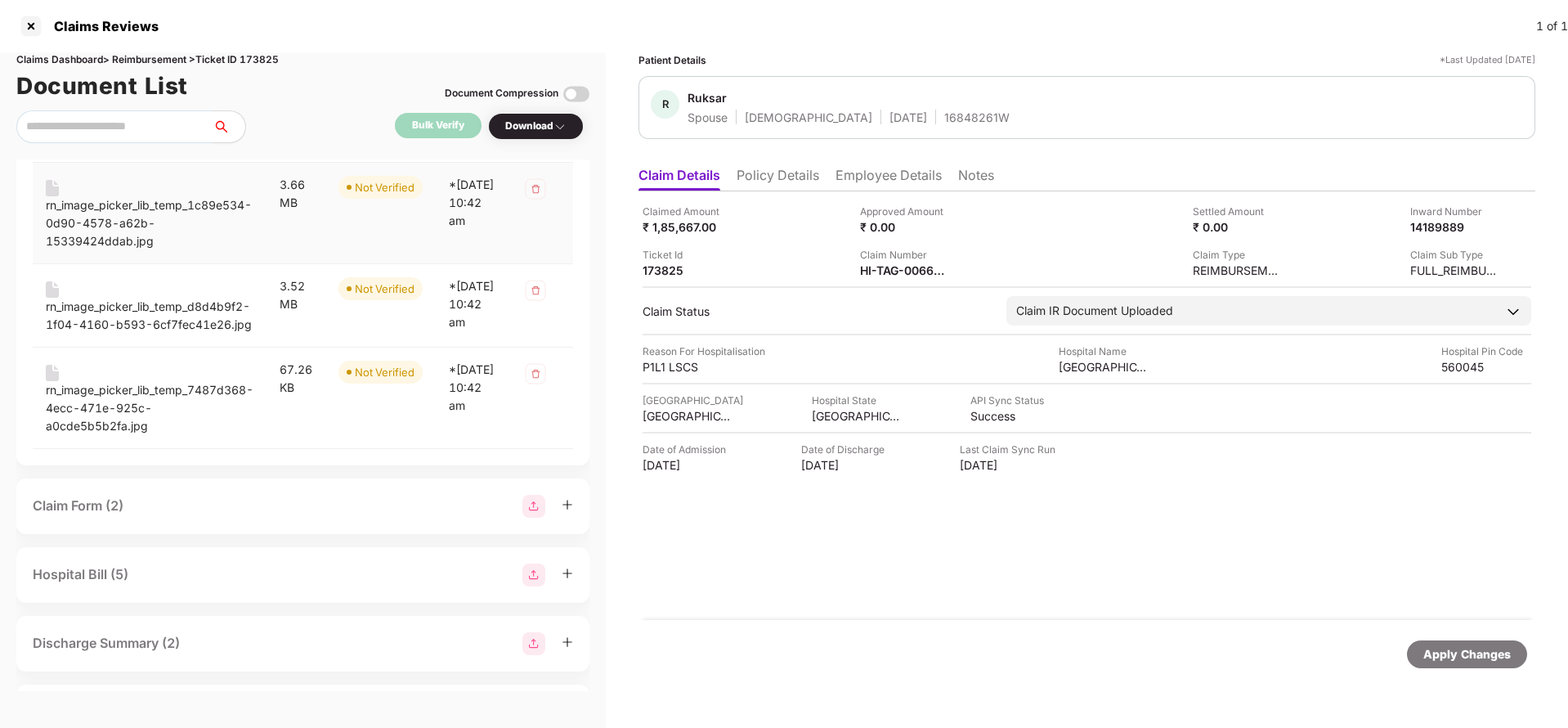
scroll to position [2588, 0]
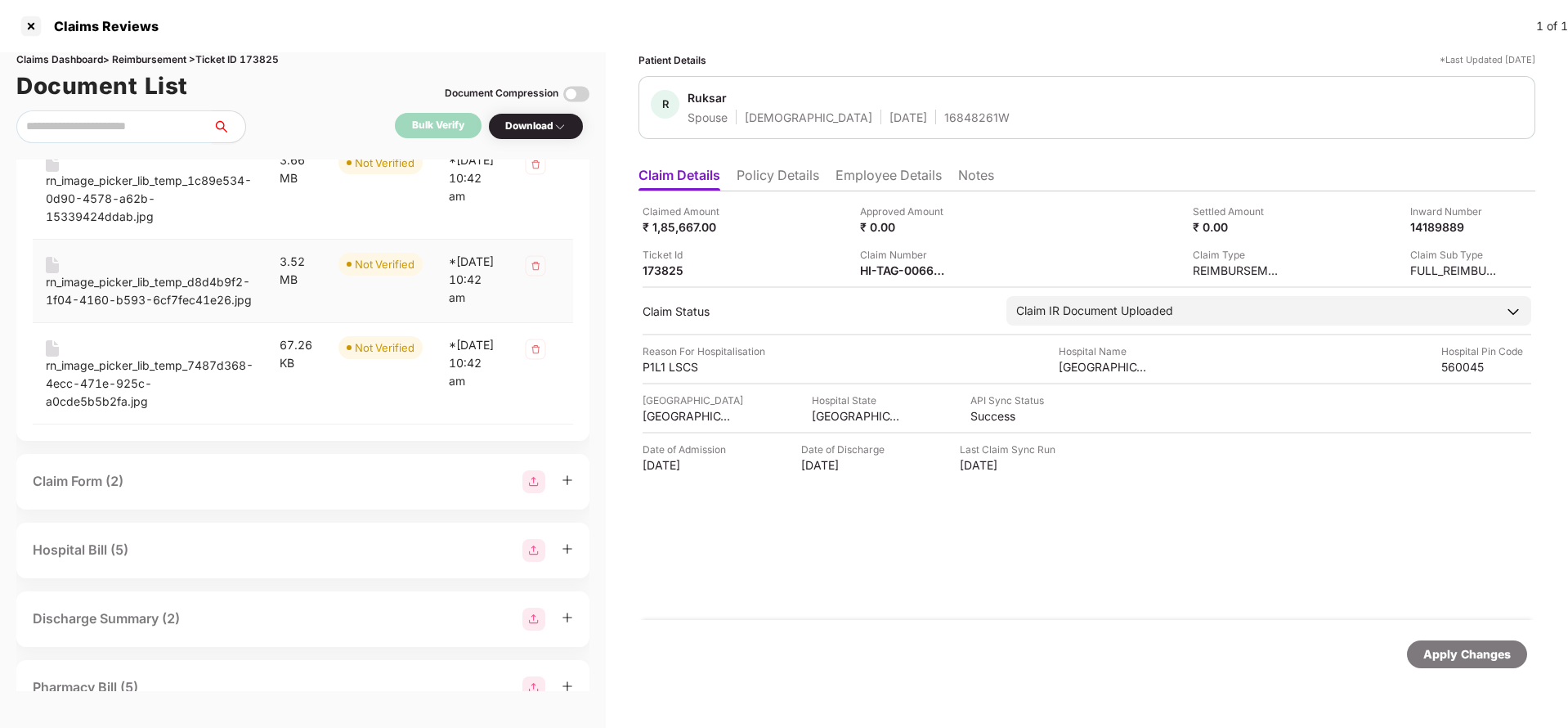
click at [129, 309] on div "rn_image_picker_lib_temp_d8d4b9f2-1f04-4160-b593-6cf7fec41e26.jpg" at bounding box center [150, 290] width 208 height 36
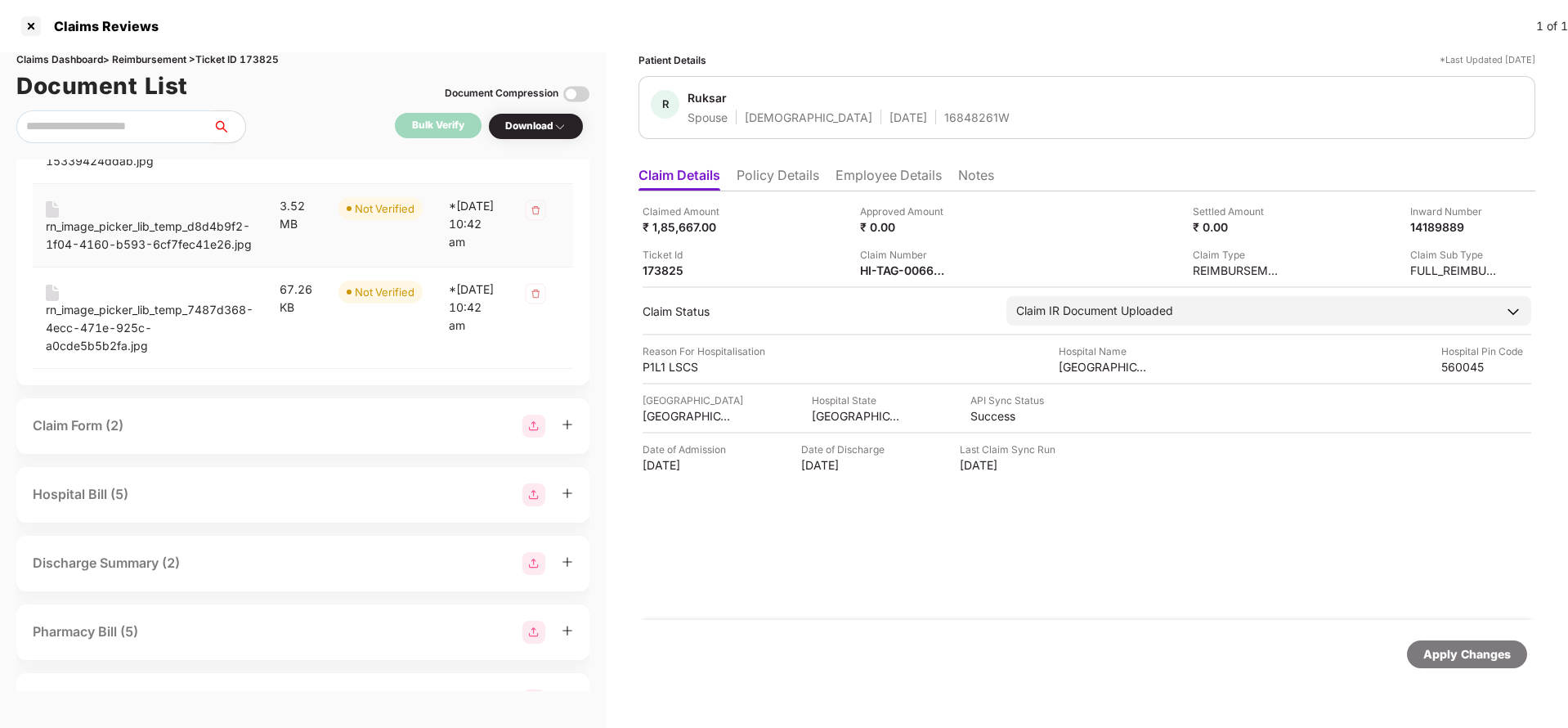
scroll to position [2645, 0]
click at [128, 354] on div "rn_image_picker_lib_temp_7487d368-4ecc-471e-925c-a0cde5b5b2fa.jpg" at bounding box center [150, 327] width 208 height 54
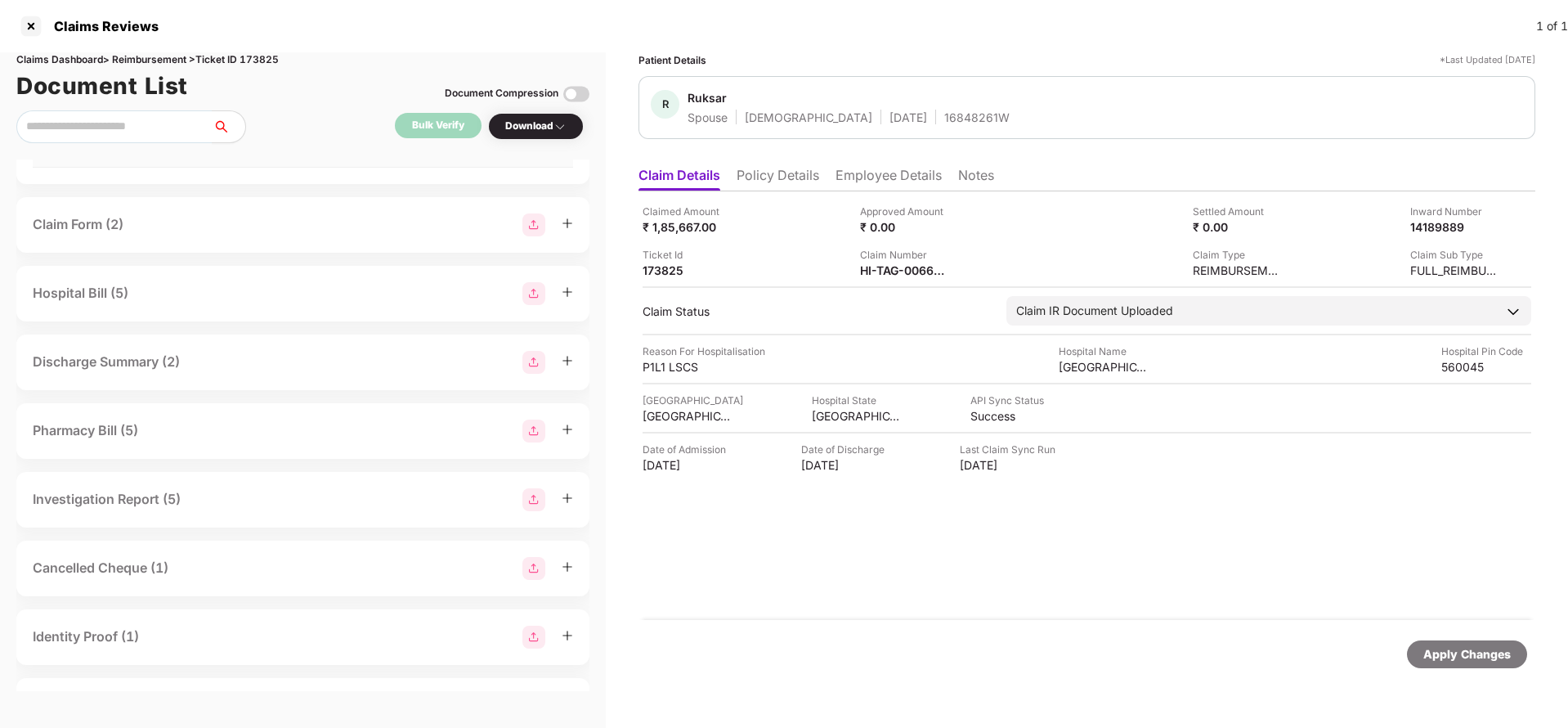
scroll to position [2847, 0]
click at [899, 273] on div "HI-TAG-006626461(0)" at bounding box center [905, 270] width 90 height 16
copy div
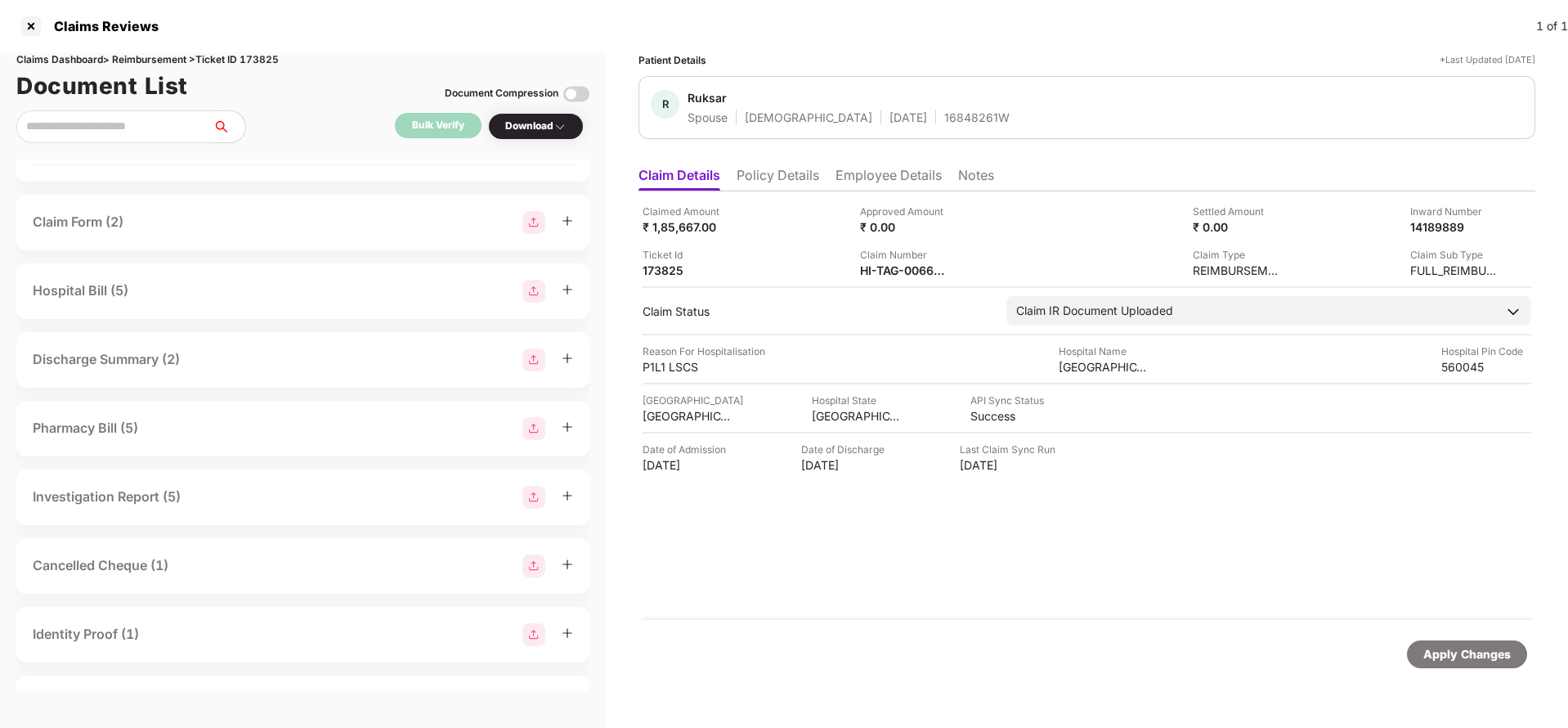
click at [944, 122] on div "16848261W" at bounding box center [977, 118] width 66 height 16
copy div "16848261W"
click at [915, 263] on div "HI-TAG-006626461(0)" at bounding box center [905, 270] width 90 height 16
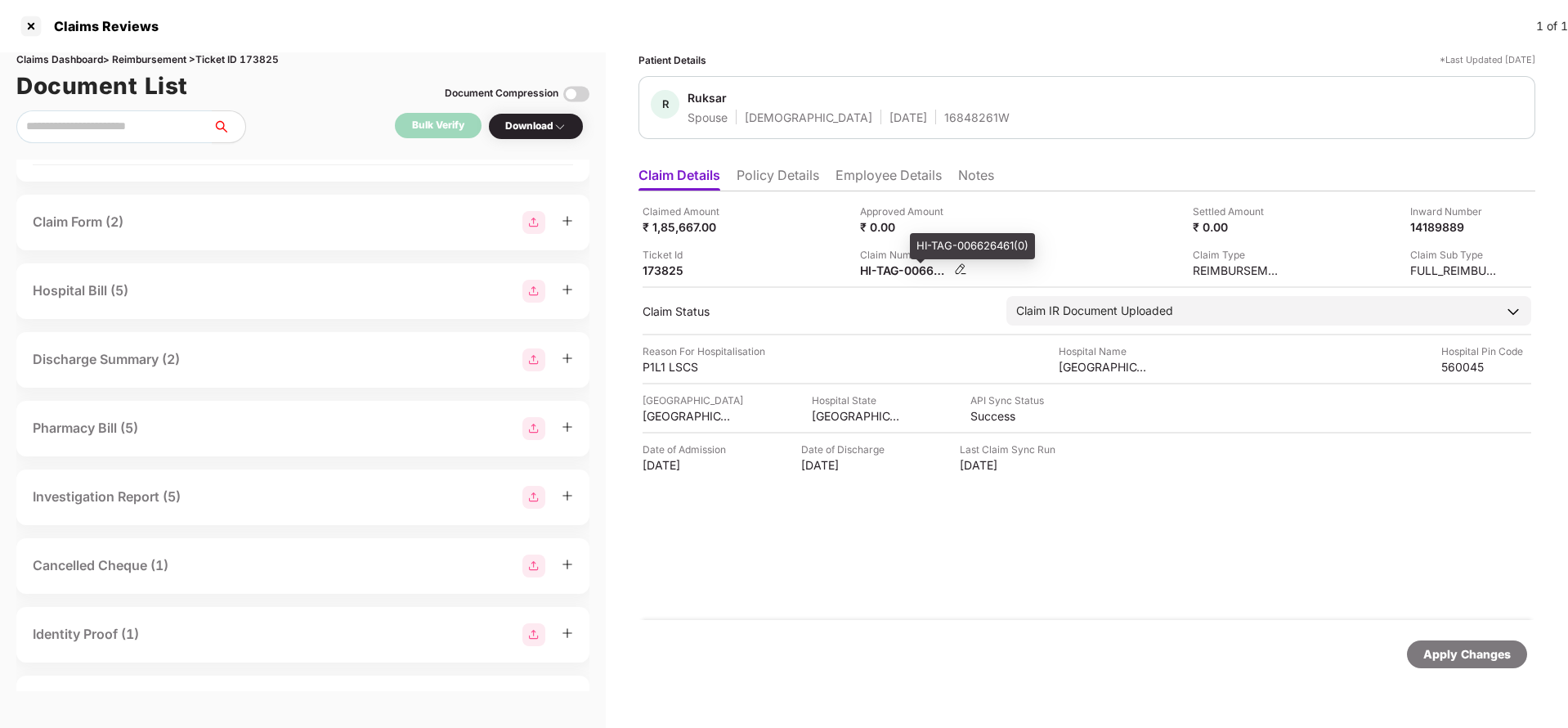
click at [915, 263] on div "HI-TAG-006626461(0)" at bounding box center [905, 270] width 90 height 16
copy div
click at [944, 114] on div "16848261W" at bounding box center [977, 118] width 66 height 16
copy div "16848261W"
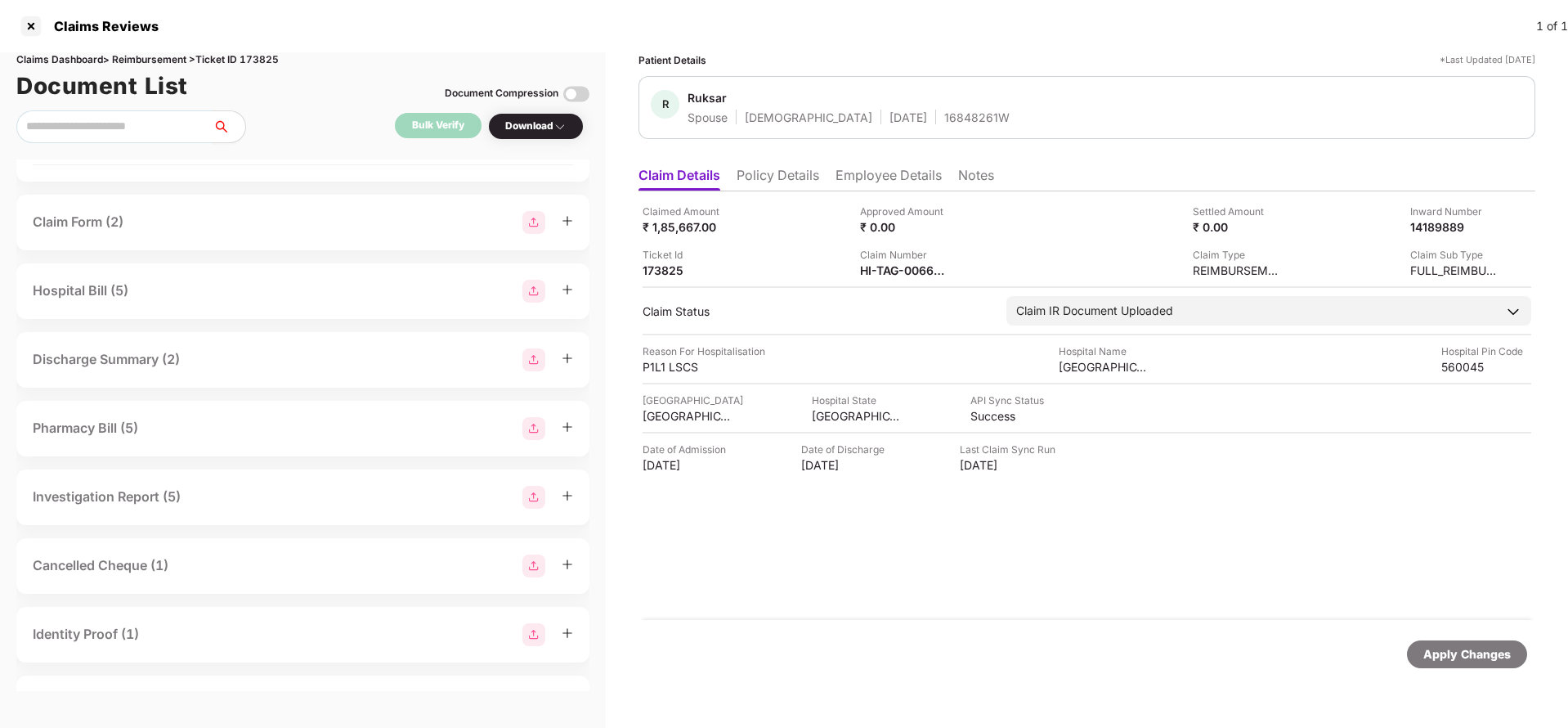
click at [1481, 655] on div "Apply Changes" at bounding box center [1466, 654] width 88 height 18
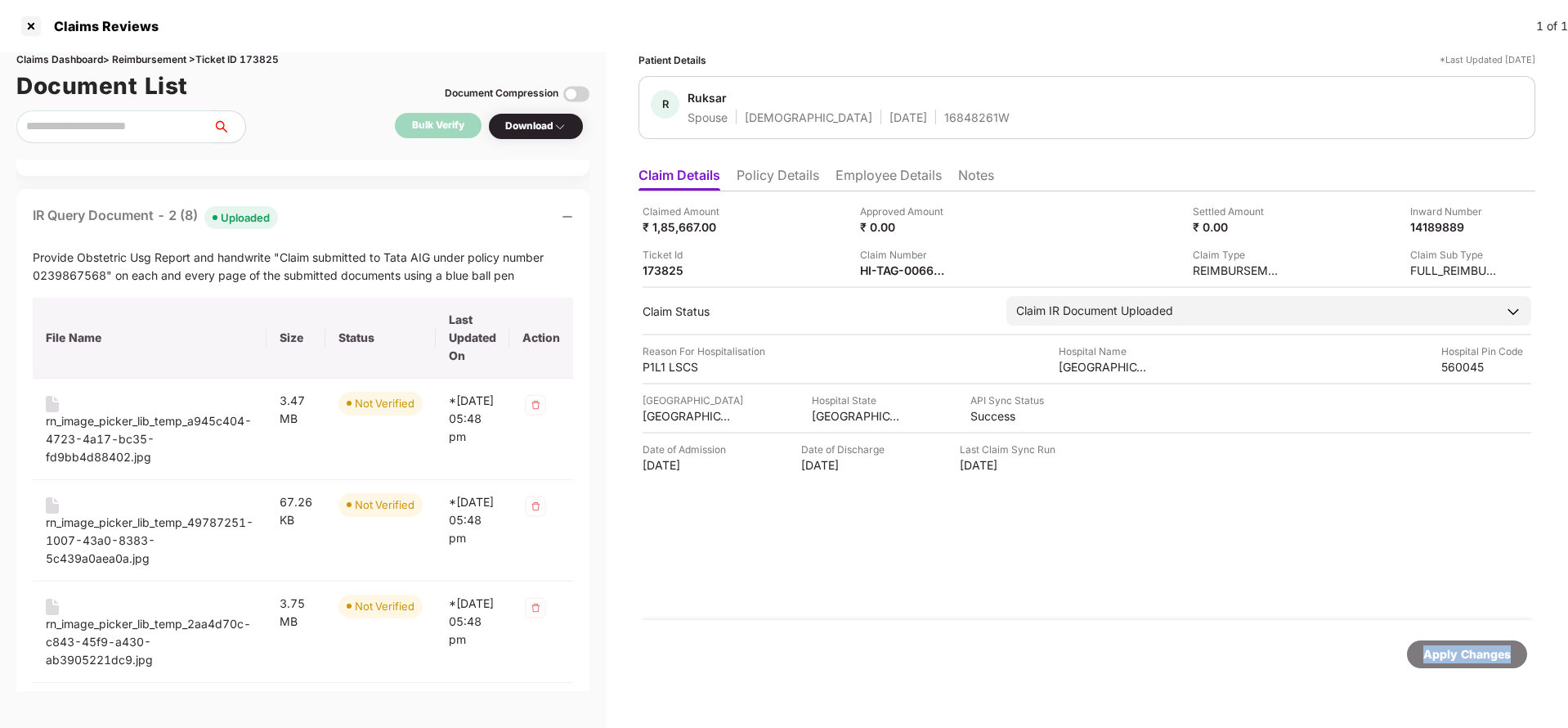
scroll to position [0, 0]
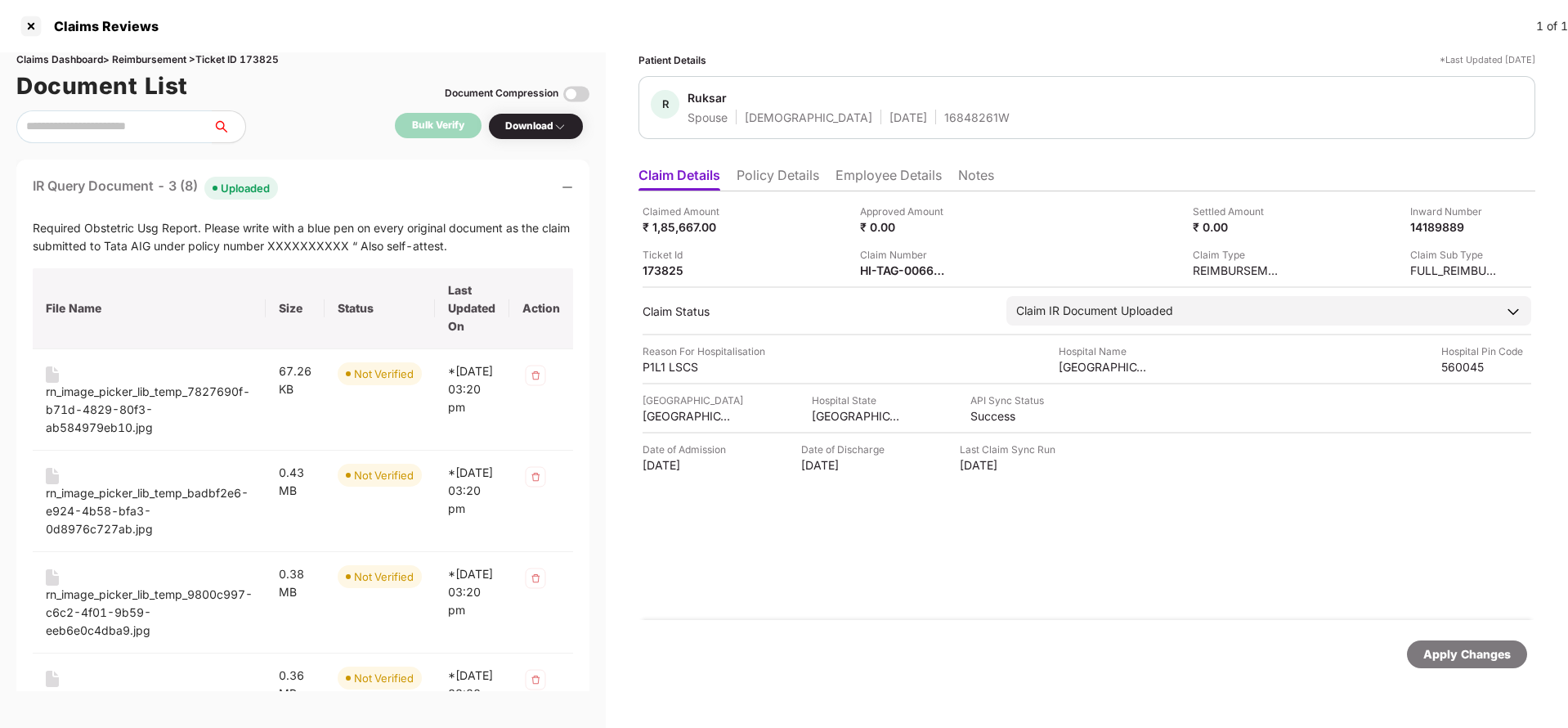
click at [271, 58] on div "Claims Dashboard > Reimbursement > Ticket ID 173825" at bounding box center [302, 60] width 573 height 16
copy div "173825"
click at [1451, 648] on div "Apply Changes" at bounding box center [1466, 654] width 88 height 18
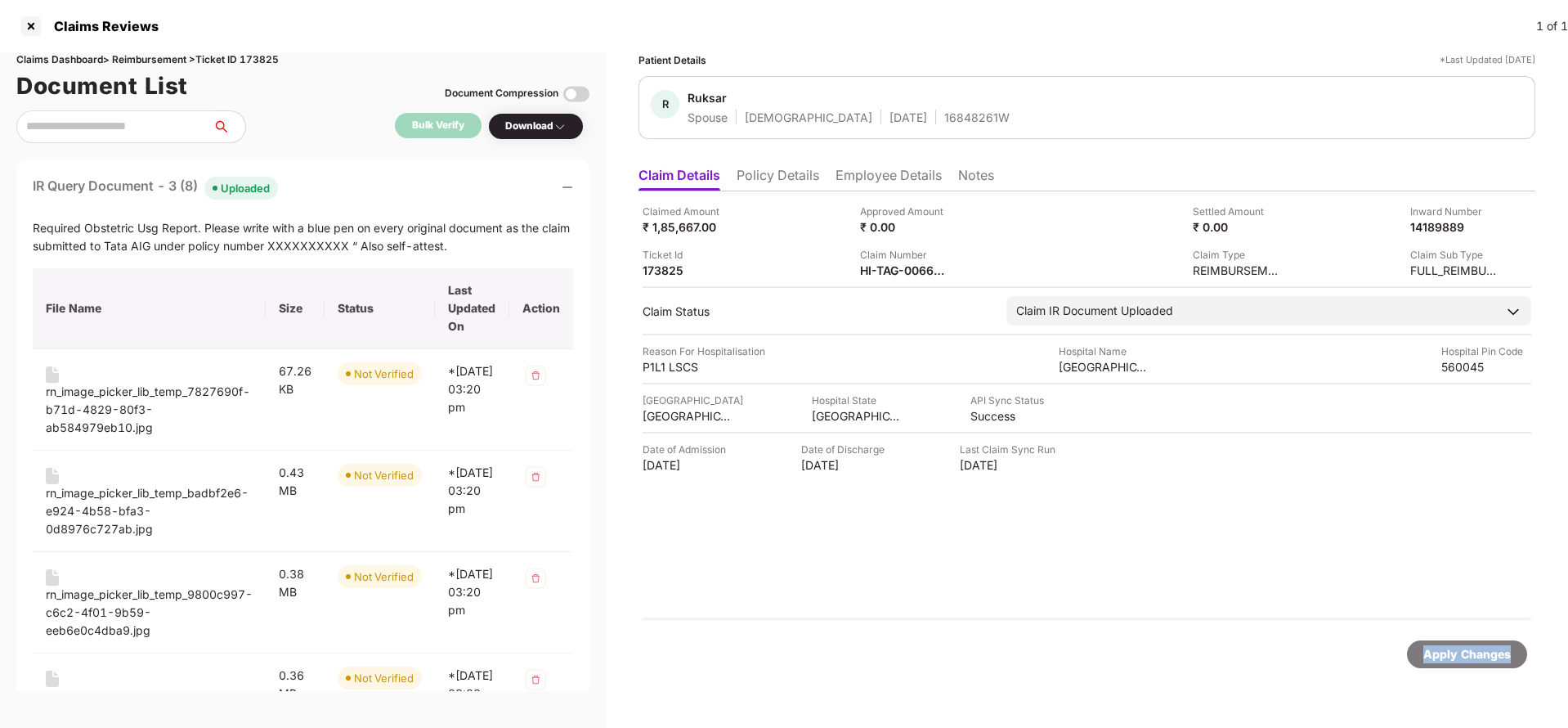
click at [1451, 648] on div "Apply Changes" at bounding box center [1466, 654] width 88 height 18
